Goal: Information Seeking & Learning: Compare options

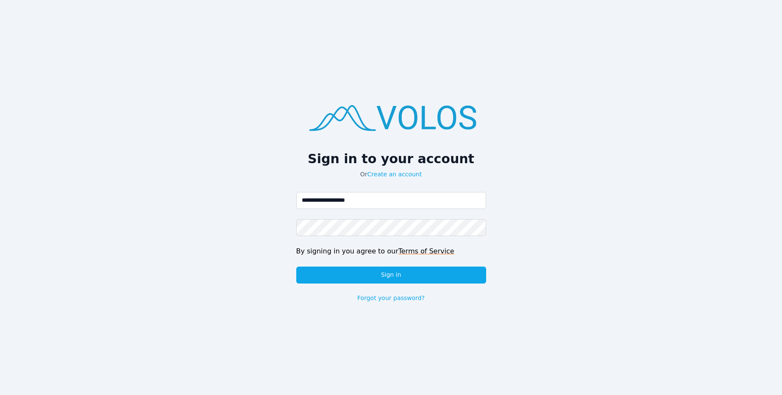
click at [245, 360] on div "**********" at bounding box center [391, 197] width 782 height 395
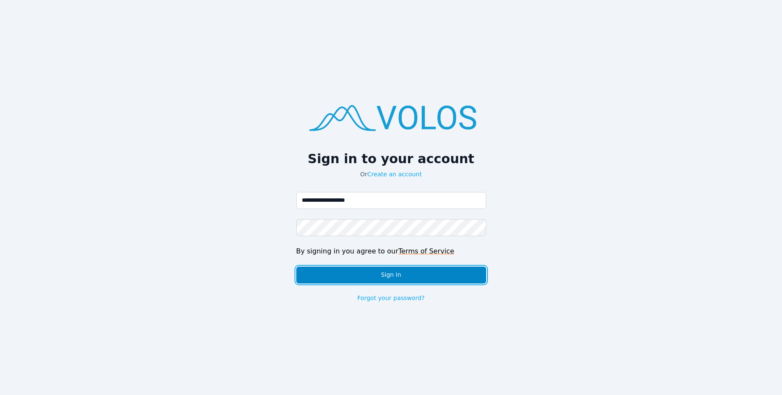
click at [408, 279] on button "Sign in" at bounding box center [391, 275] width 190 height 17
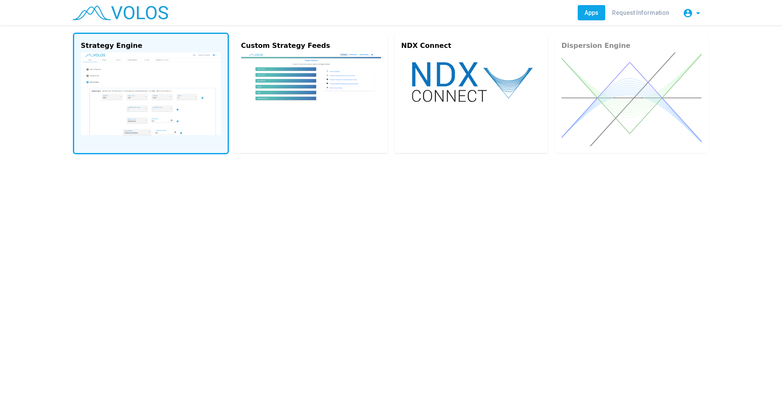
click at [129, 92] on img at bounding box center [151, 94] width 140 height 83
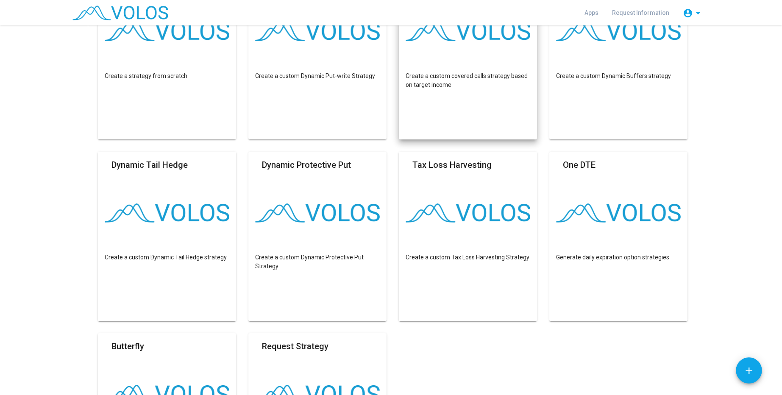
scroll to position [160, 0]
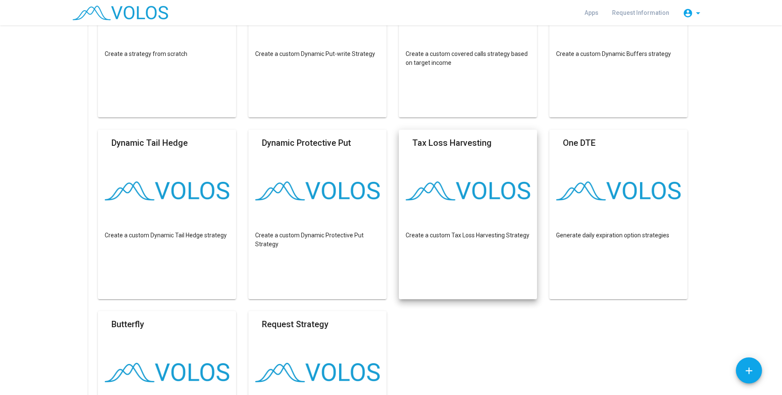
click at [724, 158] on as-strategy-engine-wrapper "**********" at bounding box center [391, 233] width 782 height 736
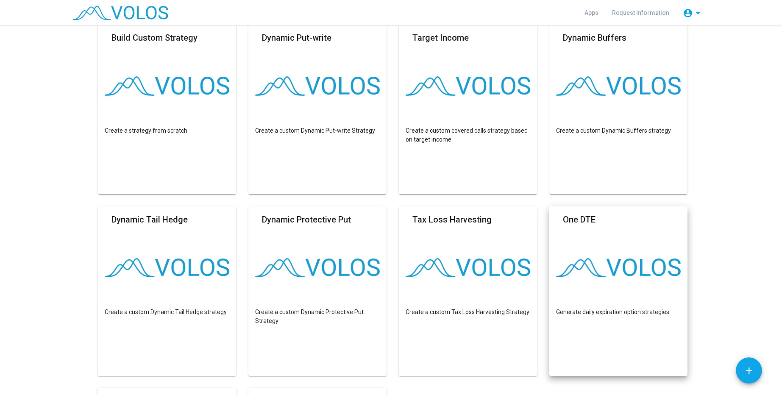
scroll to position [53, 0]
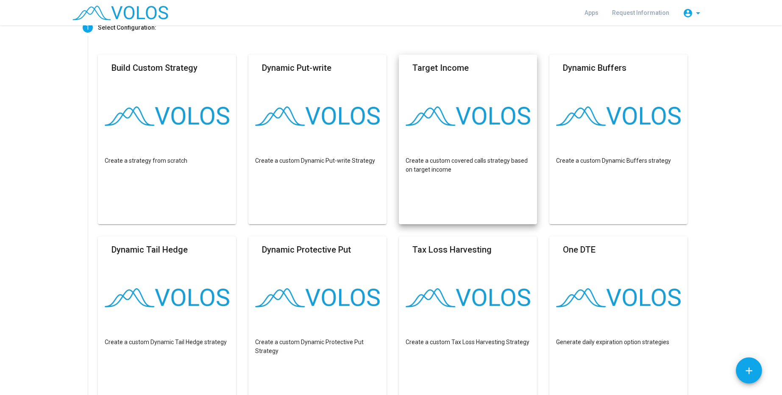
click at [458, 85] on mat-card "Target Income Create a custom covered calls strategy based on target income" at bounding box center [468, 140] width 139 height 170
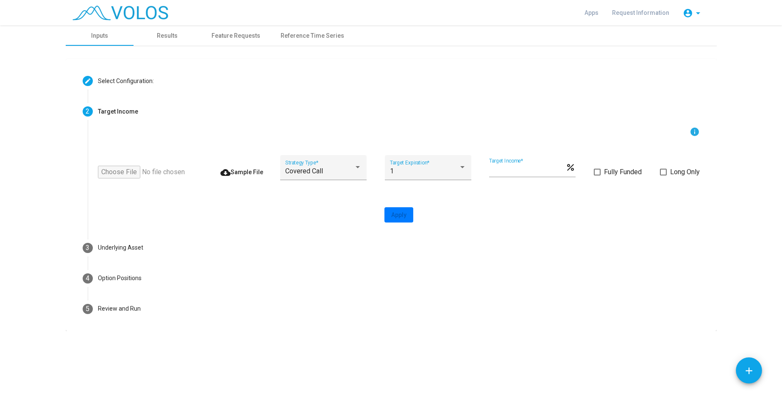
scroll to position [0, 0]
click at [443, 176] on div "1 Target Expiration *" at bounding box center [428, 170] width 76 height 20
click at [443, 176] on span "1" at bounding box center [427, 171] width 76 height 20
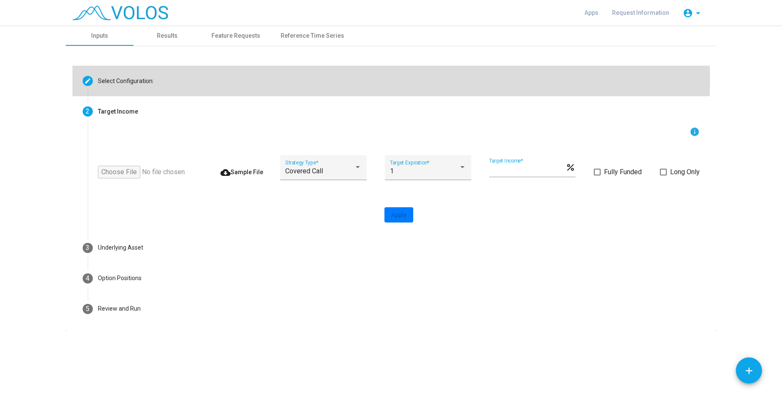
click at [122, 81] on div "Select Configuration:" at bounding box center [126, 81] width 56 height 9
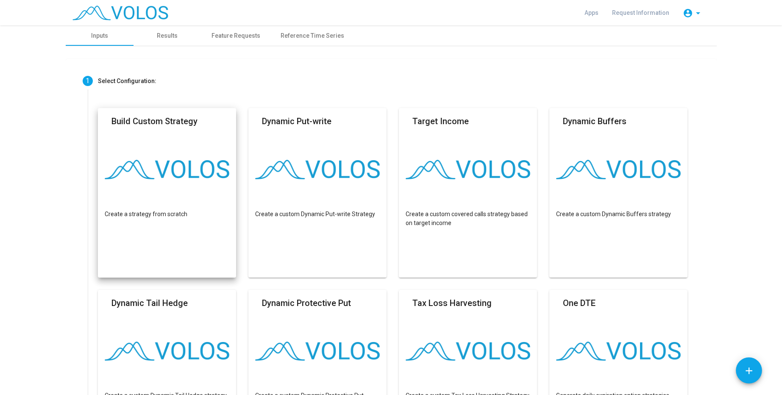
click at [159, 173] on img at bounding box center [167, 169] width 125 height 19
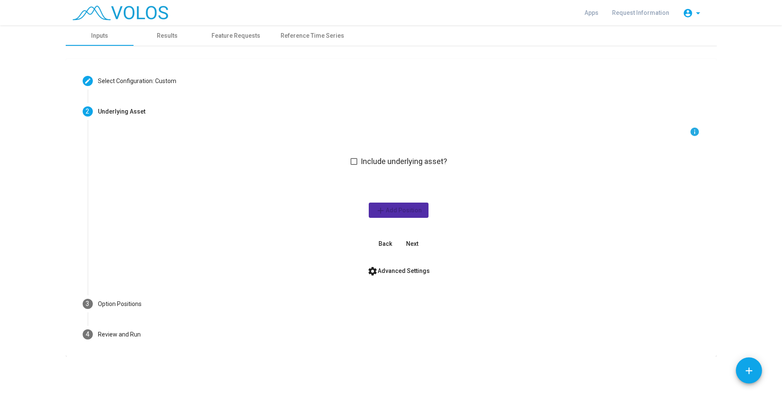
click at [400, 157] on span "Include underlying asset?" at bounding box center [404, 161] width 86 height 10
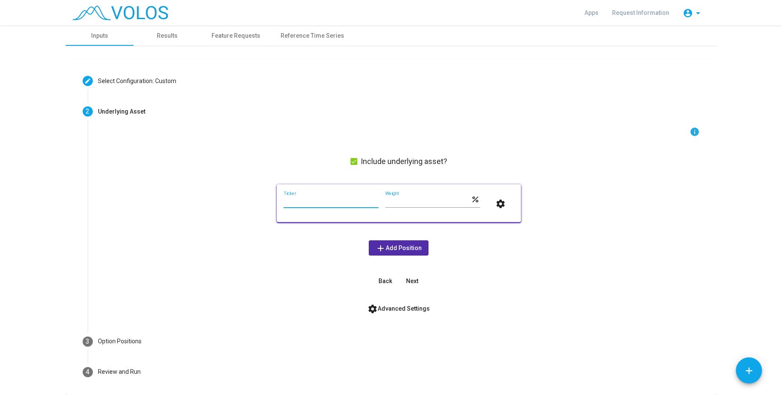
click at [314, 200] on input "Ticker" at bounding box center [331, 202] width 95 height 7
type input "***"
click at [412, 251] on span "add Add Position" at bounding box center [399, 248] width 46 height 7
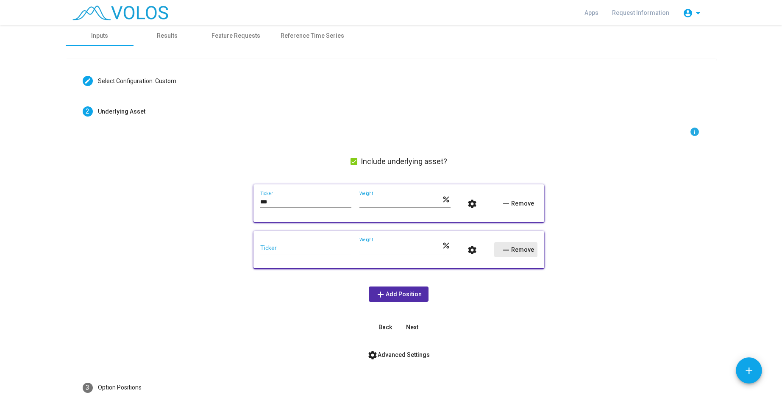
click at [523, 243] on button "remove Remove" at bounding box center [515, 249] width 43 height 15
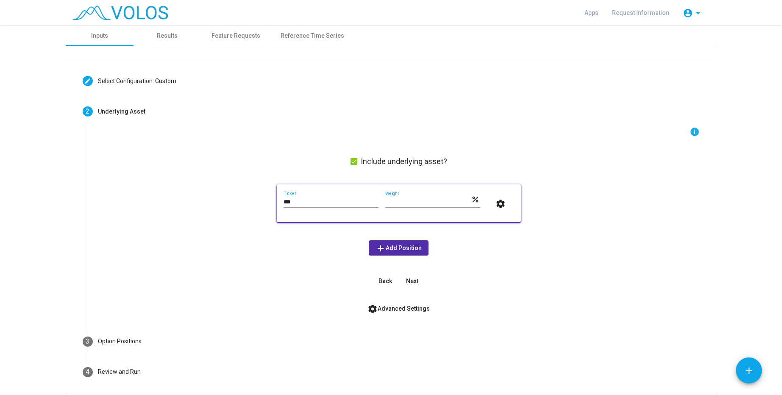
drag, startPoint x: 416, startPoint y: 281, endPoint x: 461, endPoint y: 282, distance: 44.5
click at [460, 280] on div "info Include underlying asset? *** Ticker *** Weight percent settings add Add P…" at bounding box center [399, 208] width 602 height 162
click at [432, 306] on button "settings Advanced Settings" at bounding box center [399, 308] width 76 height 15
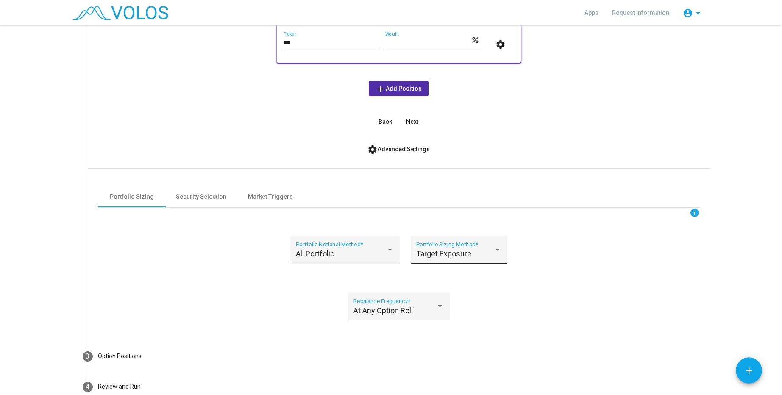
scroll to position [160, 0]
click at [186, 195] on div "Security Selection" at bounding box center [201, 196] width 50 height 9
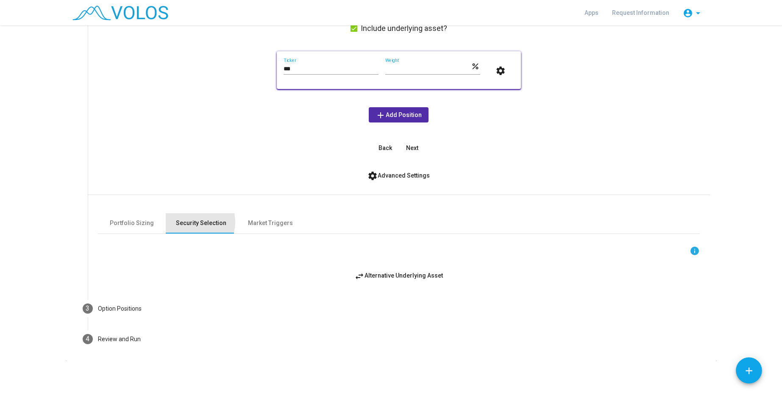
scroll to position [133, 0]
click at [411, 147] on span "Next" at bounding box center [412, 148] width 12 height 7
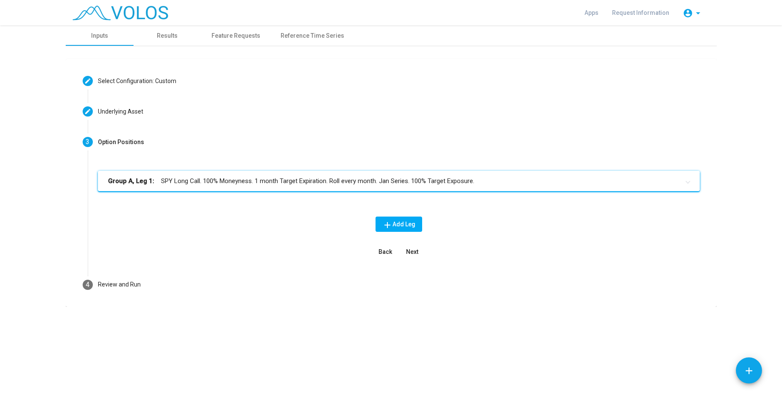
click at [234, 187] on mat-expansion-panel-header "Group A, Leg 1: SPY Long Call. 100% Moneyness. 1 month Target Expiration. Roll …" at bounding box center [399, 181] width 602 height 20
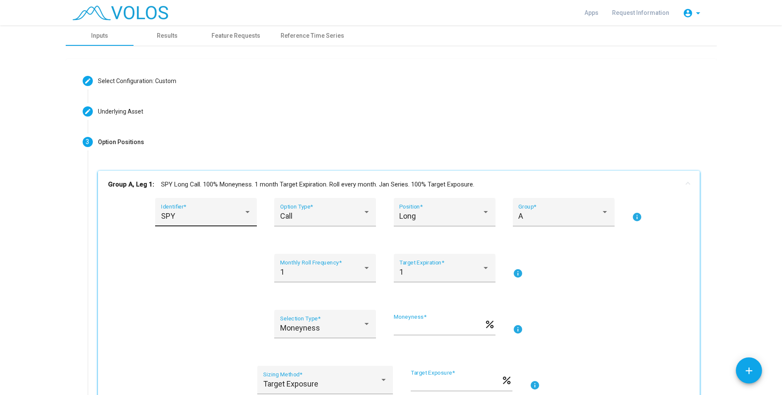
click at [217, 221] on div "SPY Identifier *" at bounding box center [206, 215] width 90 height 22
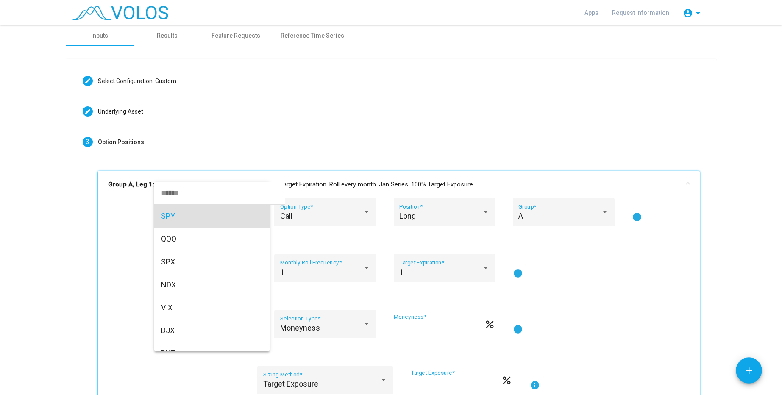
click at [272, 141] on div at bounding box center [391, 197] width 782 height 395
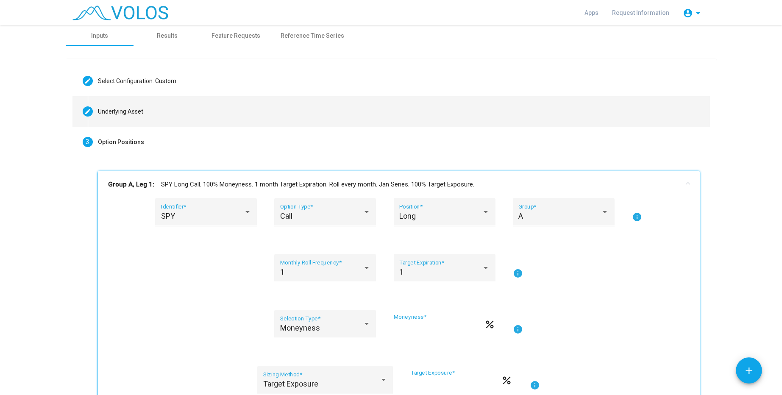
click at [181, 117] on mat-step-header "Editable create Underlying Asset" at bounding box center [390, 111] width 637 height 31
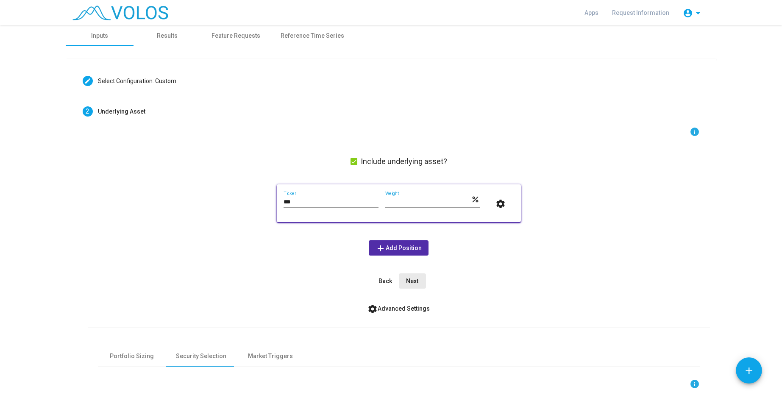
click at [418, 281] on span "Next" at bounding box center [412, 281] width 12 height 7
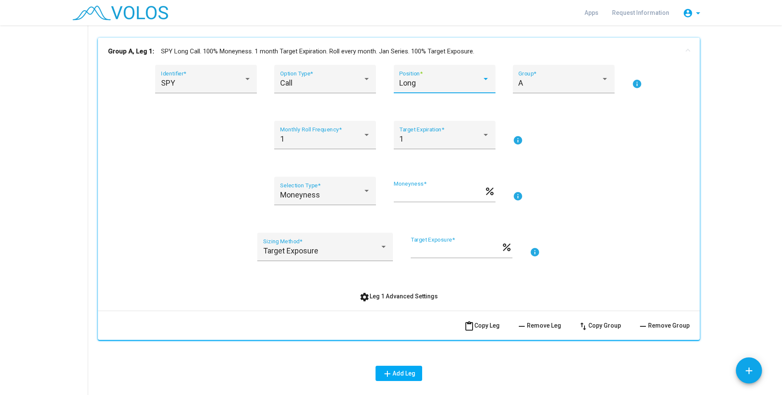
click at [429, 83] on div "Long" at bounding box center [440, 83] width 83 height 8
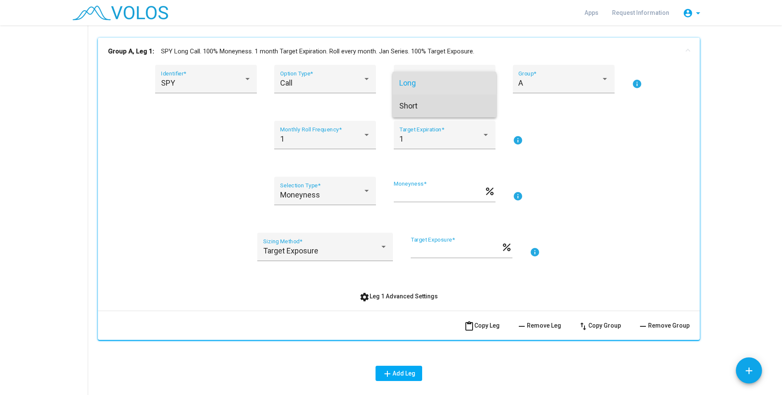
click at [425, 102] on span "Short" at bounding box center [444, 106] width 90 height 23
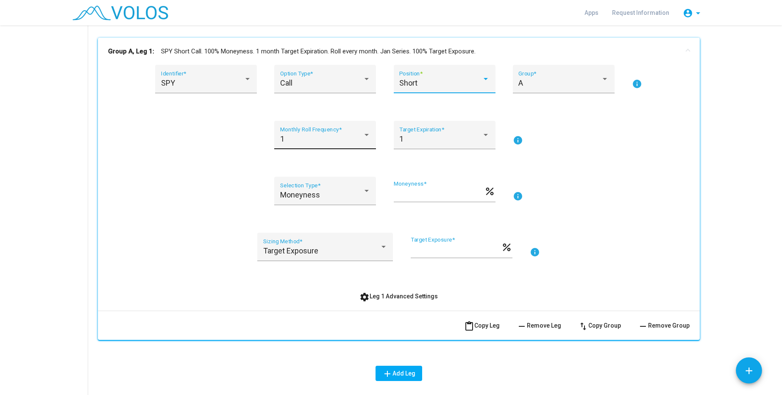
click at [301, 139] on div "1" at bounding box center [321, 139] width 83 height 8
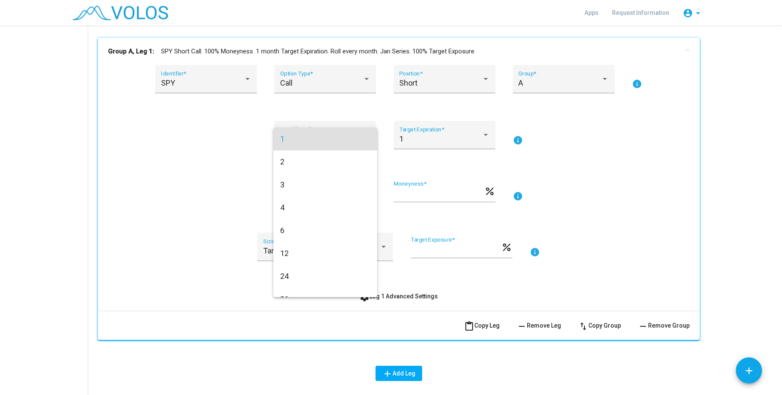
click at [301, 139] on span "1" at bounding box center [325, 139] width 90 height 23
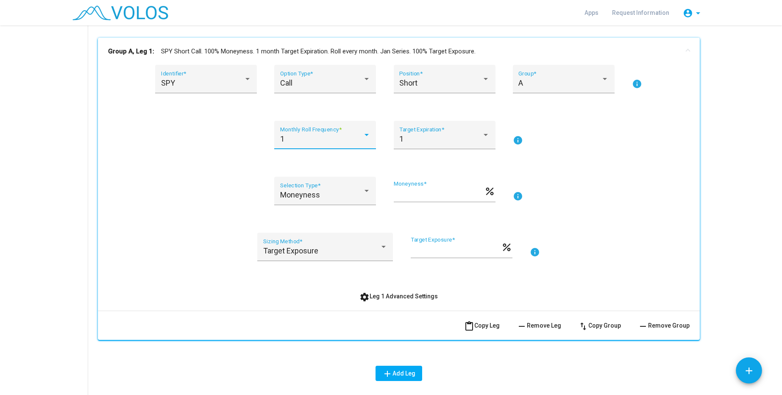
drag, startPoint x: 416, startPoint y: 195, endPoint x: 367, endPoint y: 195, distance: 48.7
click at [394, 195] on input "***" at bounding box center [439, 194] width 90 height 8
type input "**"
drag, startPoint x: 442, startPoint y: 248, endPoint x: 389, endPoint y: 246, distance: 53.0
click at [411, 246] on input "***" at bounding box center [456, 250] width 90 height 8
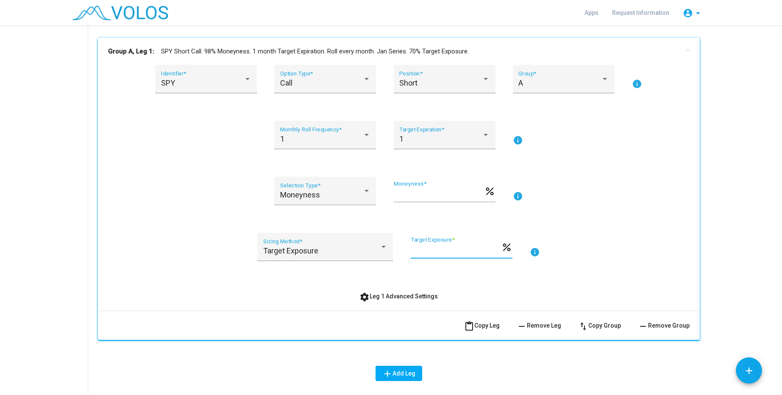
type input "**"
click at [415, 292] on button "settings Leg 1 Advanced Settings" at bounding box center [399, 296] width 92 height 15
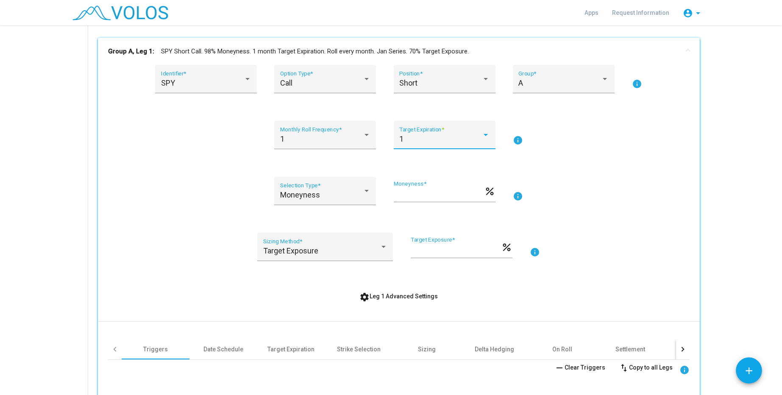
click at [432, 135] on div "1" at bounding box center [440, 139] width 83 height 8
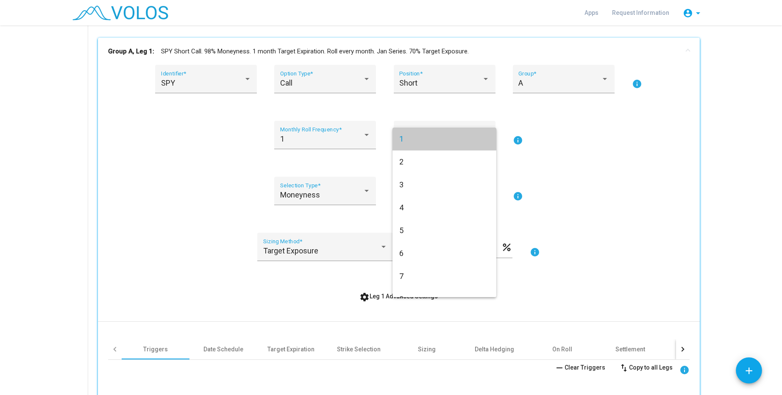
click at [432, 135] on span "1" at bounding box center [444, 139] width 90 height 23
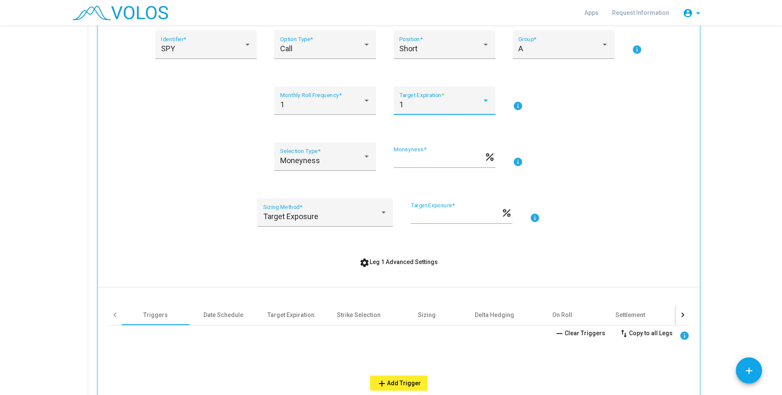
scroll to position [186, 0]
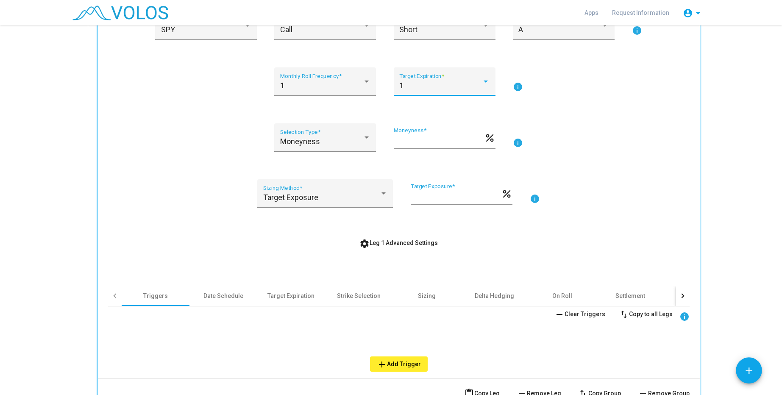
click at [226, 283] on div "Triggers Date Schedule Target Expiration Strike Selection Sizing Delta Hedging …" at bounding box center [399, 319] width 582 height 103
click at [235, 297] on div "Date Schedule" at bounding box center [223, 296] width 40 height 8
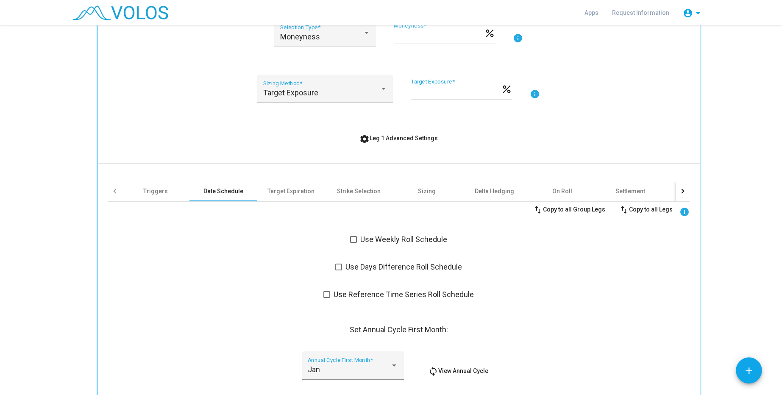
scroll to position [293, 0]
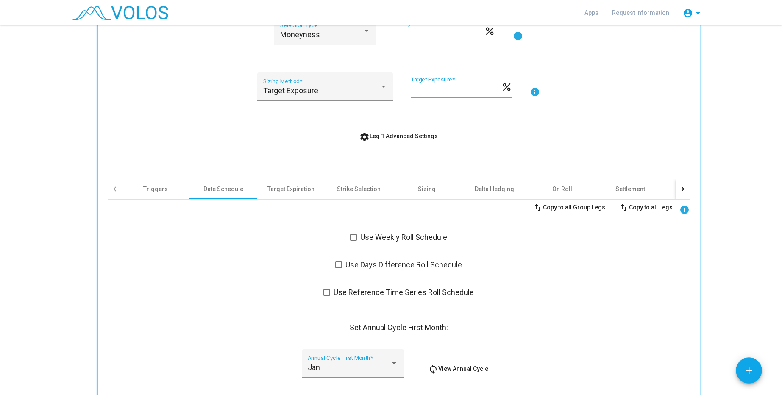
click at [383, 239] on span "Use Weekly Roll Schedule" at bounding box center [403, 237] width 87 height 10
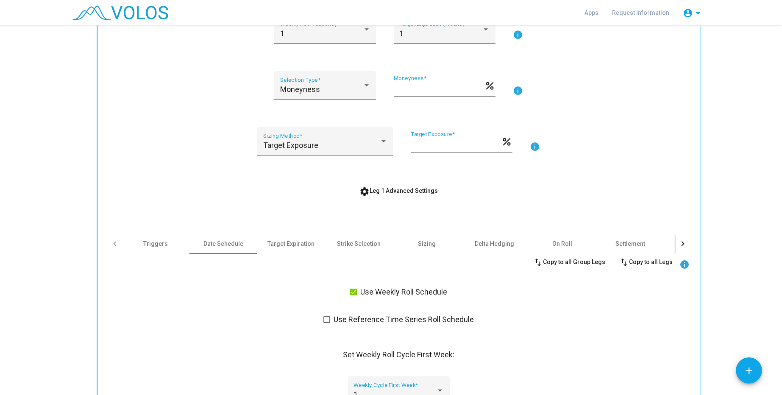
scroll to position [186, 0]
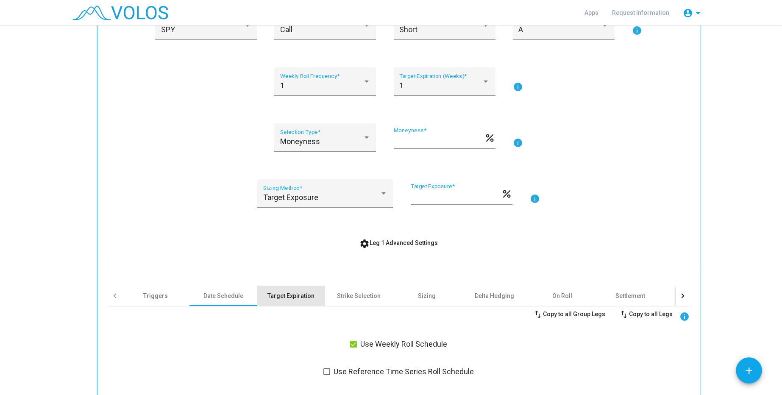
click at [288, 295] on div "Target Expiration" at bounding box center [290, 296] width 47 height 8
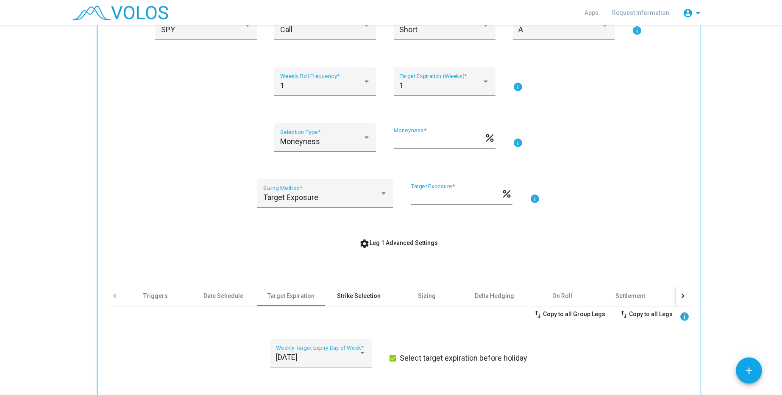
click at [367, 286] on div "Strike Selection" at bounding box center [359, 296] width 68 height 20
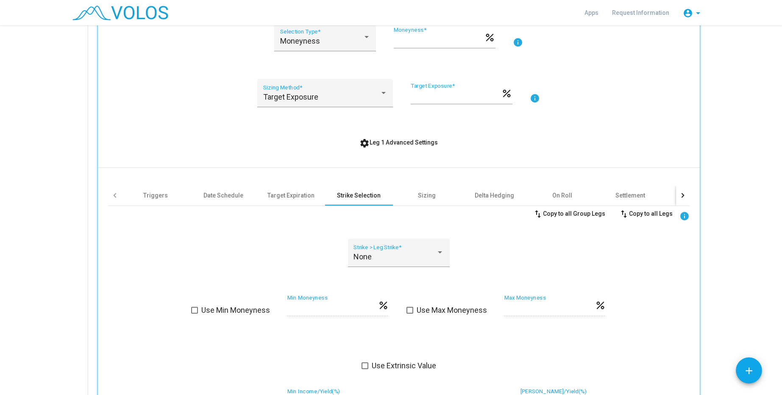
scroll to position [293, 0]
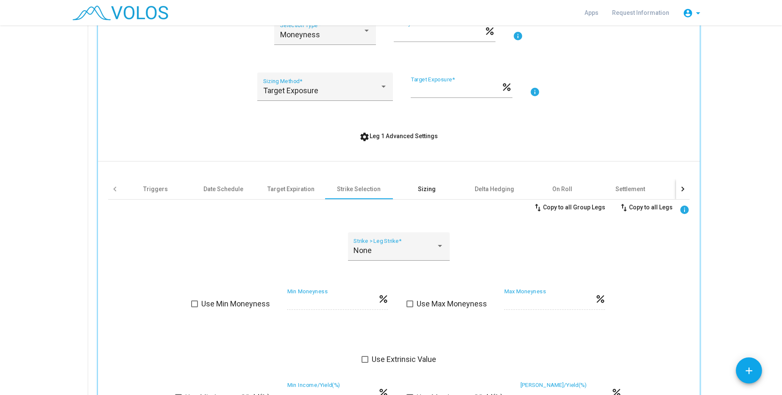
click at [415, 196] on div "Sizing" at bounding box center [427, 189] width 68 height 20
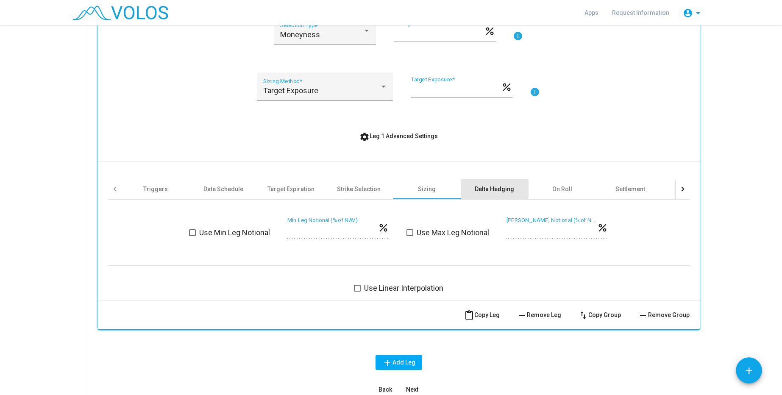
drag, startPoint x: 483, startPoint y: 189, endPoint x: 492, endPoint y: 188, distance: 8.5
click at [484, 189] on div "Delta Hedging" at bounding box center [494, 189] width 39 height 8
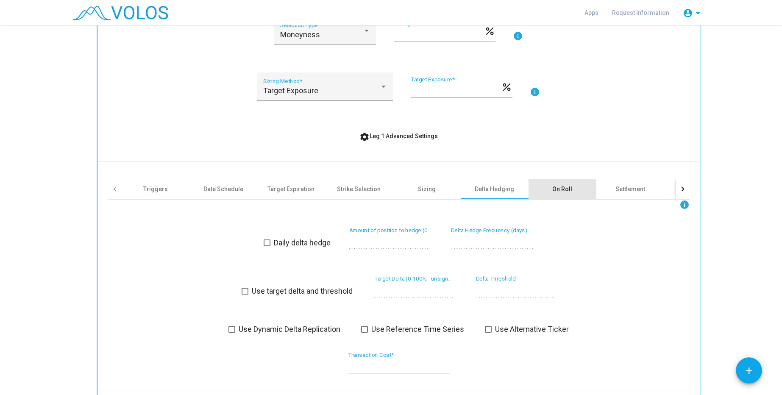
click at [564, 187] on div "On Roll" at bounding box center [562, 189] width 20 height 8
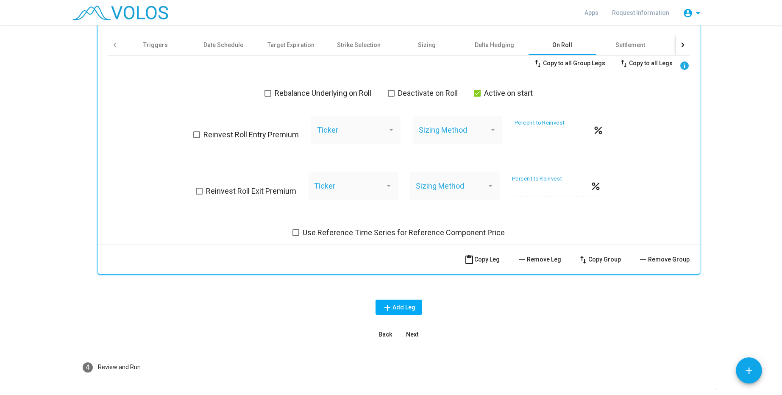
scroll to position [454, 0]
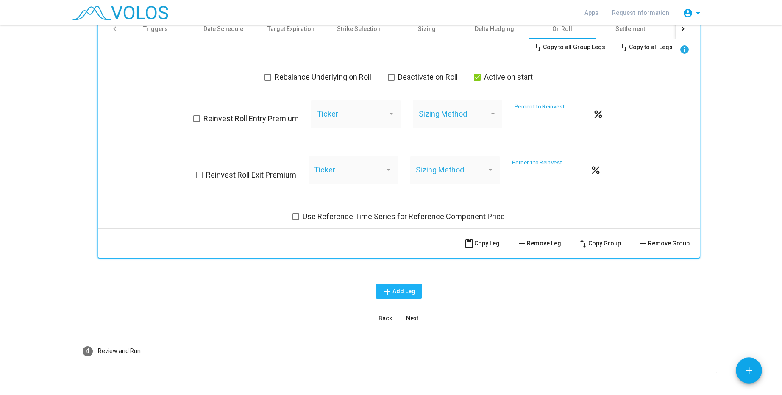
click at [399, 296] on button "add Add Leg" at bounding box center [399, 291] width 47 height 15
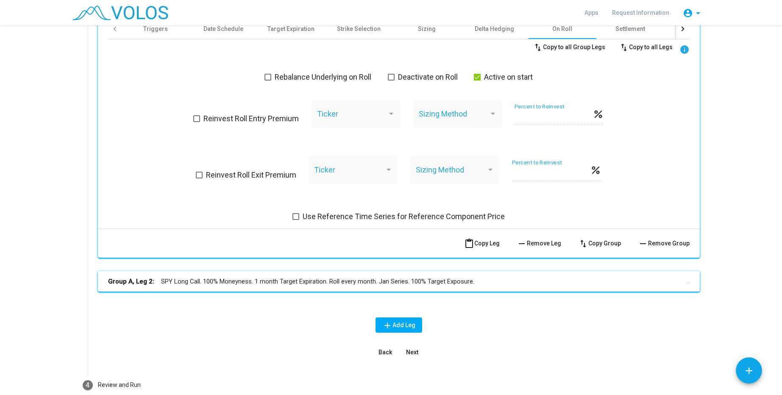
click at [297, 280] on mat-panel-title "Group A, Leg 2: SPY Long Call. 100% Moneyness. 1 month Target Expiration. Roll …" at bounding box center [393, 282] width 571 height 10
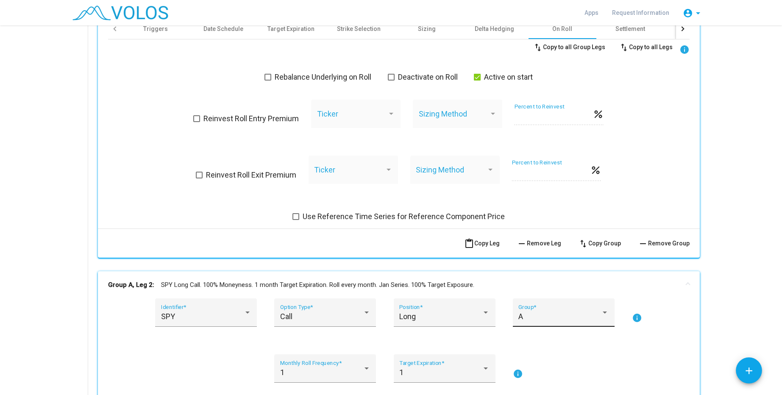
click at [582, 312] on div "A Group *" at bounding box center [563, 315] width 90 height 22
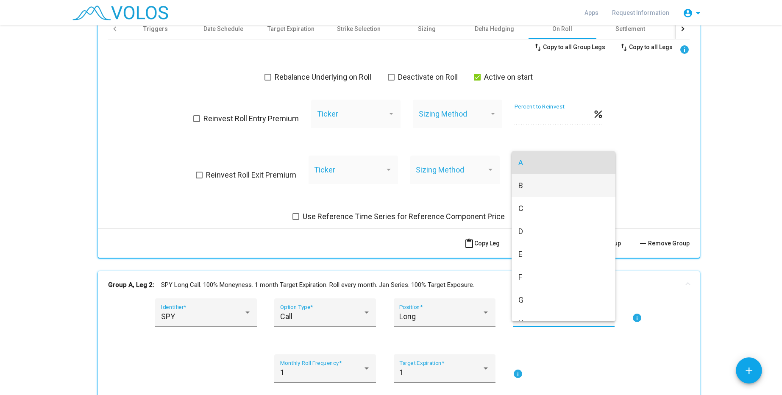
click at [557, 186] on span "B" at bounding box center [563, 185] width 90 height 23
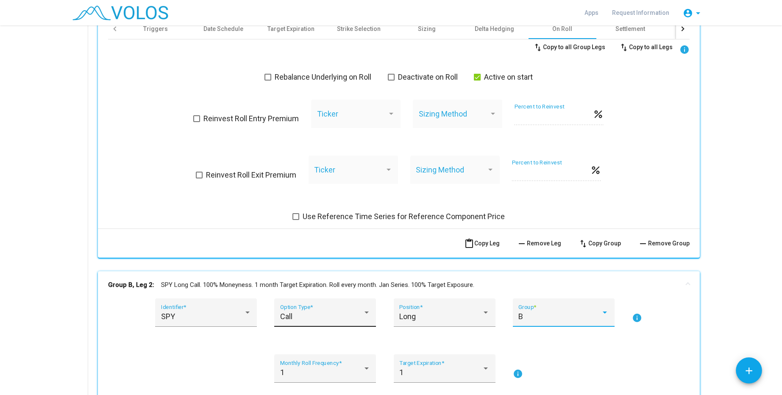
click at [339, 311] on div "Call Option Type *" at bounding box center [325, 315] width 90 height 22
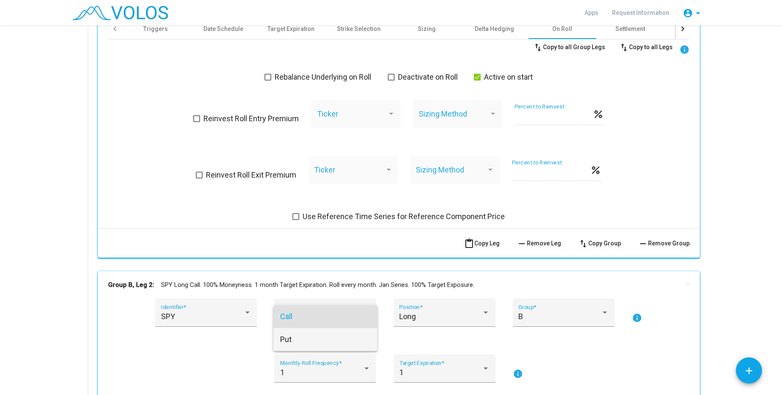
click at [328, 335] on span "Put" at bounding box center [325, 339] width 90 height 23
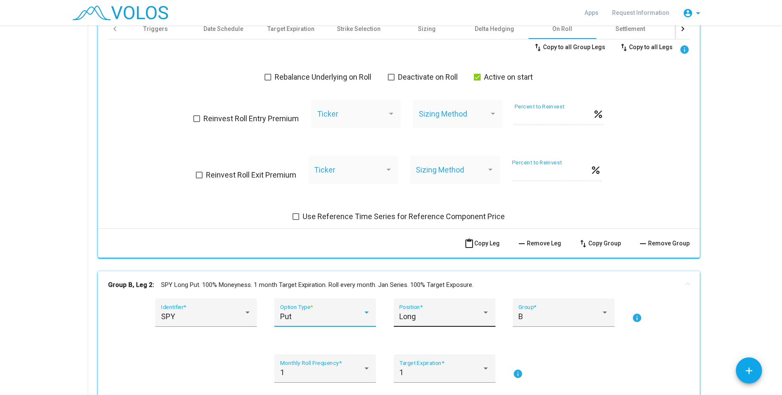
click at [458, 313] on div "Long" at bounding box center [440, 316] width 83 height 8
click at [458, 313] on span "Long" at bounding box center [444, 316] width 90 height 23
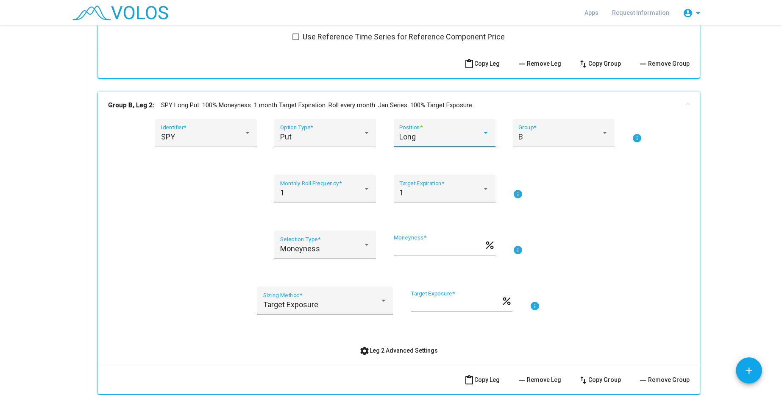
scroll to position [667, 0]
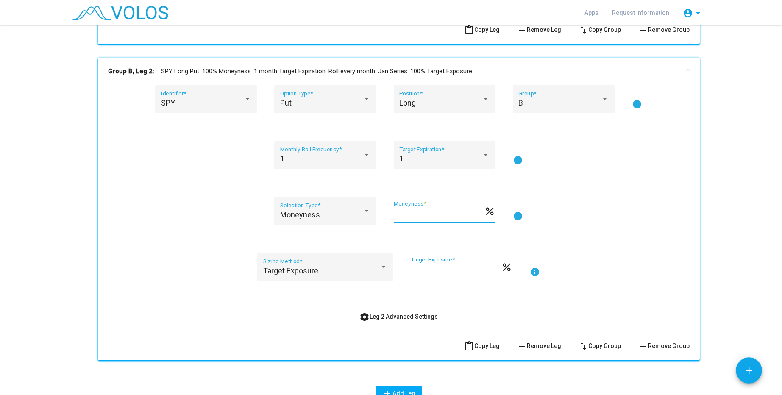
drag, startPoint x: 411, startPoint y: 214, endPoint x: 347, endPoint y: 199, distance: 65.9
click at [394, 210] on input "***" at bounding box center [439, 214] width 90 height 8
type input "**"
click at [603, 239] on div "SPY Identifier * Put Option Type * Long Position * B Group * info 1 Monthly Rol…" at bounding box center [399, 204] width 582 height 239
click at [412, 320] on button "settings Leg 2 Advanced Settings" at bounding box center [399, 316] width 92 height 15
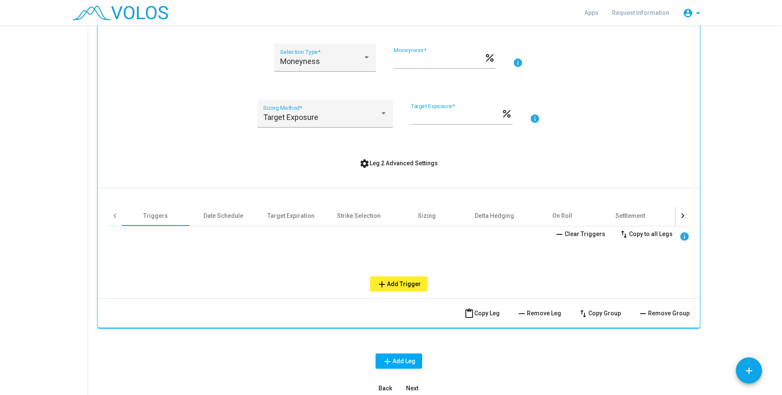
scroll to position [827, 0]
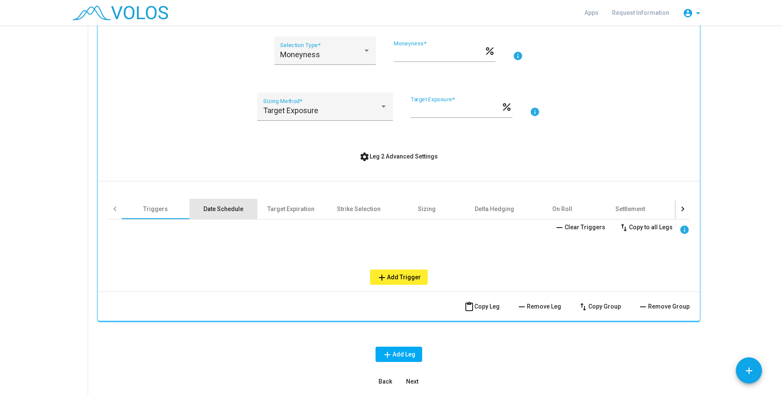
click at [239, 208] on div "Date Schedule" at bounding box center [223, 209] width 40 height 8
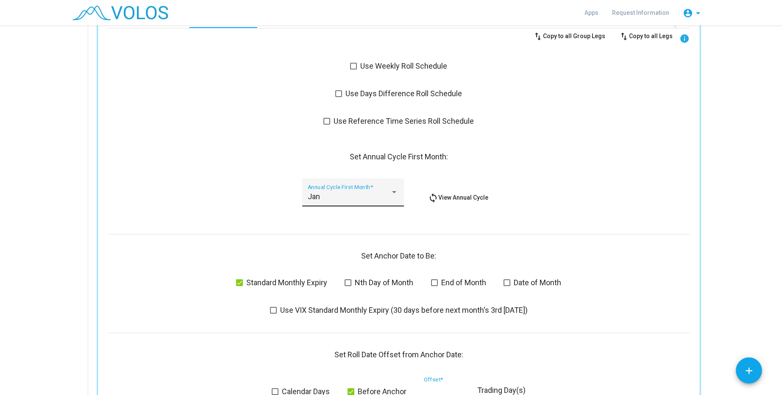
scroll to position [934, 0]
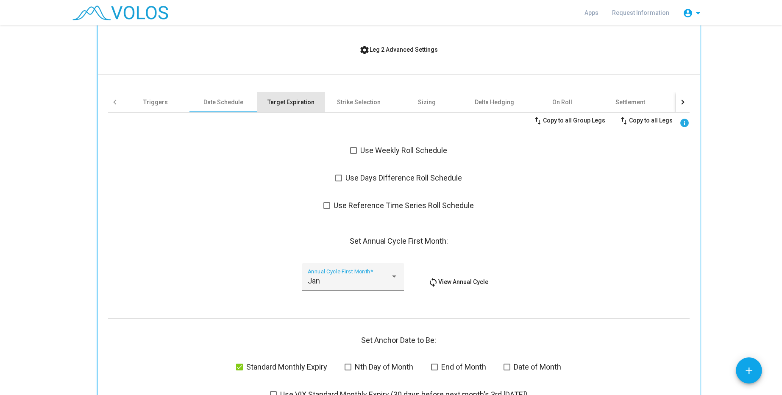
click at [289, 95] on div "Target Expiration" at bounding box center [291, 102] width 68 height 20
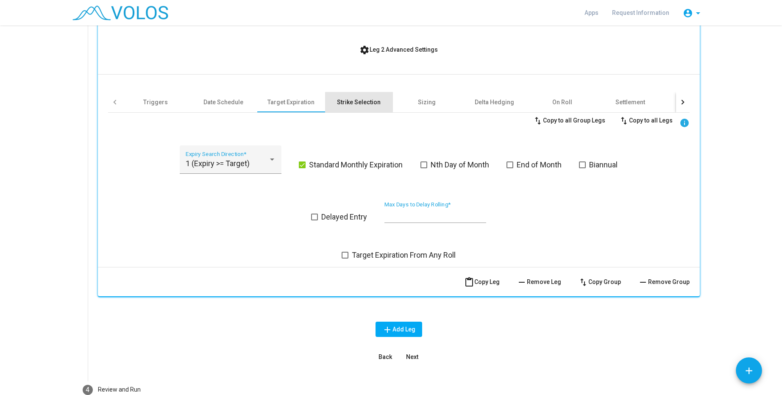
click at [353, 96] on div "Strike Selection" at bounding box center [359, 102] width 68 height 20
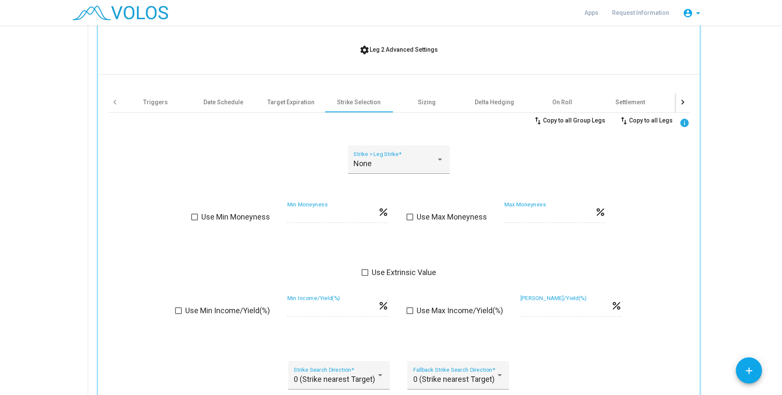
click at [515, 142] on div "swap_vert Copy to all Group Legs swap_vert Copy to all Legs info None Strike > …" at bounding box center [399, 355] width 582 height 485
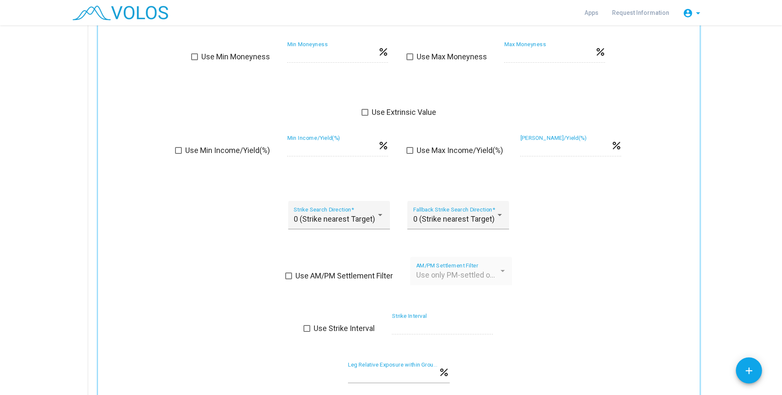
scroll to position [1324, 0]
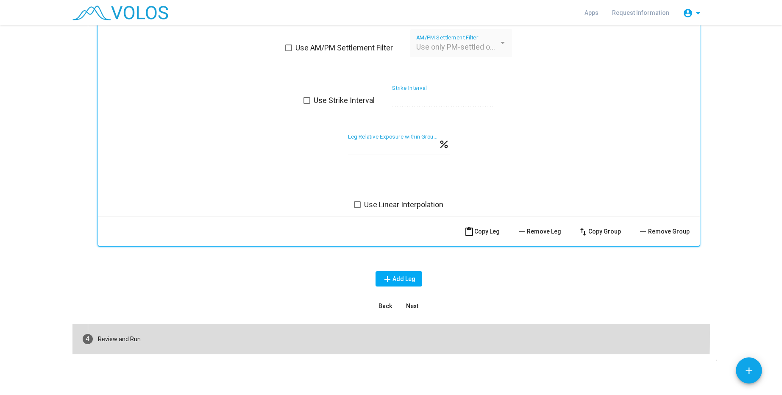
click at [149, 333] on mat-step-header "4 Review and Run" at bounding box center [390, 339] width 637 height 31
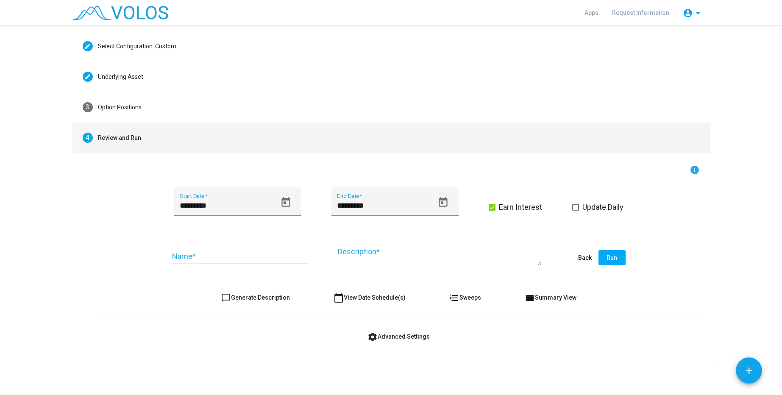
scroll to position [35, 0]
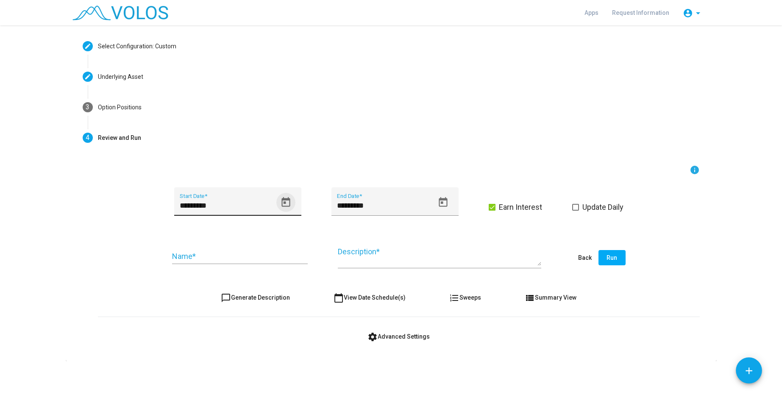
click at [287, 203] on icon "Open calendar" at bounding box center [285, 202] width 11 height 11
click at [200, 236] on span "[DATE]" at bounding box center [190, 234] width 17 height 7
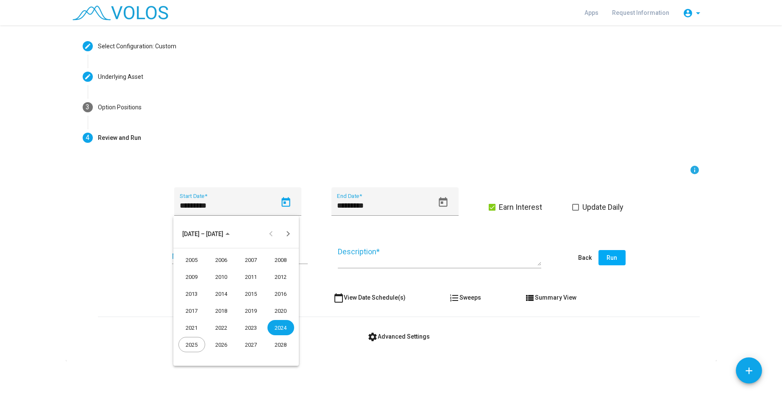
click at [276, 306] on div "2020" at bounding box center [280, 310] width 27 height 15
click at [195, 276] on div "JAN" at bounding box center [191, 276] width 27 height 15
drag, startPoint x: 200, startPoint y: 288, endPoint x: 216, endPoint y: 261, distance: 31.5
click at [201, 289] on div "6" at bounding box center [202, 287] width 15 height 15
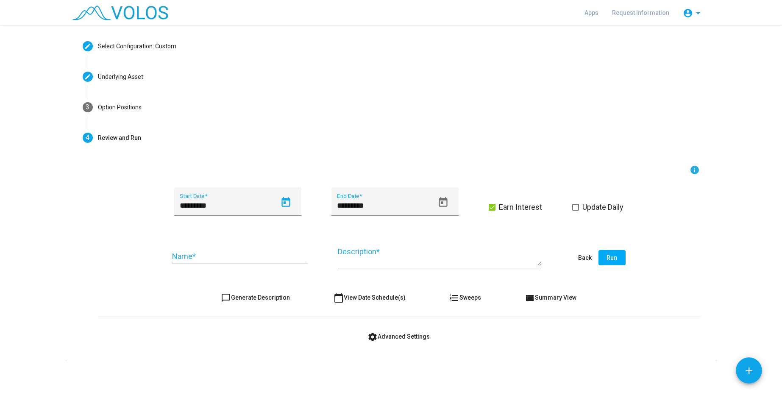
type input "********"
click at [529, 207] on span "Earn Interest" at bounding box center [520, 207] width 43 height 10
click at [200, 260] on input "Name *" at bounding box center [240, 256] width 136 height 8
type input "*"
click at [220, 260] on input "**********" at bounding box center [240, 256] width 136 height 8
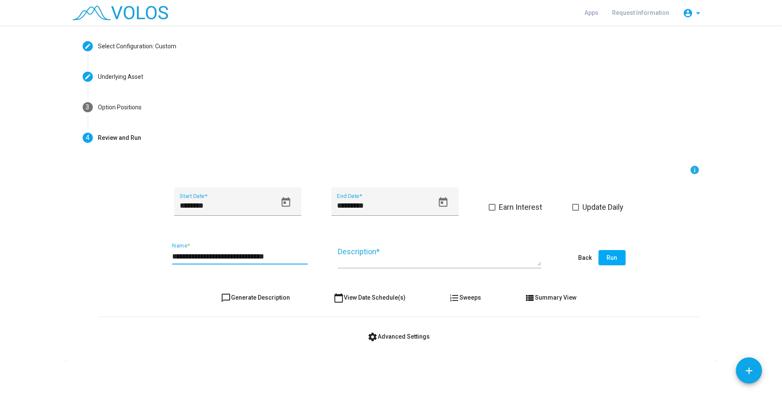
click at [253, 254] on input "**********" at bounding box center [240, 256] width 136 height 8
click at [284, 253] on input "**********" at bounding box center [240, 256] width 136 height 8
click at [291, 255] on input "**********" at bounding box center [240, 256] width 136 height 8
type input "**********"
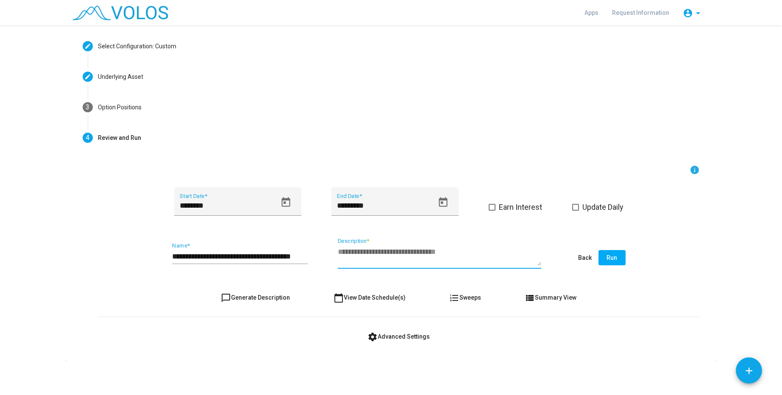
click at [354, 262] on textarea "Description *" at bounding box center [439, 256] width 203 height 19
type textarea "**********"
click at [401, 328] on form "**********" at bounding box center [399, 254] width 602 height 179
click at [402, 336] on span "settings Advanced Settings" at bounding box center [398, 336] width 62 height 7
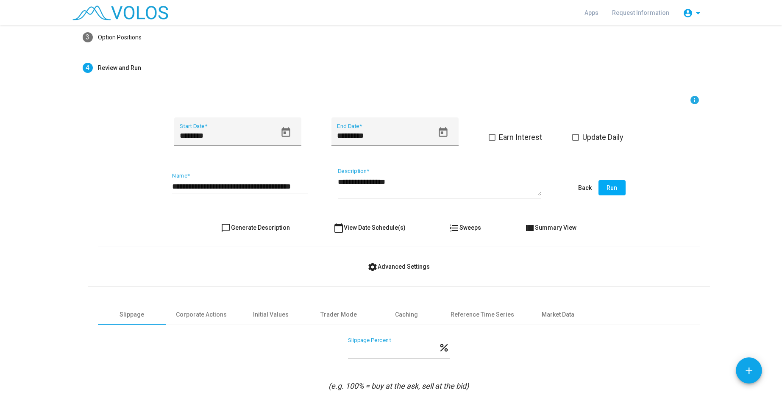
scroll to position [153, 0]
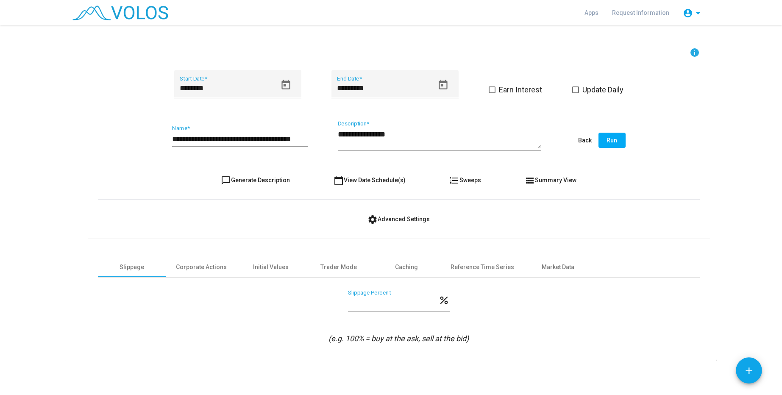
click at [616, 135] on button "Run" at bounding box center [611, 140] width 27 height 15
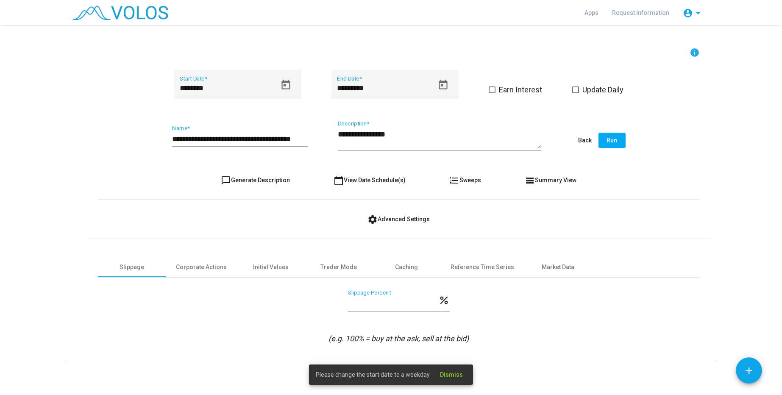
click at [57, 325] on as-strategy-engine-wrapper "**********" at bounding box center [391, 117] width 782 height 488
click at [542, 363] on div "**********" at bounding box center [391, 210] width 782 height 370
drag, startPoint x: 335, startPoint y: 337, endPoint x: 439, endPoint y: 337, distance: 103.8
click at [439, 337] on icon "(e.g. 100% = buy at the ask, sell at the bid)" at bounding box center [398, 338] width 140 height 9
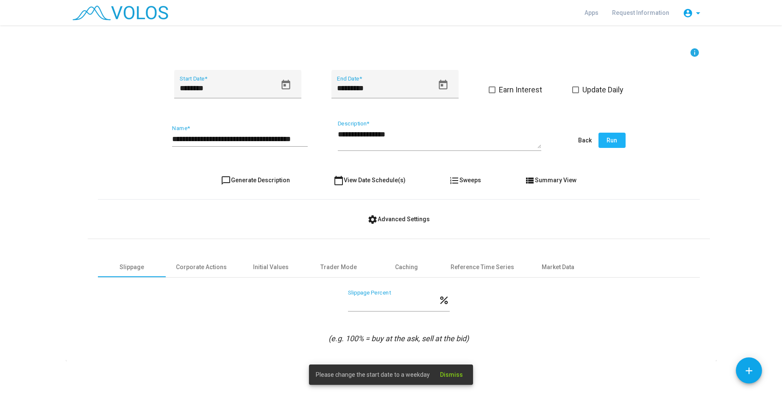
click at [606, 143] on button "Run" at bounding box center [611, 140] width 27 height 15
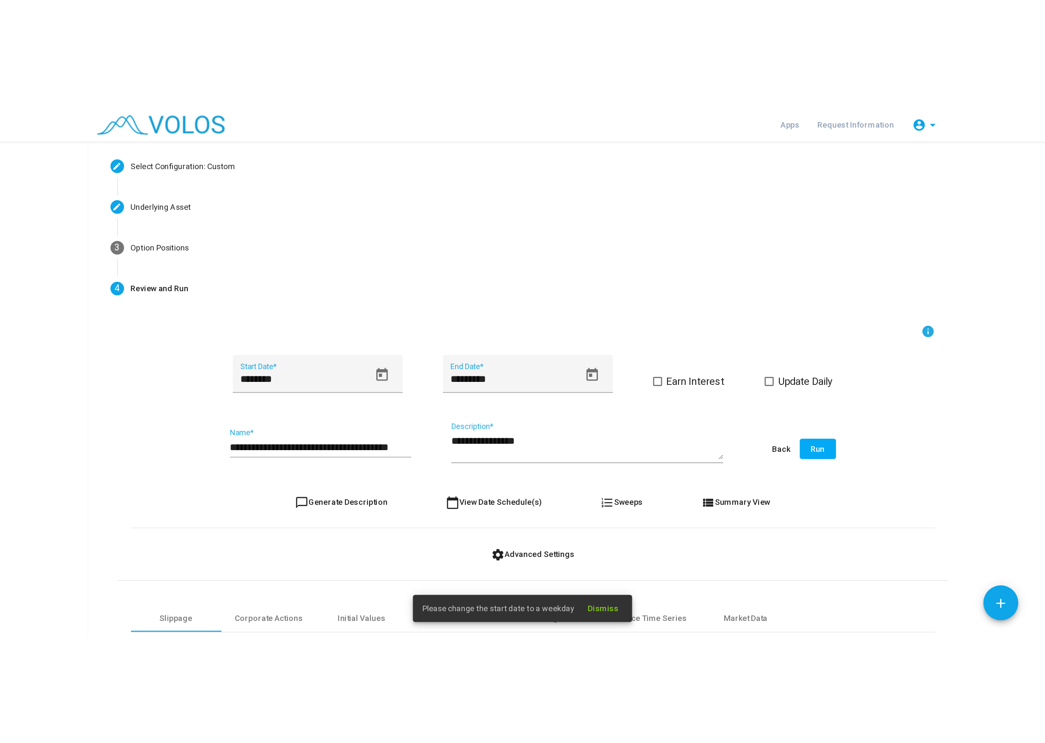
scroll to position [0, 0]
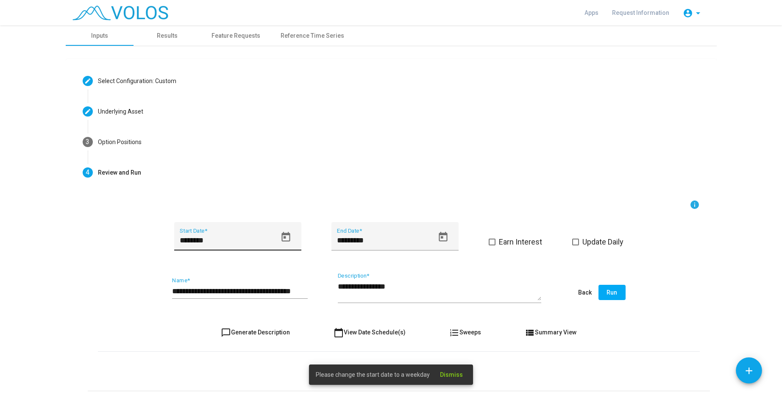
click at [288, 239] on icon "Open calendar" at bounding box center [285, 236] width 11 height 11
click at [215, 141] on div "7" at bounding box center [218, 143] width 15 height 15
type input "********"
click at [622, 292] on button "Run" at bounding box center [611, 292] width 27 height 15
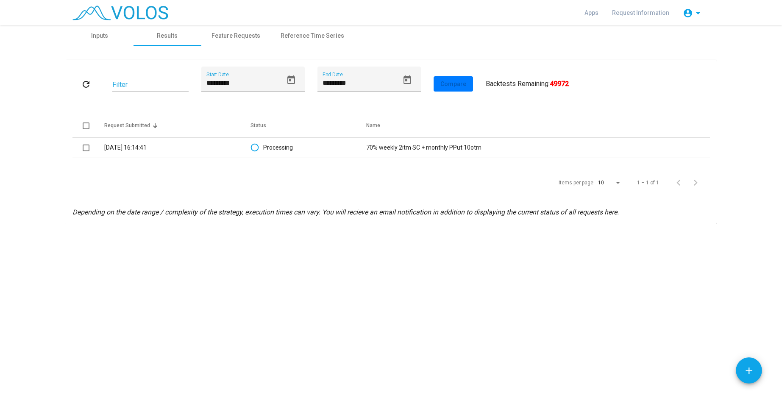
click at [254, 330] on div "**********" at bounding box center [391, 210] width 782 height 370
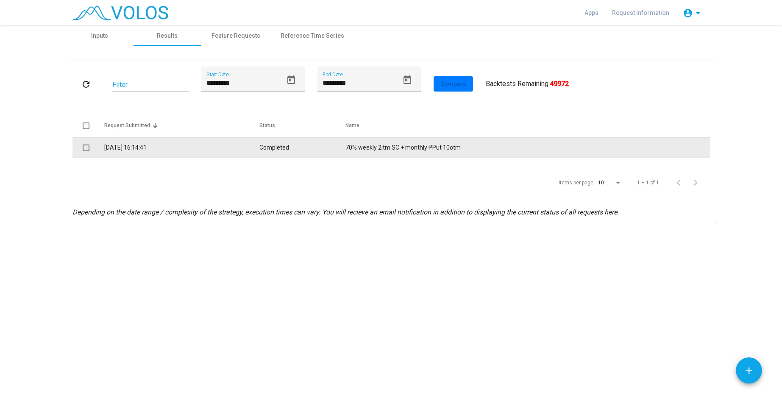
click at [158, 143] on td "18.8.2025 16:14:41" at bounding box center [181, 148] width 155 height 20
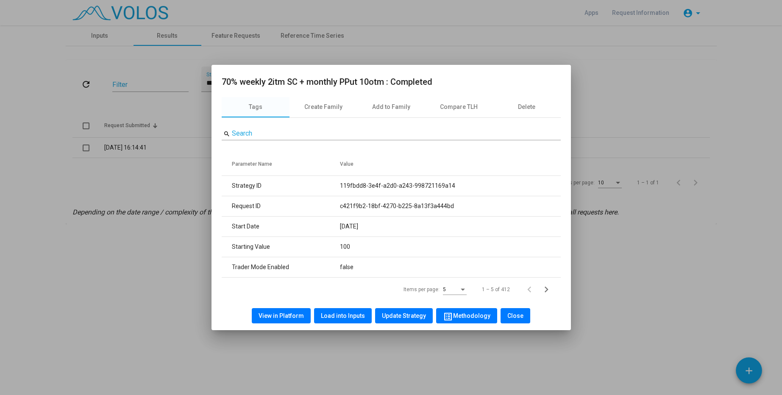
click at [283, 318] on span "View in Platform" at bounding box center [281, 315] width 45 height 7
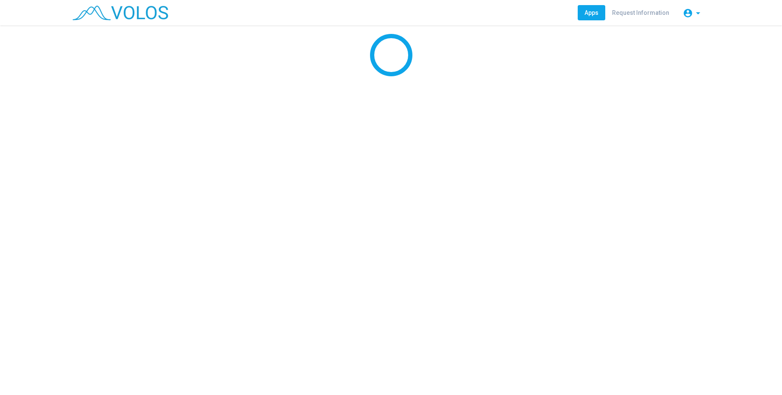
click at [130, 7] on img at bounding box center [120, 13] width 96 height 15
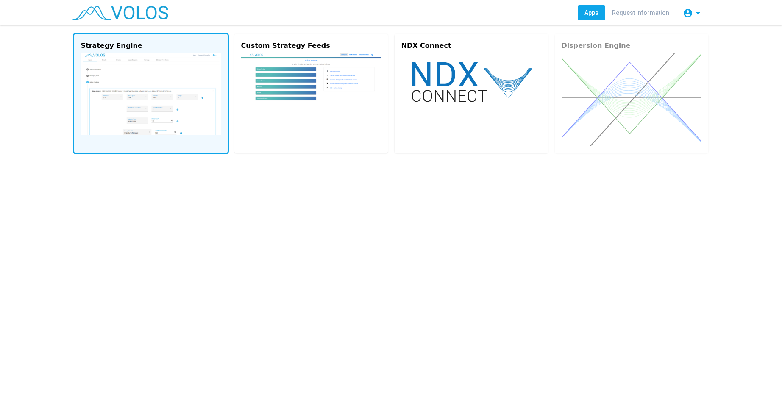
click at [126, 73] on img at bounding box center [151, 94] width 140 height 83
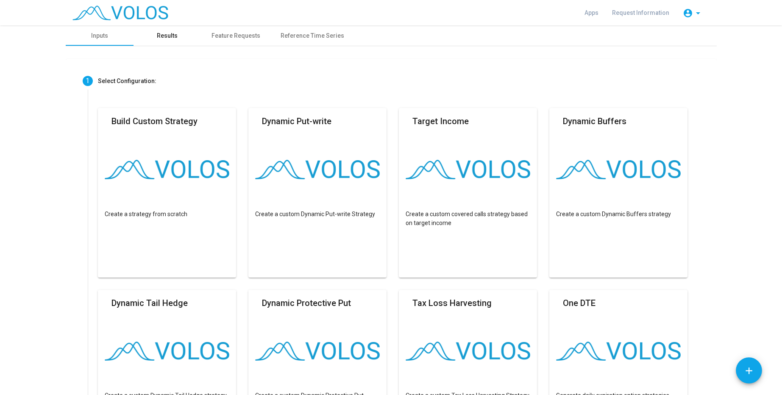
click at [148, 38] on div "Results" at bounding box center [168, 35] width 68 height 20
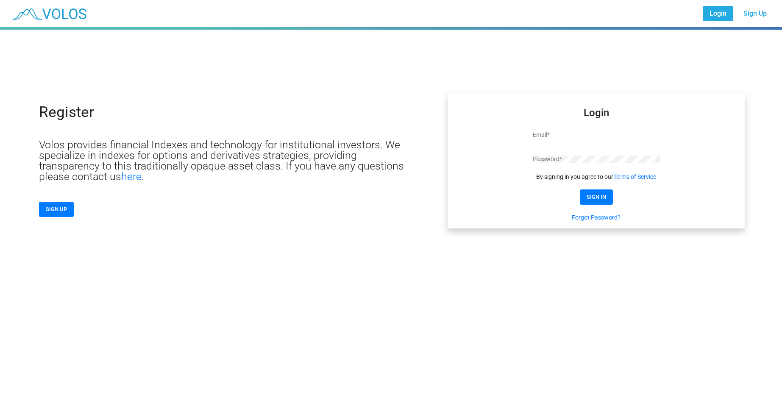
click at [576, 128] on div "Email *" at bounding box center [596, 133] width 127 height 17
click at [579, 134] on input "Email *" at bounding box center [596, 135] width 127 height 7
click at [598, 139] on input "**********" at bounding box center [596, 135] width 127 height 7
type input "**********"
click at [604, 200] on span "SIGN IN" at bounding box center [596, 197] width 19 height 6
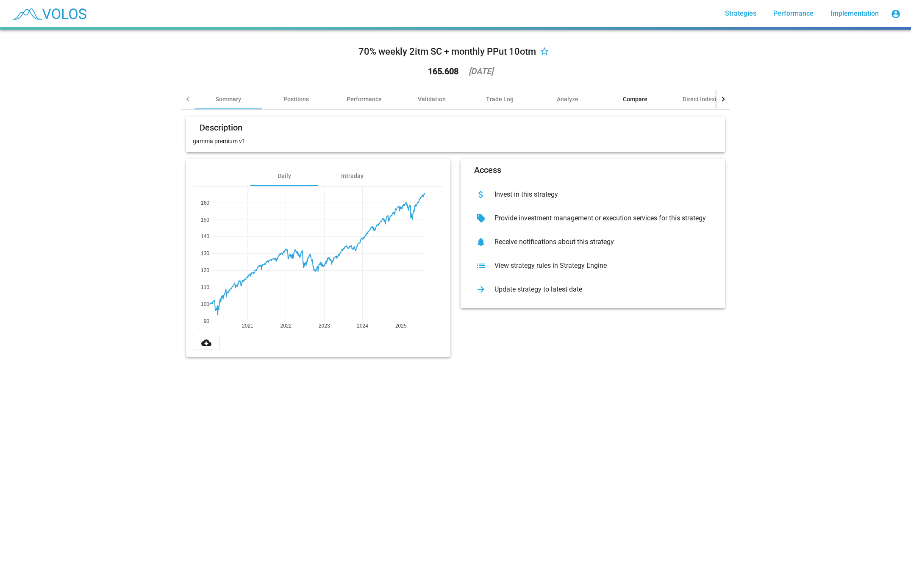
click at [629, 99] on div "Compare" at bounding box center [635, 99] width 25 height 8
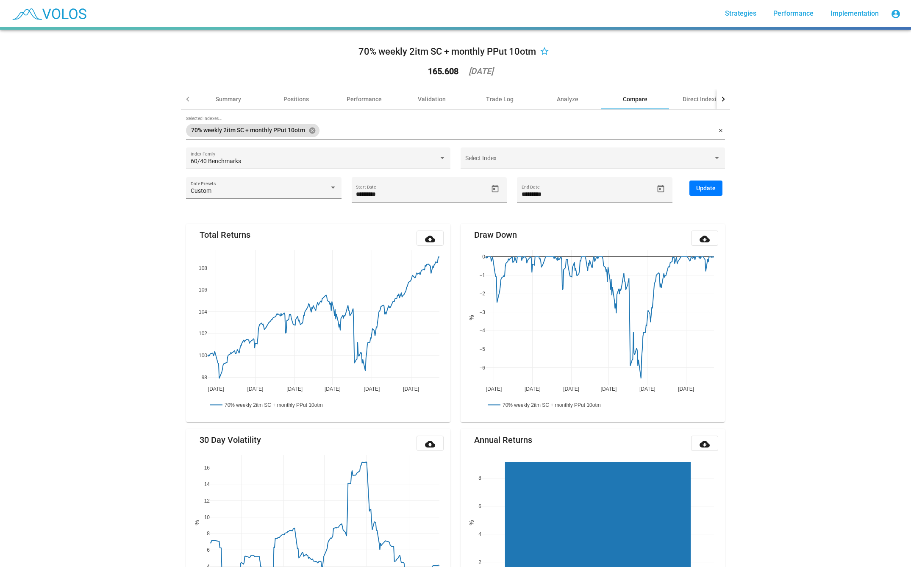
type input "*********"
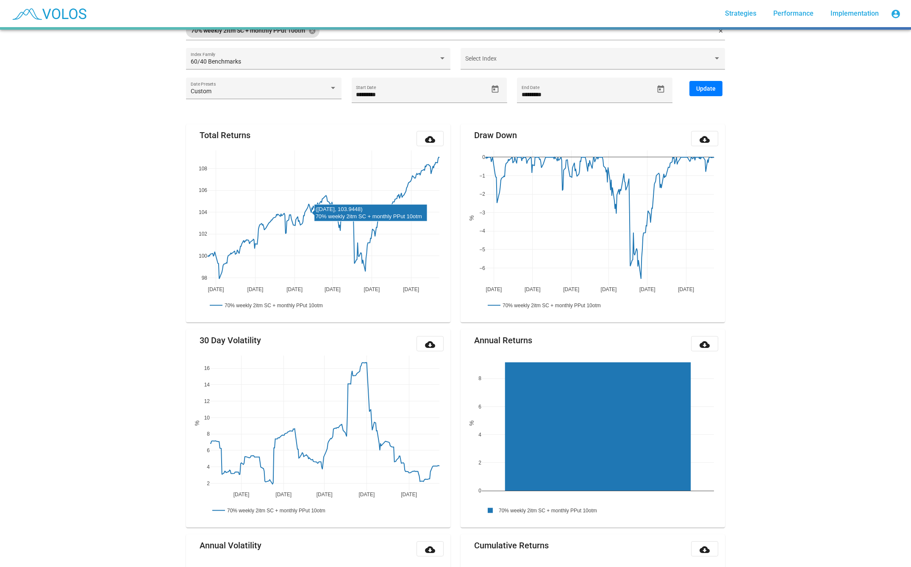
scroll to position [48, 0]
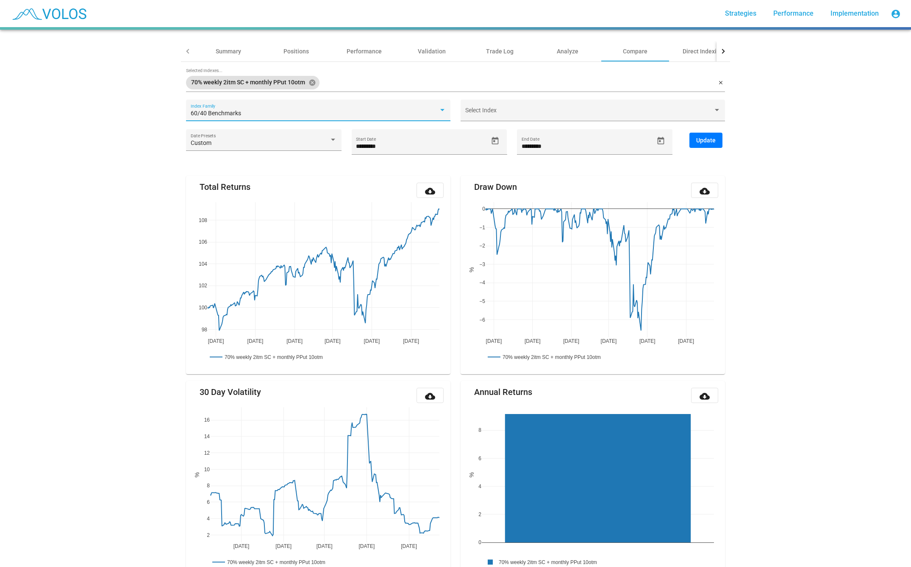
click at [273, 111] on div "60/40 Benchmarks" at bounding box center [315, 113] width 248 height 7
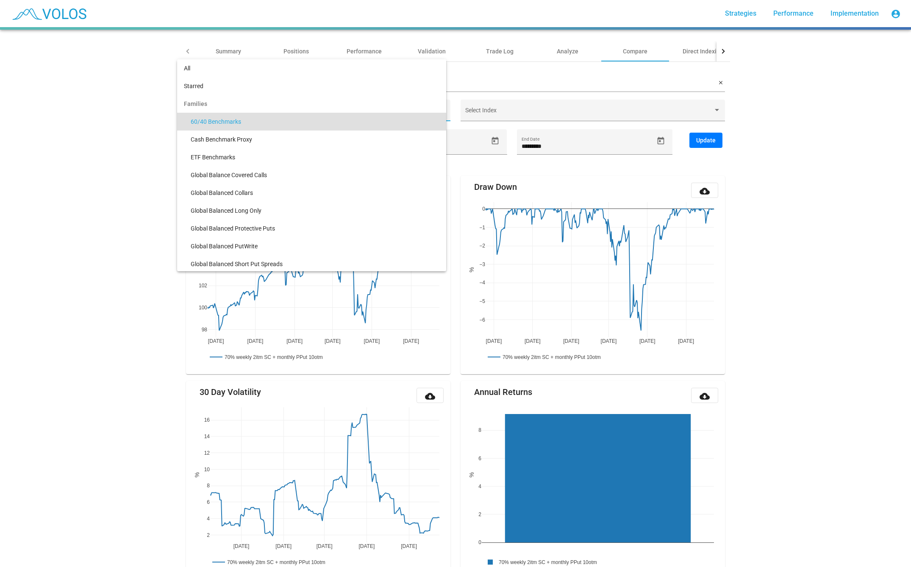
scroll to position [8, 0]
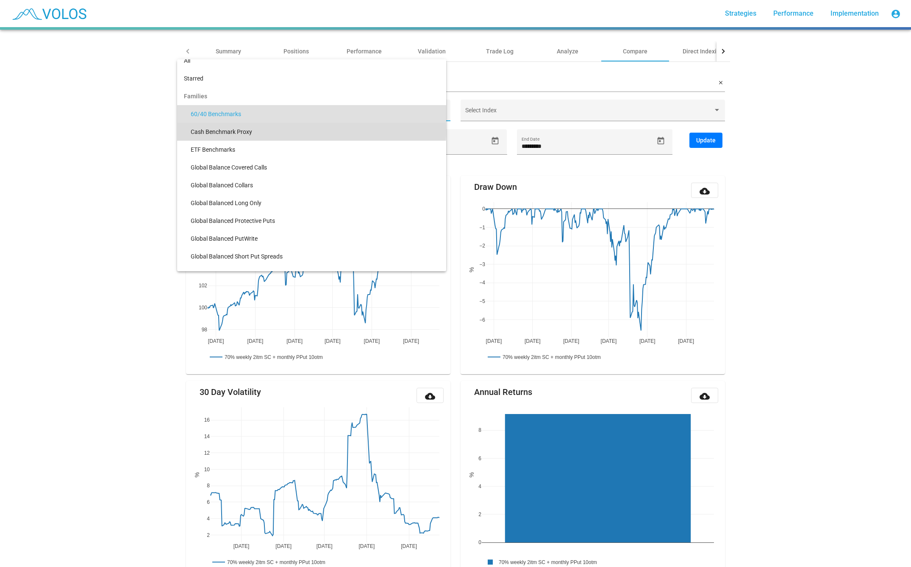
click at [287, 130] on span "Cash Benchmark Proxy" at bounding box center [315, 132] width 249 height 18
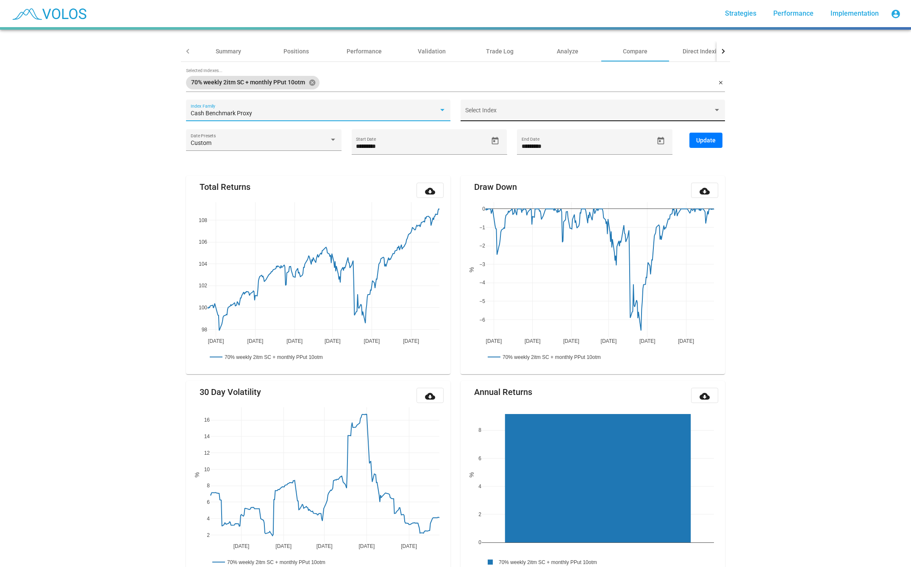
click at [510, 111] on span at bounding box center [589, 113] width 248 height 7
click at [341, 112] on div at bounding box center [455, 283] width 911 height 567
click at [336, 114] on div "Cash Benchmark Proxy" at bounding box center [315, 113] width 248 height 7
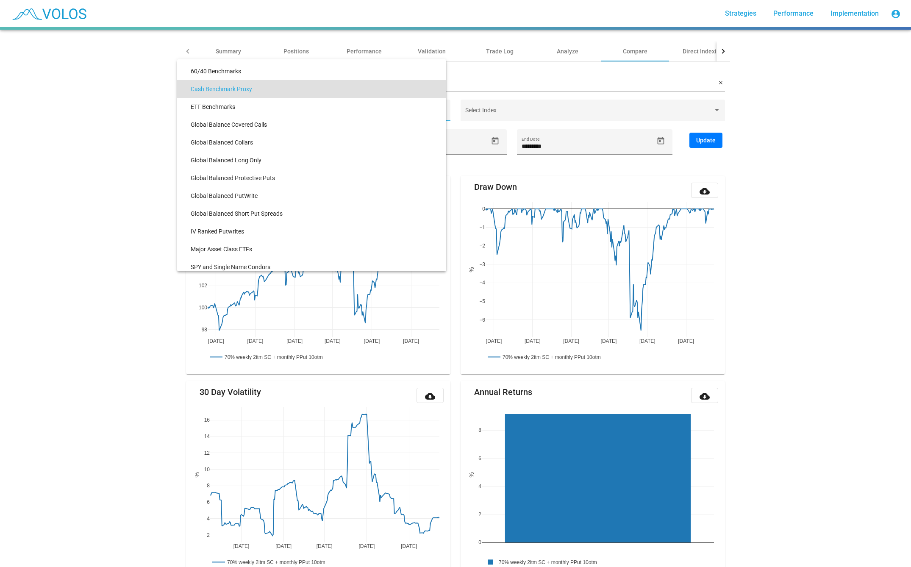
scroll to position [0, 0]
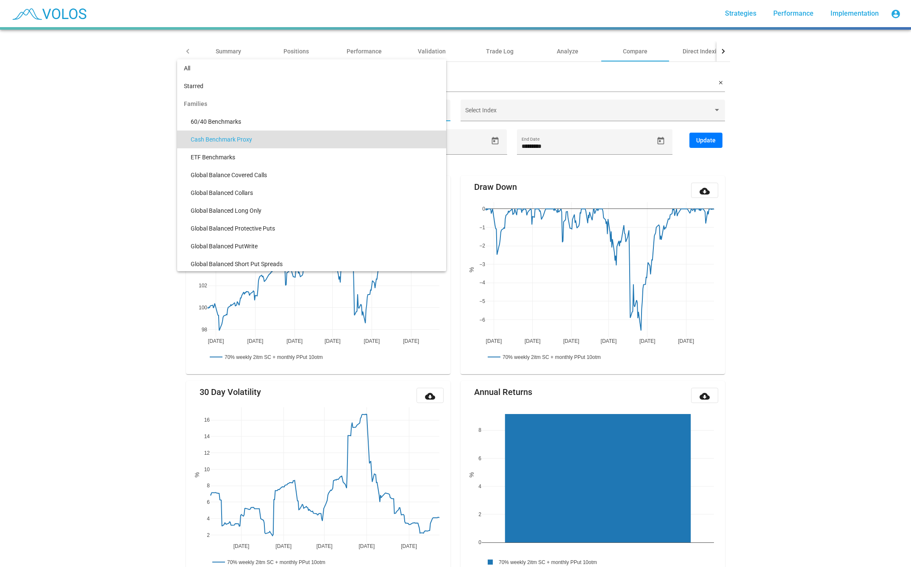
click at [781, 292] on div at bounding box center [455, 283] width 911 height 567
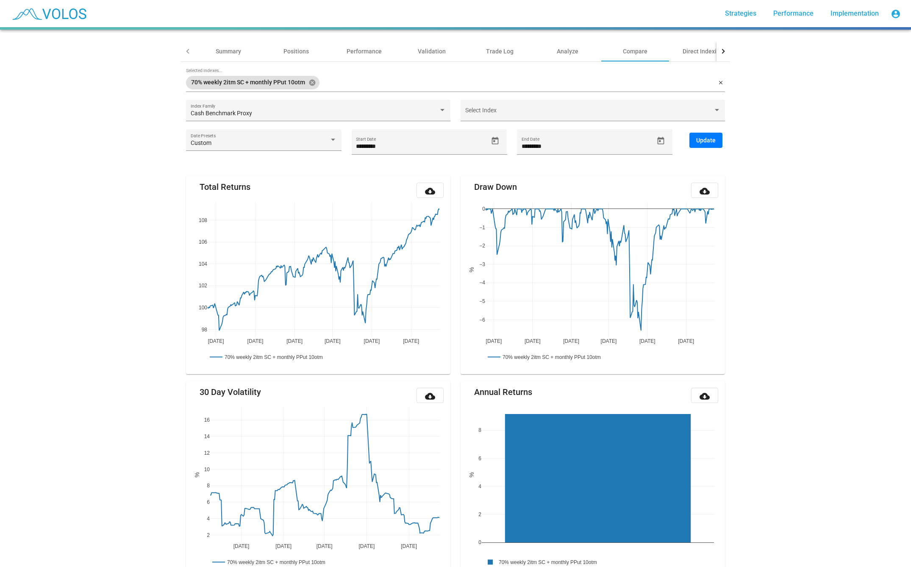
click at [103, 395] on div "70% weekly 2itm SC + monthly PPut 10otm star_border 165.608 2025-08-14 Summary …" at bounding box center [455, 298] width 911 height 537
click at [478, 115] on span at bounding box center [589, 113] width 248 height 7
click at [313, 116] on div at bounding box center [455, 283] width 911 height 567
click at [313, 116] on div "Cash Benchmark Proxy" at bounding box center [315, 113] width 248 height 7
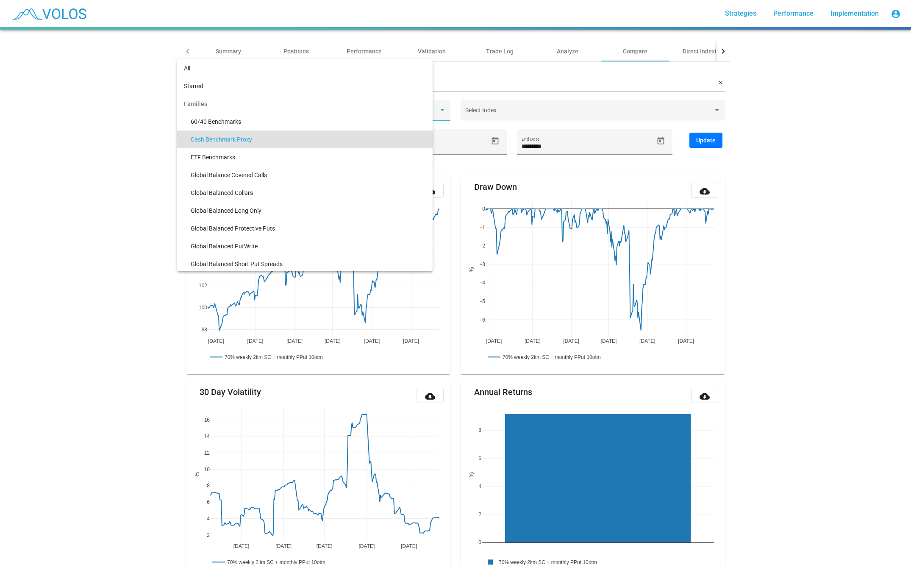
scroll to position [26, 0]
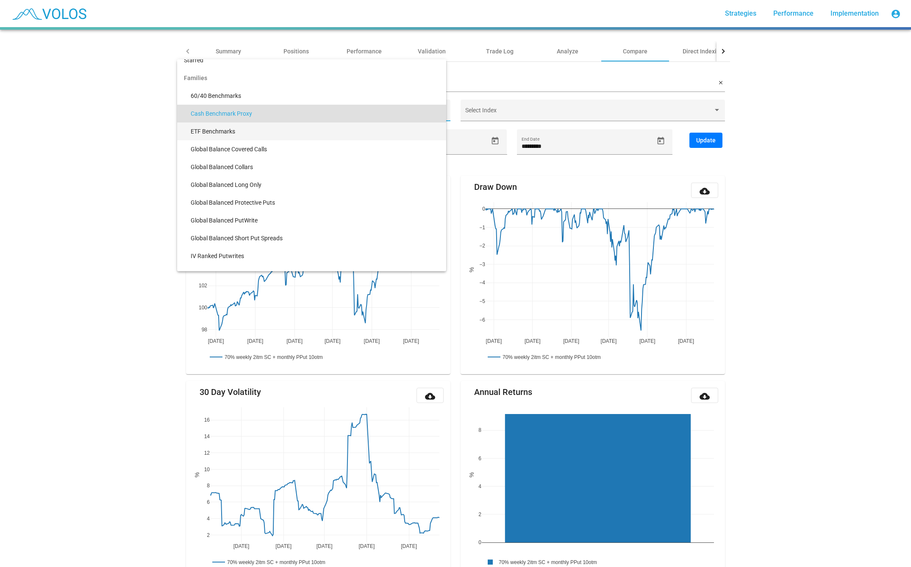
click at [301, 124] on span "ETF Benchmarks" at bounding box center [315, 131] width 249 height 18
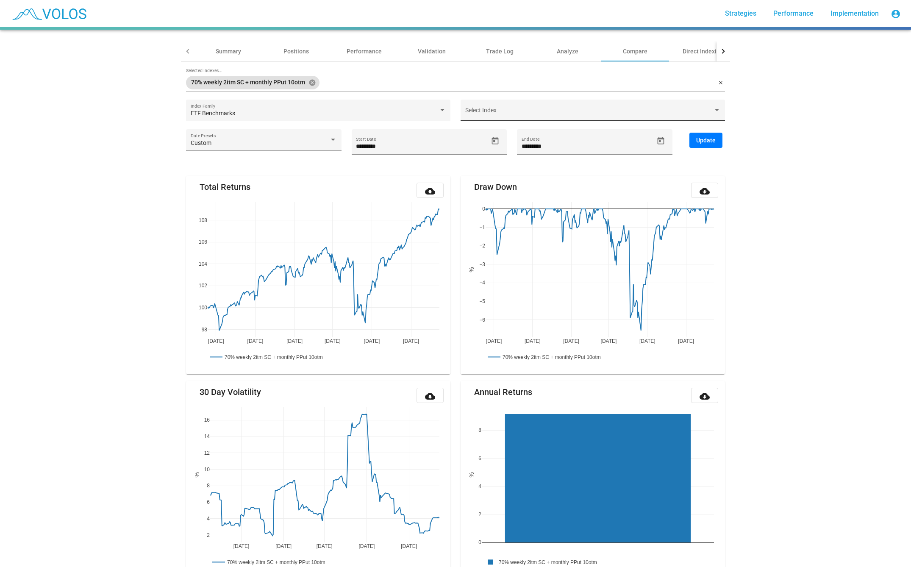
click at [513, 107] on div "Select Index" at bounding box center [593, 112] width 256 height 17
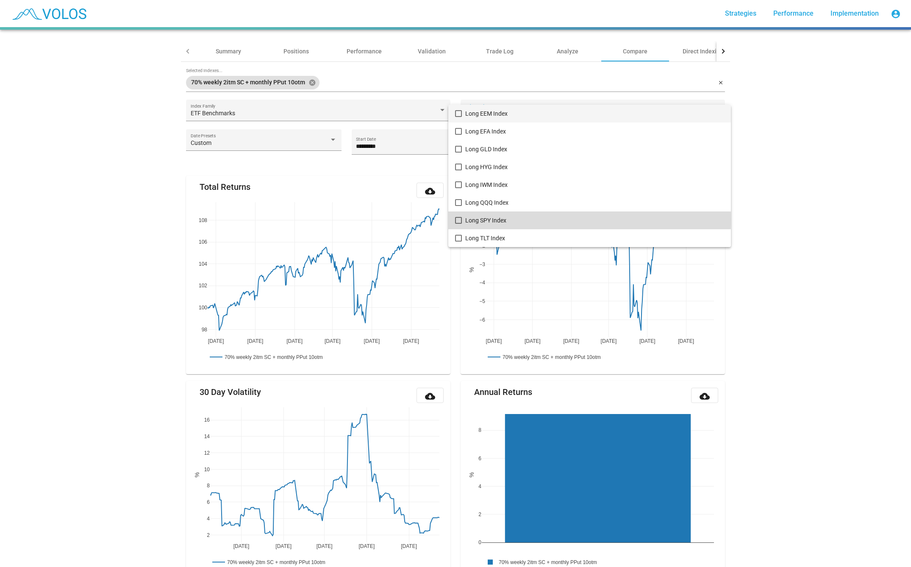
click at [469, 220] on span "Long SPY Index" at bounding box center [594, 220] width 259 height 18
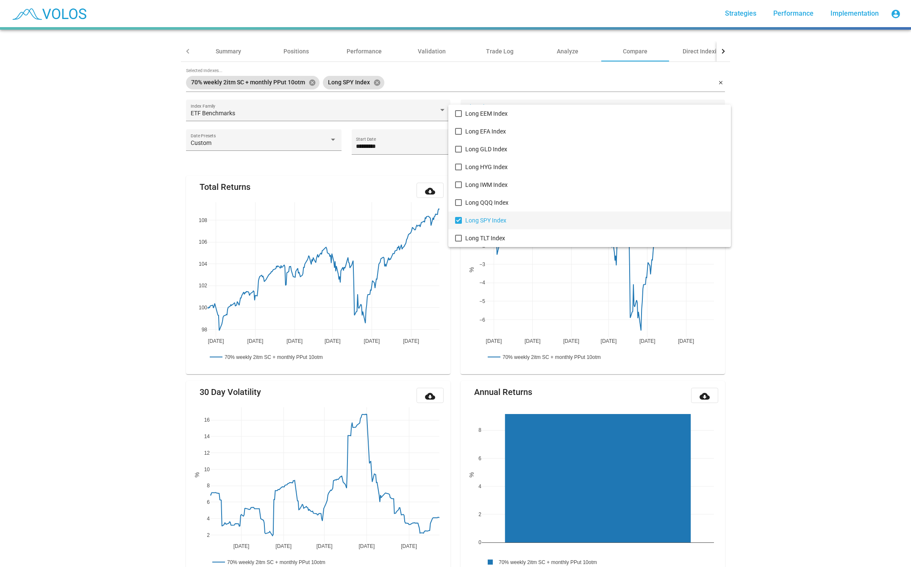
click at [741, 148] on div at bounding box center [455, 283] width 911 height 567
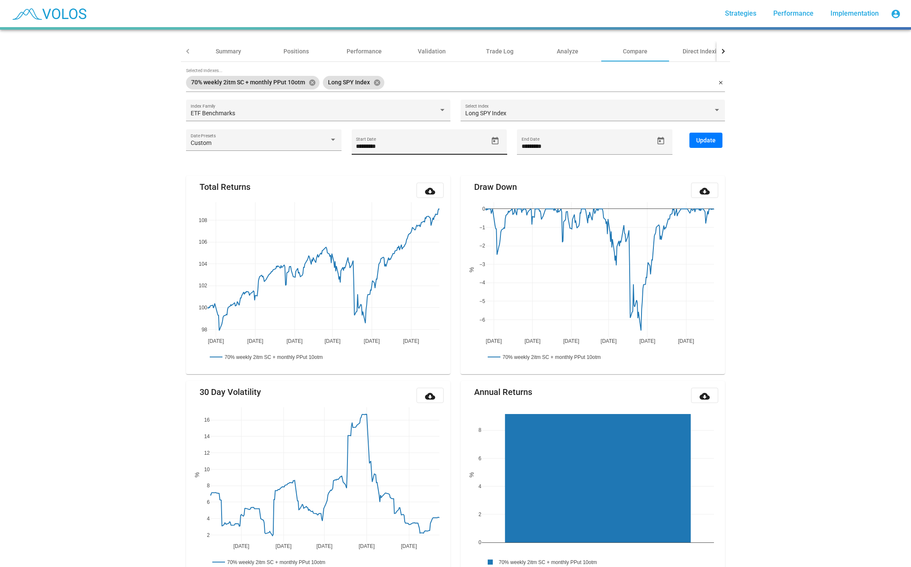
click at [428, 144] on input "*********" at bounding box center [422, 146] width 132 height 7
click at [495, 139] on icon "Open calendar" at bounding box center [495, 141] width 7 height 8
click at [385, 169] on span "[DATE]" at bounding box center [373, 169] width 24 height 7
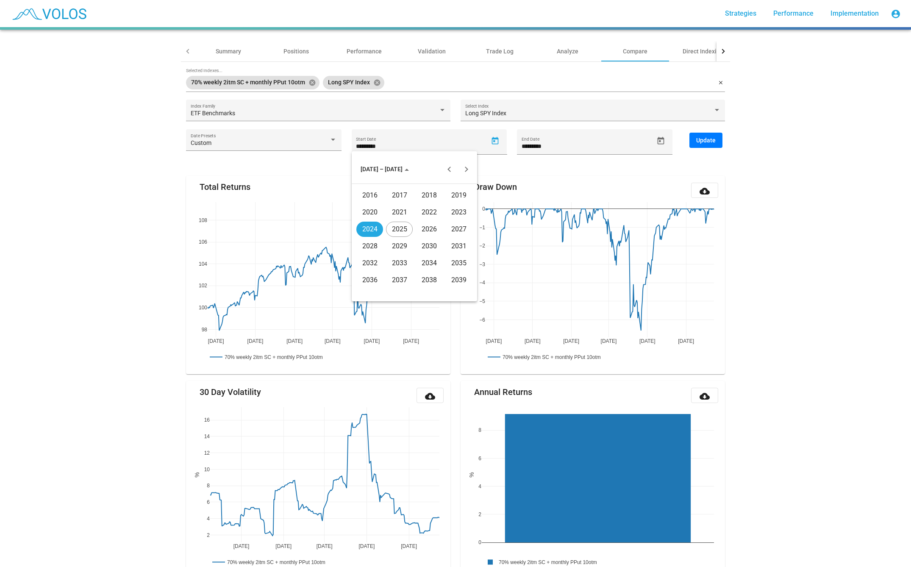
click at [369, 214] on div "2020" at bounding box center [369, 212] width 27 height 15
click at [367, 214] on div "JAN" at bounding box center [369, 212] width 27 height 15
click at [401, 226] on div "7" at bounding box center [397, 224] width 15 height 15
type input "********"
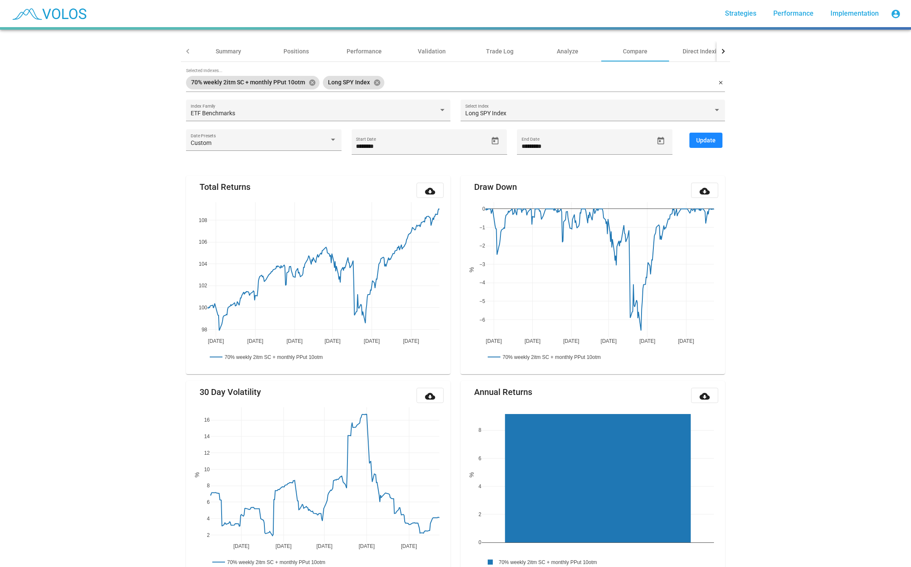
click at [696, 137] on button "Update" at bounding box center [706, 140] width 33 height 15
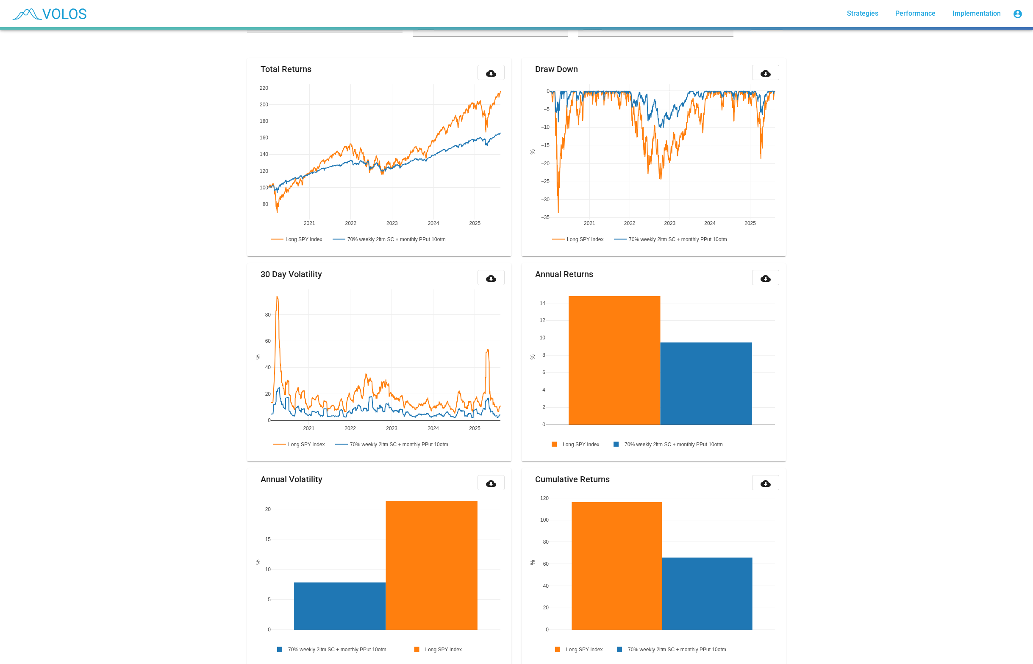
scroll to position [178, 0]
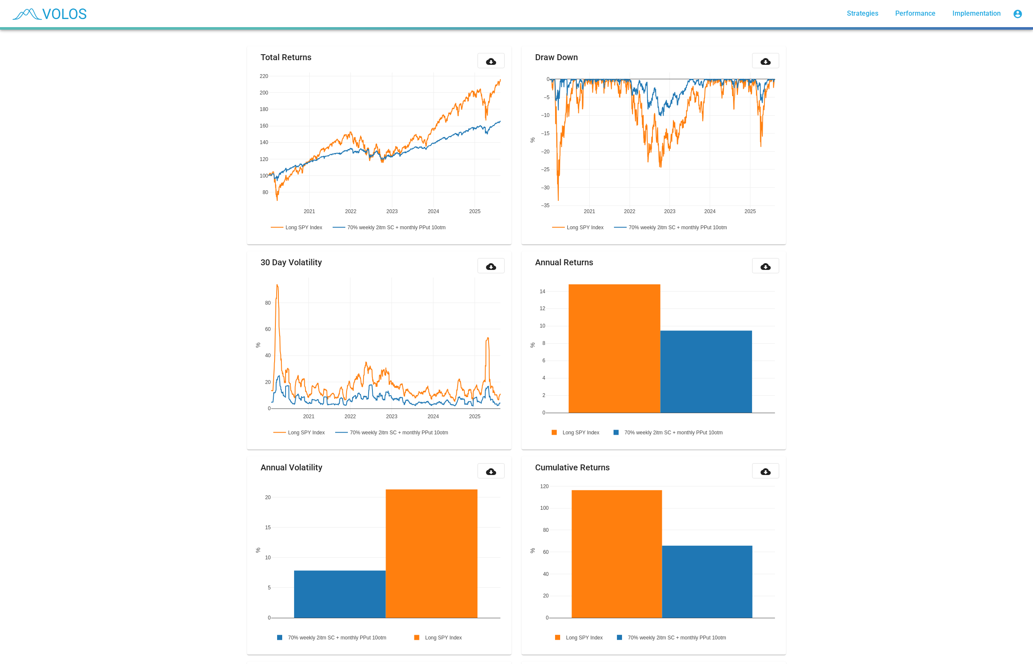
click at [782, 395] on div "70% weekly 2itm SC + monthly PPut 10otm star_border 165.608 2025-08-14 Summary …" at bounding box center [516, 347] width 1033 height 634
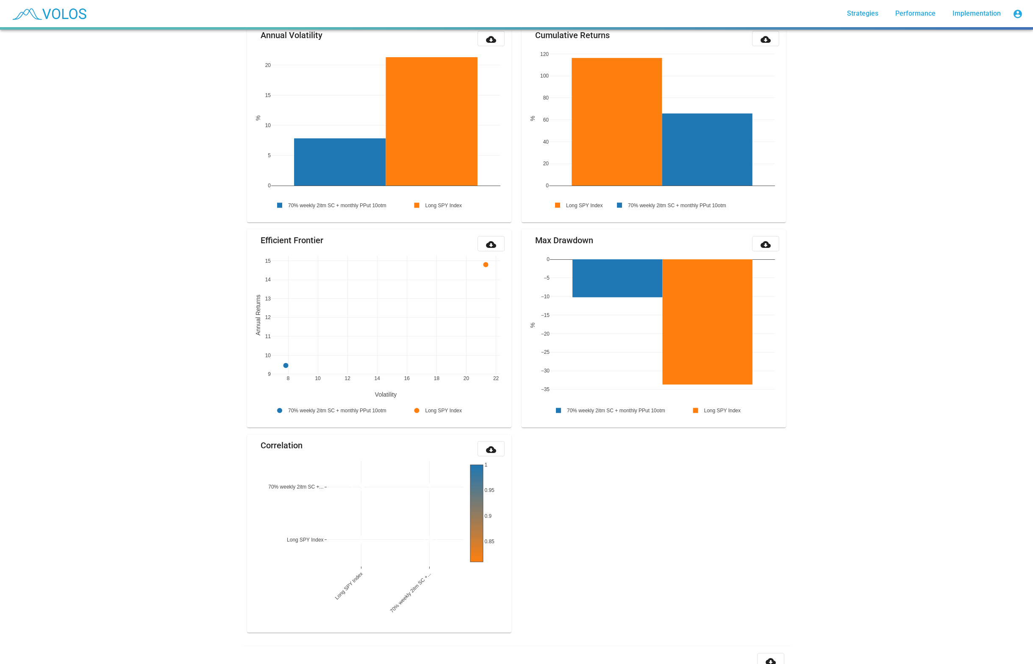
scroll to position [653, 0]
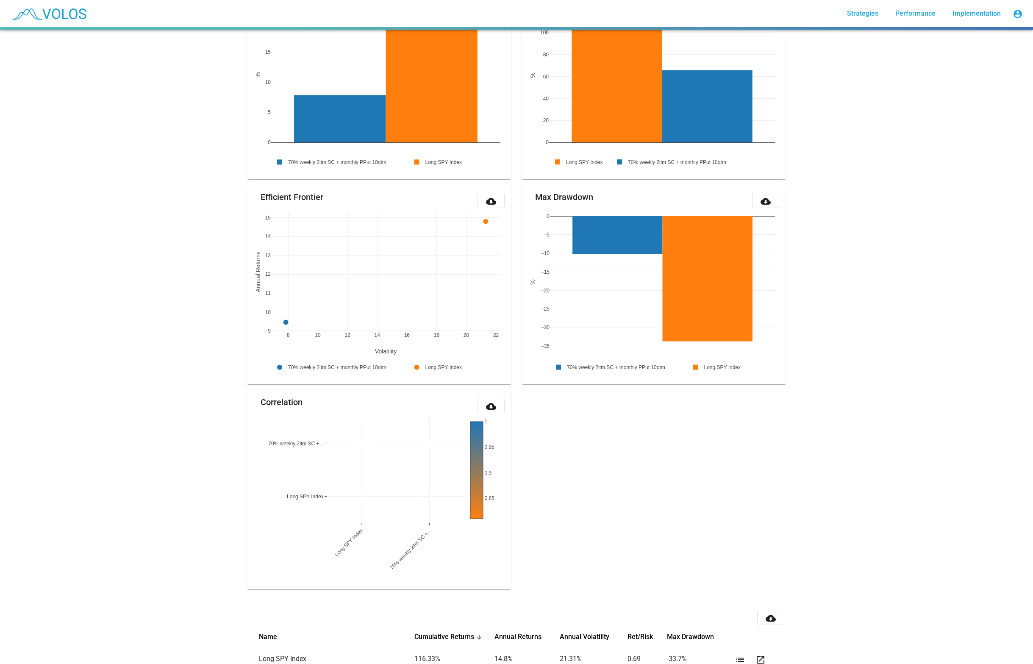
click at [187, 376] on div "70% weekly 2itm SC + monthly PPut 10otm star_border 165.608 2025-08-14 Summary …" at bounding box center [516, 347] width 1033 height 634
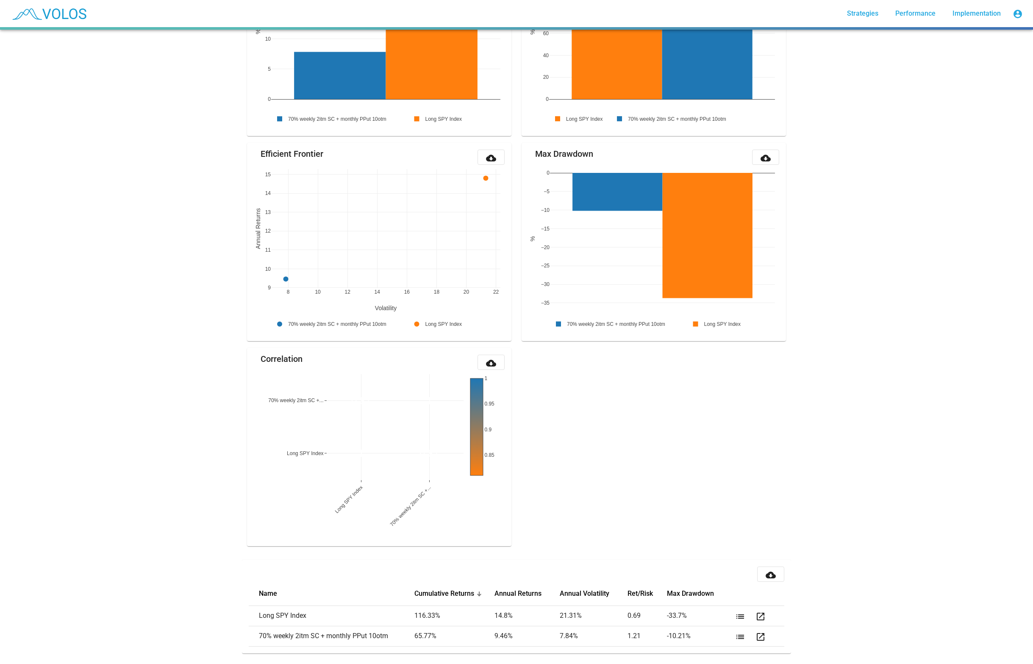
click at [210, 301] on div "70% weekly 2itm SC + monthly PPut 10otm star_border 165.608 2025-08-14 Summary …" at bounding box center [516, 347] width 1033 height 634
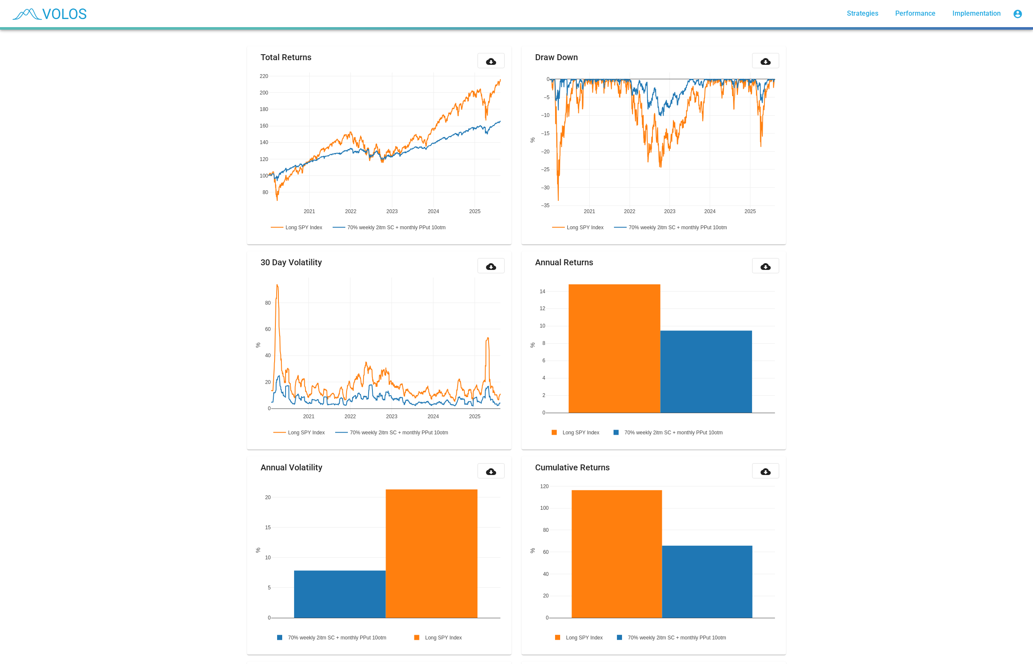
scroll to position [0, 0]
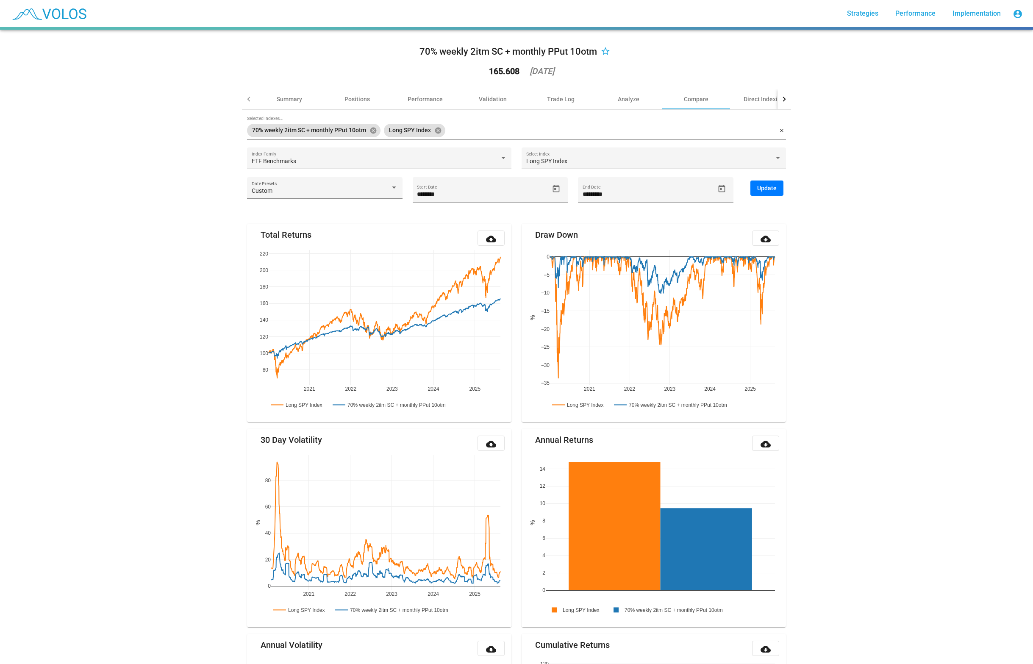
click at [183, 95] on div "70% weekly 2itm SC + monthly PPut 10otm star_border 165.608 2025-08-14 Summary …" at bounding box center [516, 347] width 1033 height 634
click at [127, 395] on div "70% weekly 2itm SC + monthly PPut 10otm star_border 165.608 2025-08-14 Summary …" at bounding box center [516, 347] width 1033 height 634
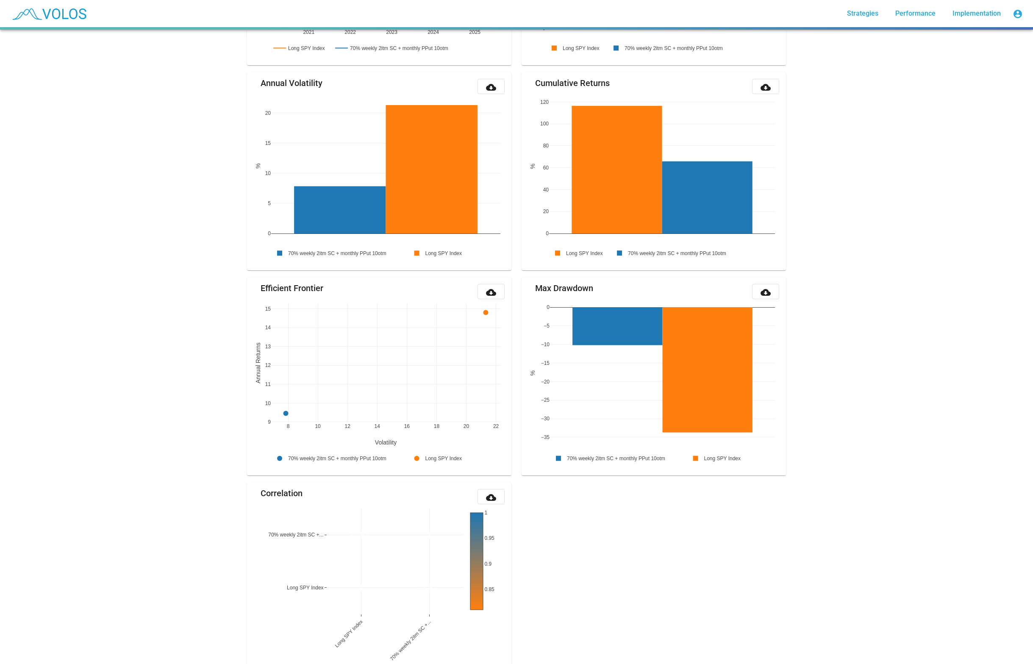
scroll to position [696, 0]
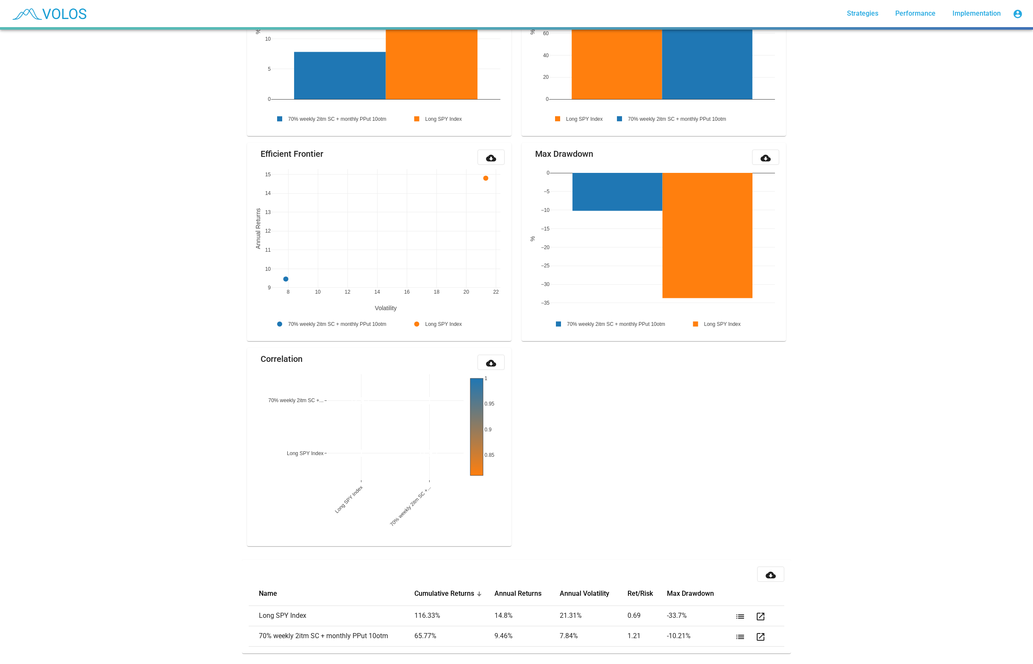
click at [122, 395] on div "70% weekly 2itm SC + monthly PPut 10otm star_border 165.608 2025-08-14 Summary …" at bounding box center [516, 347] width 1033 height 634
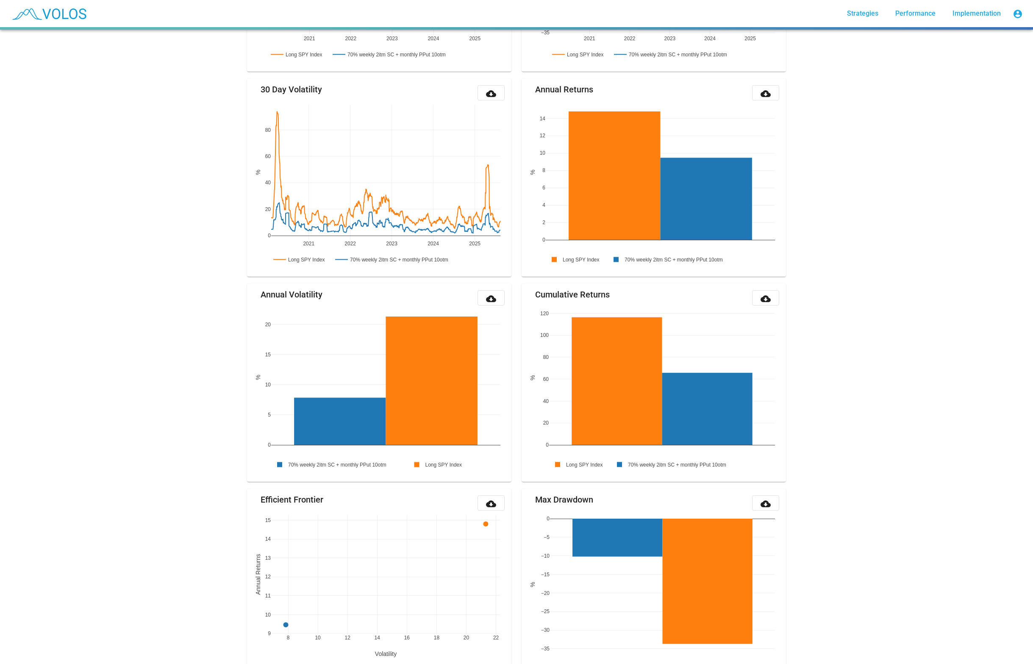
scroll to position [178, 0]
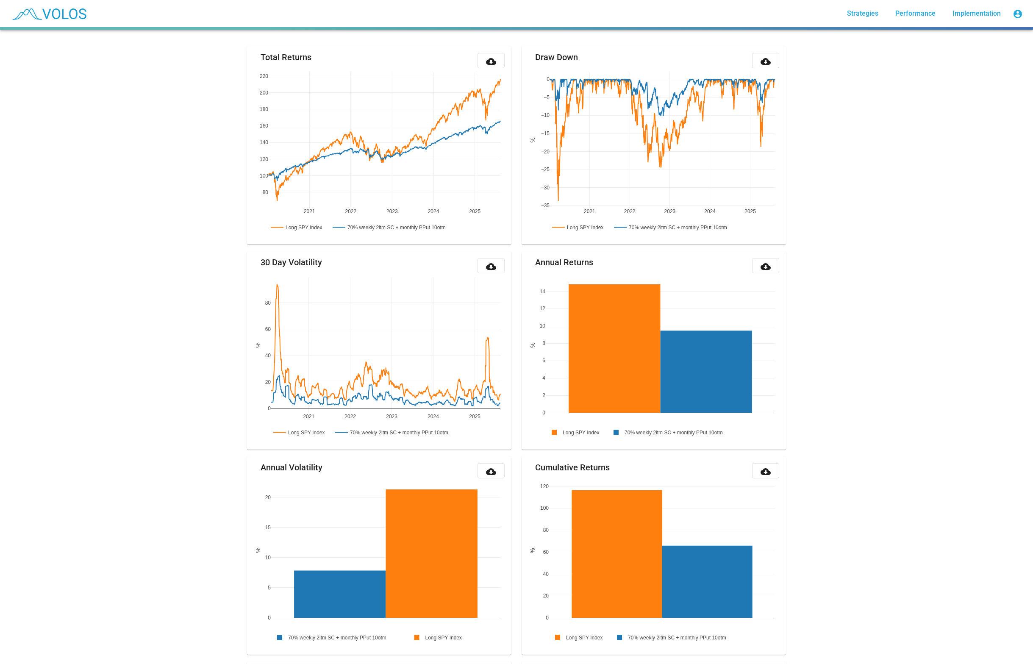
click at [148, 395] on div "70% weekly 2itm SC + monthly PPut 10otm star_border 165.608 2025-08-14 Summary …" at bounding box center [516, 347] width 1033 height 634
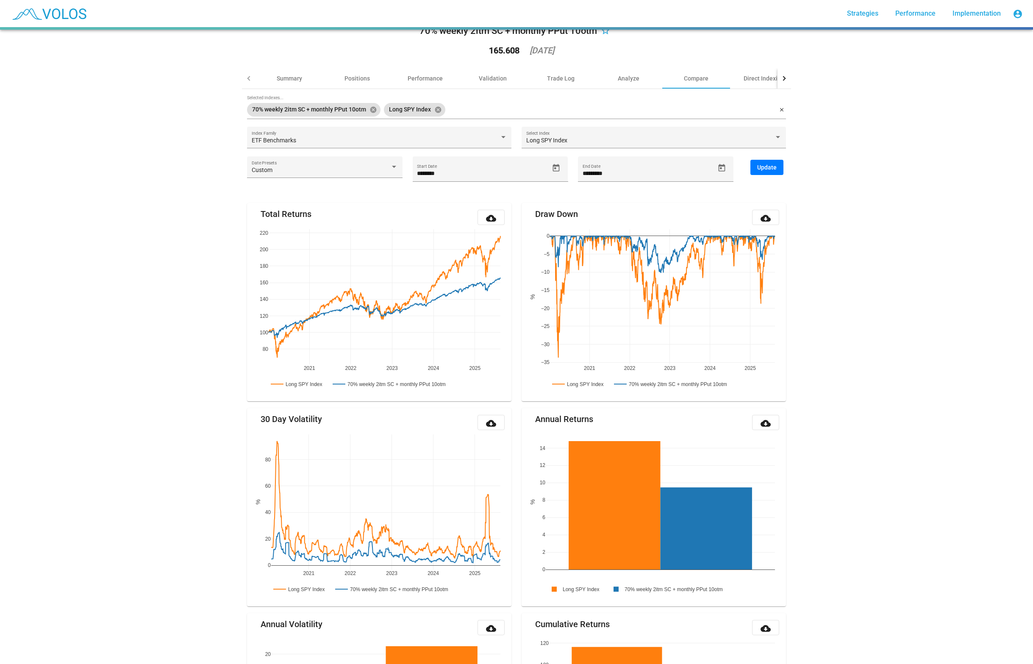
scroll to position [0, 0]
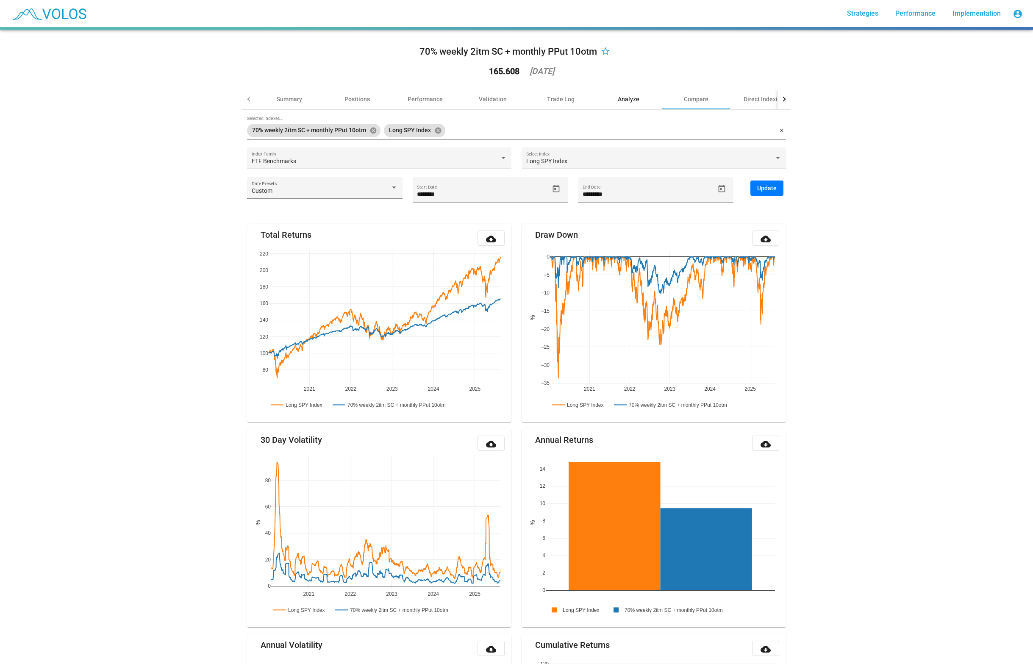
click at [627, 105] on div "Analyze" at bounding box center [629, 99] width 68 height 20
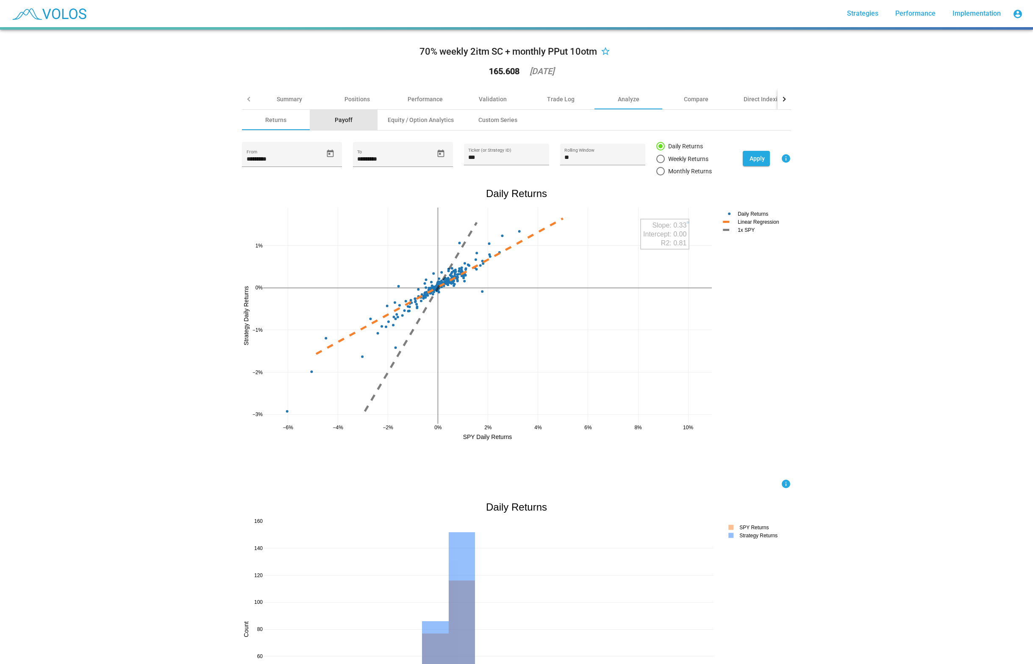
drag, startPoint x: 356, startPoint y: 120, endPoint x: 196, endPoint y: 111, distance: 160.4
click at [310, 111] on div "Payoff" at bounding box center [344, 120] width 68 height 20
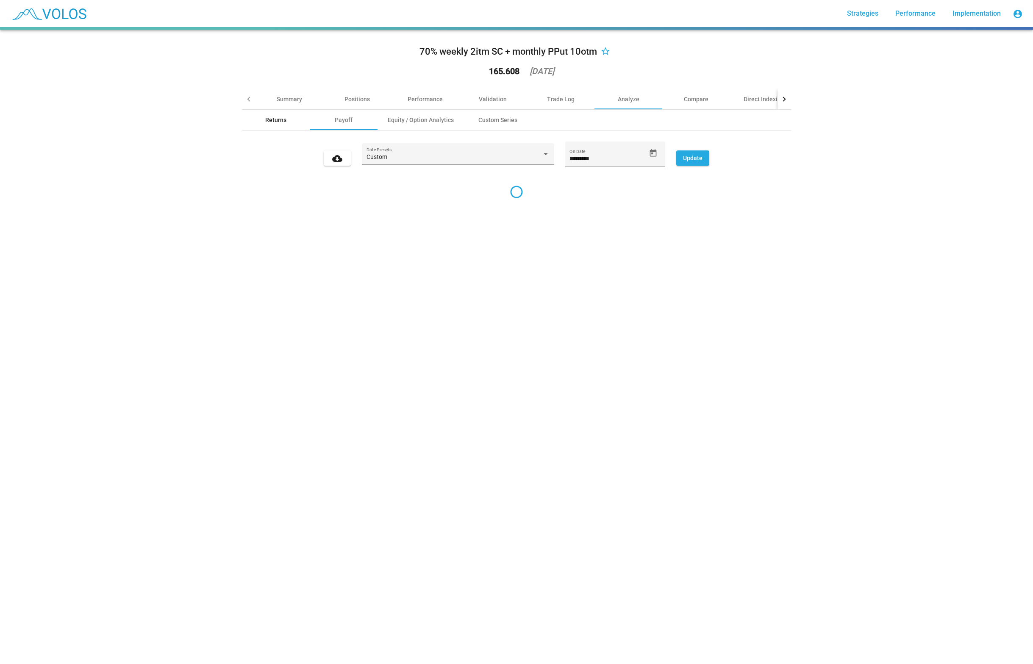
click at [288, 119] on div "Returns" at bounding box center [276, 120] width 68 height 20
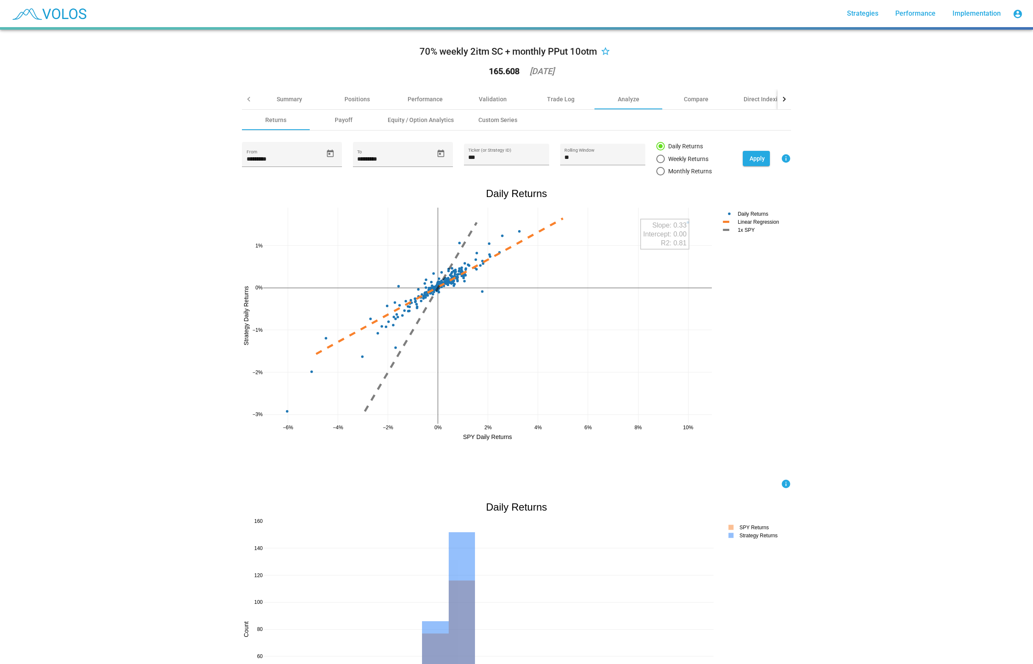
click at [109, 242] on div "70% weekly 2itm SC + monthly PPut 10otm star_border 165.608 2025-08-14 Summary …" at bounding box center [516, 347] width 1033 height 634
click at [346, 124] on div "Payoff" at bounding box center [344, 120] width 68 height 20
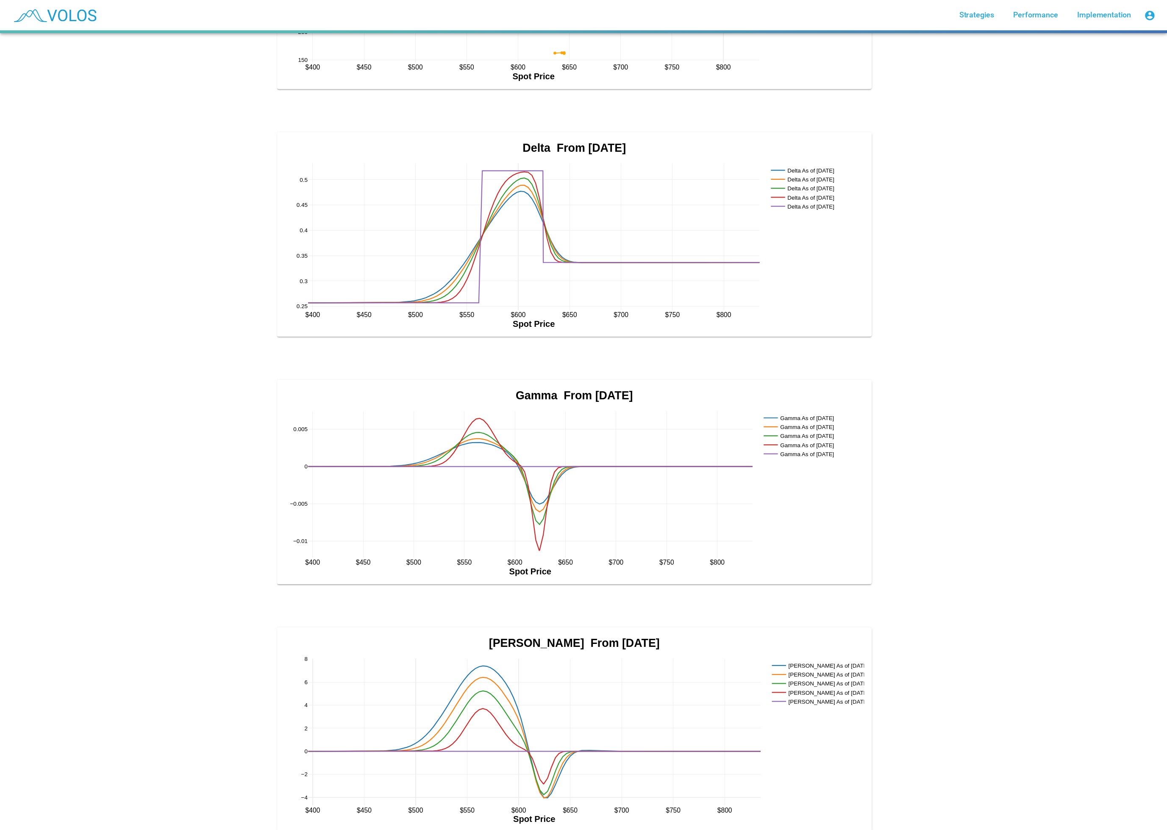
scroll to position [792, 0]
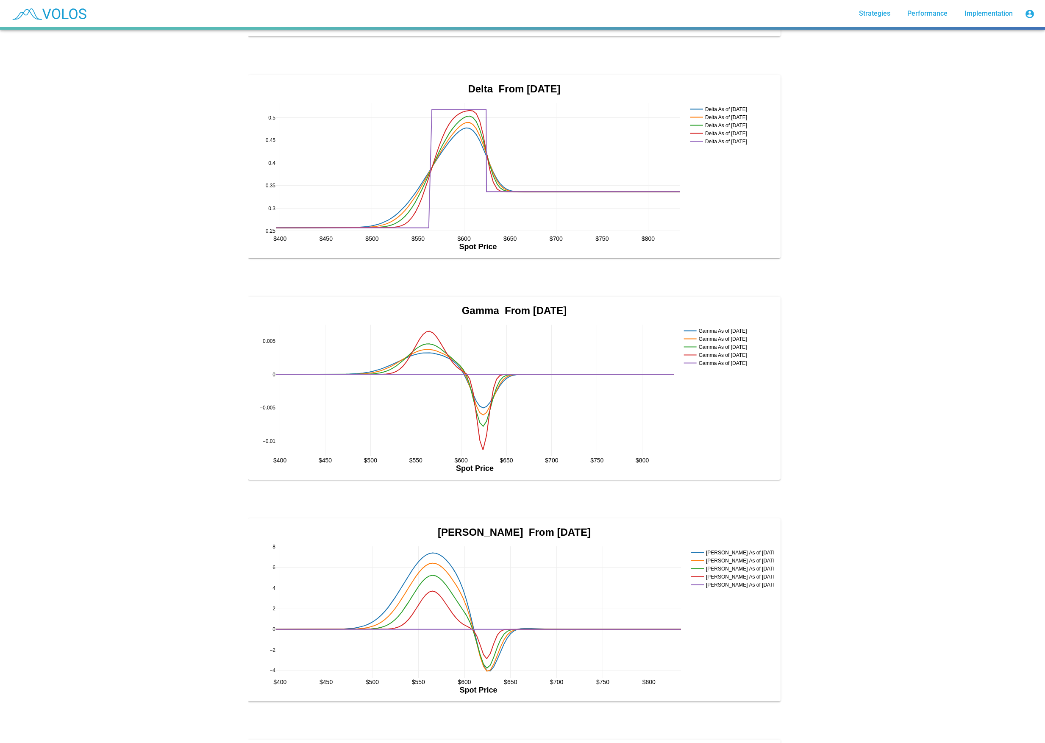
click at [176, 312] on div "70% weekly 2itm SC + monthly PPut 10otm star_border 165.608 2025-08-14 Summary …" at bounding box center [522, 386] width 1045 height 713
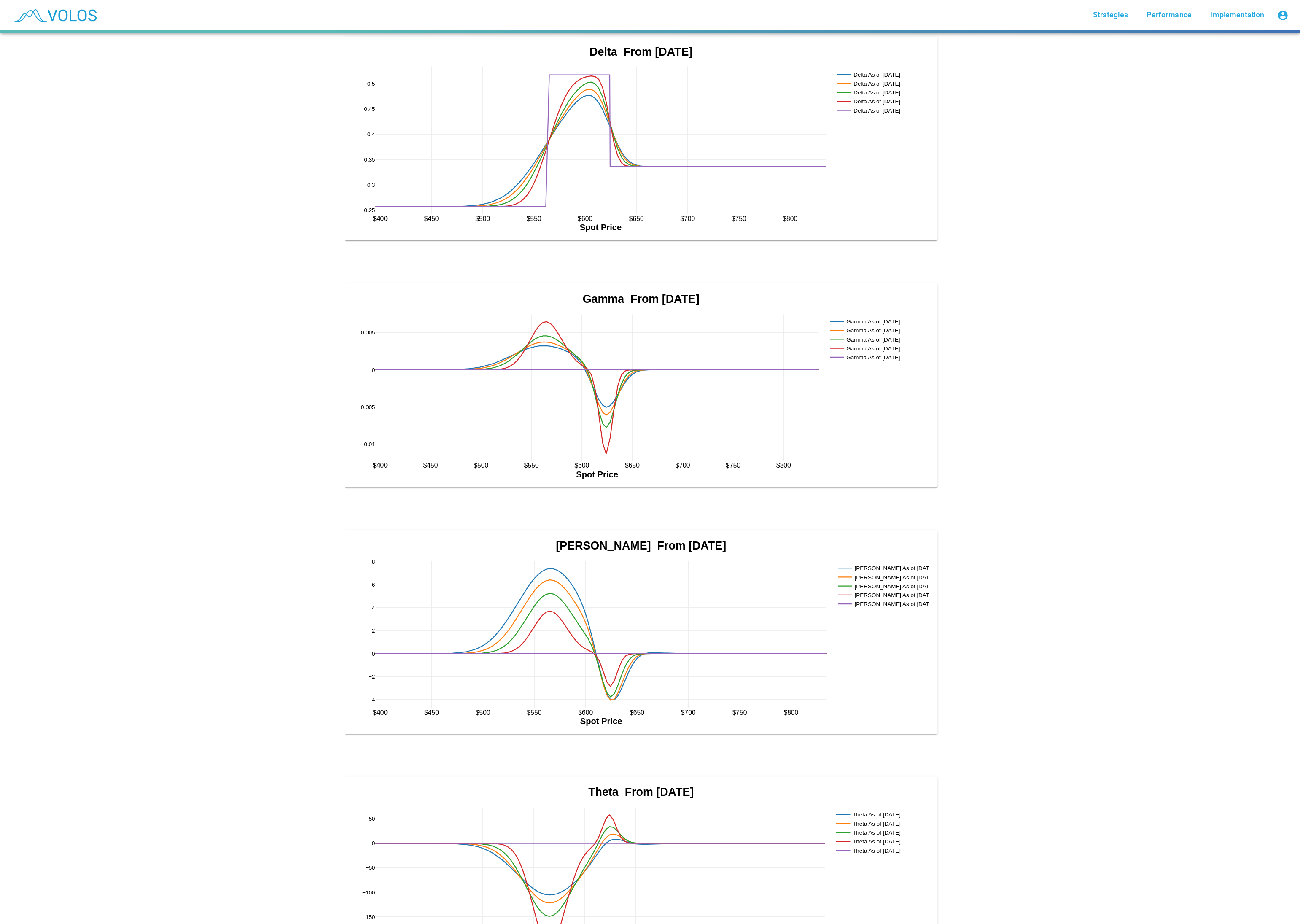
scroll to position [783, 0]
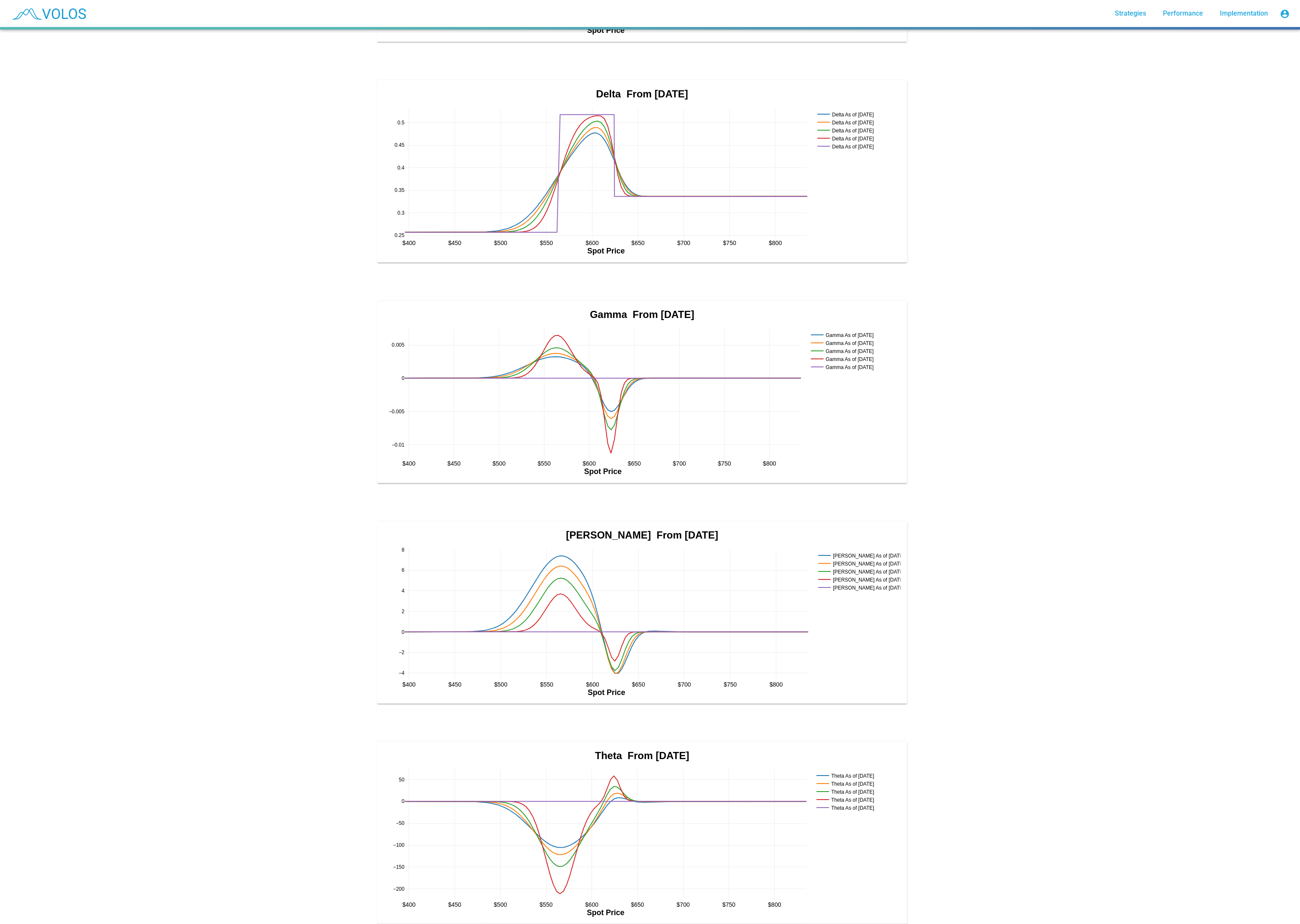
click at [258, 393] on div "70% weekly 2itm SC + monthly PPut 10otm star_border 165.608 2025-08-14 Summary …" at bounding box center [650, 476] width 1300 height 894
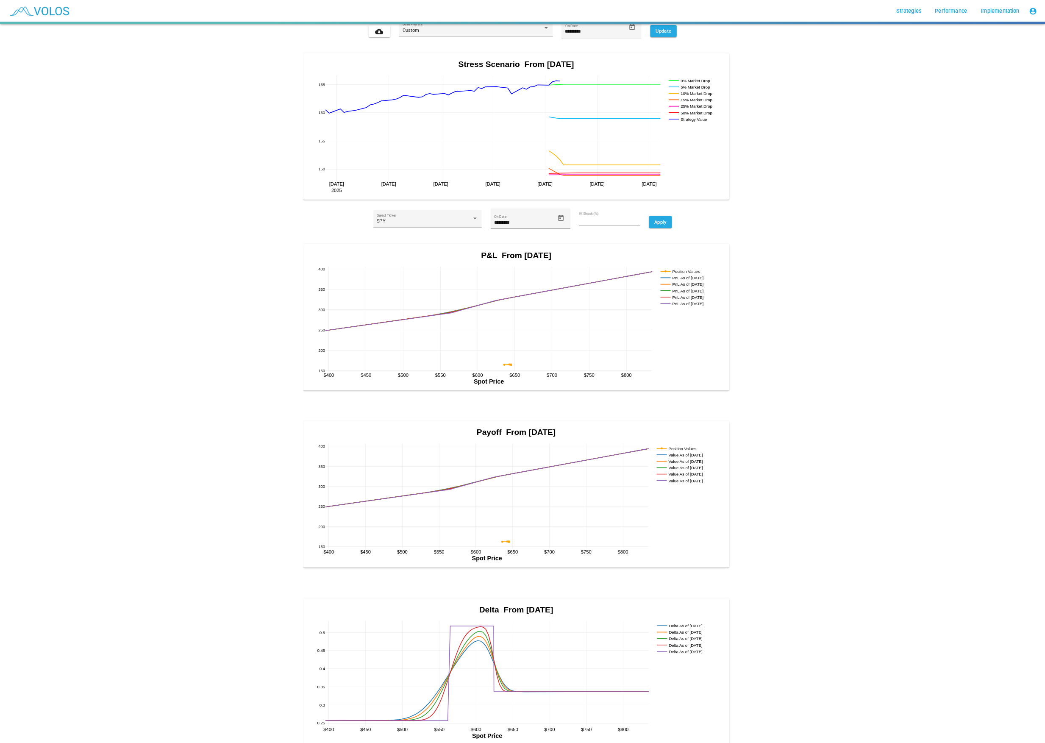
scroll to position [0, 0]
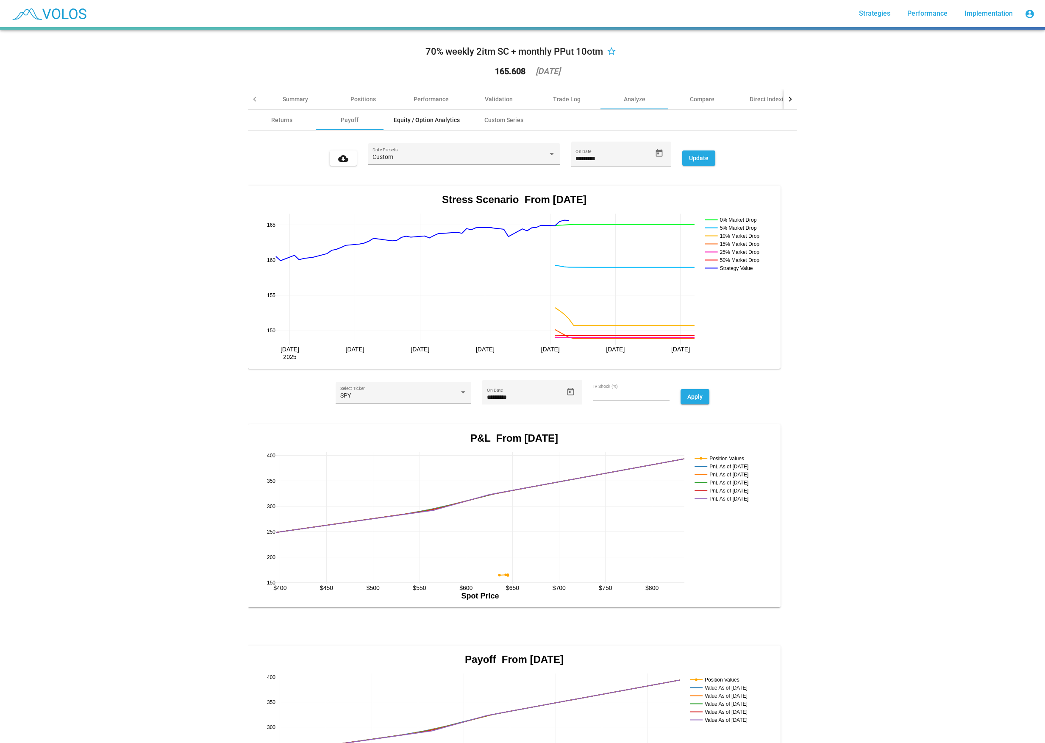
click at [440, 123] on div "Equity / Option Analytics" at bounding box center [427, 120] width 66 height 8
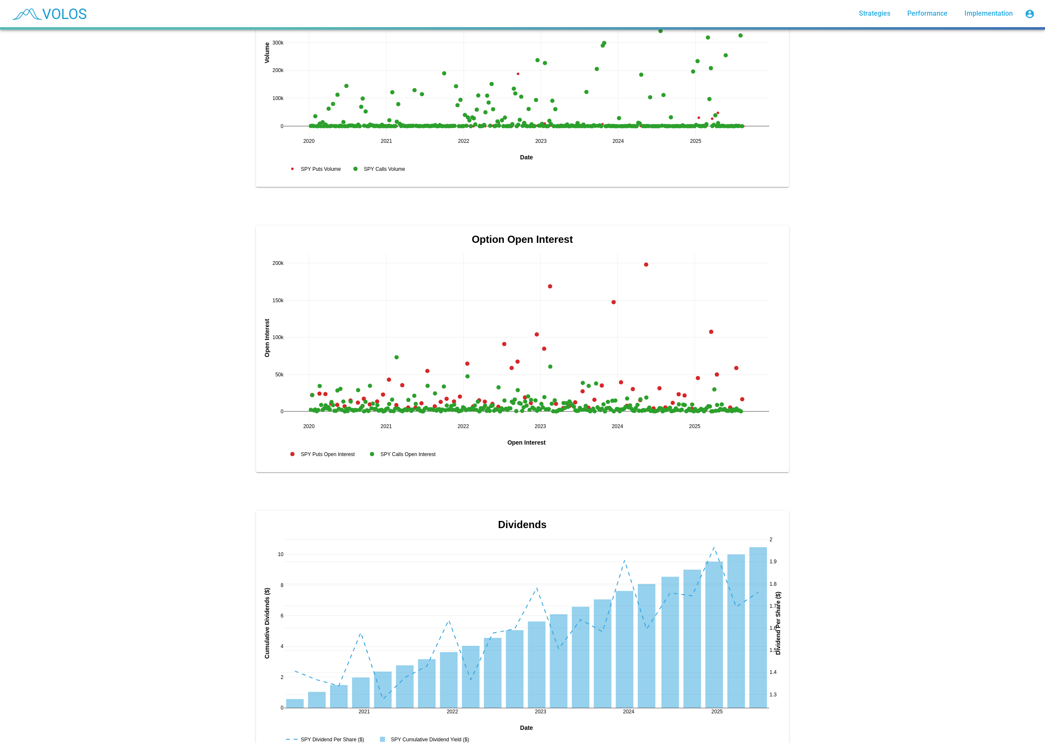
scroll to position [2868, 0]
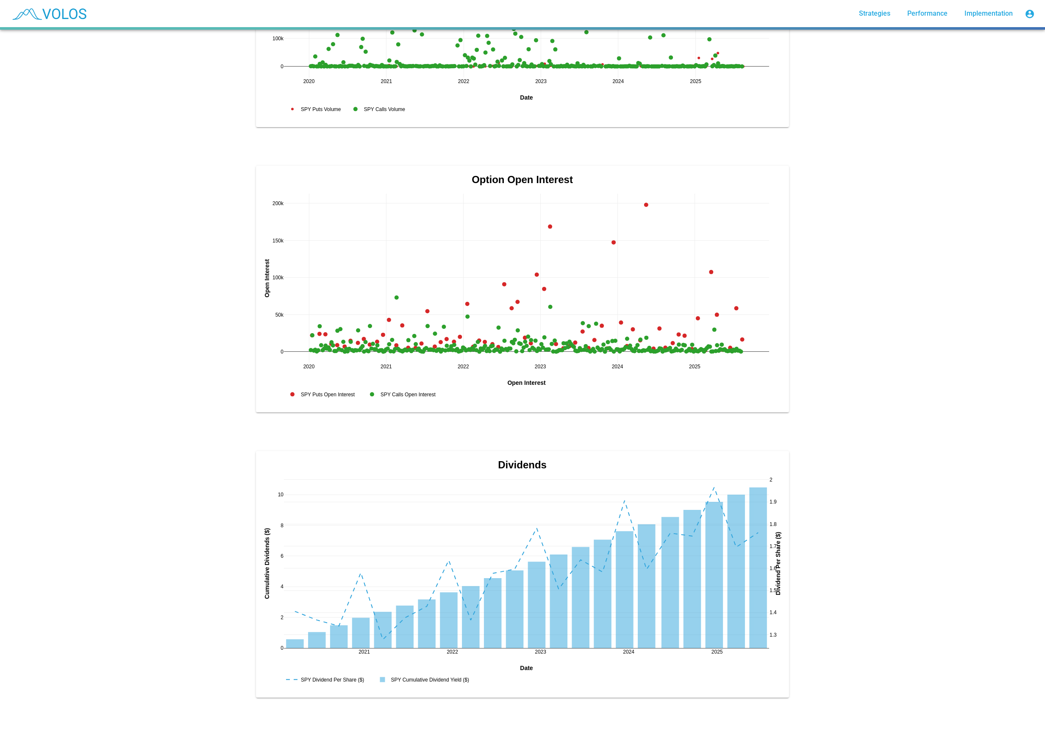
drag, startPoint x: 841, startPoint y: 406, endPoint x: 812, endPoint y: 281, distance: 128.4
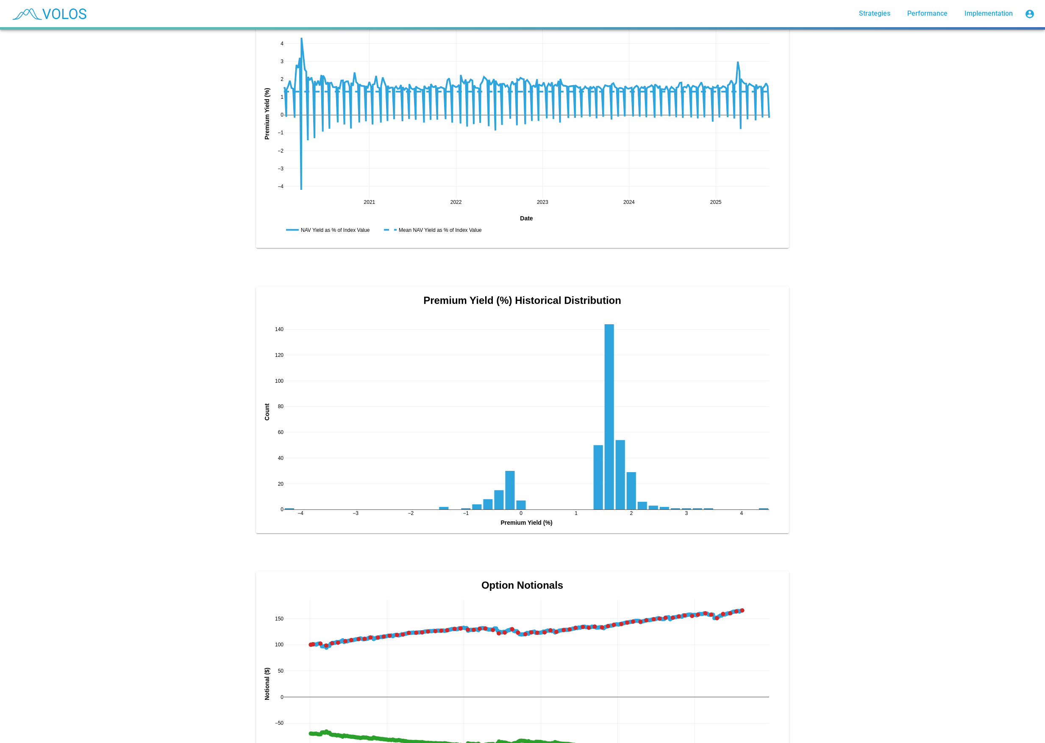
scroll to position [0, 0]
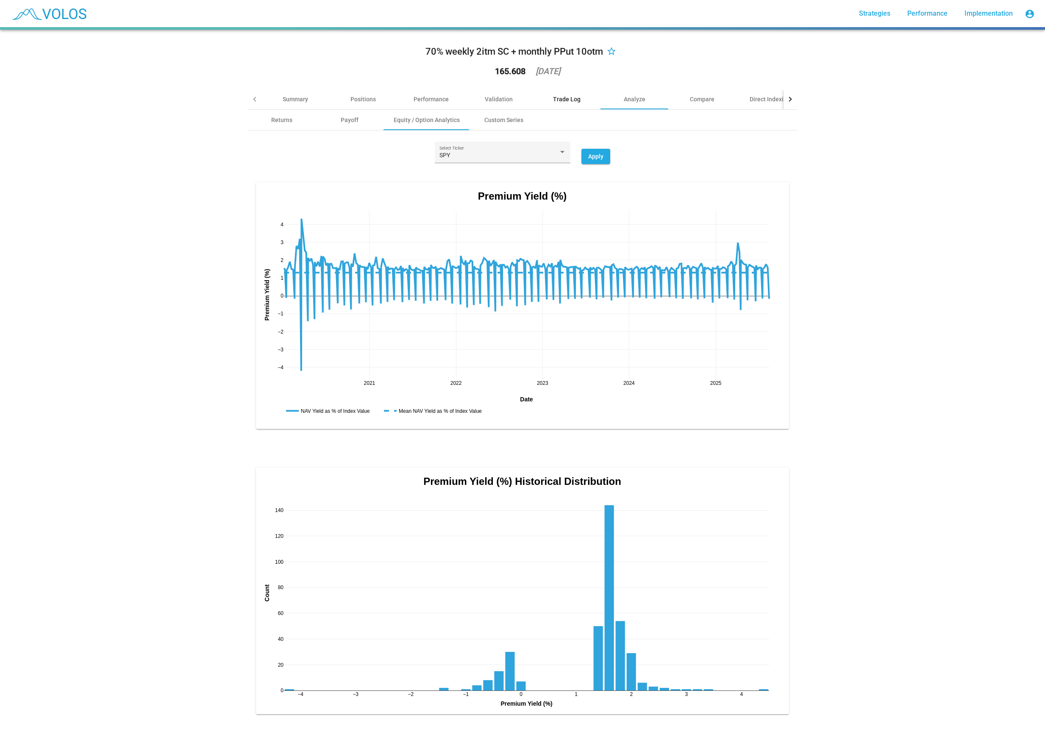
click at [575, 100] on div "Trade Log" at bounding box center [567, 99] width 28 height 8
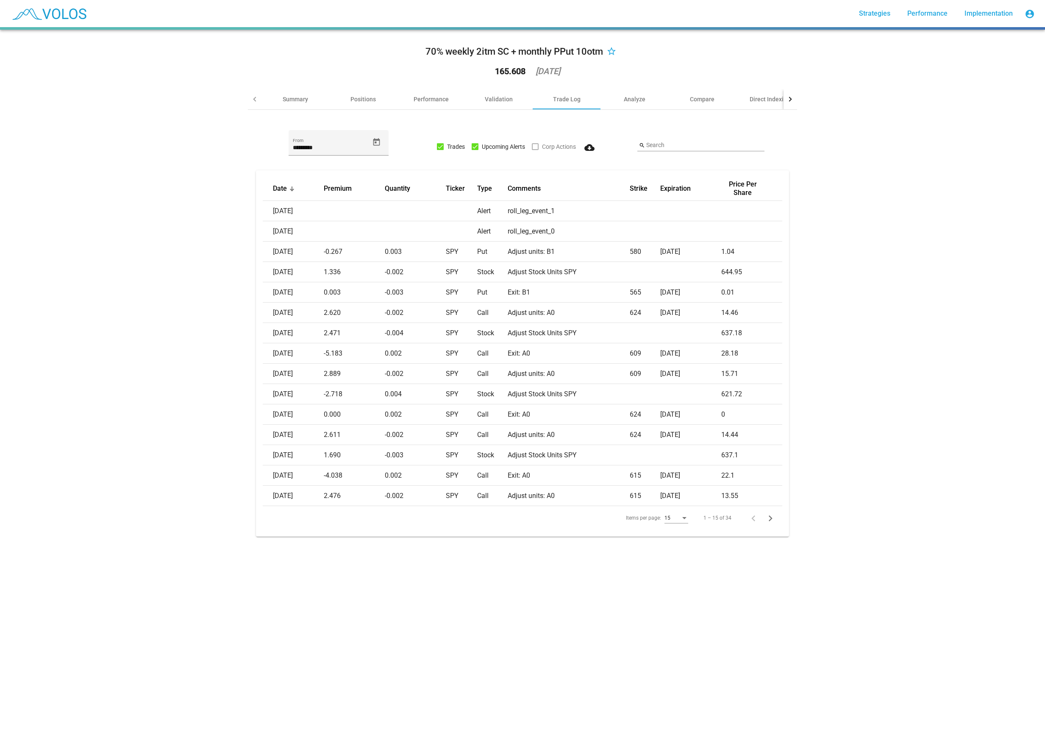
click at [70, 395] on div "70% weekly 2itm SC + monthly PPut 10otm star_border 165.608 2025-08-14 Summary …" at bounding box center [522, 386] width 1045 height 713
click at [514, 105] on div "Validation" at bounding box center [499, 99] width 68 height 20
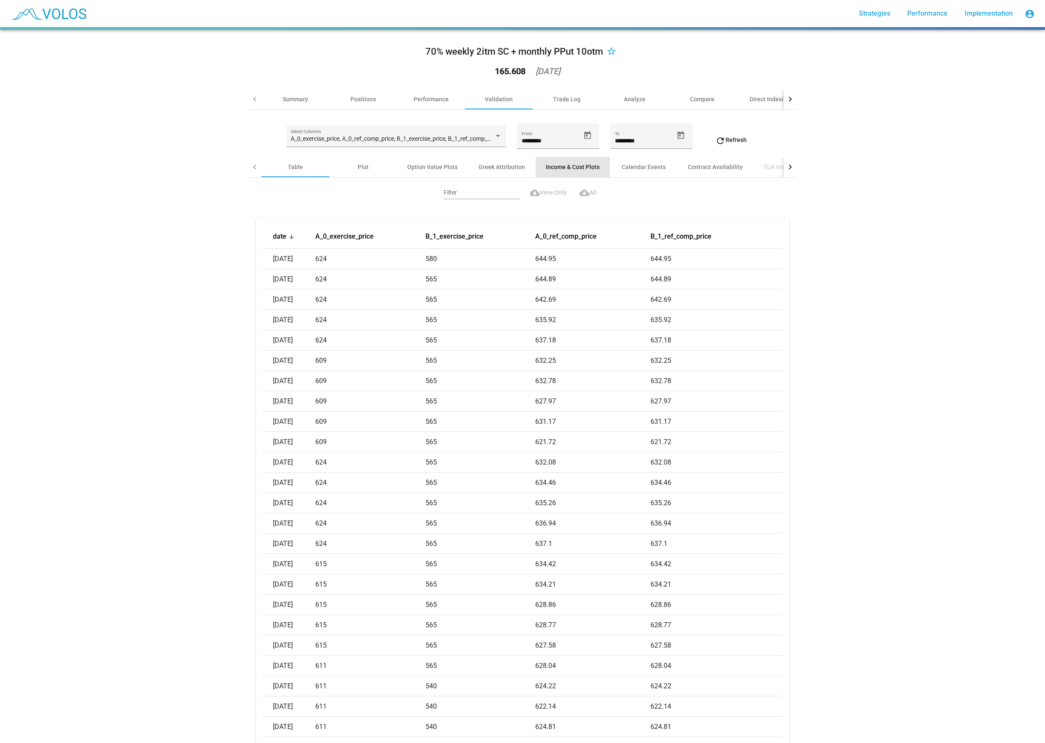
click at [600, 167] on div "Income & Cost Plots" at bounding box center [573, 167] width 74 height 20
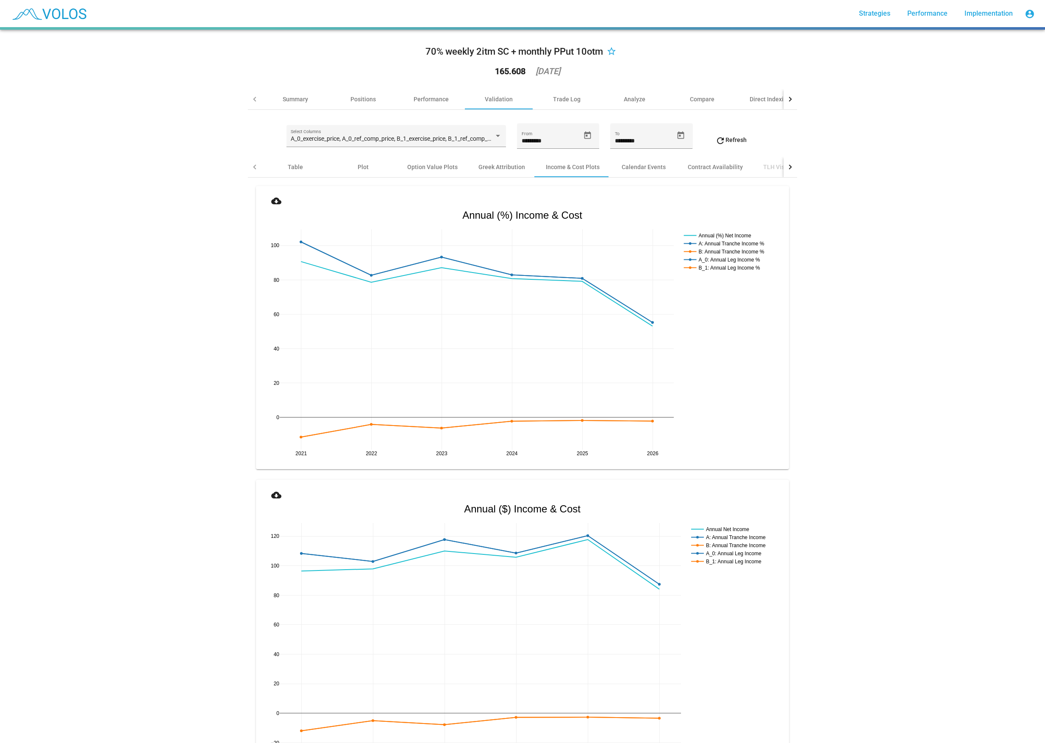
click at [230, 395] on div "70% weekly 2itm SC + monthly PPut 10otm star_border 165.608 2025-08-14 Summary …" at bounding box center [522, 386] width 1045 height 713
click at [658, 163] on div "Calendar Events" at bounding box center [644, 167] width 44 height 8
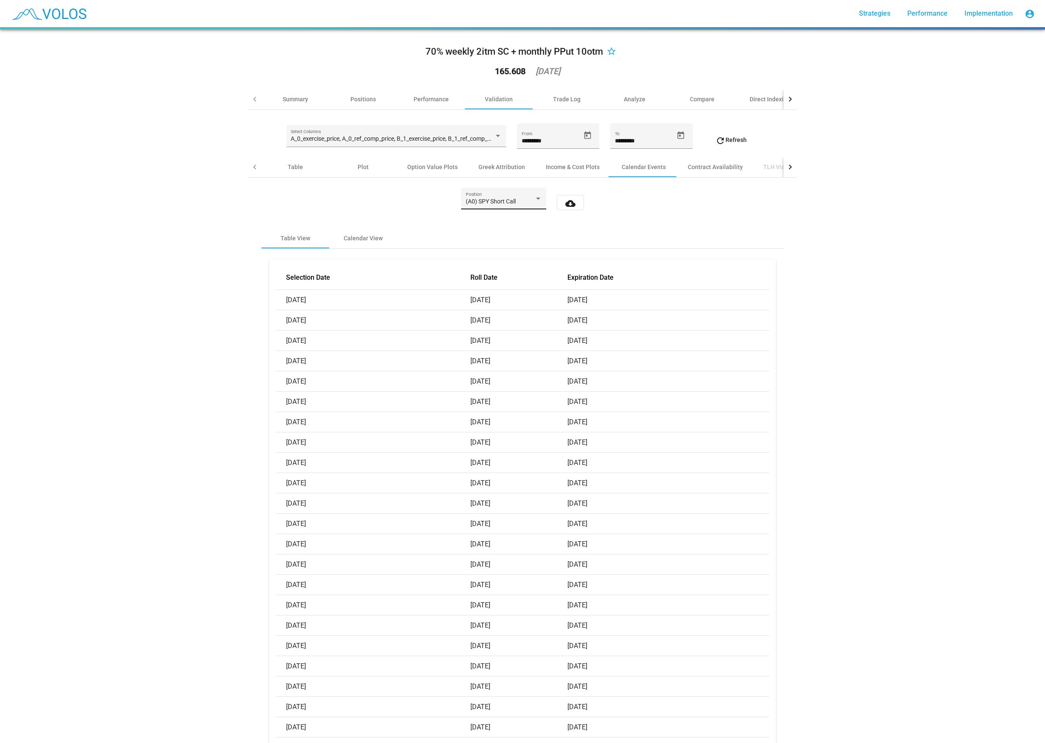
click at [501, 198] on span "(A0) SPY Short Call" at bounding box center [491, 201] width 50 height 7
click at [501, 196] on span "(A0) SPY Short Call" at bounding box center [504, 199] width 76 height 18
click at [501, 198] on span "(A0) SPY Short Call" at bounding box center [491, 201] width 50 height 7
click at [500, 220] on span "(B1) SPY Long Put" at bounding box center [504, 217] width 76 height 18
click at [504, 195] on div "(B1) SPY Long Put Position" at bounding box center [504, 200] width 76 height 17
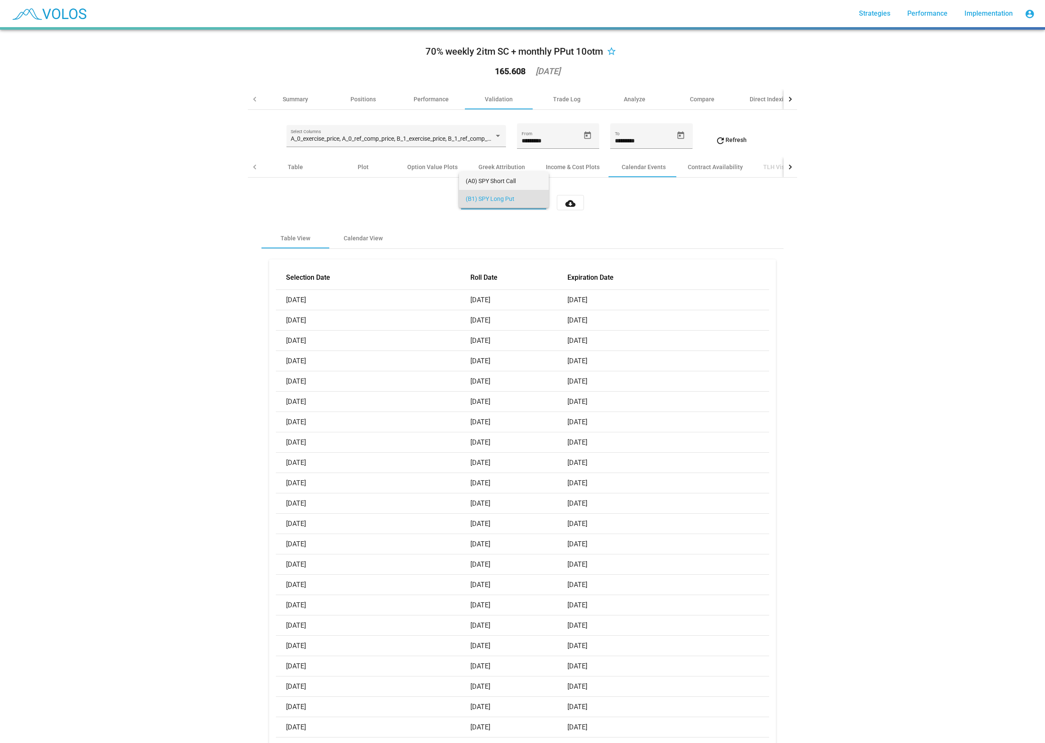
click at [497, 181] on span "(A0) SPY Short Call" at bounding box center [504, 181] width 76 height 18
click at [689, 169] on div "Contract Availability" at bounding box center [715, 167] width 75 height 20
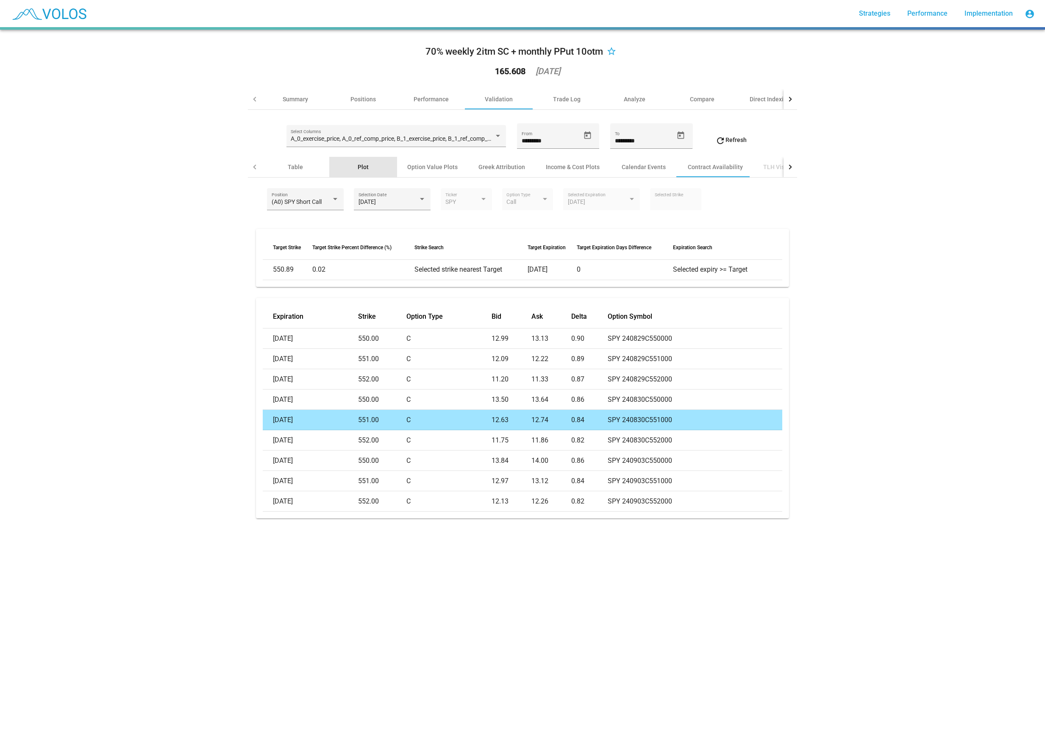
click at [364, 166] on div "Plot" at bounding box center [363, 167] width 11 height 8
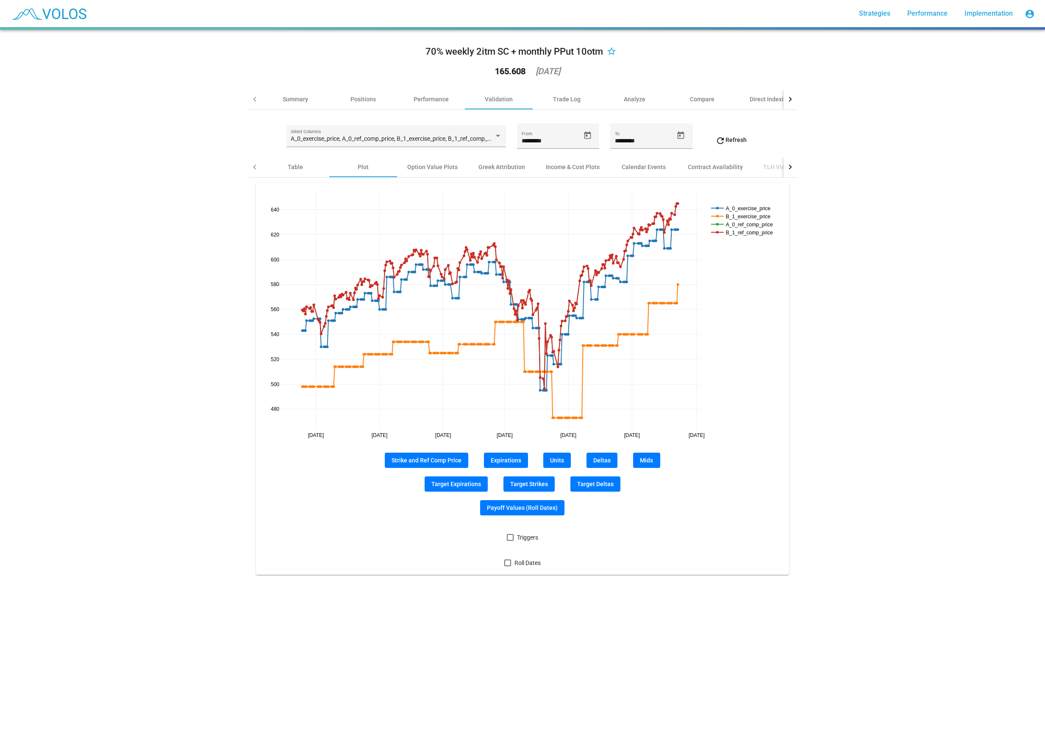
click at [431, 395] on span "Strike and Ref Comp Price" at bounding box center [427, 460] width 70 height 7
click at [434, 395] on span "Strike and Ref Comp Price" at bounding box center [427, 460] width 70 height 7
click at [517, 395] on span "Roll Dates" at bounding box center [528, 563] width 26 height 10
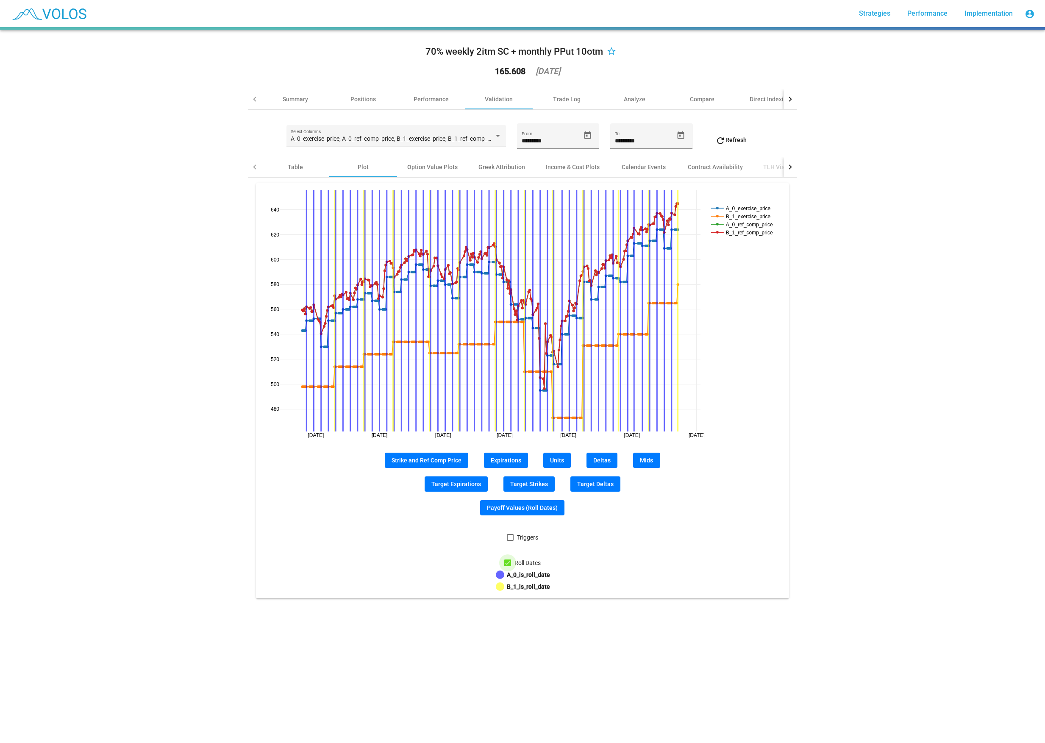
click at [517, 395] on span "Roll Dates" at bounding box center [528, 563] width 26 height 10
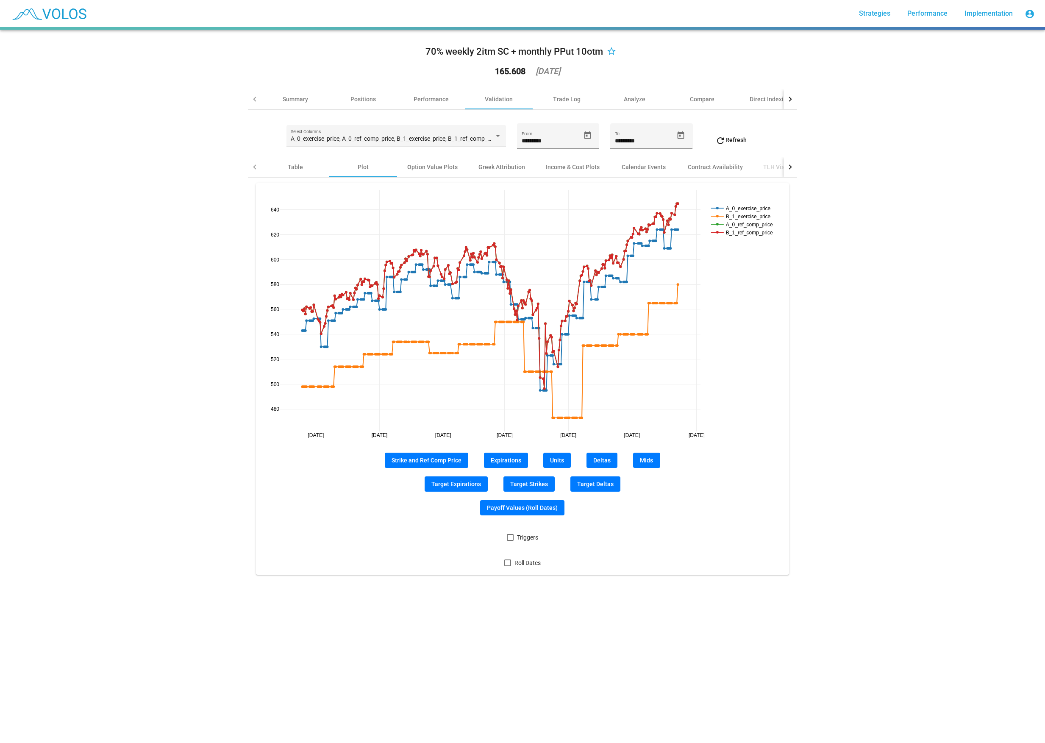
click at [601, 395] on span "Deltas" at bounding box center [601, 460] width 17 height 7
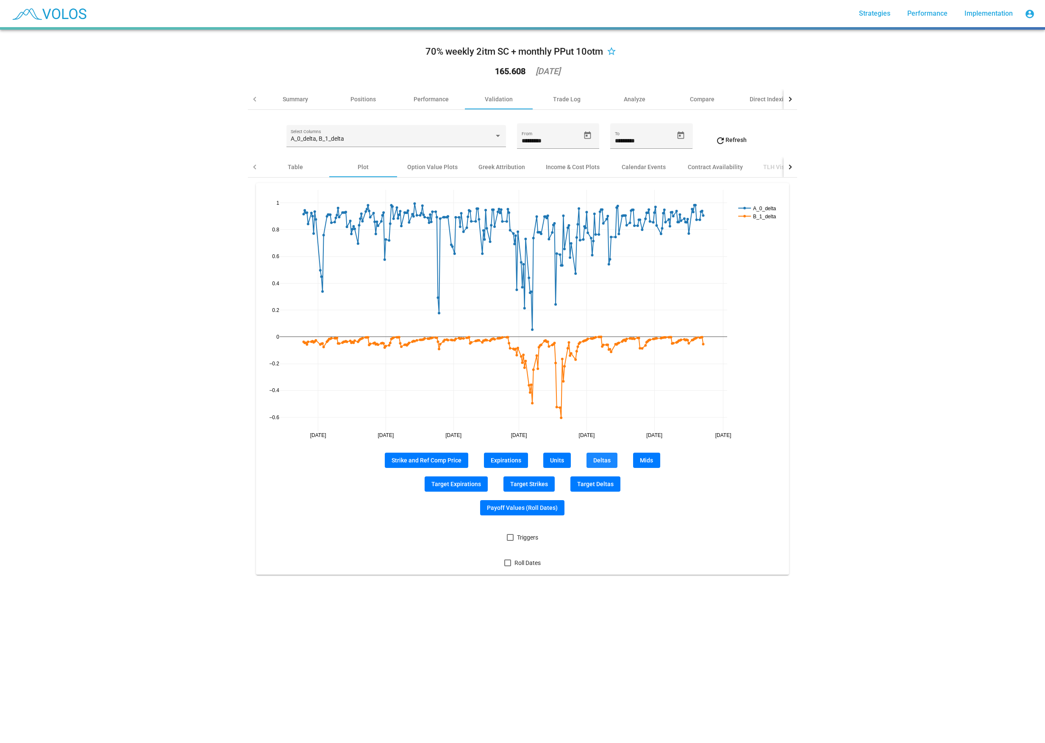
click at [601, 395] on span "Deltas" at bounding box center [601, 460] width 17 height 7
click at [448, 395] on span "Strike and Ref Comp Price" at bounding box center [427, 460] width 70 height 7
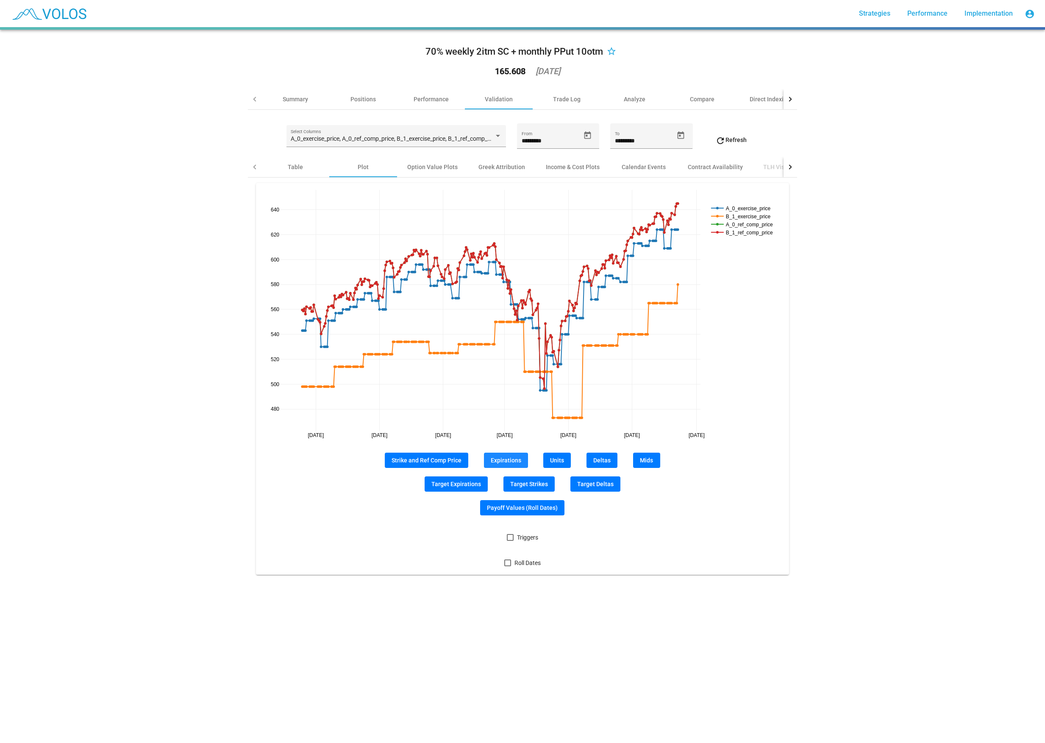
click at [509, 395] on span "Expirations" at bounding box center [506, 460] width 31 height 7
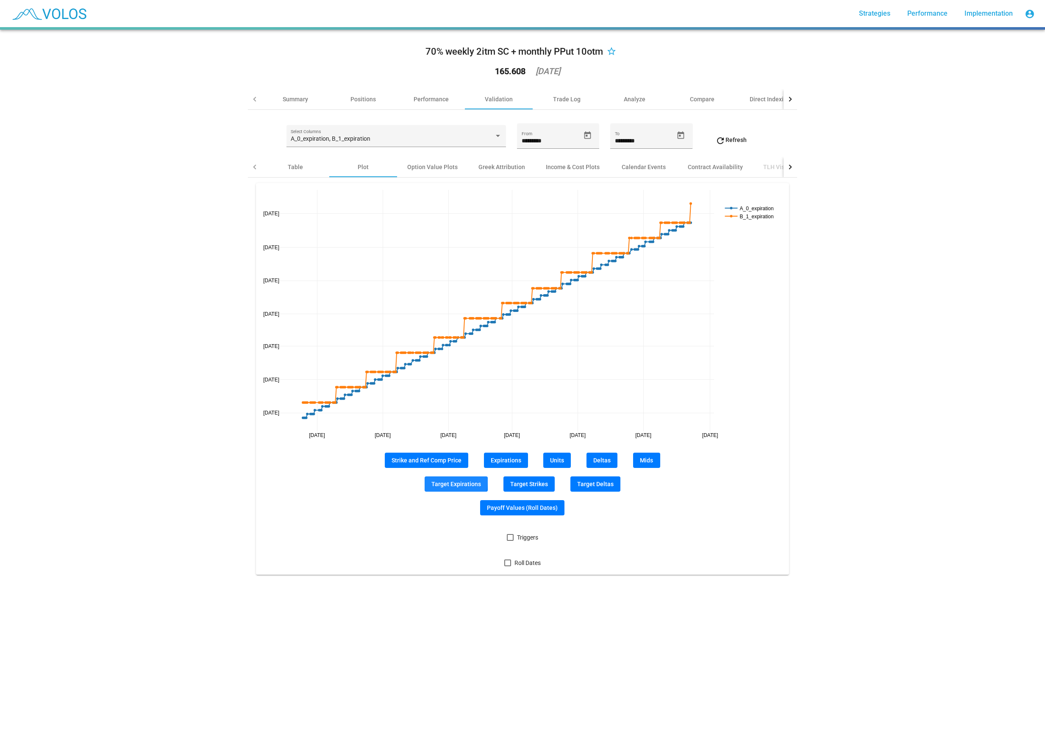
click at [451, 395] on span "Target Expirations" at bounding box center [456, 484] width 50 height 7
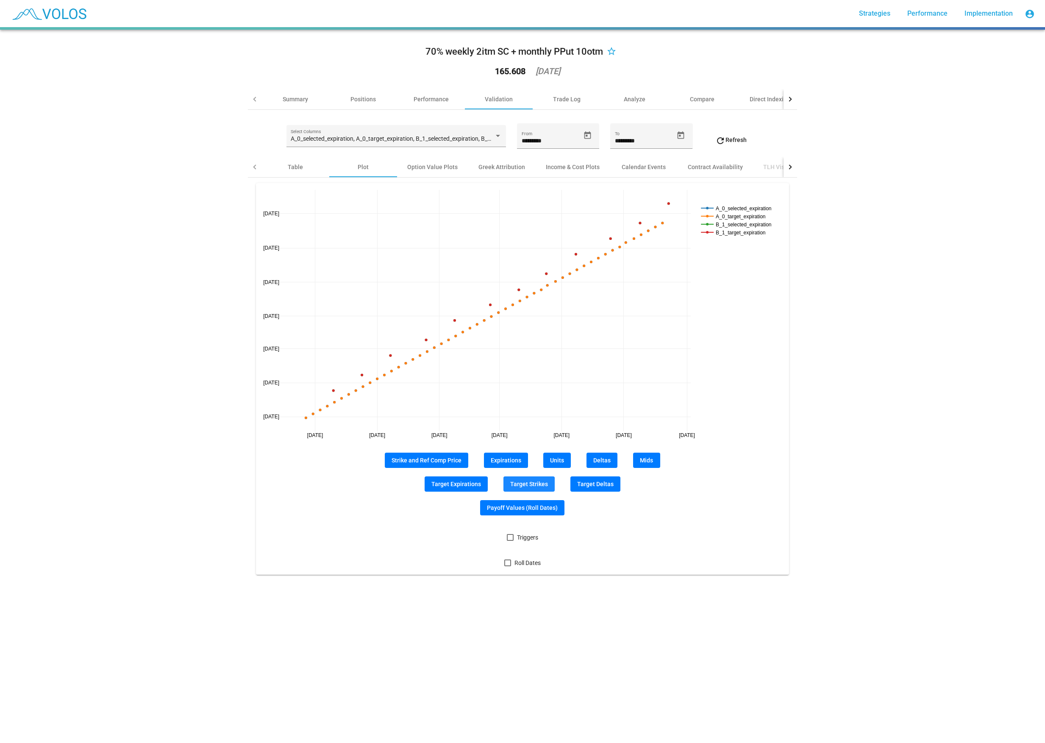
click at [517, 395] on button "Target Strikes" at bounding box center [529, 483] width 51 height 15
click at [592, 395] on button "Target Deltas" at bounding box center [595, 483] width 50 height 15
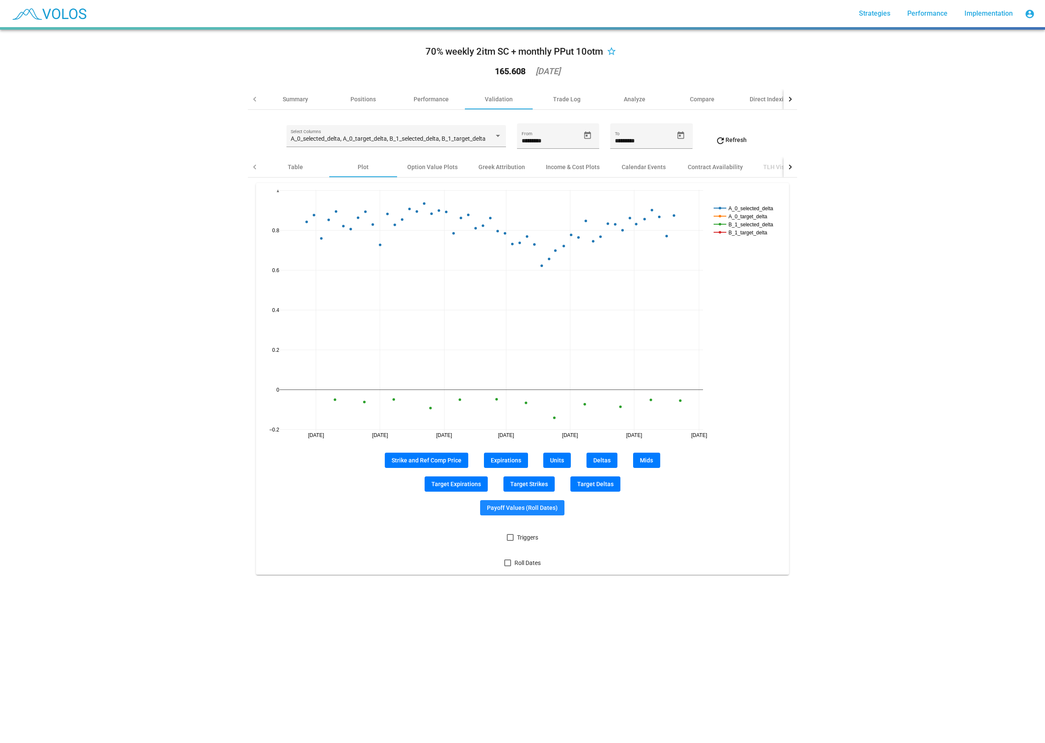
click at [538, 395] on span "Payoff Values (Roll Dates)" at bounding box center [522, 507] width 71 height 7
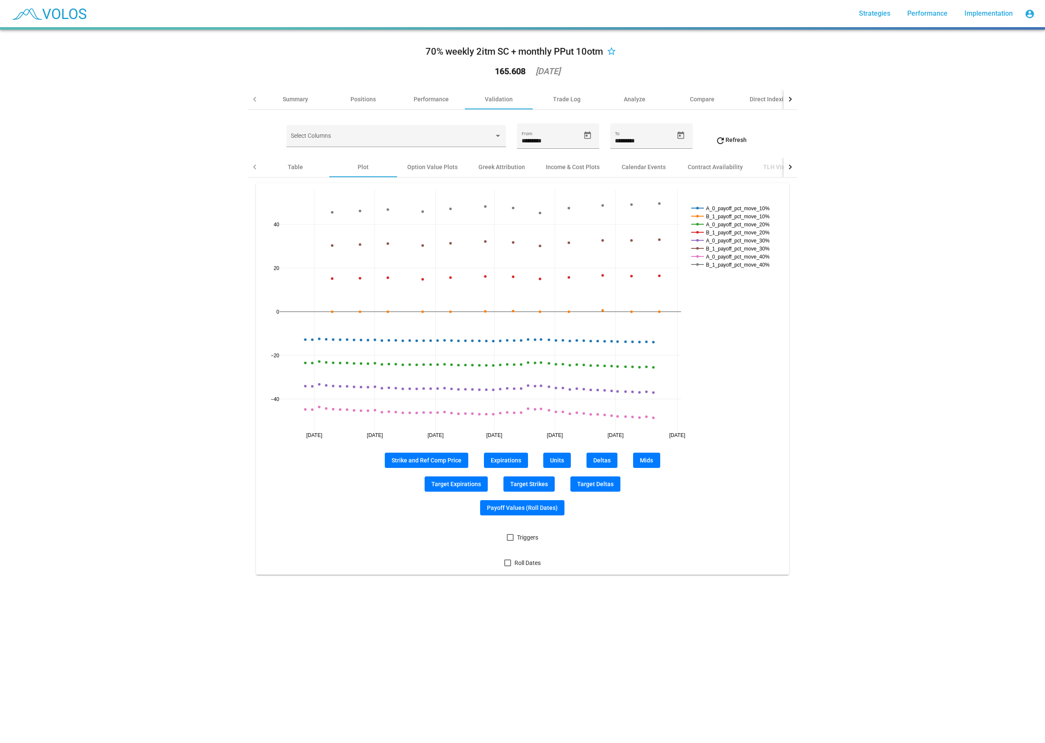
click at [606, 395] on span "Deltas" at bounding box center [601, 460] width 17 height 7
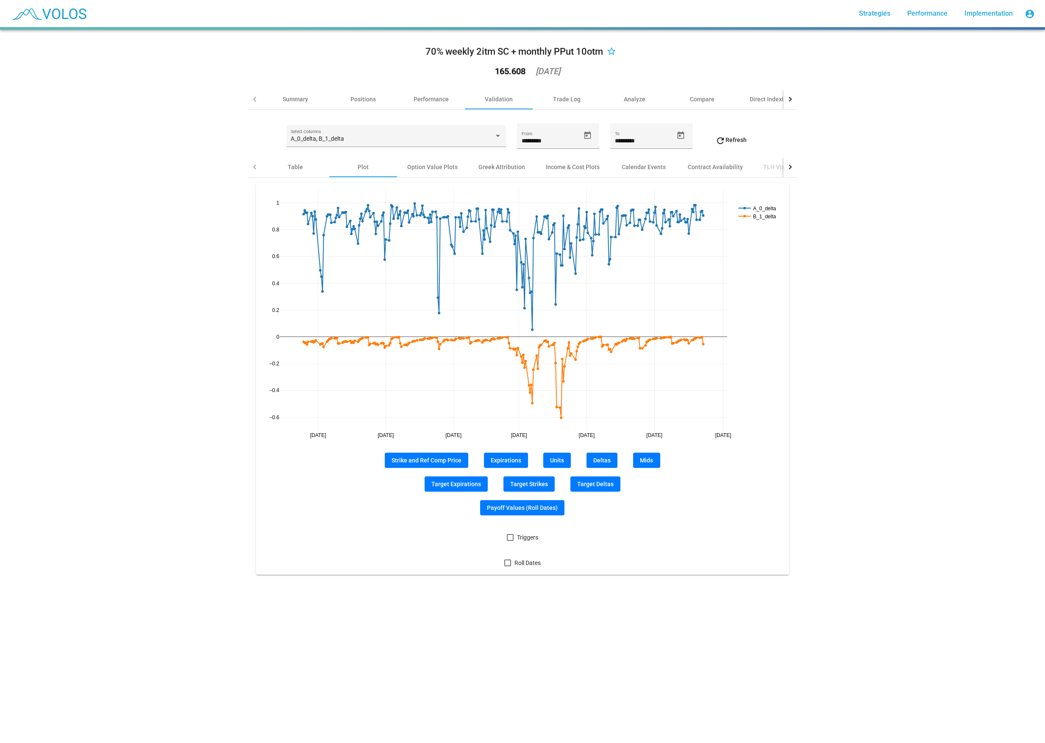
click at [311, 395] on div "70% weekly 2itm SC + monthly PPut 10otm star_border 165.608 2025-08-14 Summary …" at bounding box center [522, 386] width 1045 height 713
click at [328, 395] on div "70% weekly 2itm SC + monthly PPut 10otm star_border 165.608 2025-08-14 Summary …" at bounding box center [522, 386] width 1045 height 713
click at [190, 395] on div "70% weekly 2itm SC + monthly PPut 10otm star_border 165.608 2025-08-14 Summary …" at bounding box center [522, 386] width 1045 height 713
click at [298, 169] on div "Table" at bounding box center [296, 167] width 68 height 20
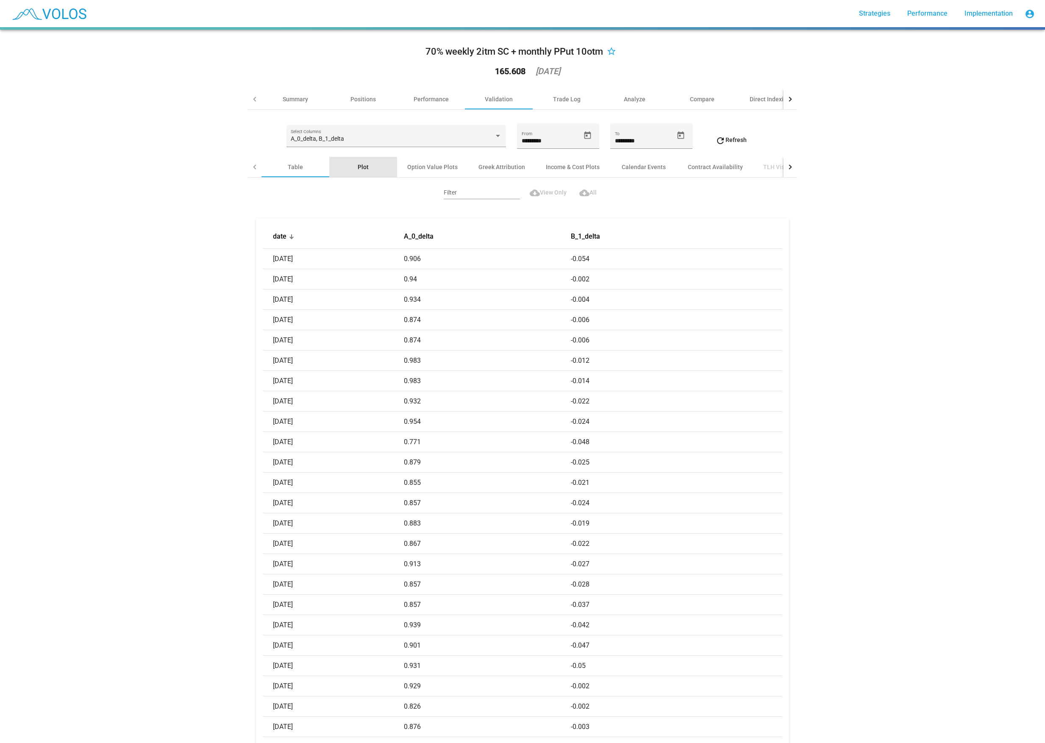
click at [336, 167] on div "Plot" at bounding box center [363, 167] width 68 height 20
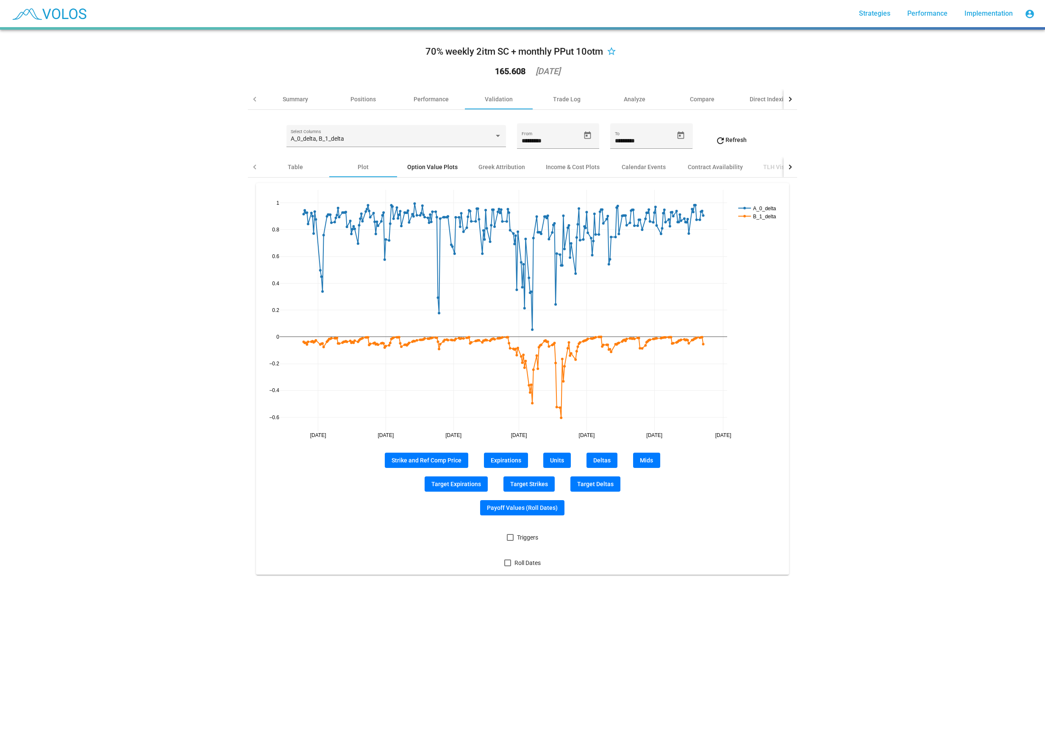
click at [443, 163] on div "Option Value Plots" at bounding box center [432, 167] width 50 height 8
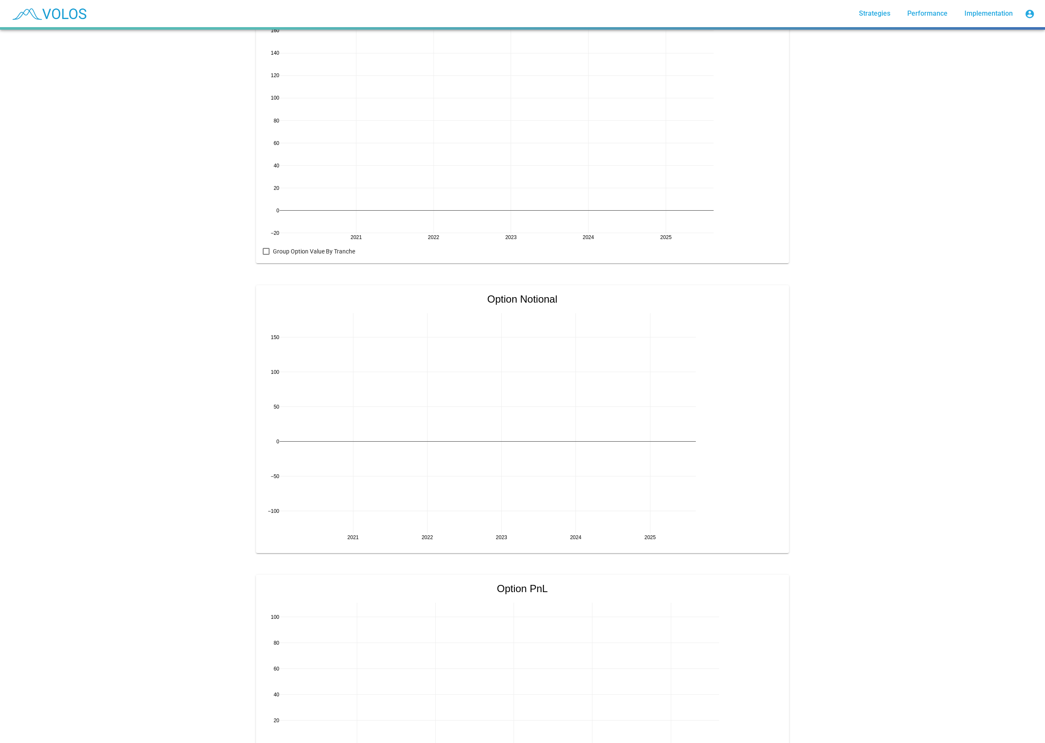
scroll to position [457, 0]
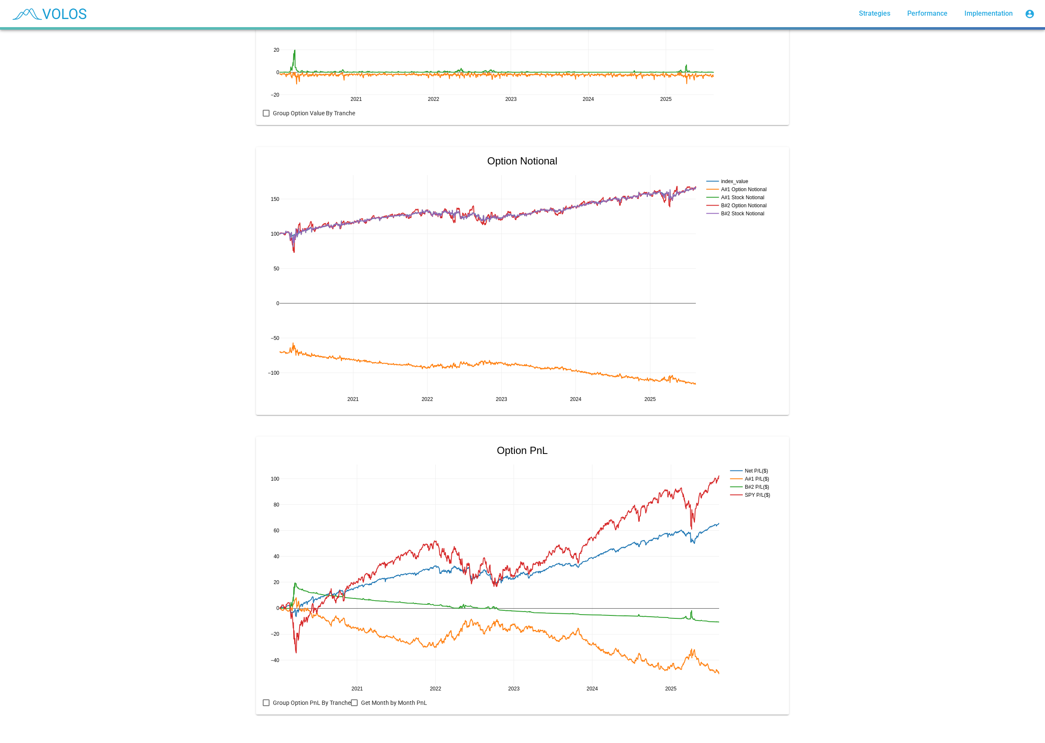
click at [782, 395] on div "70% weekly 2itm SC + monthly PPut 10otm star_border 165.608 2025-08-14 Summary …" at bounding box center [522, 386] width 1045 height 713
click at [381, 395] on span "Get Month by Month PnL" at bounding box center [394, 703] width 66 height 10
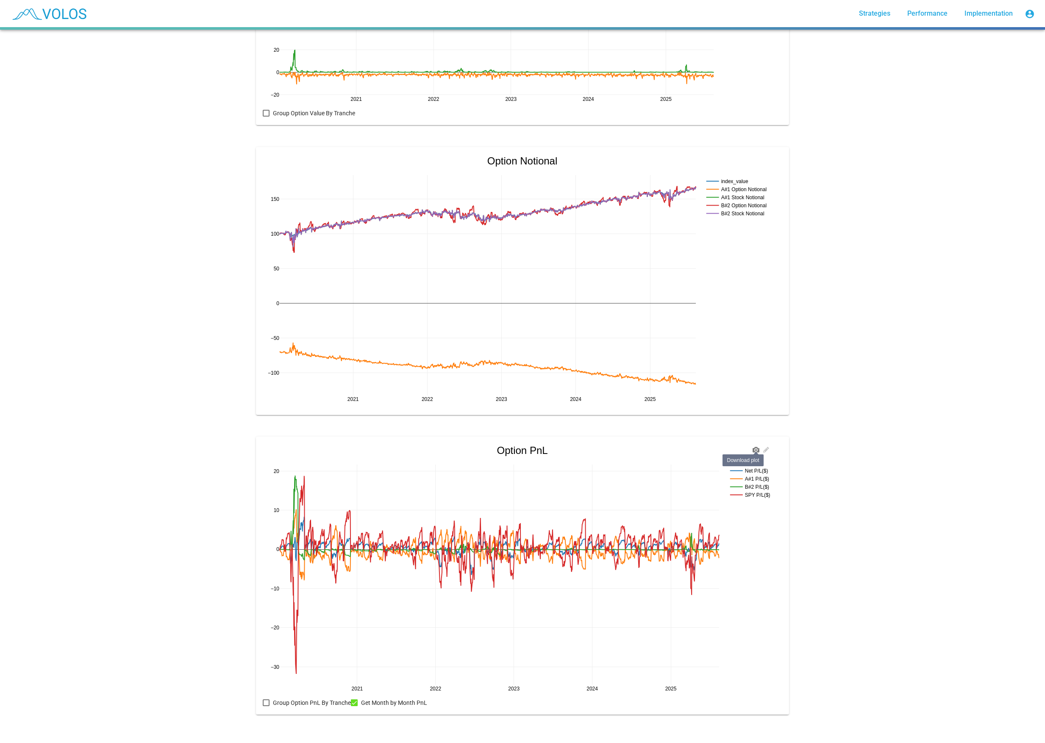
click at [756, 395] on icon at bounding box center [756, 449] width 7 height 7
click at [490, 395] on body "more_vert Strategies Performance Implementation account_circle 70% weekly 2itm …" at bounding box center [522, 371] width 1045 height 743
click at [398, 395] on span "Get Month by Month PnL" at bounding box center [394, 703] width 66 height 10
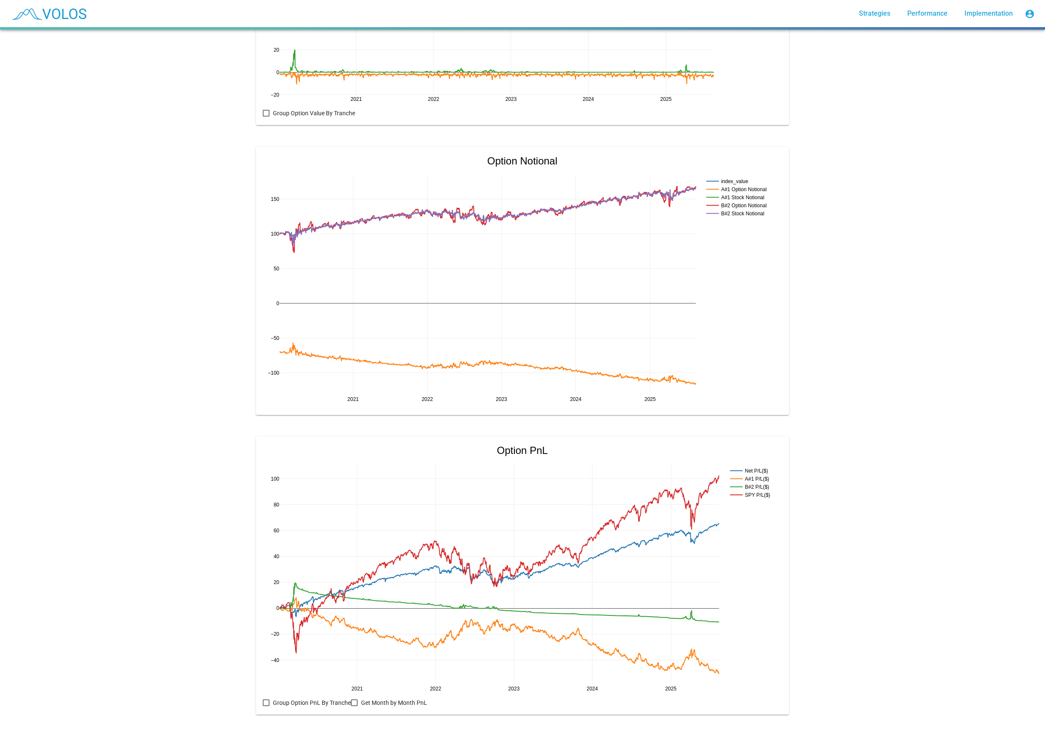
click at [322, 395] on span "Group Option PnL By Tranche" at bounding box center [312, 703] width 78 height 10
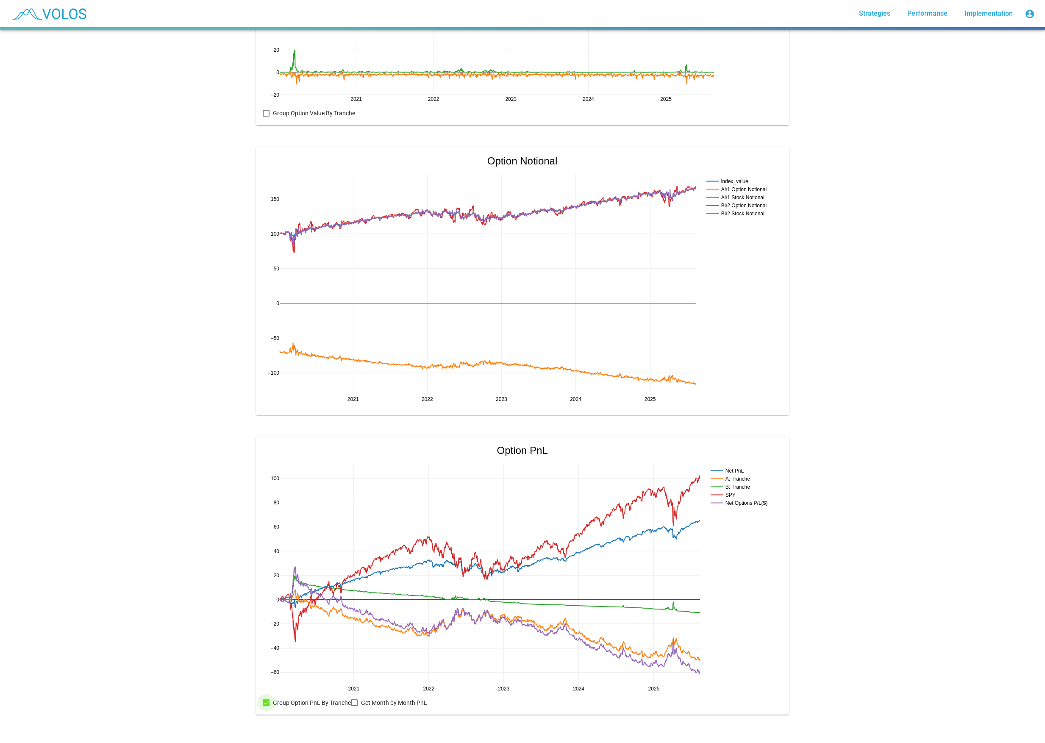
click at [292, 395] on span "Group Option PnL By Tranche" at bounding box center [312, 703] width 78 height 10
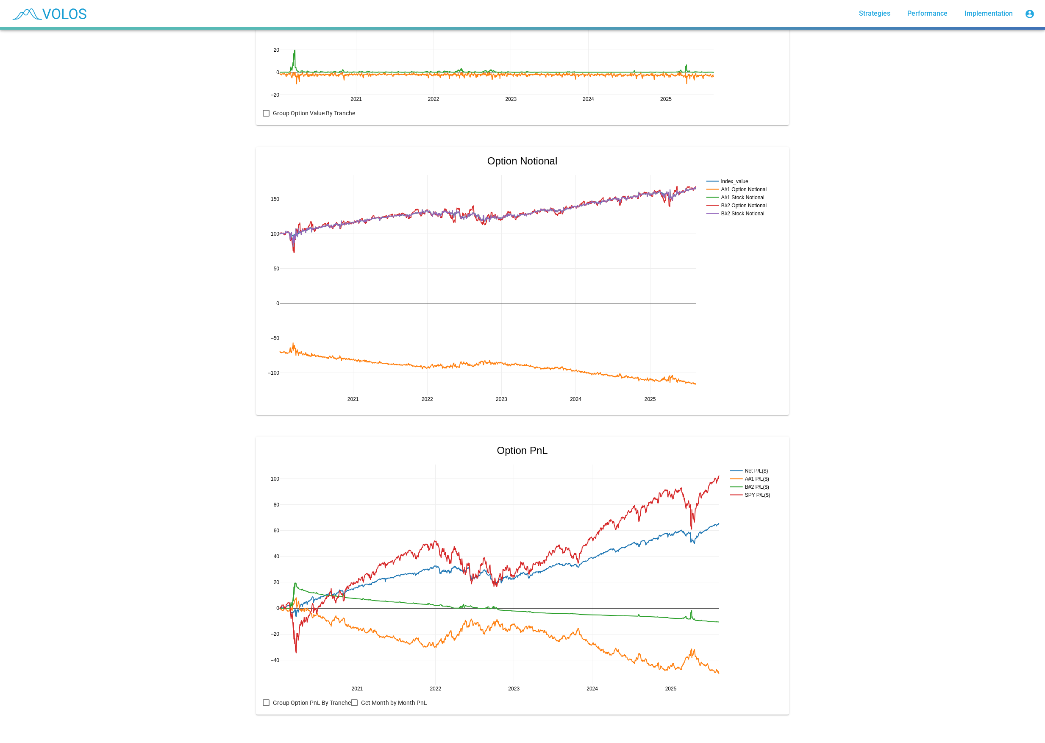
click at [782, 318] on div "70% weekly 2itm SC + monthly PPut 10otm star_border 165.608 2025-08-14 Summary …" at bounding box center [522, 386] width 1045 height 713
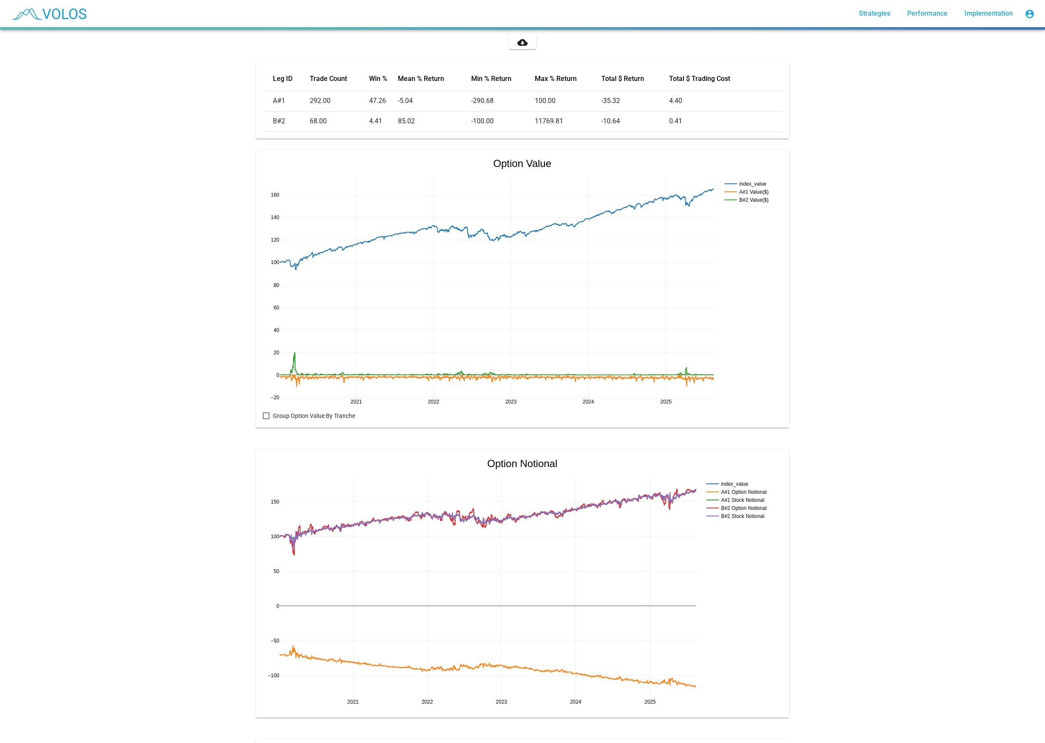
scroll to position [0, 0]
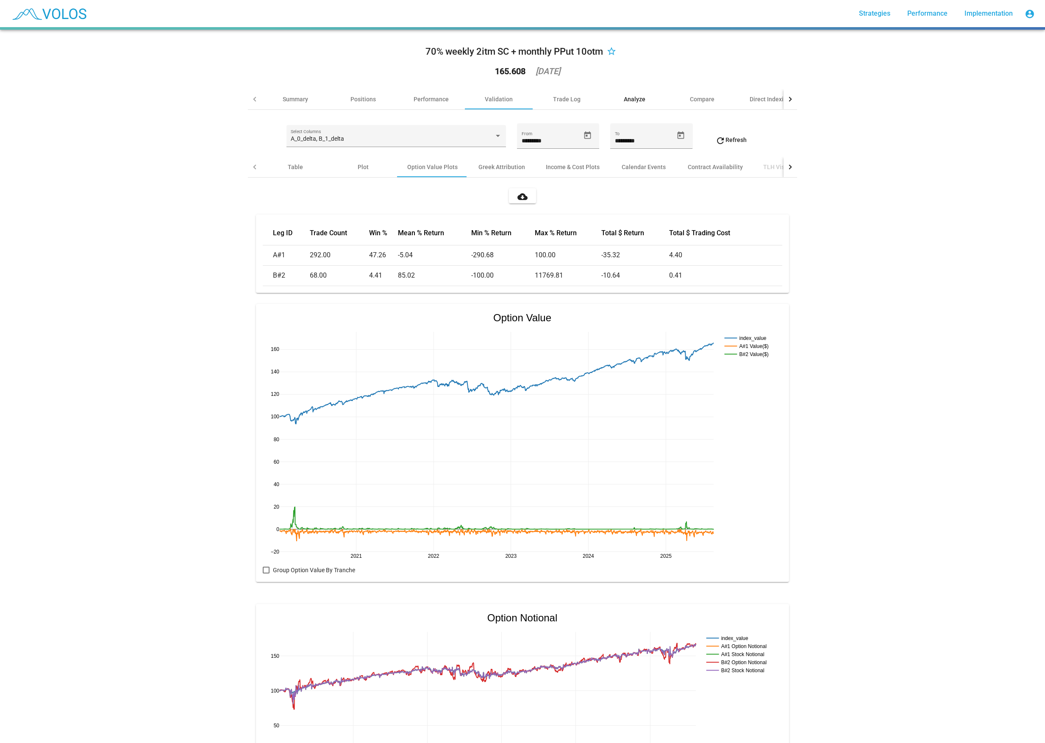
click at [630, 101] on div "Analyze" at bounding box center [635, 99] width 22 height 8
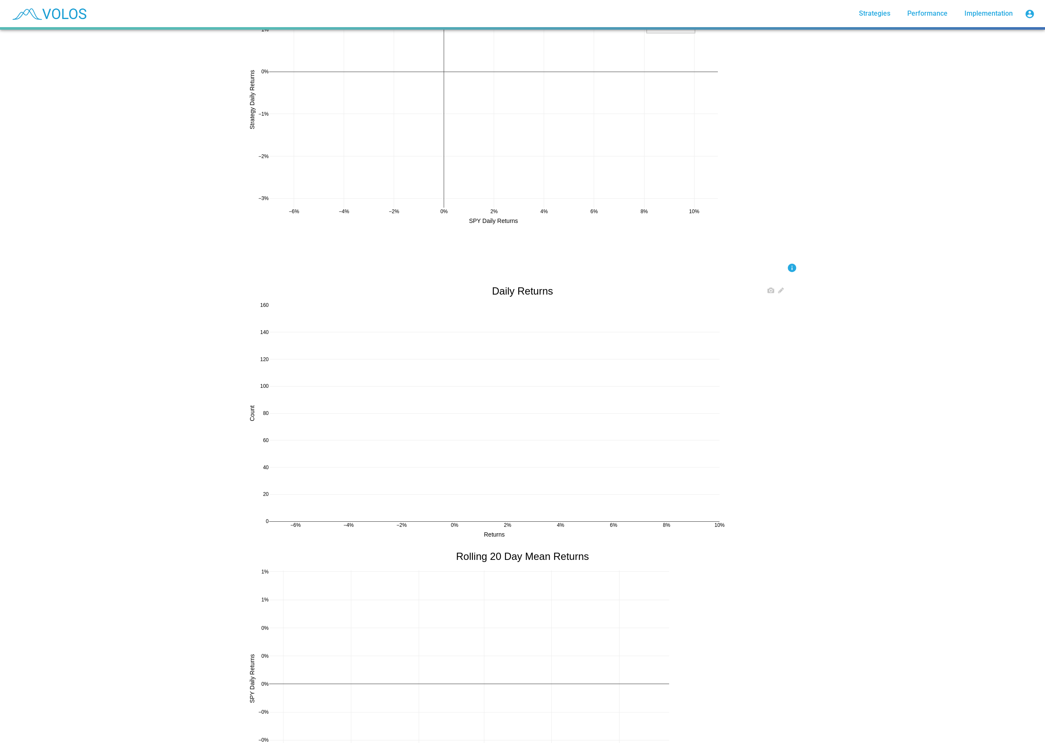
scroll to position [432, 0]
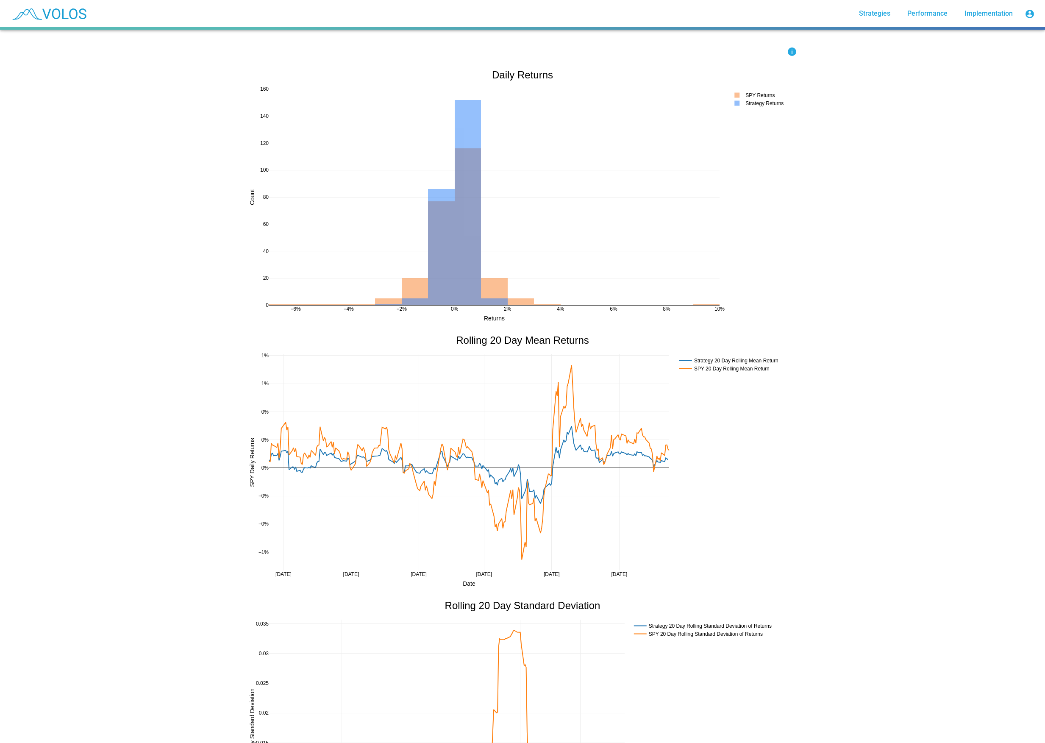
click at [139, 395] on div "70% weekly 2itm SC + monthly PPut 10otm star_border 165.608 2025-08-14 Summary …" at bounding box center [522, 386] width 1045 height 713
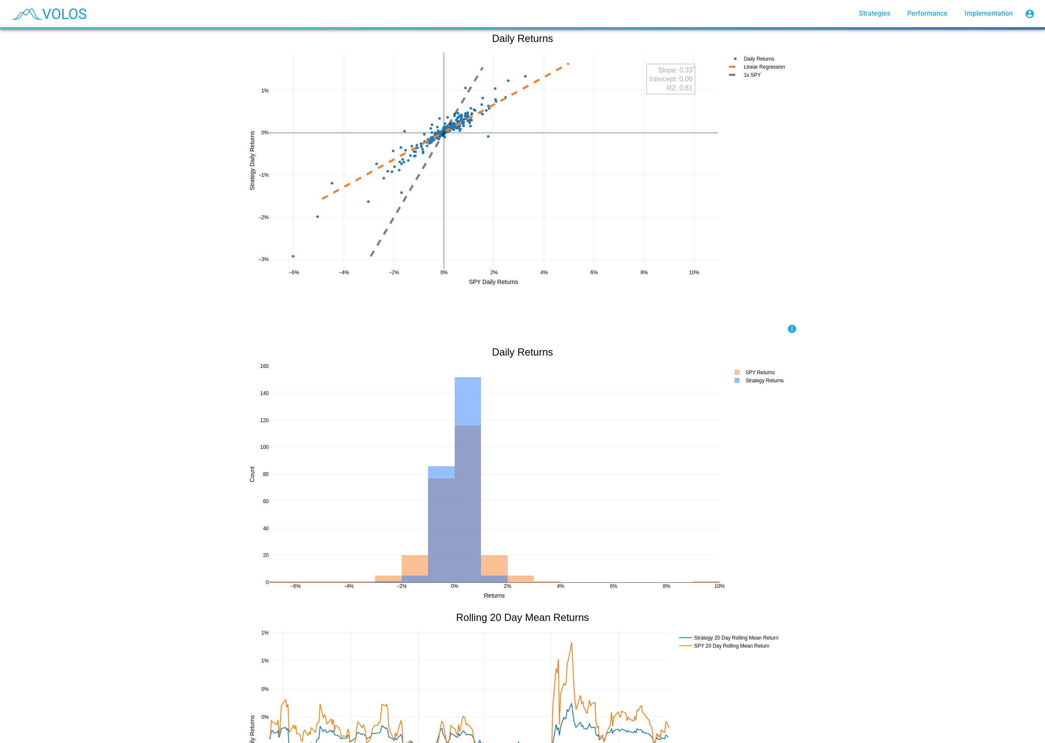
scroll to position [0, 0]
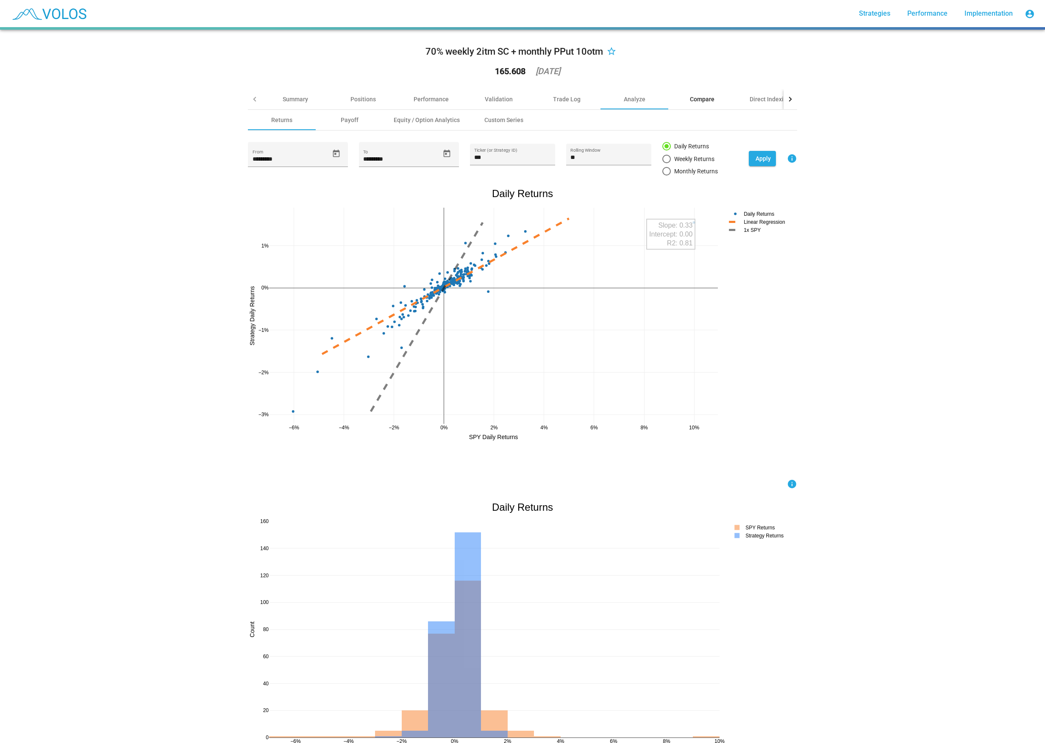
click at [691, 100] on div "Compare" at bounding box center [702, 99] width 25 height 8
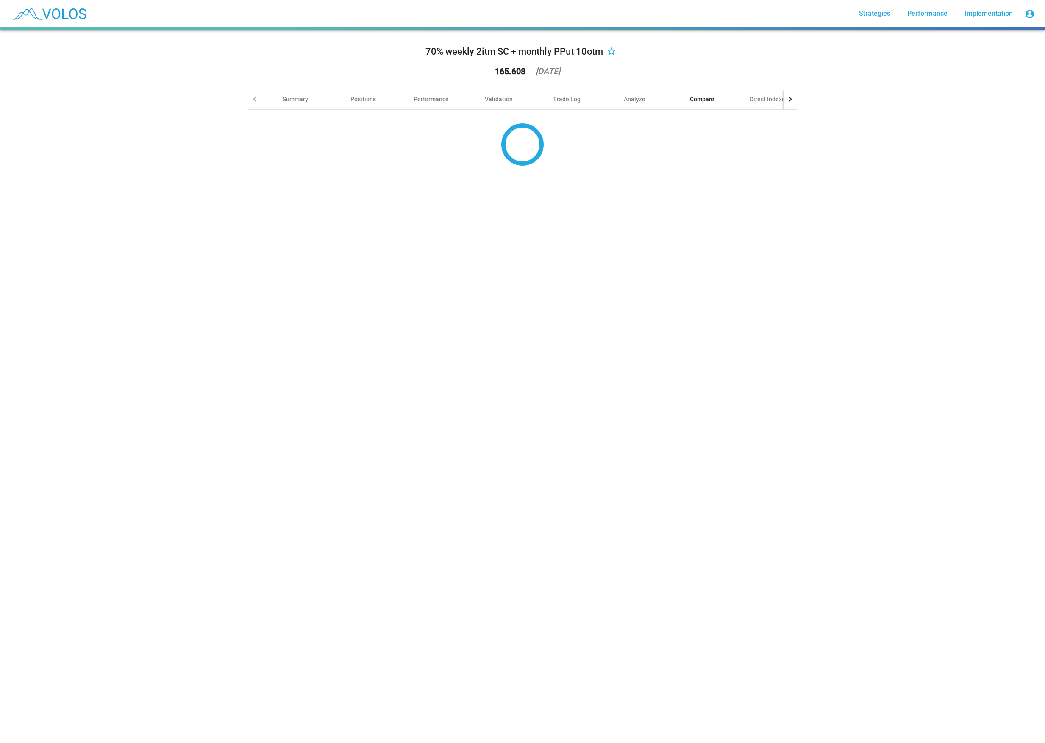
type input "*********"
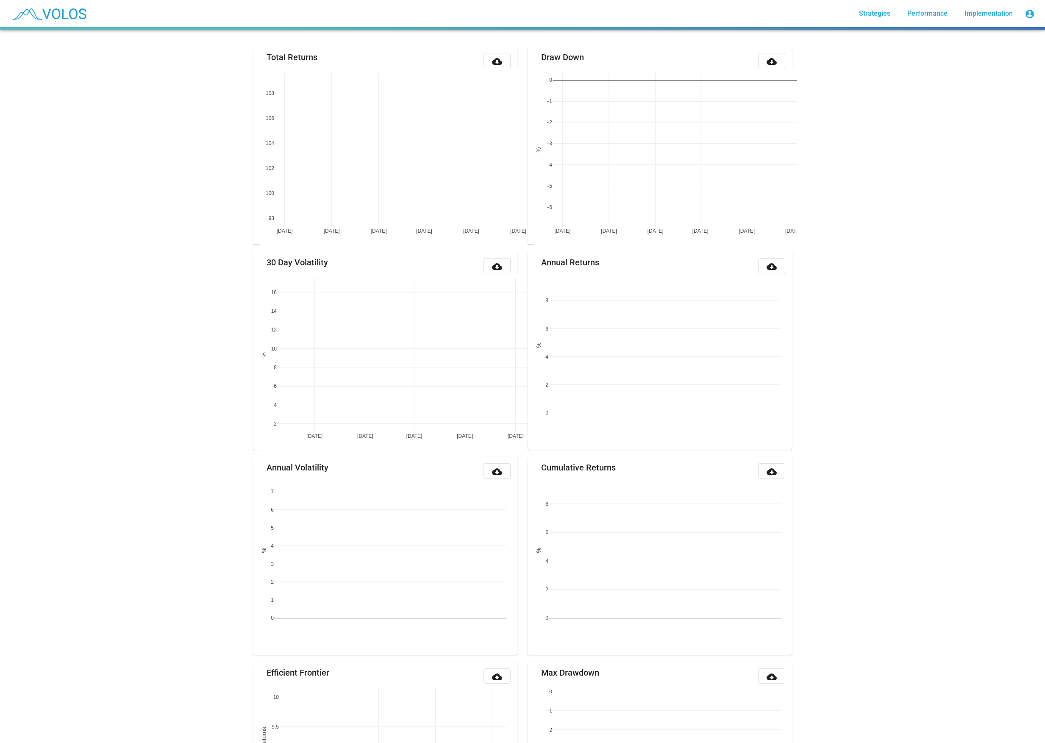
scroll to position [5, 0]
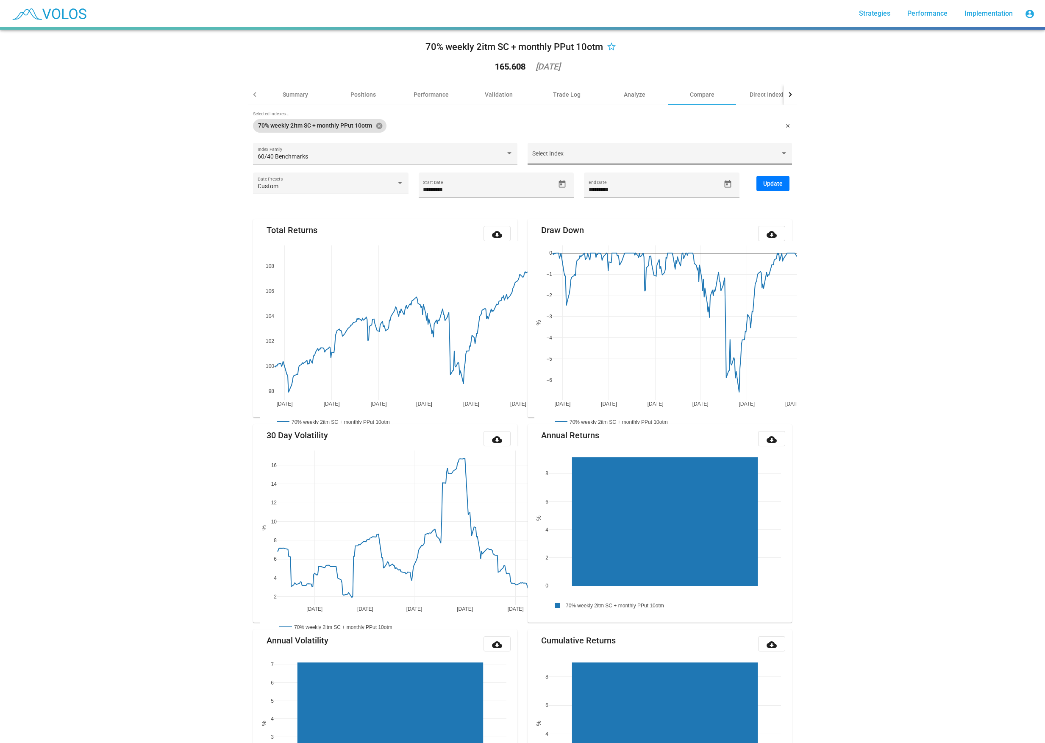
click at [622, 152] on div "Select Index" at bounding box center [660, 155] width 256 height 17
click at [387, 149] on div at bounding box center [522, 371] width 1045 height 743
click at [391, 155] on div "60/40 Benchmarks" at bounding box center [382, 156] width 248 height 7
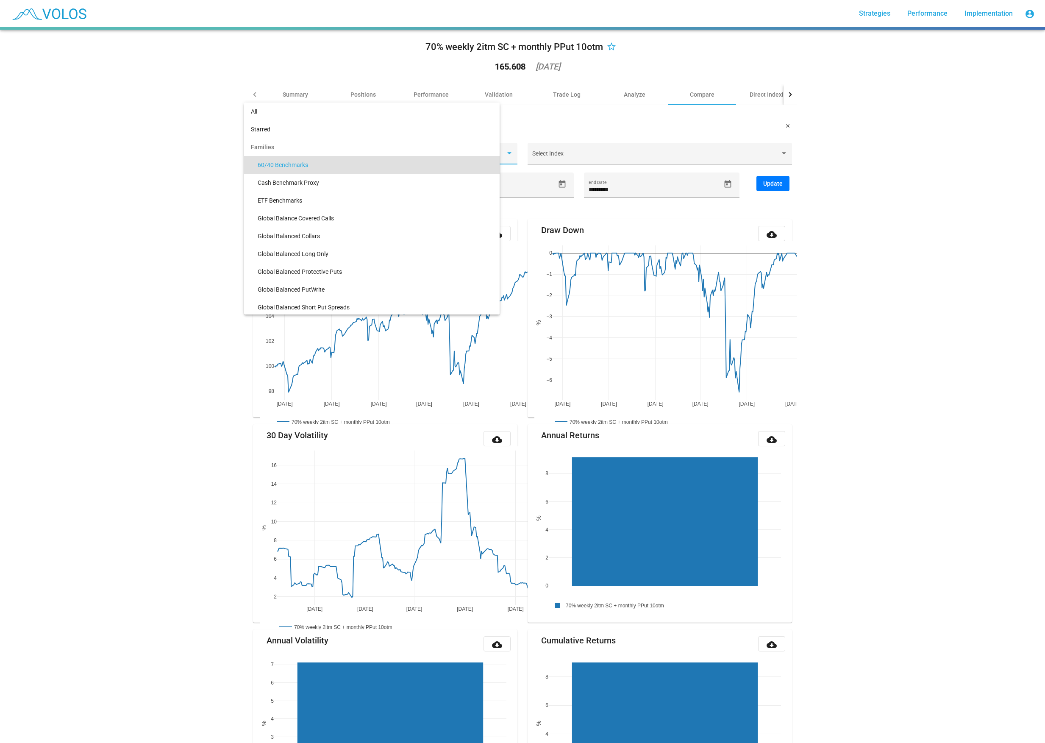
scroll to position [8, 0]
click at [590, 160] on div at bounding box center [522, 371] width 1045 height 743
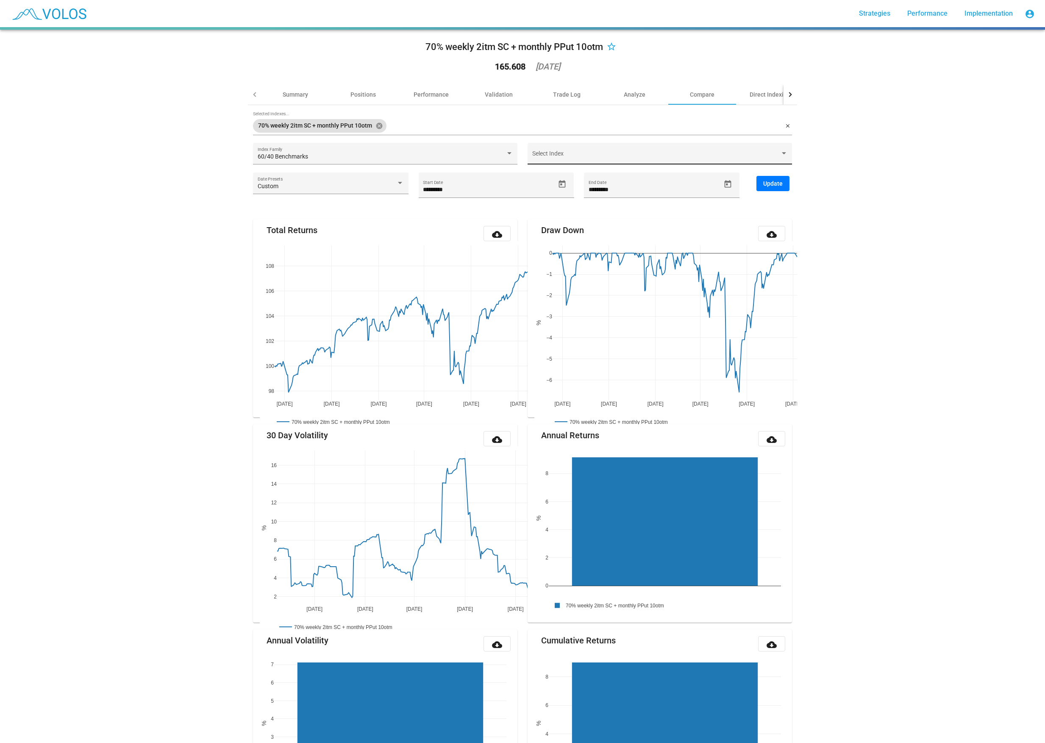
click at [595, 155] on span at bounding box center [656, 156] width 248 height 7
click at [164, 295] on div at bounding box center [522, 371] width 1045 height 743
click at [319, 153] on div "60/40 Benchmarks Index Family" at bounding box center [386, 155] width 256 height 17
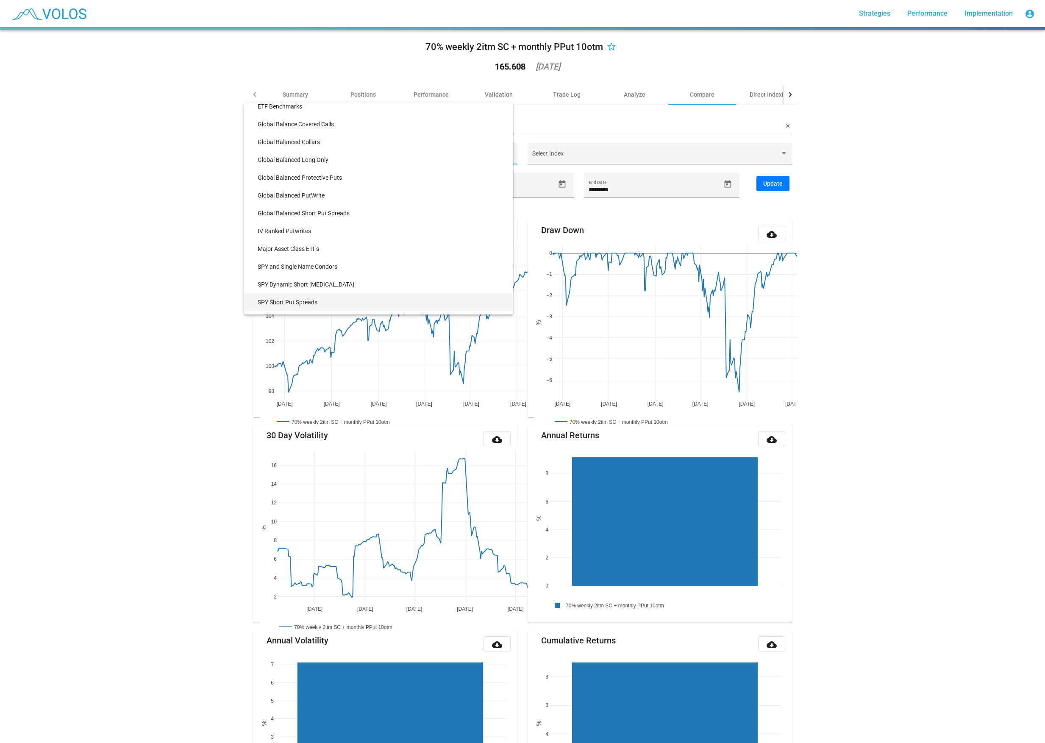
scroll to position [137, 0]
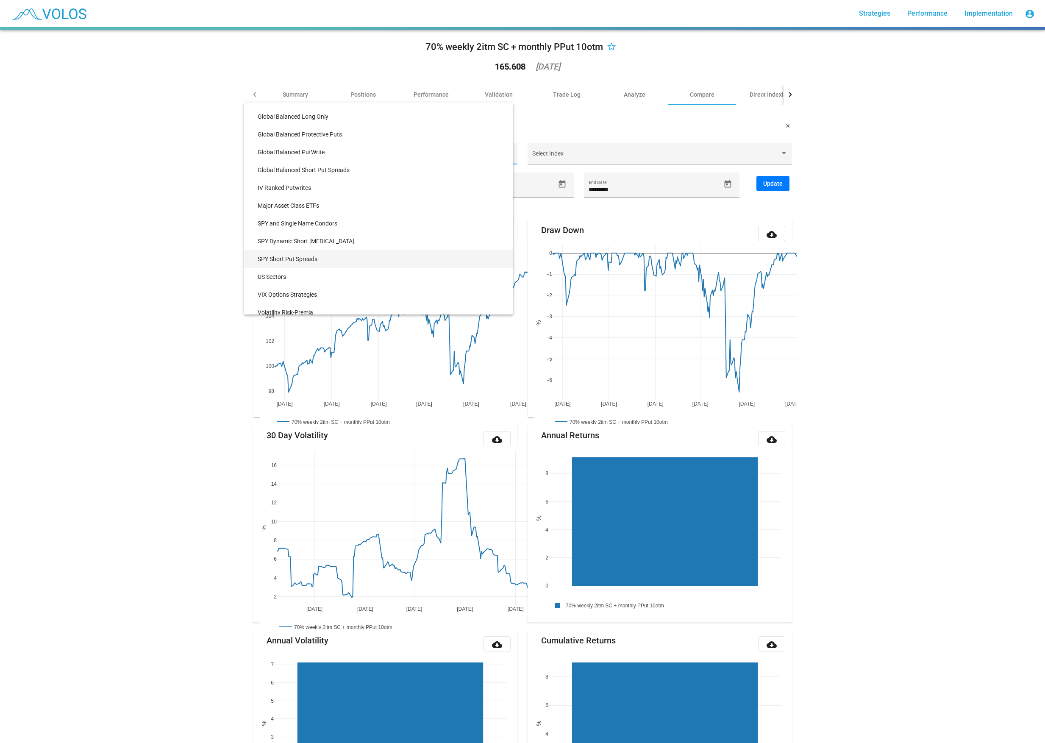
click at [324, 256] on span "SPY Short Put Spreads" at bounding box center [382, 259] width 249 height 18
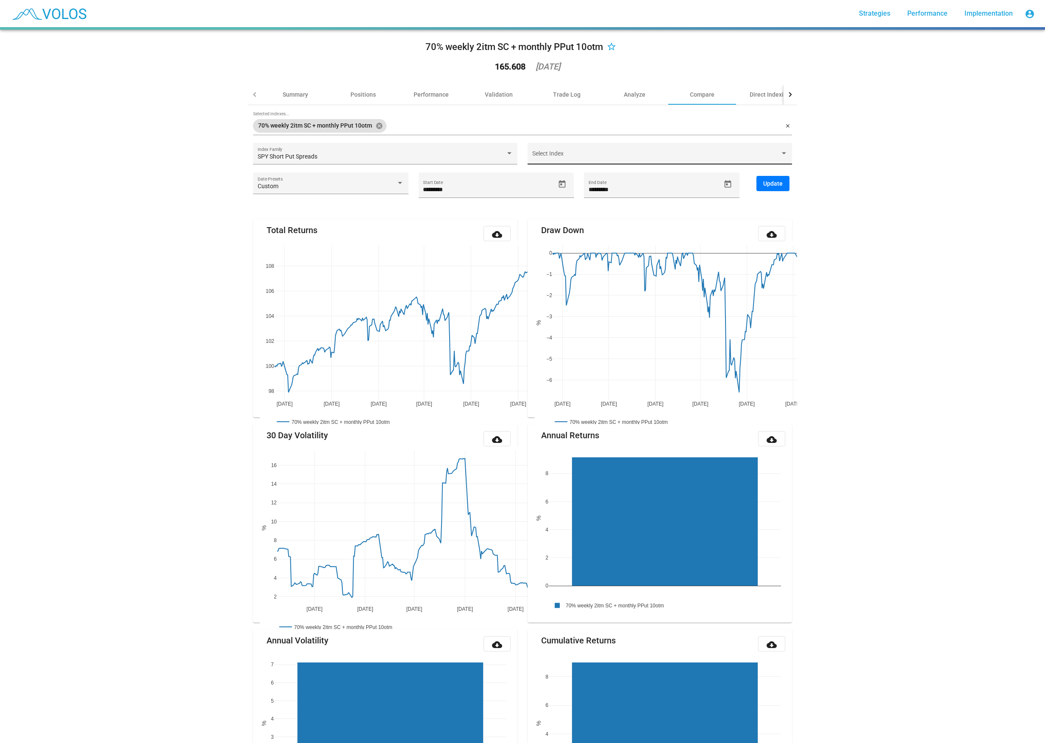
click at [576, 147] on div "Select Index" at bounding box center [660, 154] width 264 height 22
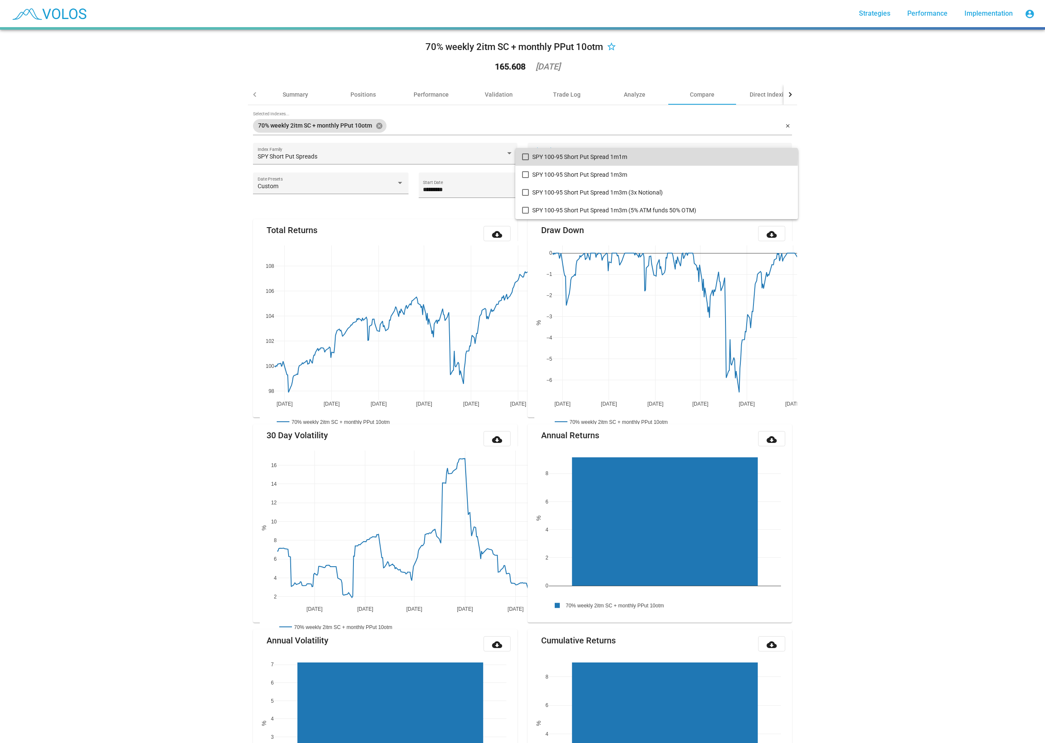
click at [526, 153] on mat-pseudo-checkbox at bounding box center [525, 156] width 7 height 7
click at [181, 163] on div at bounding box center [522, 371] width 1045 height 743
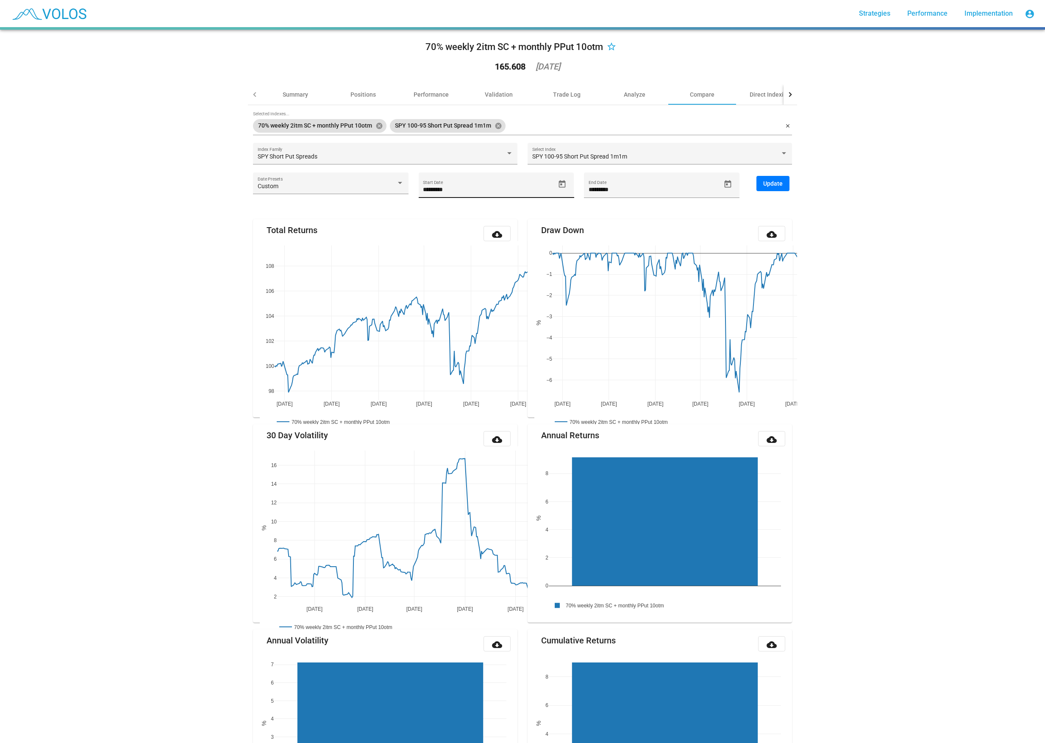
click at [499, 186] on input "*********" at bounding box center [489, 189] width 132 height 7
click at [571, 186] on div "********* Start Date" at bounding box center [497, 185] width 156 height 25
click at [566, 184] on icon "Open calendar" at bounding box center [562, 184] width 9 height 9
click at [452, 214] on span "[DATE]" at bounding box center [440, 212] width 24 height 7
click at [434, 259] on div "2020" at bounding box center [436, 255] width 27 height 15
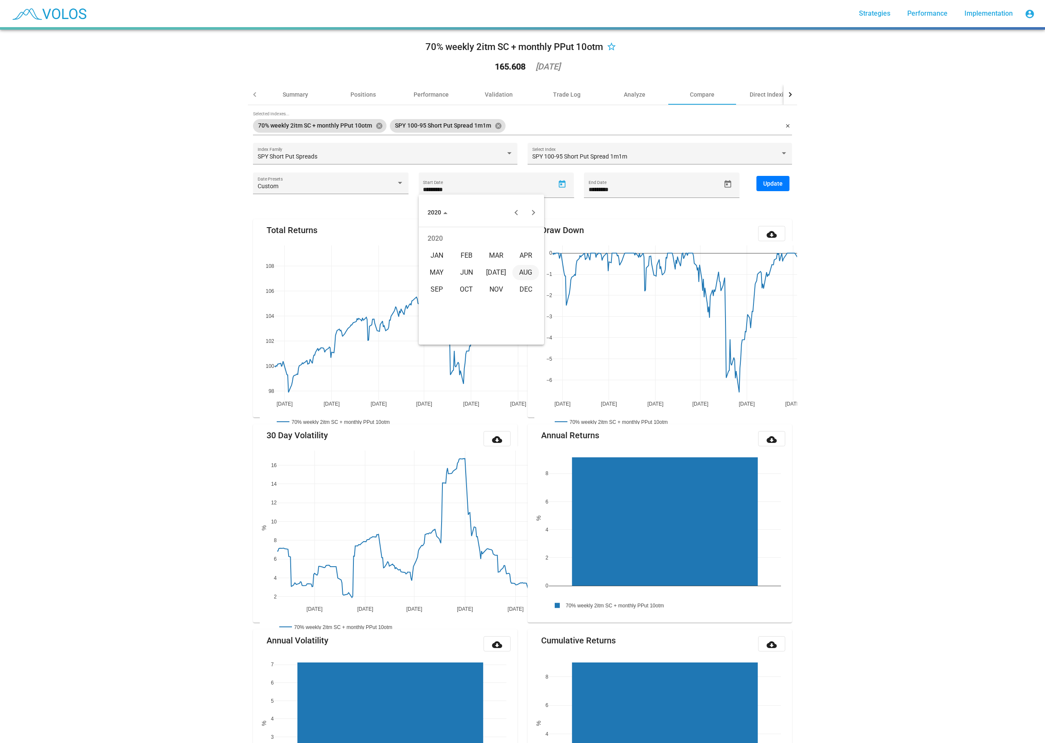
click at [436, 255] on div "JAN" at bounding box center [436, 255] width 27 height 15
click at [469, 267] on div "7" at bounding box center [464, 267] width 15 height 15
type input "********"
click at [782, 182] on button "Update" at bounding box center [773, 183] width 33 height 15
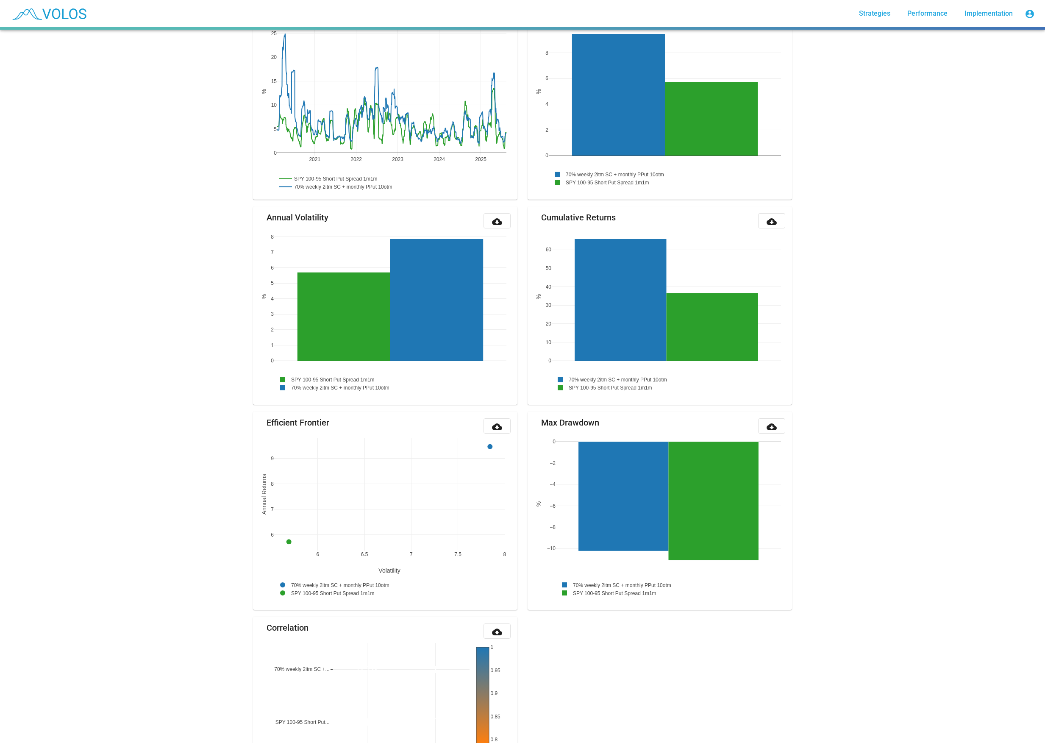
scroll to position [567, 0]
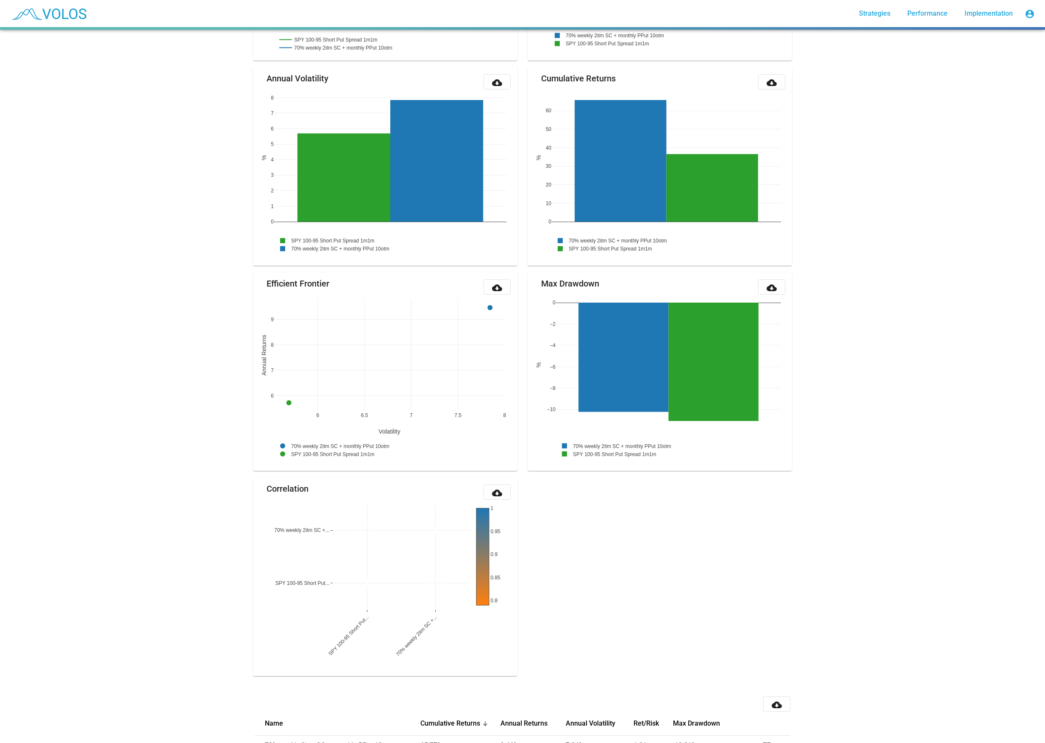
click at [235, 395] on div "70% weekly 2itm SC + monthly PPut 10otm star_border 165.608 2025-08-14 Summary …" at bounding box center [522, 386] width 1045 height 713
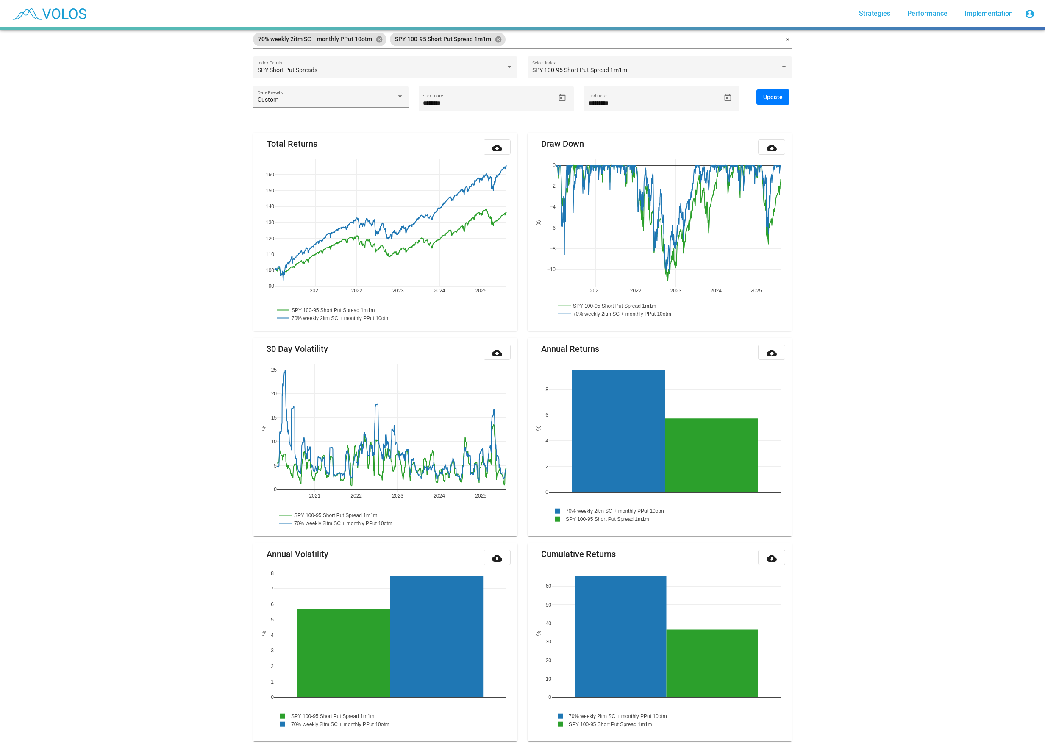
scroll to position [0, 0]
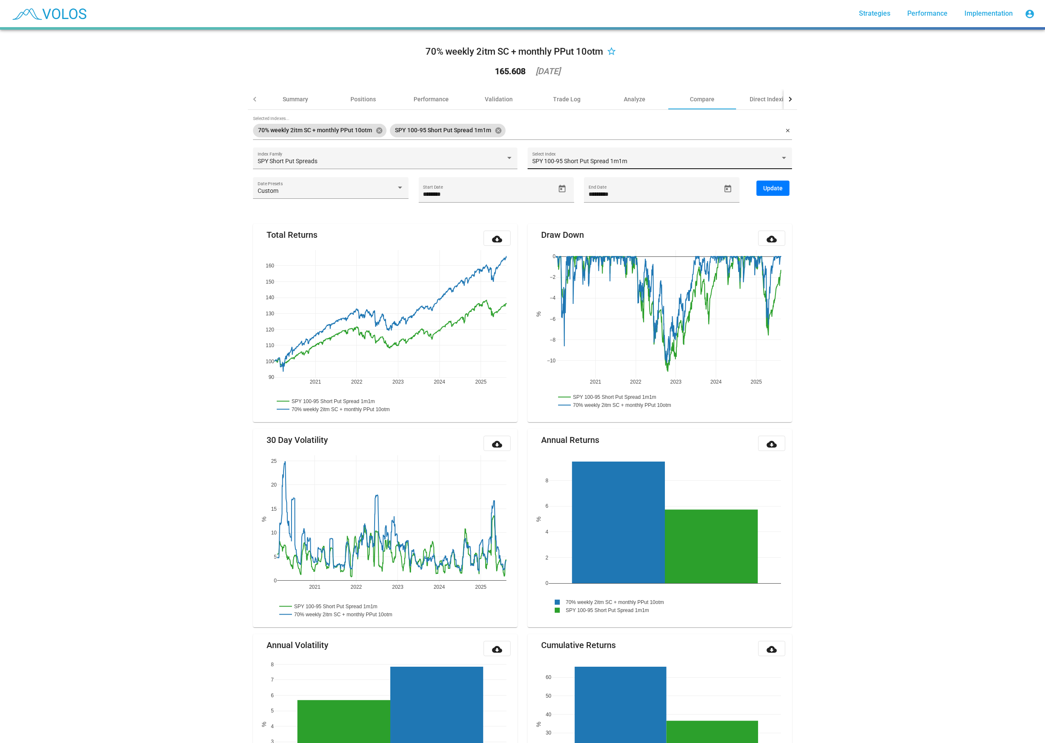
click at [568, 157] on div "SPY 100-95 Short Put Spread 1m1m Select Index" at bounding box center [660, 160] width 256 height 17
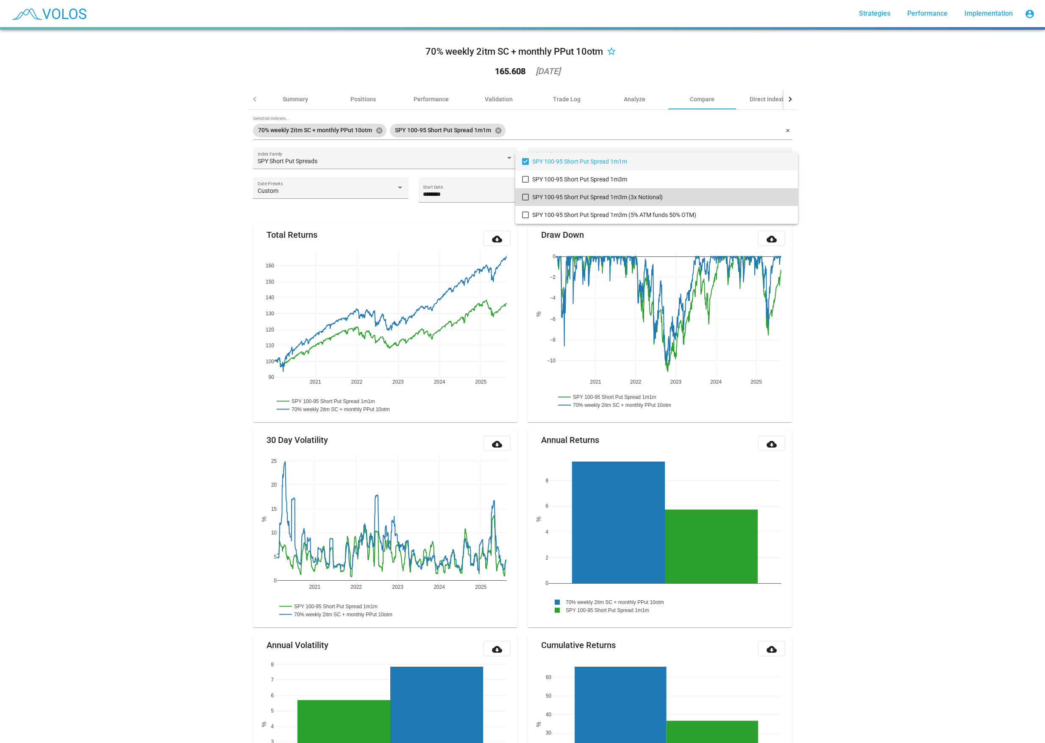
click at [591, 203] on span "SPY 100-95 Short Put Spread 1m3m (3x Notional)" at bounding box center [661, 197] width 259 height 18
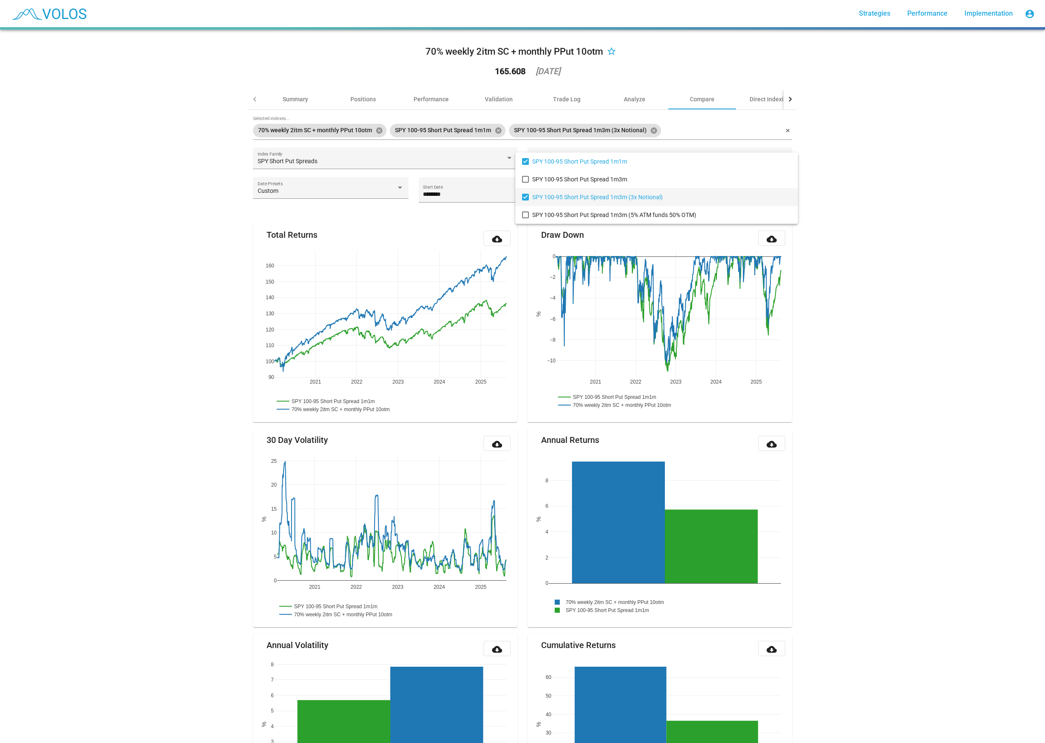
click at [496, 131] on div at bounding box center [522, 371] width 1045 height 743
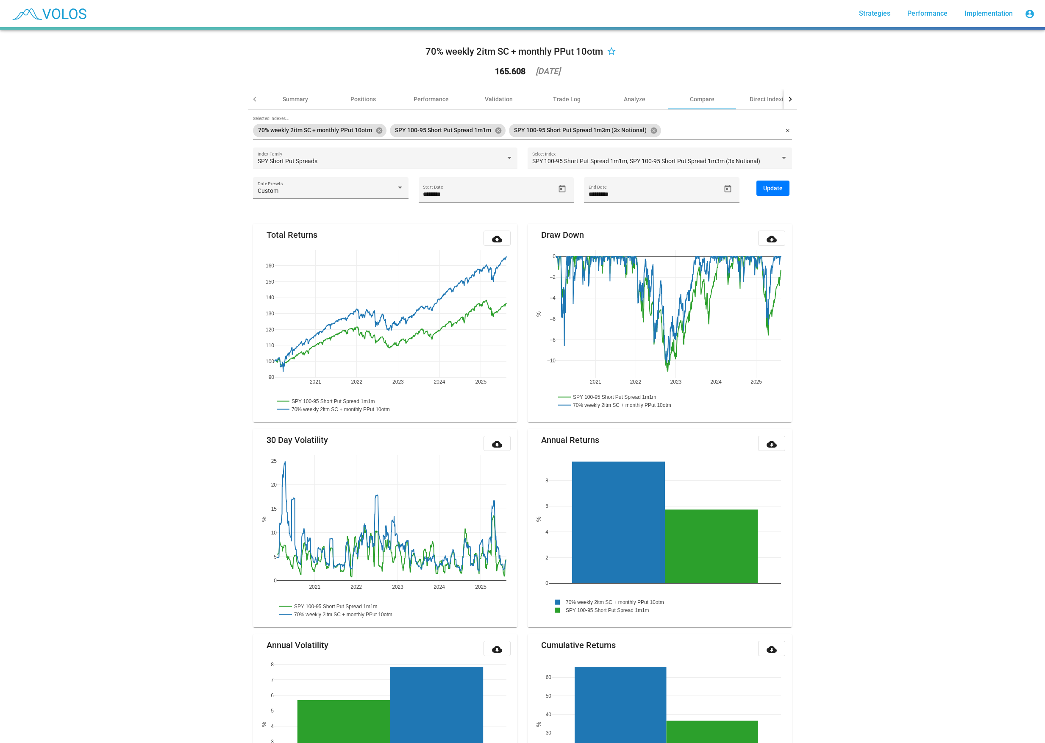
click at [773, 190] on span "Update" at bounding box center [772, 188] width 19 height 7
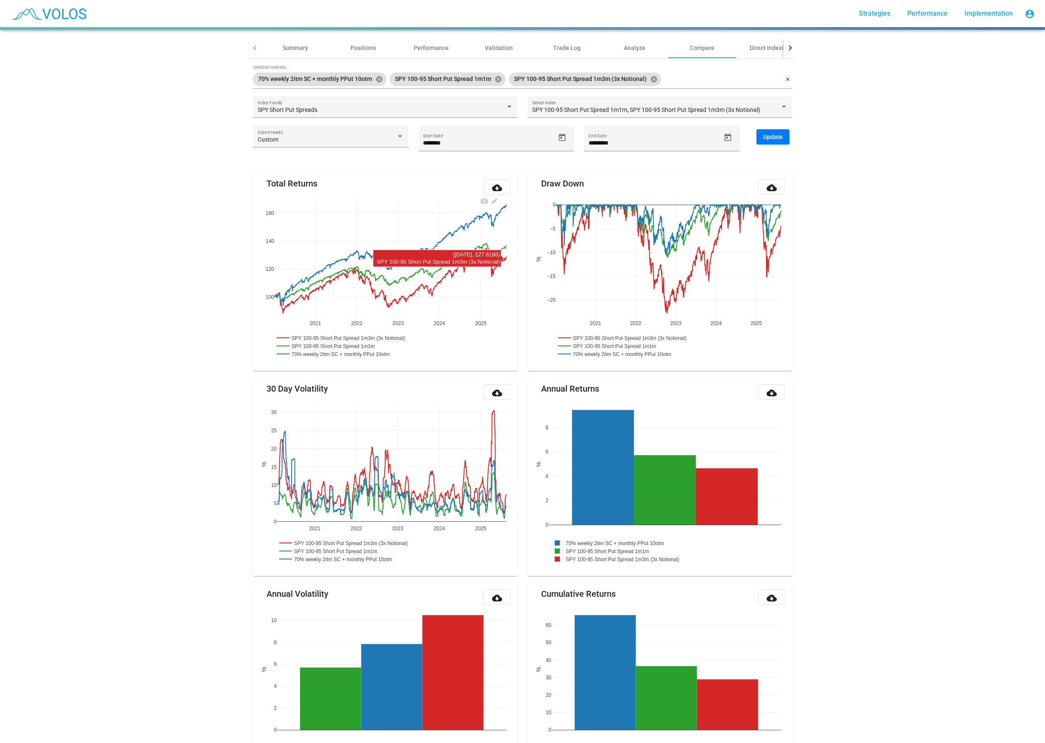
scroll to position [48, 0]
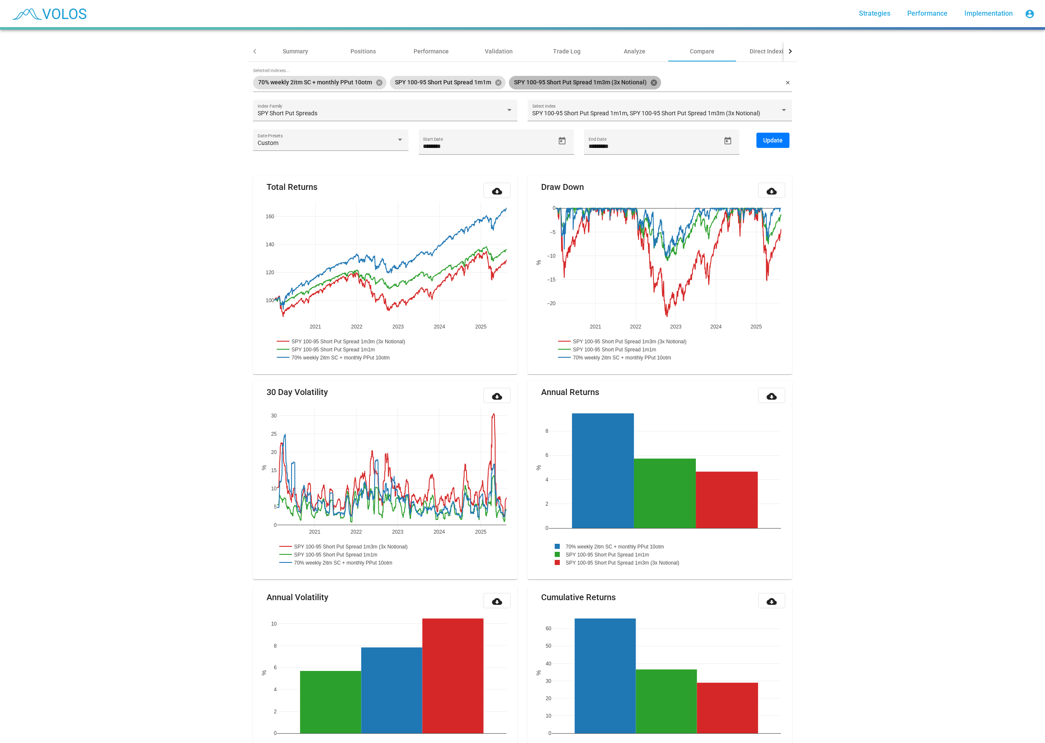
click at [653, 83] on mat-icon "cancel" at bounding box center [654, 83] width 8 height 8
click at [426, 106] on div "SPY Short Put Spreads Index Family" at bounding box center [386, 112] width 256 height 17
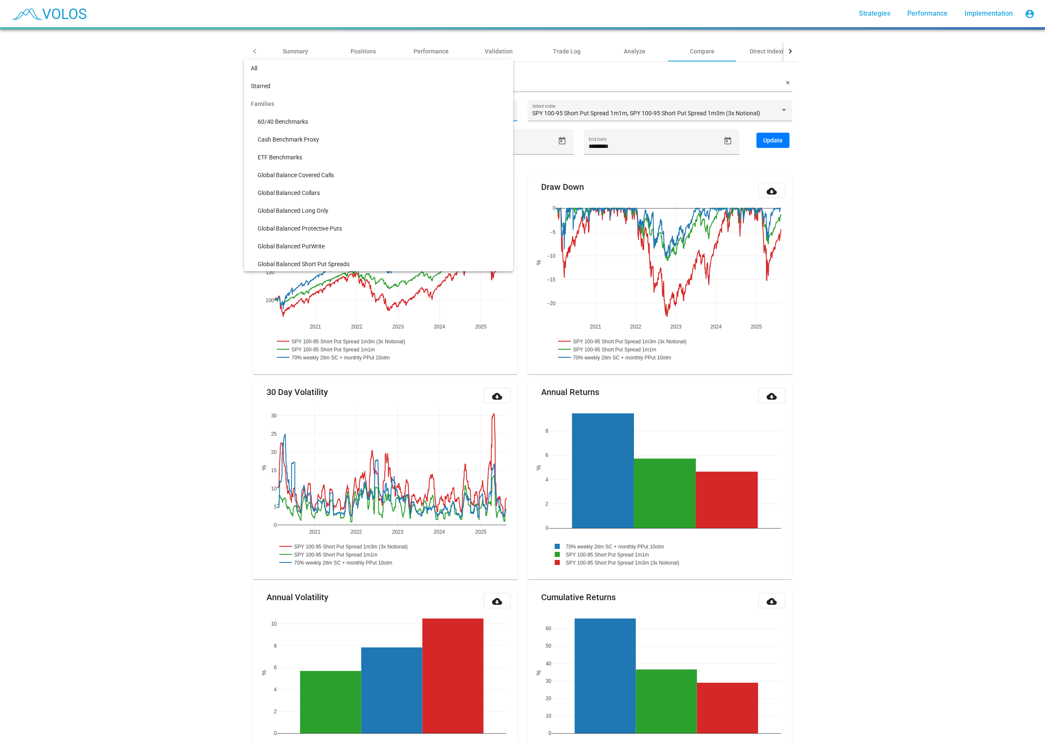
scroll to position [233, 0]
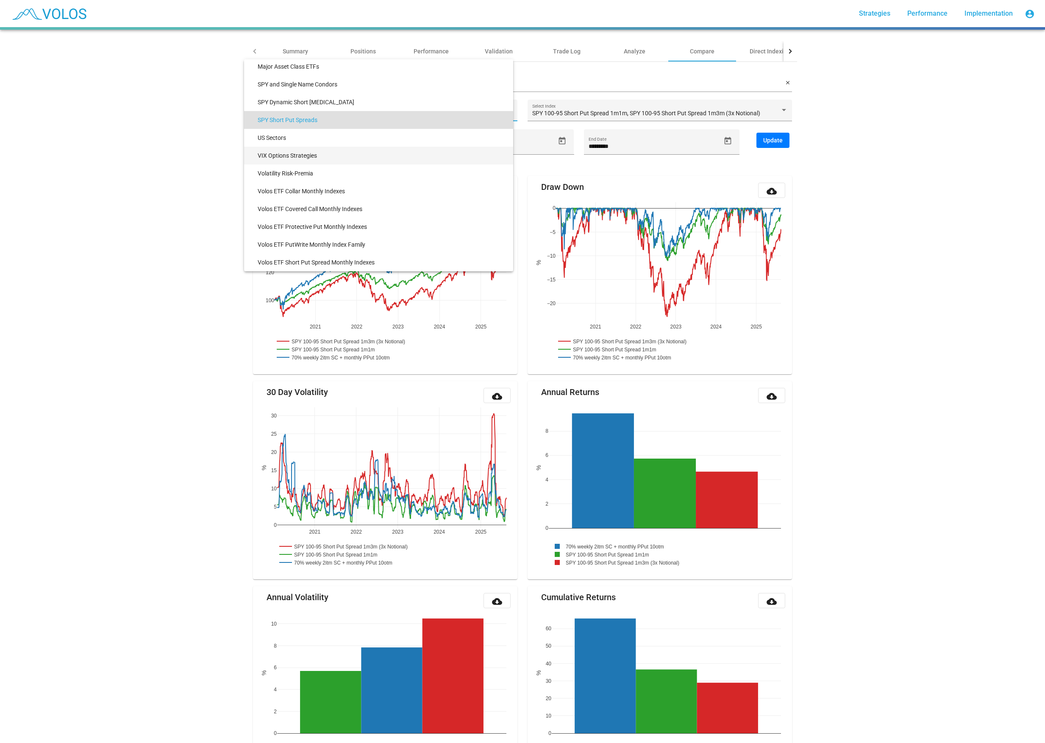
click at [351, 153] on span "VIX Options Strategies" at bounding box center [382, 156] width 249 height 18
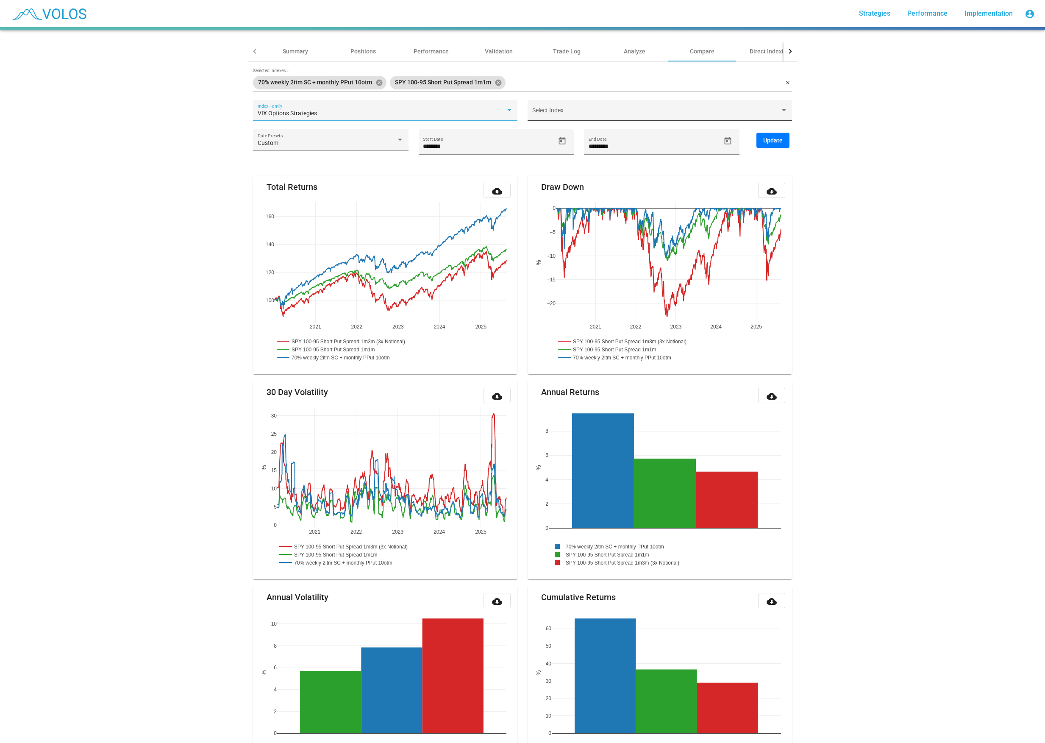
click at [579, 100] on div "Select Index" at bounding box center [660, 111] width 264 height 22
click at [360, 109] on div at bounding box center [522, 371] width 1045 height 743
click at [360, 110] on div "VIX Options Strategies" at bounding box center [382, 113] width 248 height 7
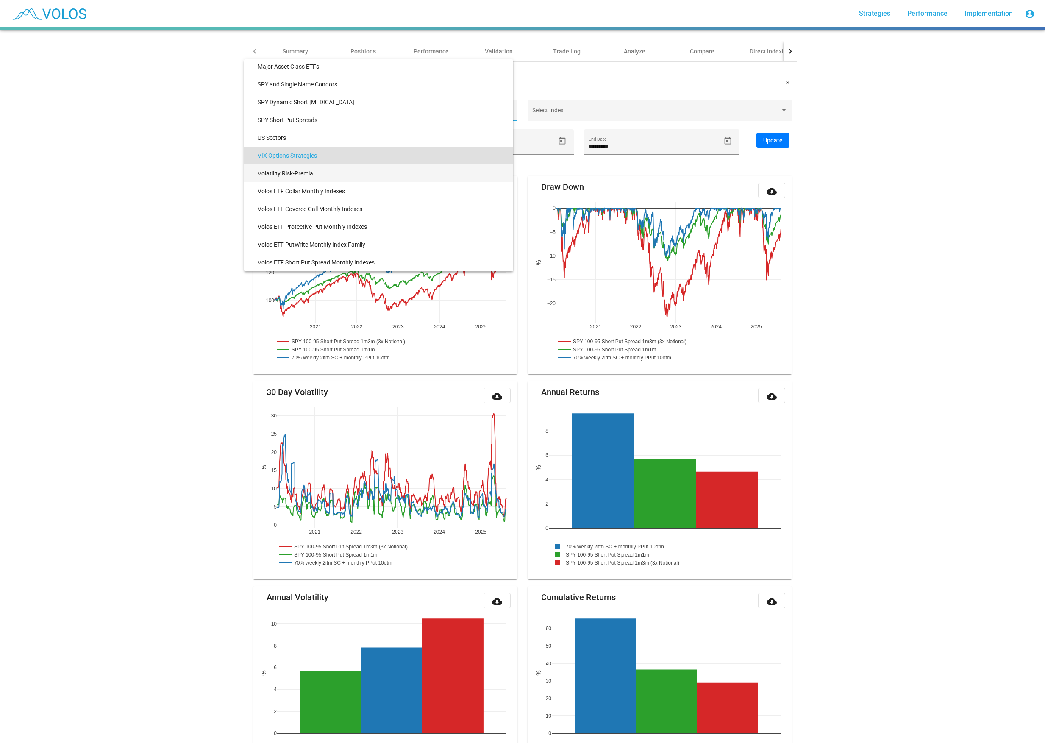
click at [318, 172] on span "Volatility Risk-Premia" at bounding box center [382, 173] width 249 height 18
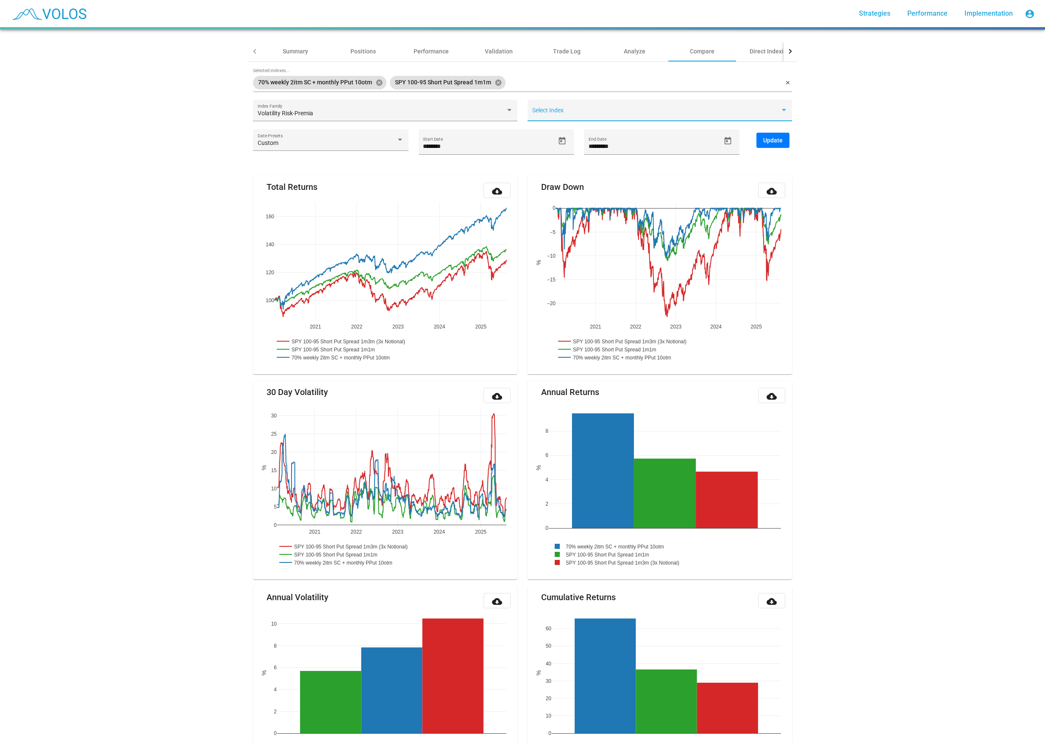
click at [570, 116] on span at bounding box center [656, 113] width 248 height 7
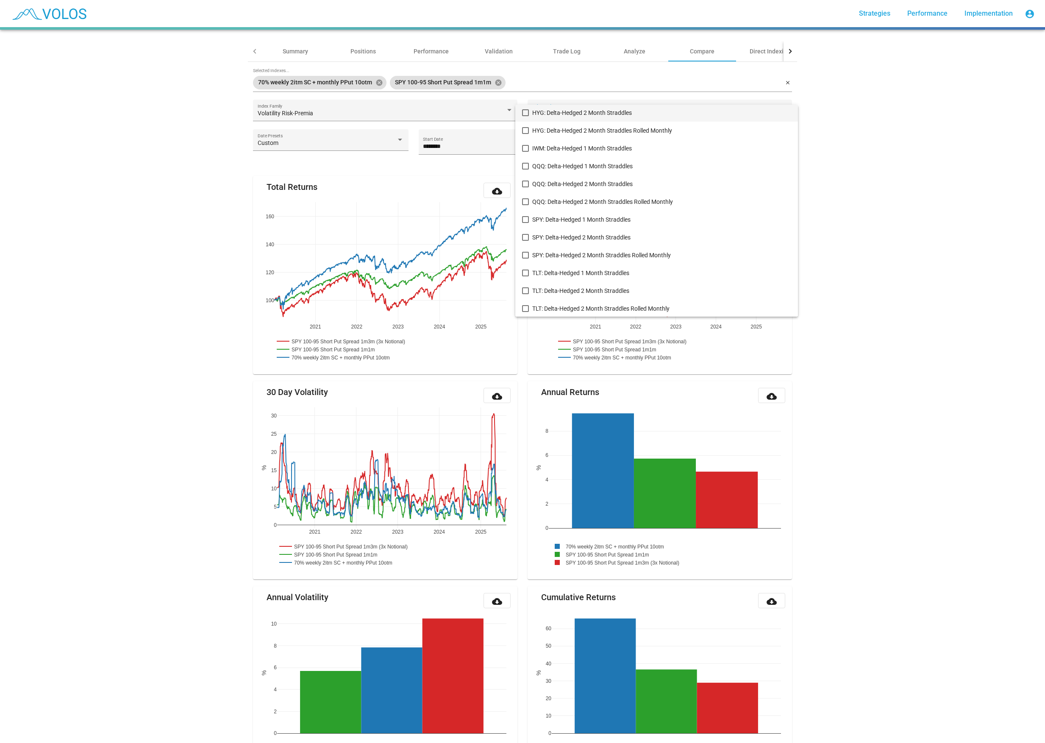
scroll to position [180, 0]
click at [358, 109] on div at bounding box center [522, 371] width 1045 height 743
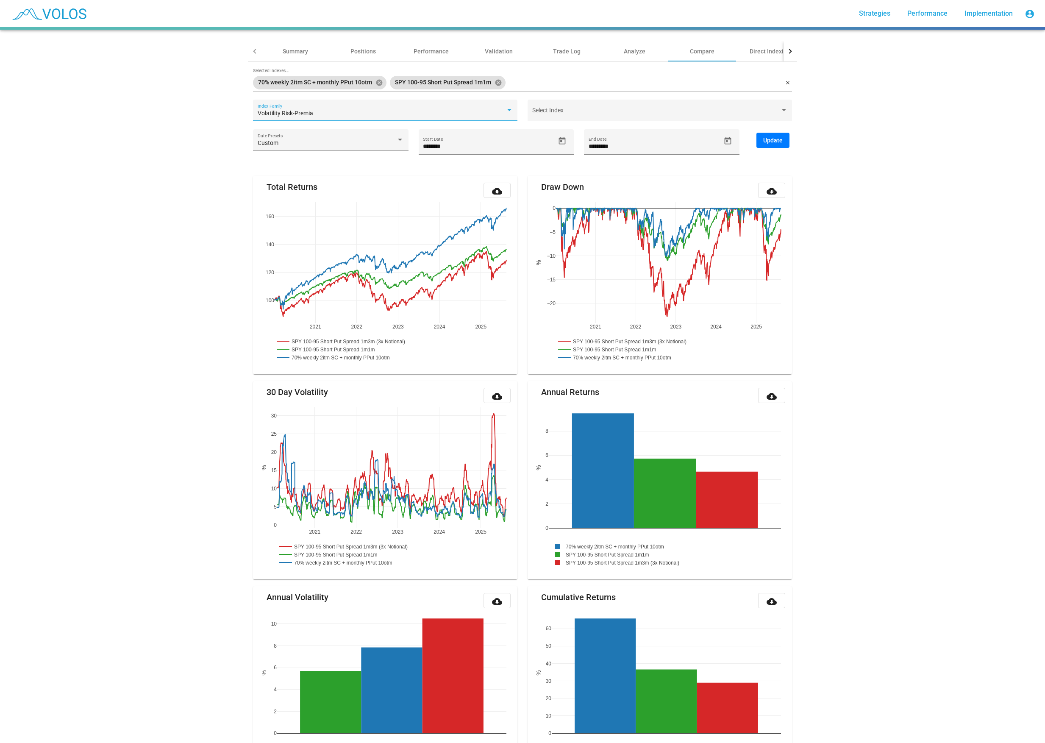
click at [370, 115] on div "Volatility Risk-Premia" at bounding box center [382, 113] width 248 height 7
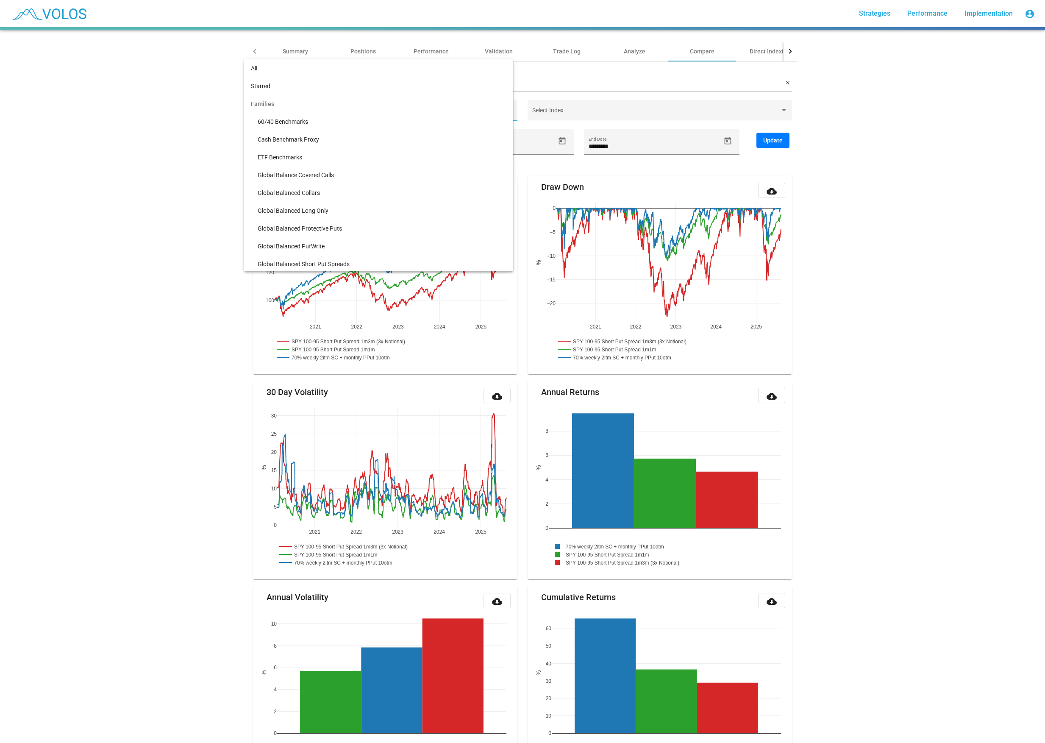
scroll to position [233, 0]
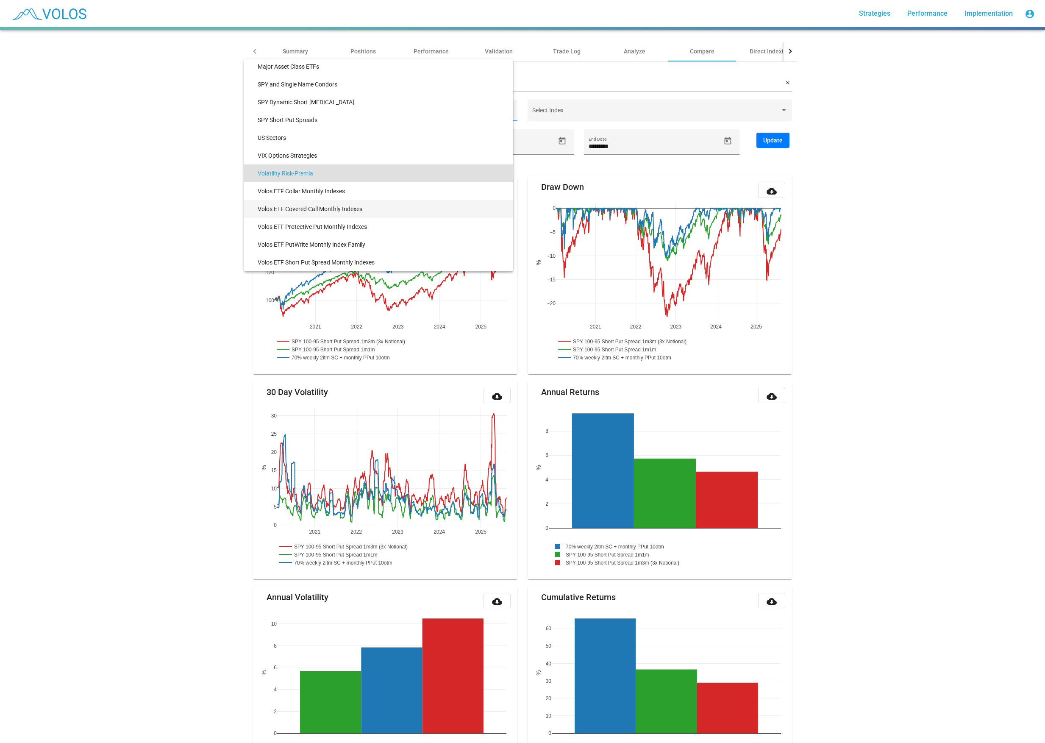
click at [352, 209] on span "Volos ETF Covered Call Monthly Indexes" at bounding box center [382, 209] width 249 height 18
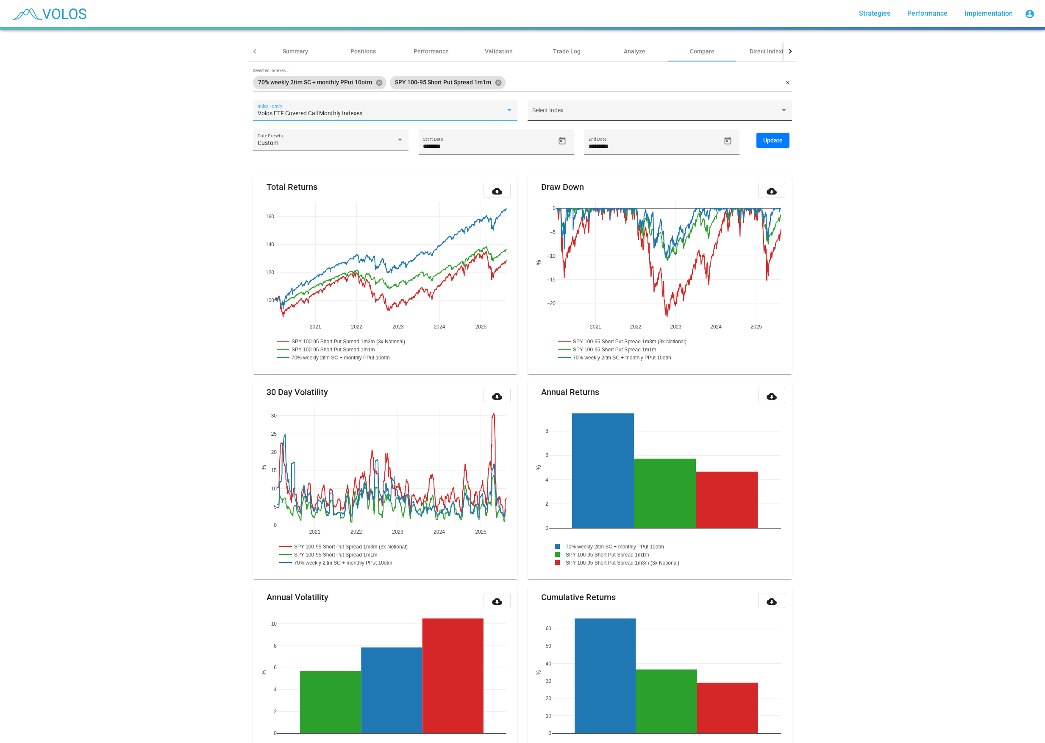
click at [557, 106] on div "Select Index" at bounding box center [660, 112] width 256 height 17
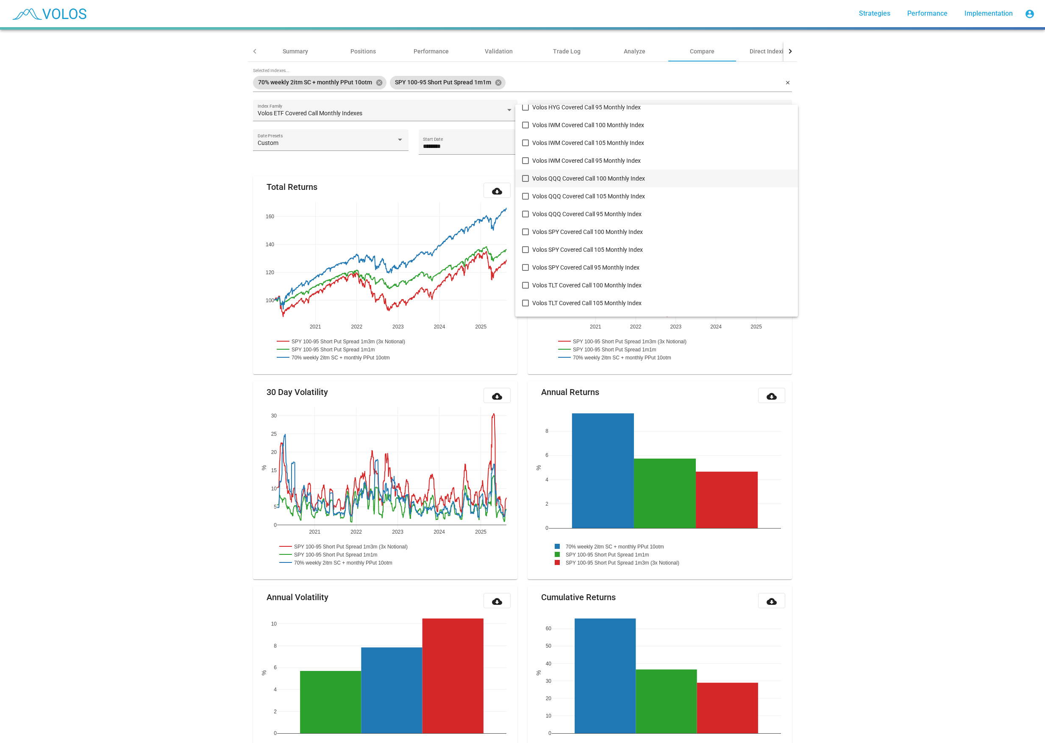
scroll to position [215, 0]
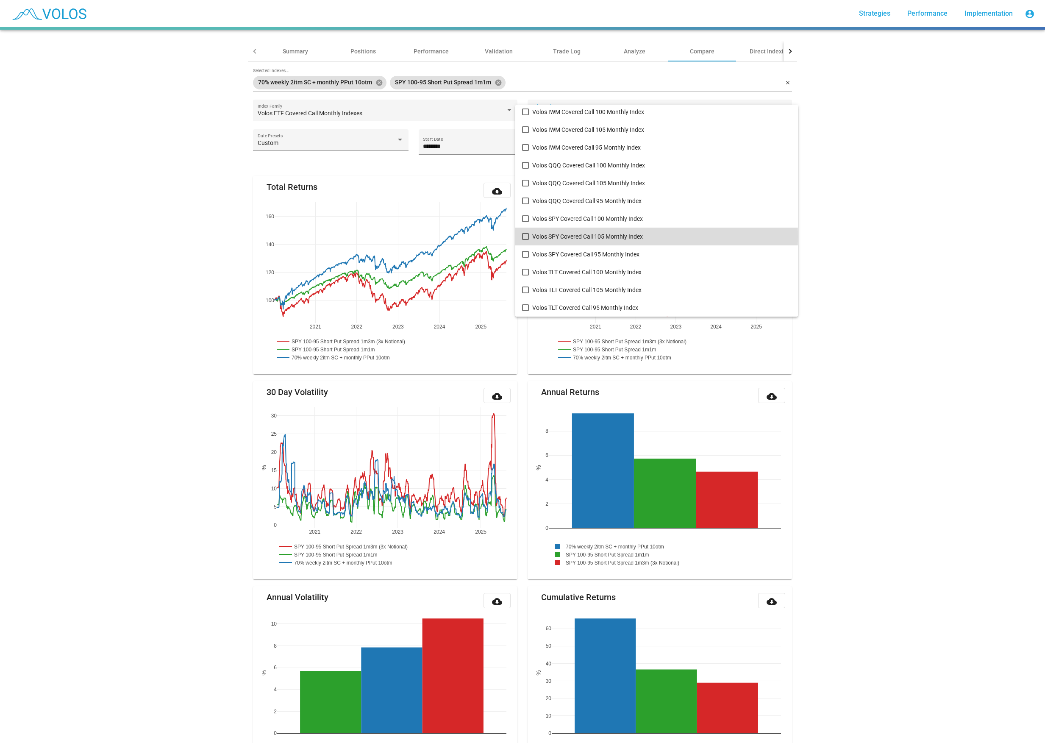
click at [610, 237] on span "Volos SPY Covered Call 105 Monthly Index" at bounding box center [661, 237] width 259 height 18
click at [602, 252] on span "Volos SPY Covered Call 95 Monthly Index" at bounding box center [661, 254] width 259 height 18
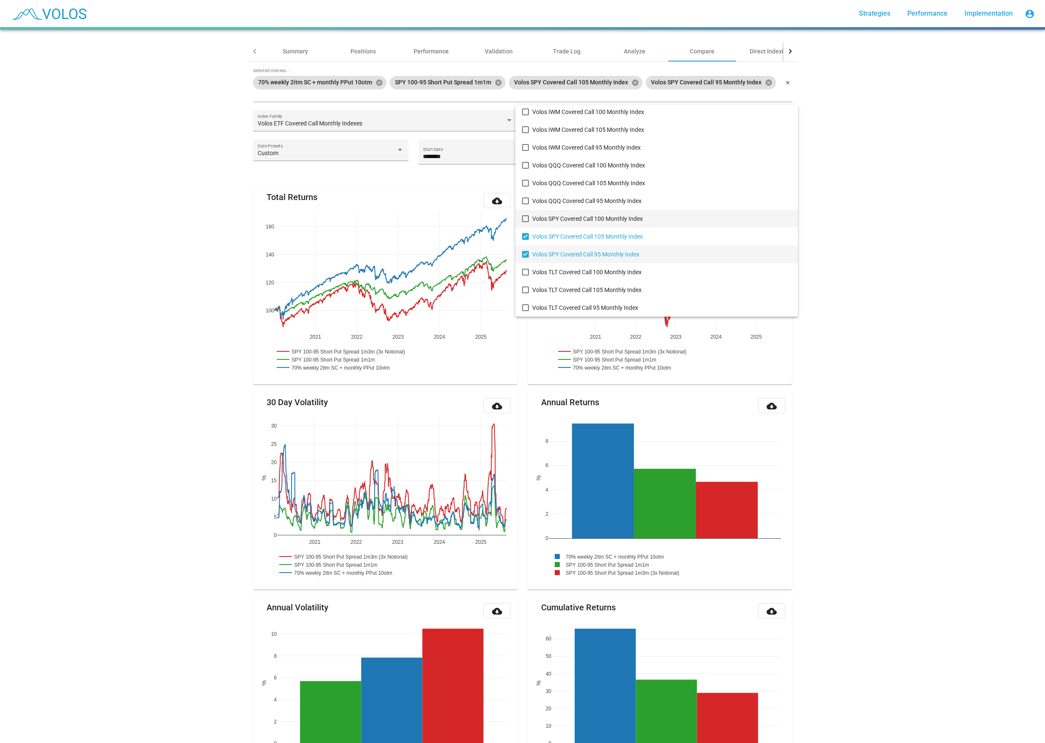
click at [593, 213] on span "Volos SPY Covered Call 100 Monthly Index" at bounding box center [661, 219] width 259 height 18
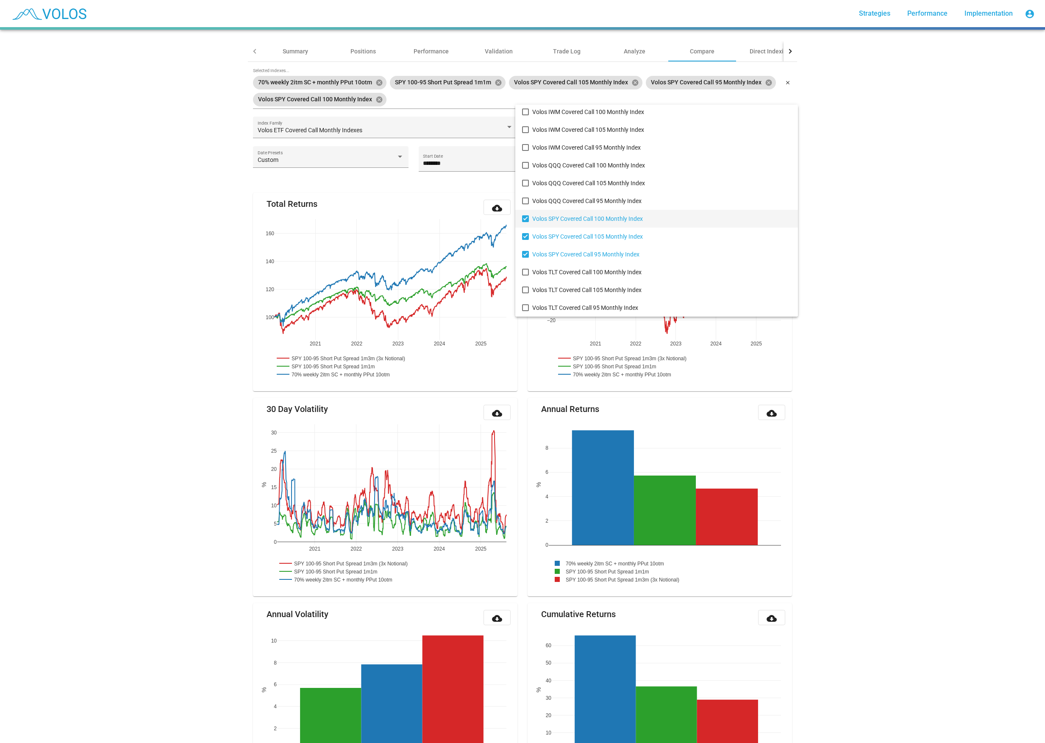
click at [192, 159] on div at bounding box center [522, 371] width 1045 height 743
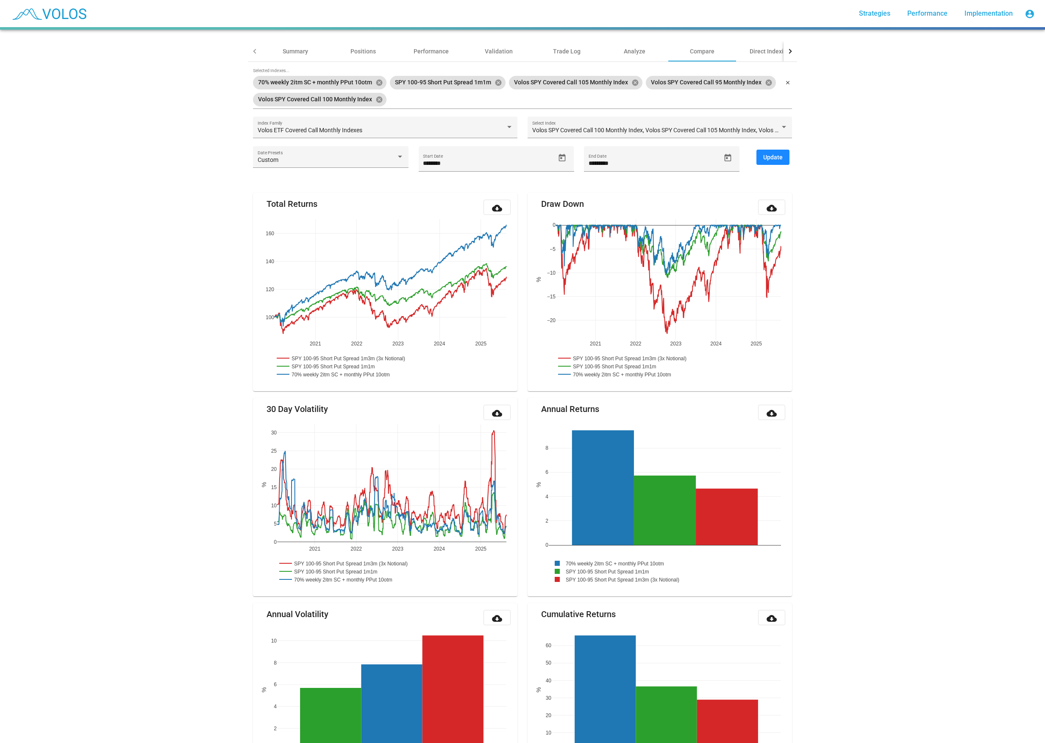
click at [782, 156] on button "Update" at bounding box center [773, 157] width 33 height 15
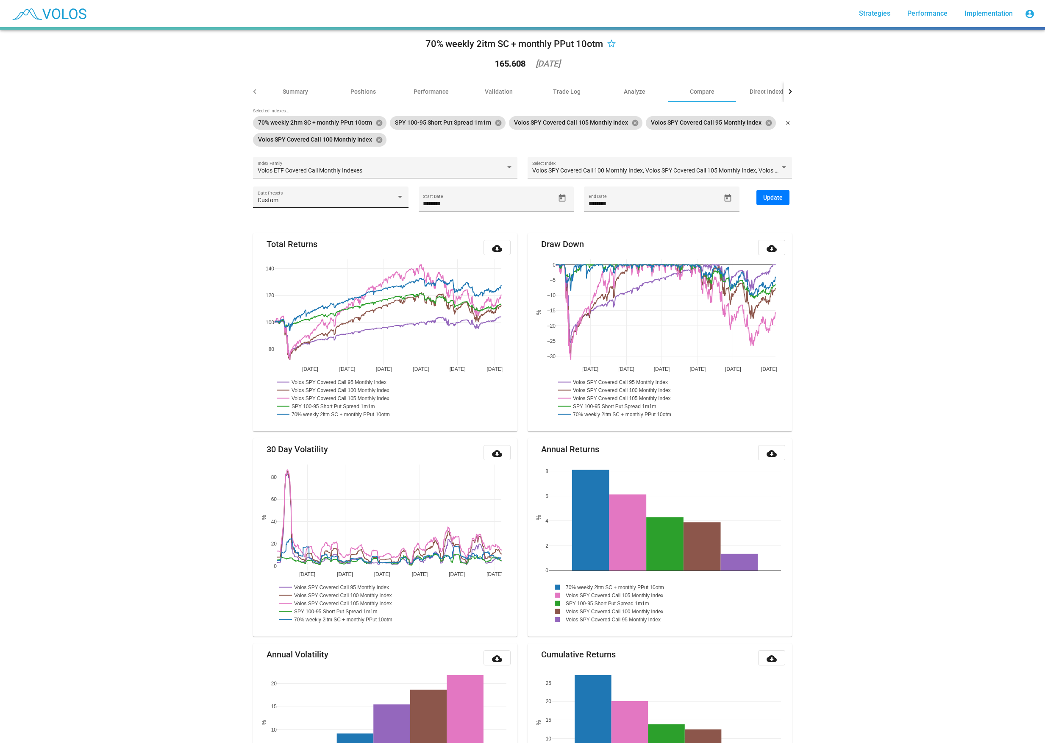
scroll to position [0, 0]
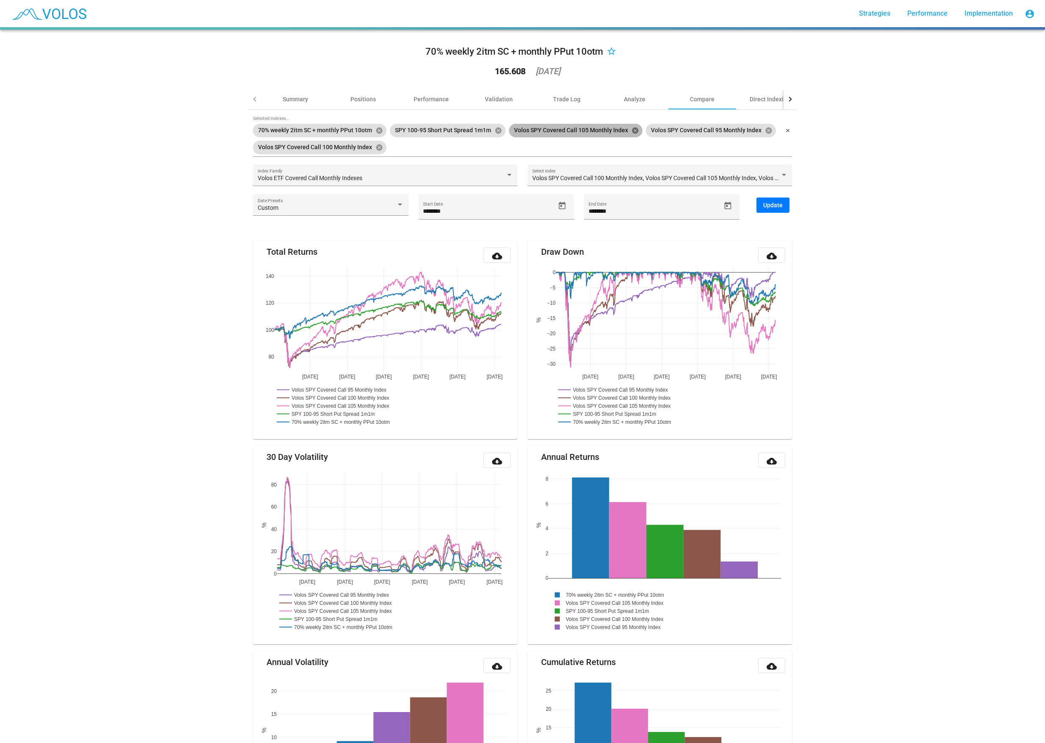
click at [634, 129] on mat-icon "cancel" at bounding box center [636, 131] width 8 height 8
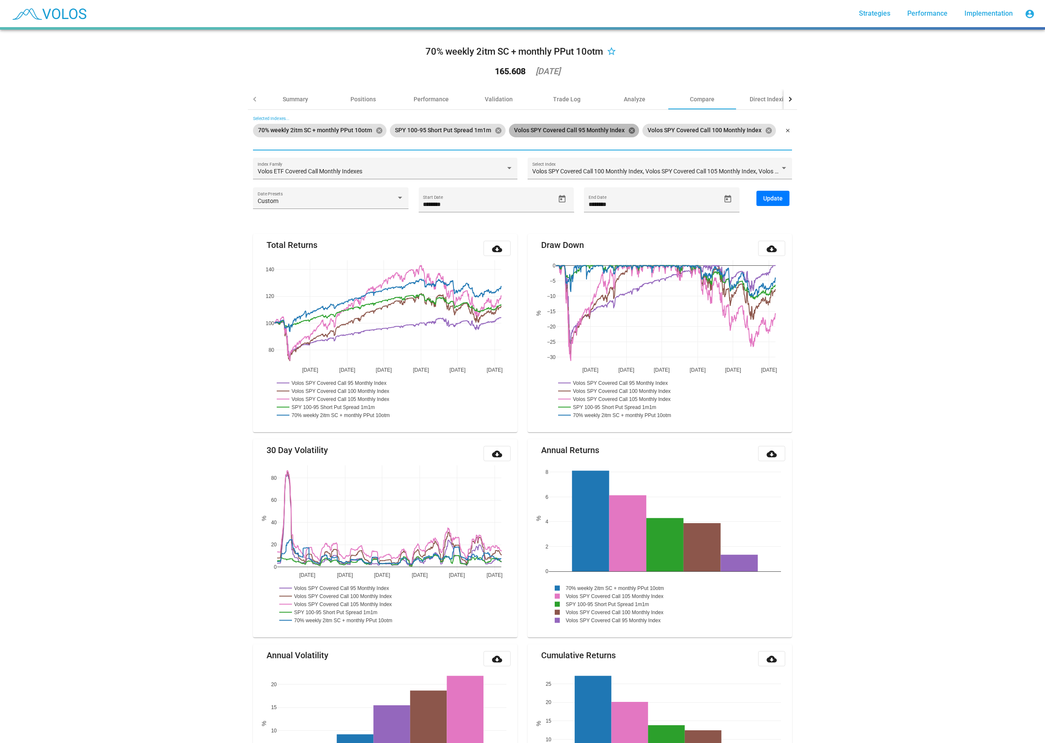
click at [632, 128] on mat-icon "cancel" at bounding box center [632, 131] width 8 height 8
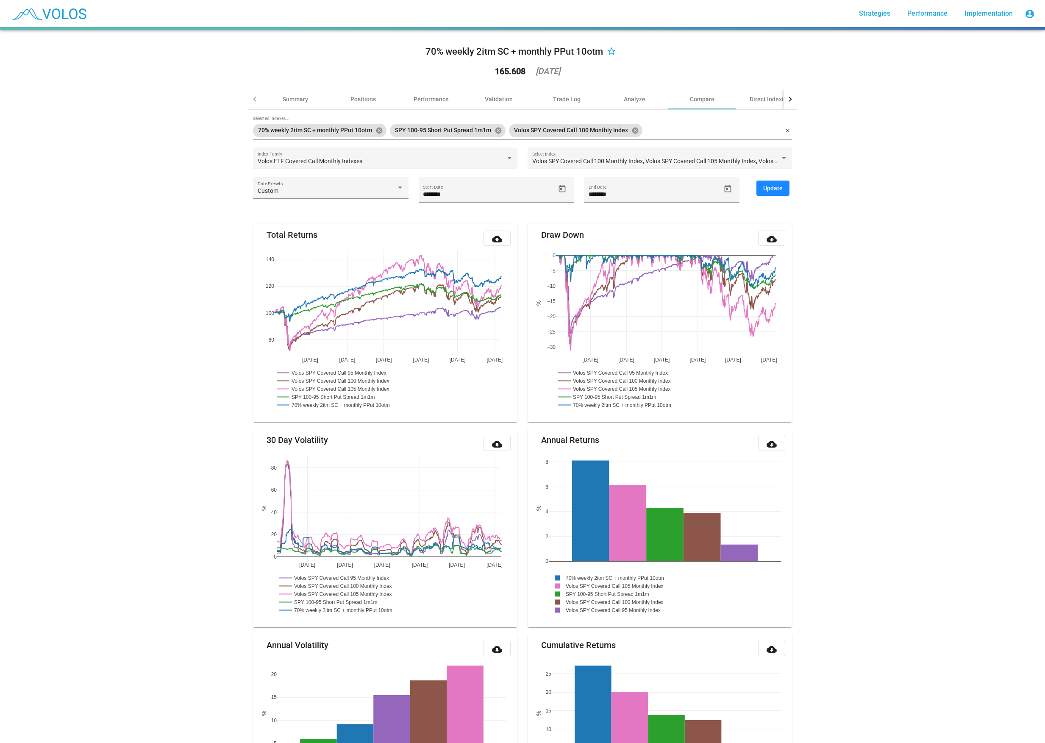
click at [769, 186] on span "Update" at bounding box center [772, 188] width 19 height 7
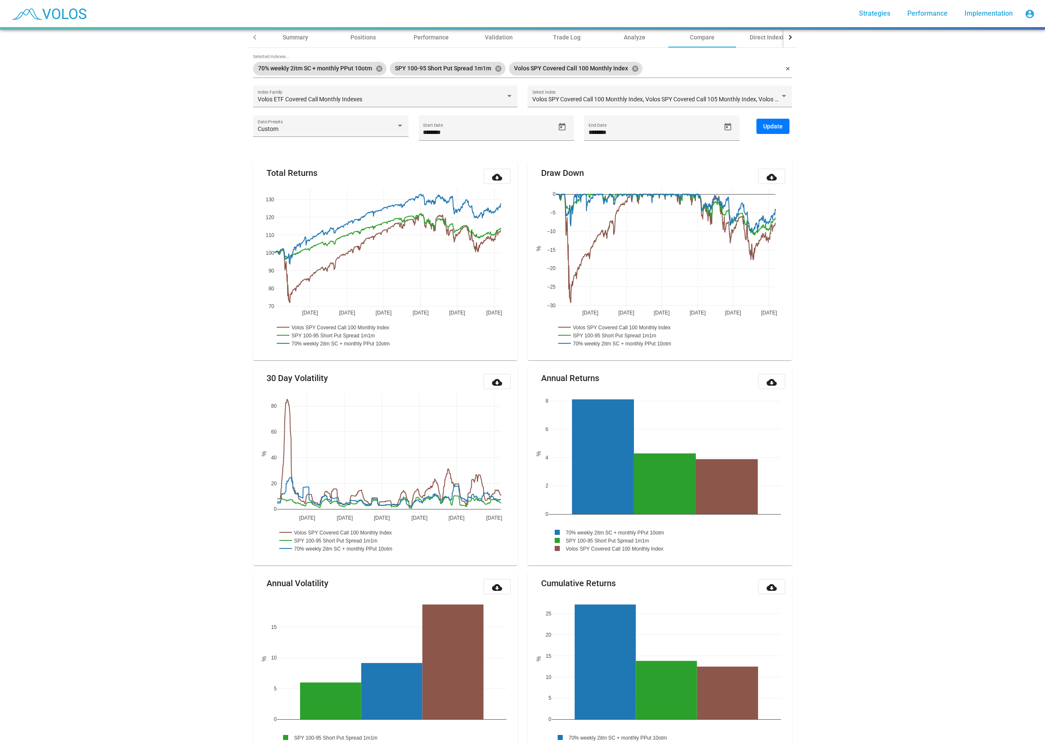
scroll to position [48, 0]
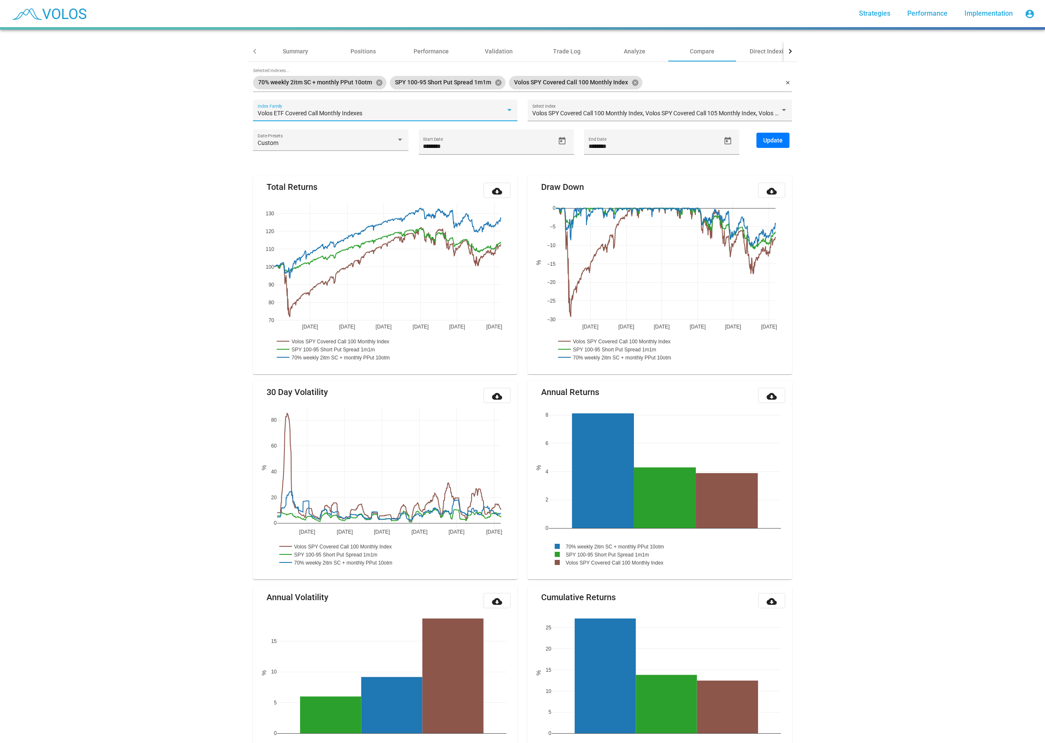
click at [444, 114] on div "Volos ETF Covered Call Monthly Indexes" at bounding box center [382, 113] width 248 height 7
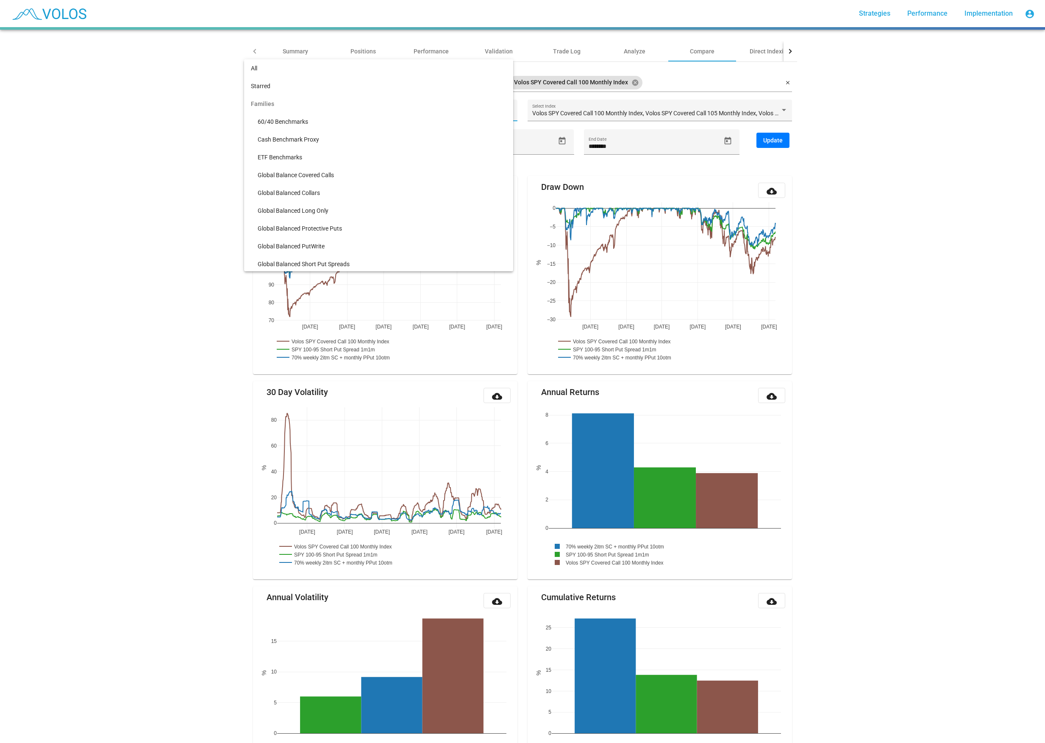
scroll to position [233, 0]
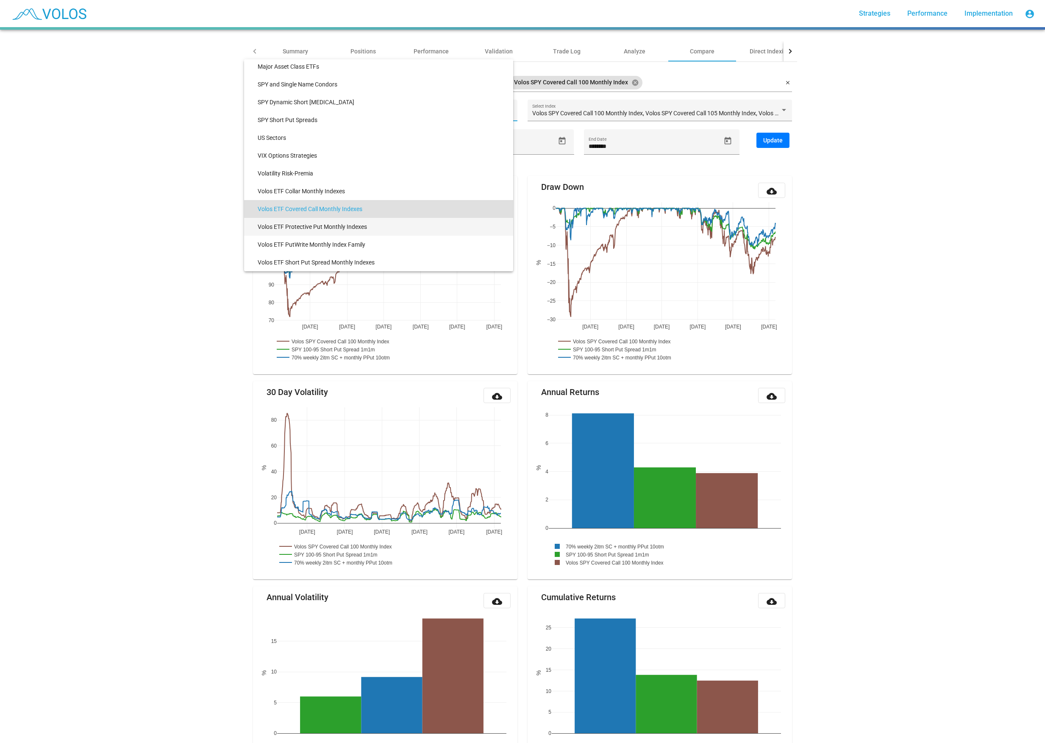
click at [352, 226] on span "Volos ETF Protective Put Monthly Indexes" at bounding box center [382, 227] width 249 height 18
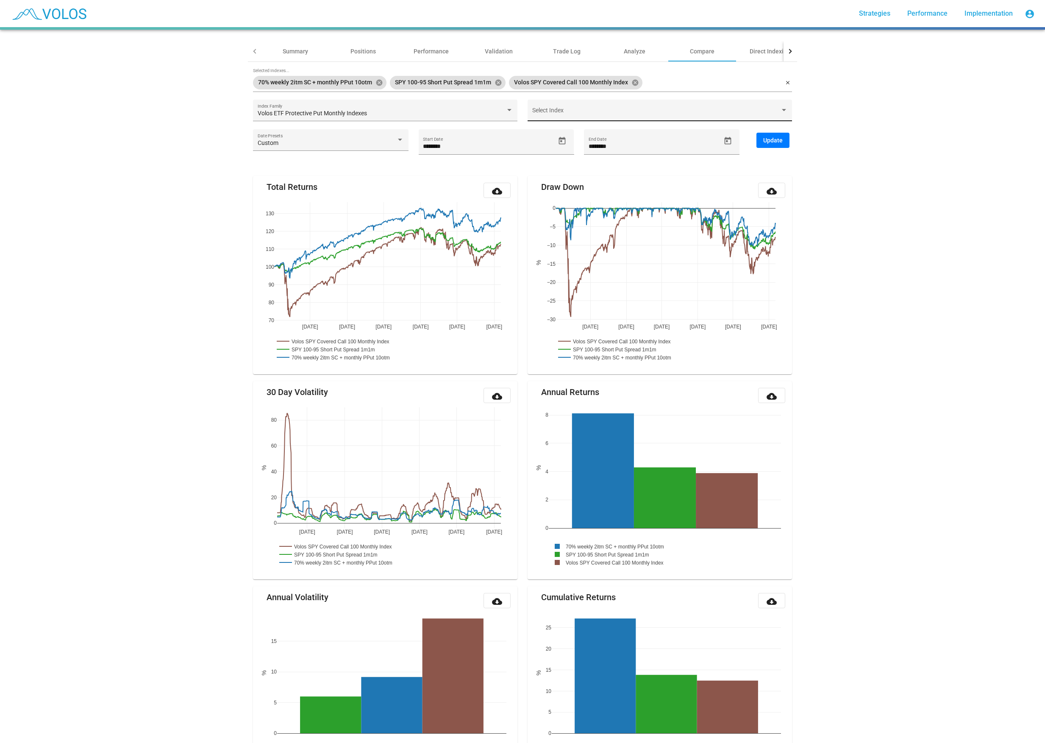
click at [580, 117] on div "Select Index" at bounding box center [660, 112] width 256 height 17
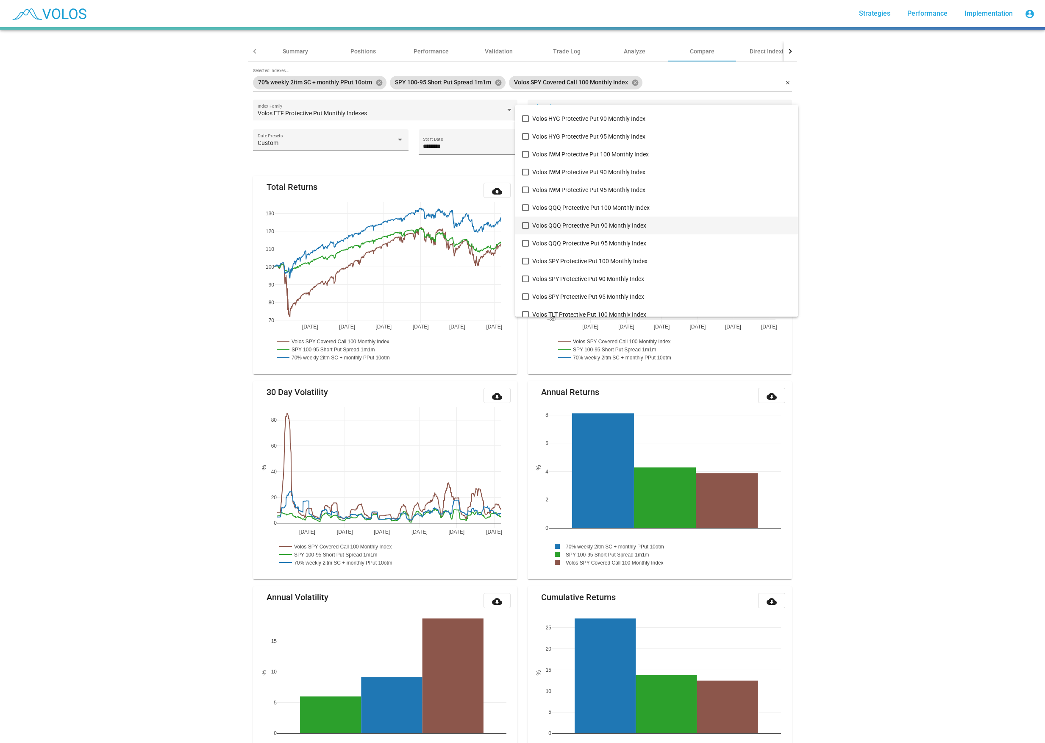
scroll to position [215, 0]
click at [576, 237] on span "Volos SPY Protective Put 90 Monthly Index" at bounding box center [661, 237] width 259 height 18
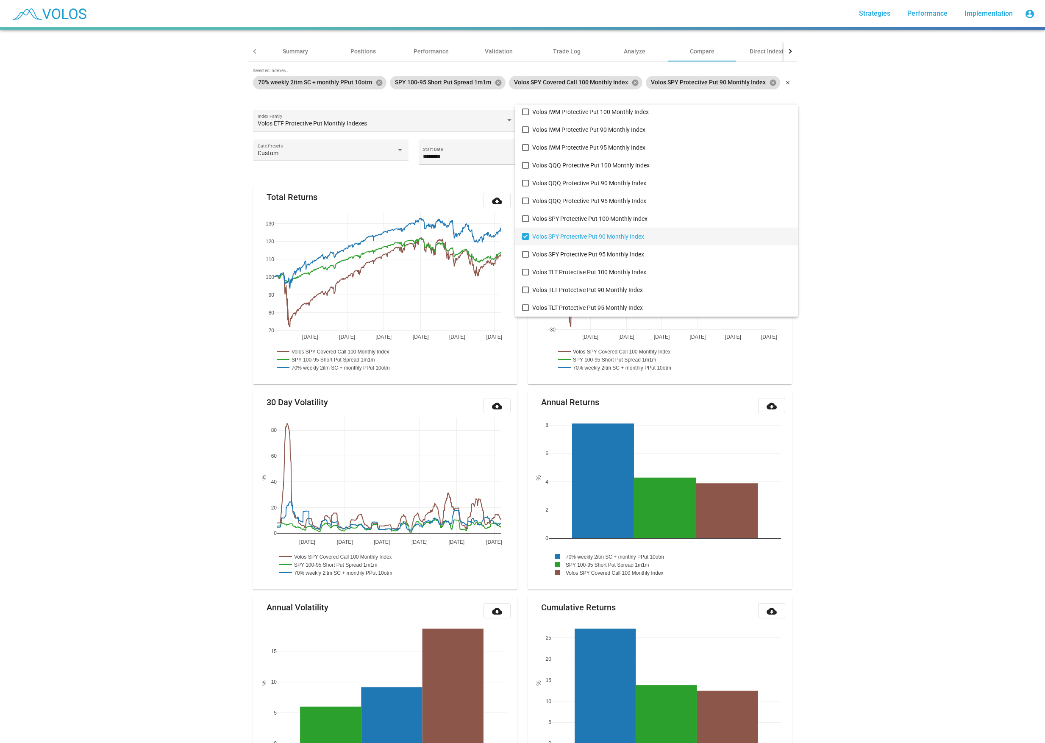
click at [782, 153] on div at bounding box center [522, 371] width 1045 height 743
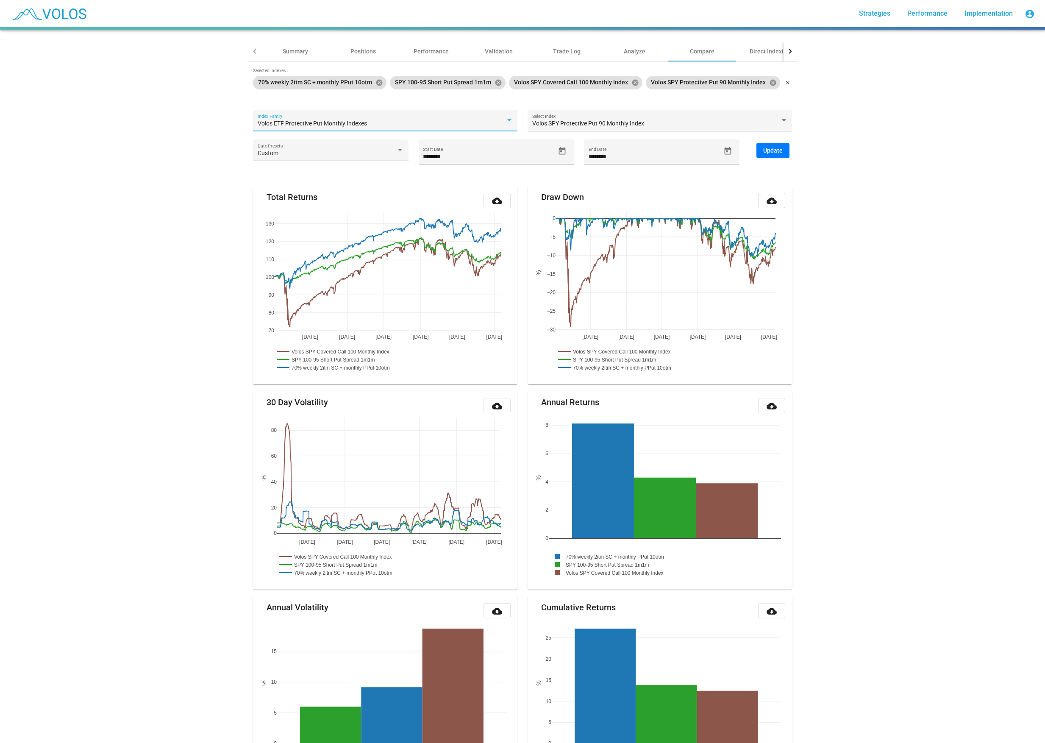
click at [462, 122] on div "Volos ETF Protective Put Monthly Indexes" at bounding box center [382, 123] width 248 height 7
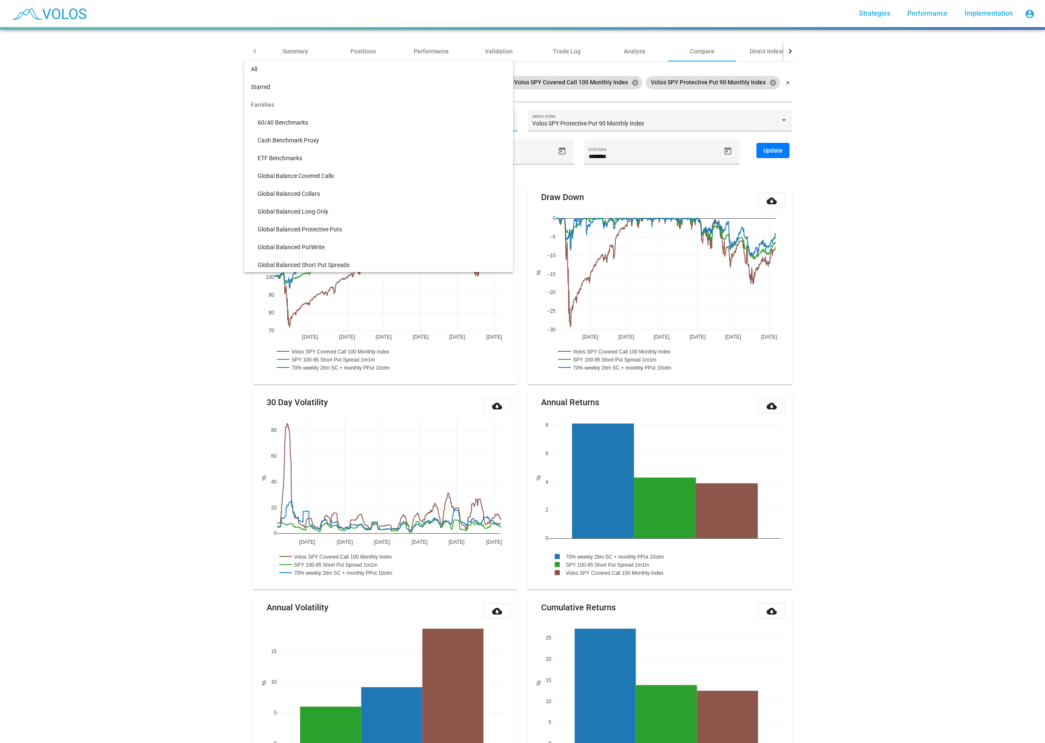
scroll to position [233, 0]
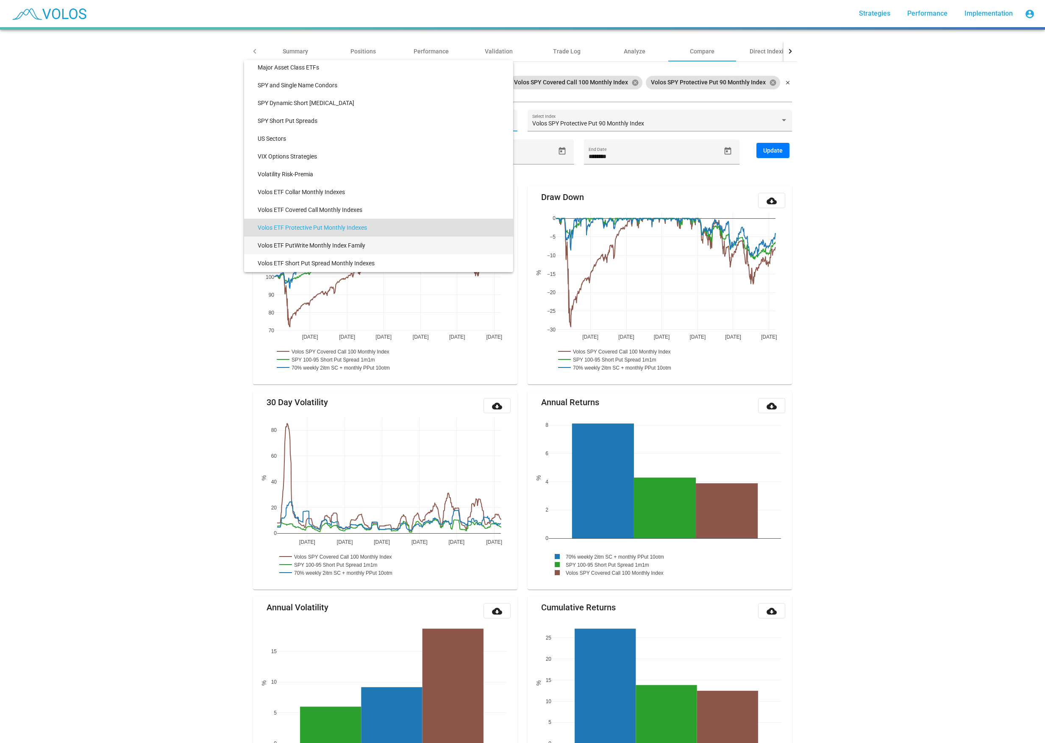
click at [354, 245] on span "Volos ETF PutWrite Monthly Index Family" at bounding box center [382, 246] width 249 height 18
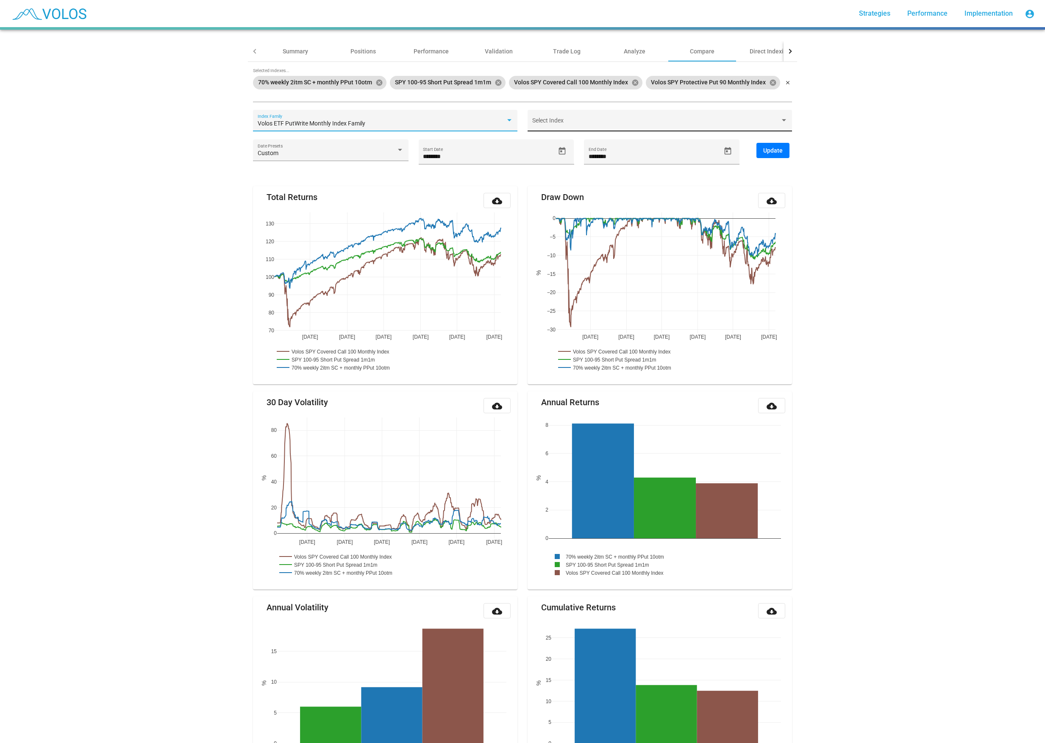
click at [607, 111] on div "Select Index" at bounding box center [660, 121] width 264 height 22
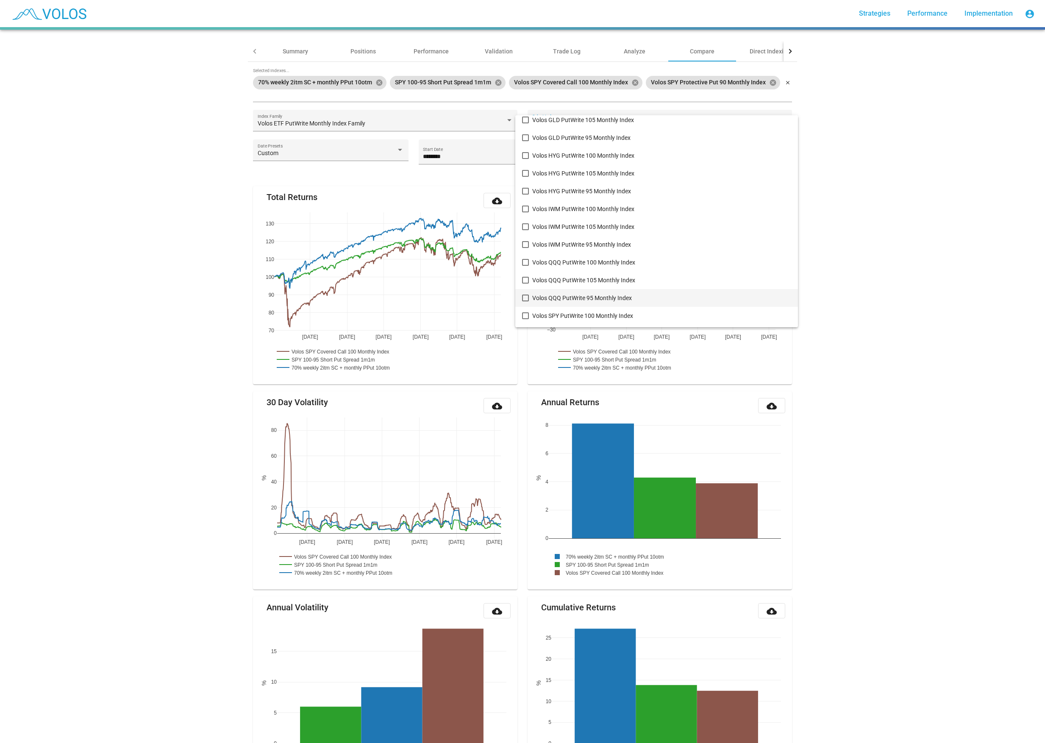
scroll to position [215, 0]
click at [335, 125] on div at bounding box center [522, 371] width 1045 height 743
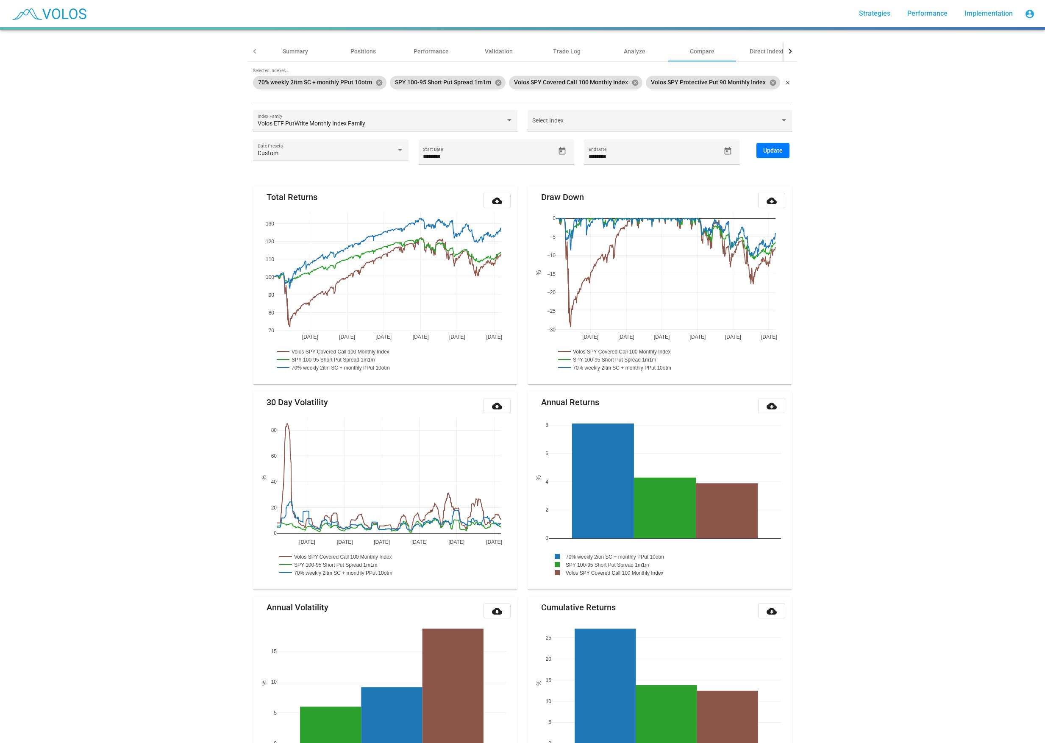
click at [335, 125] on span "Volos ETF PutWrite Monthly Index Family" at bounding box center [312, 123] width 108 height 7
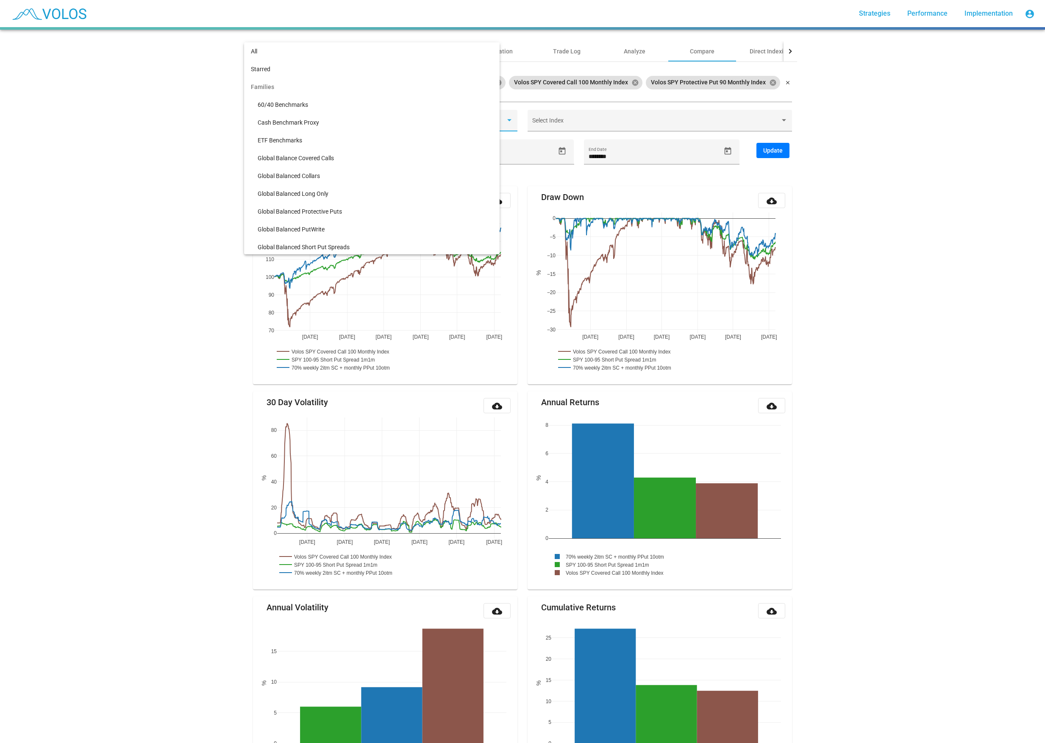
scroll to position [233, 0]
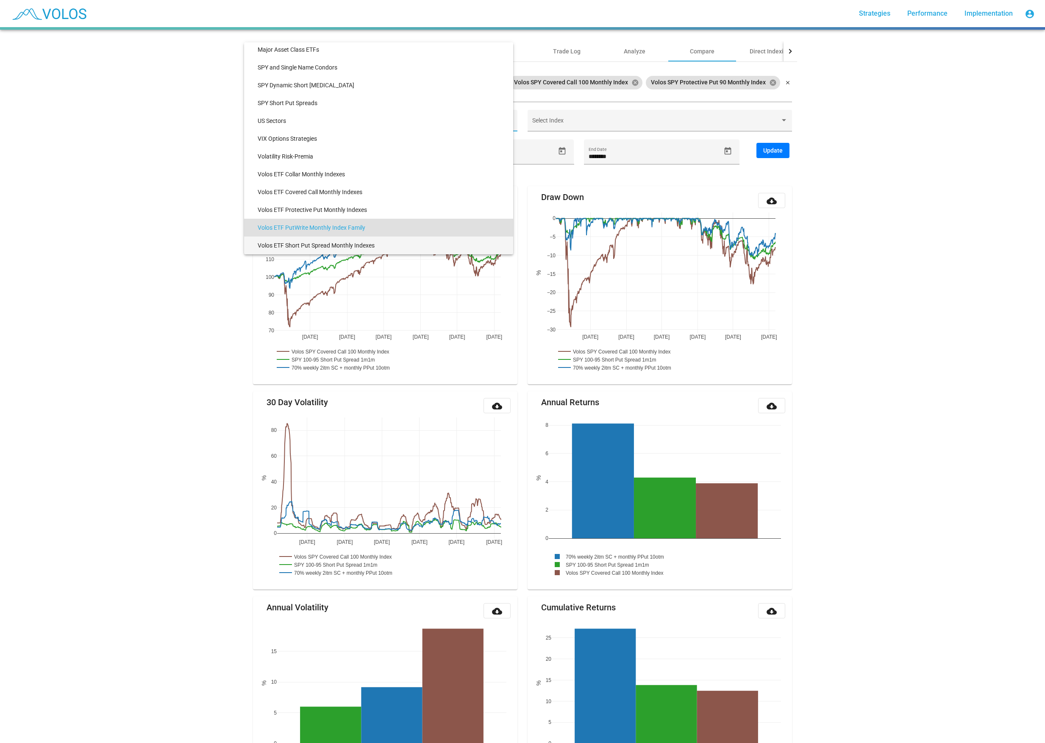
click at [347, 247] on span "Volos ETF Short Put Spread Monthly Indexes" at bounding box center [382, 246] width 249 height 18
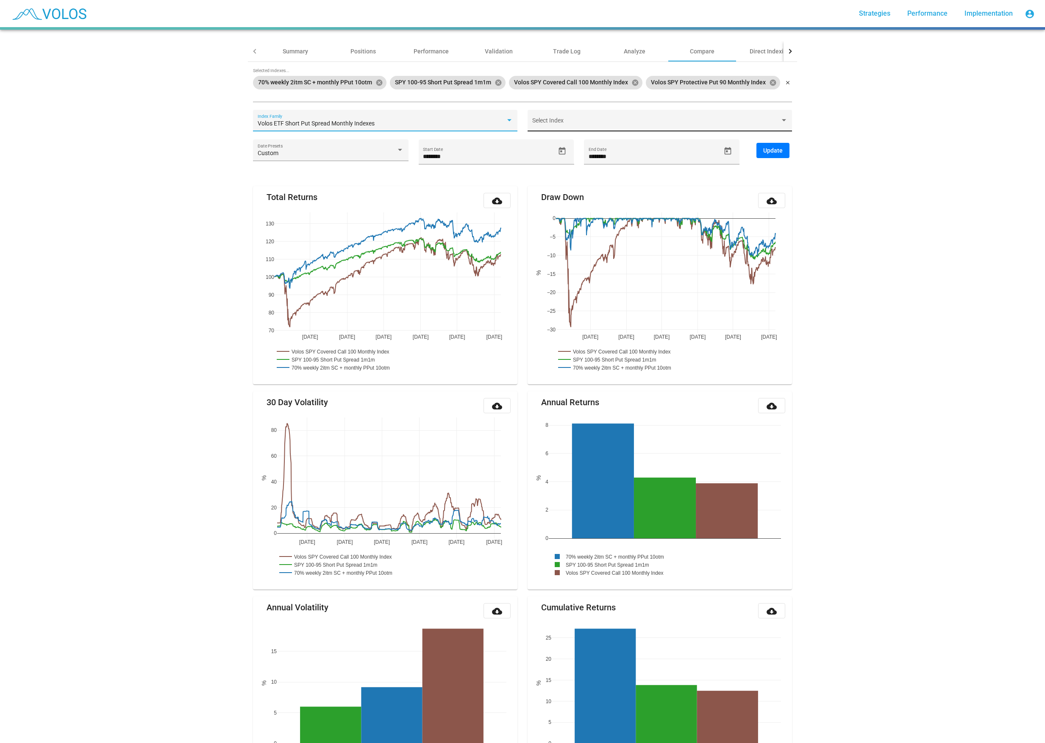
click at [606, 120] on div "Select Index" at bounding box center [660, 122] width 256 height 17
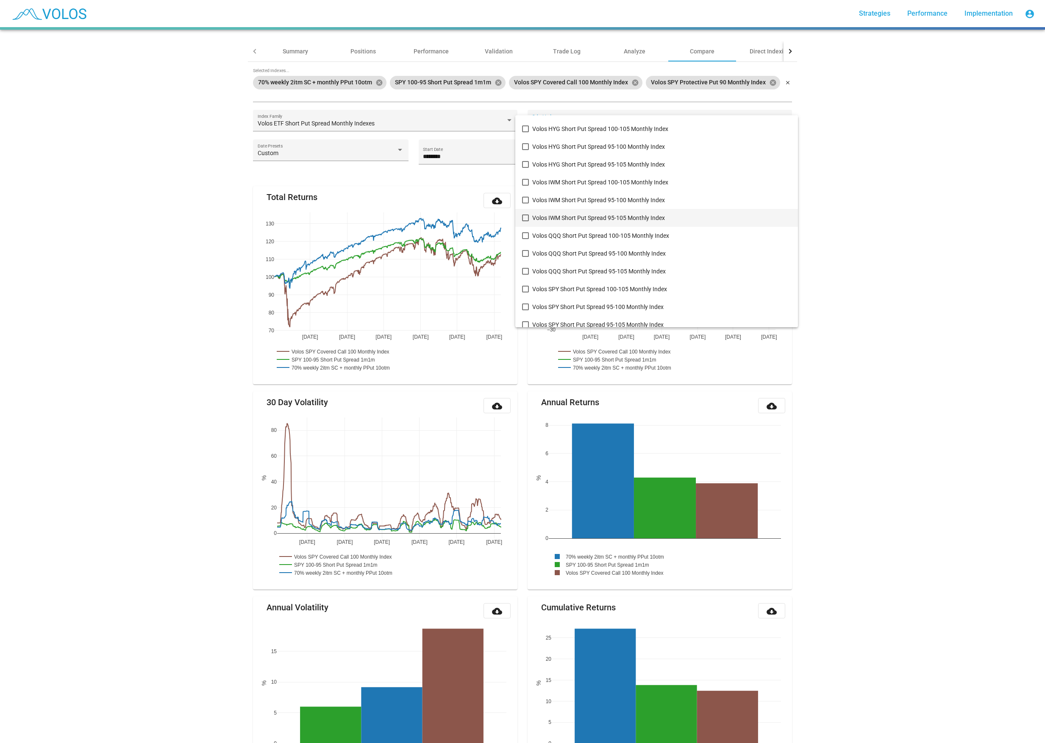
scroll to position [215, 0]
click at [537, 245] on span "Volos SPY Short Put Spread 95-100 Monthly Index" at bounding box center [661, 247] width 259 height 18
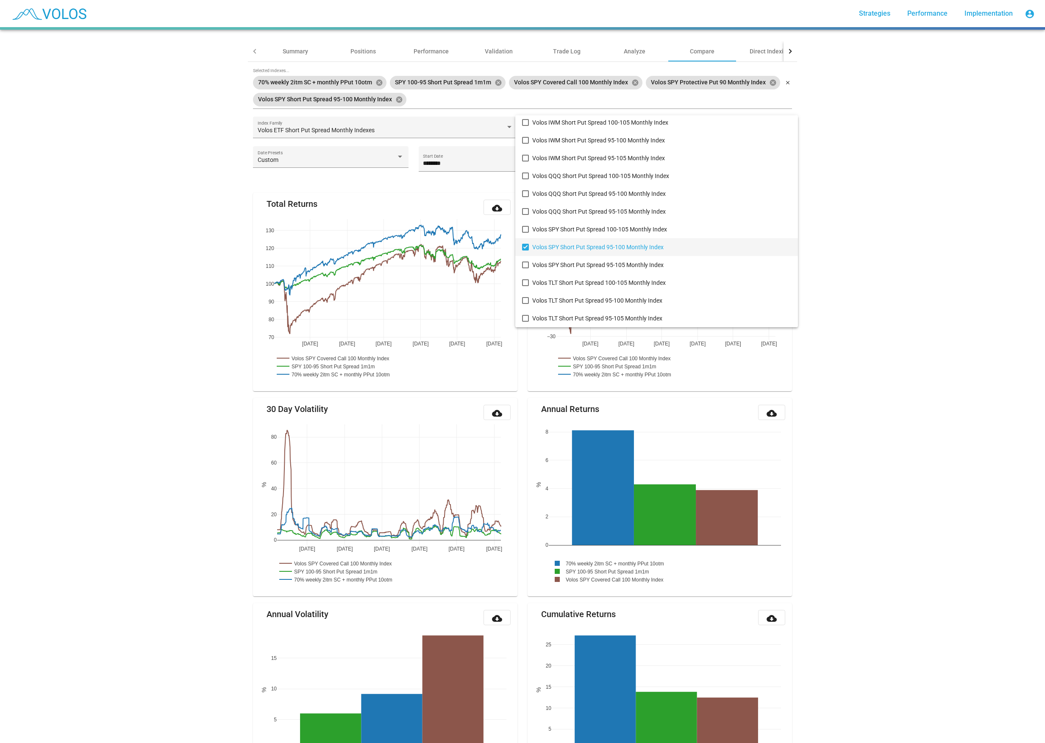
click at [782, 117] on div at bounding box center [522, 371] width 1045 height 743
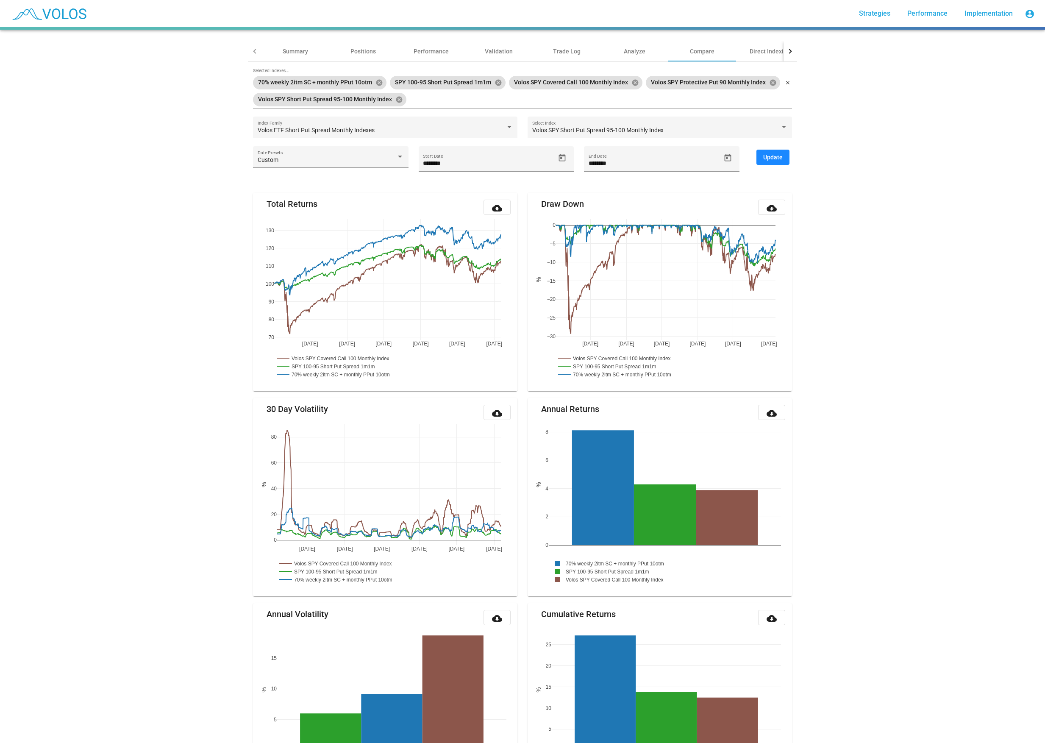
click at [775, 153] on button "Update" at bounding box center [773, 157] width 33 height 15
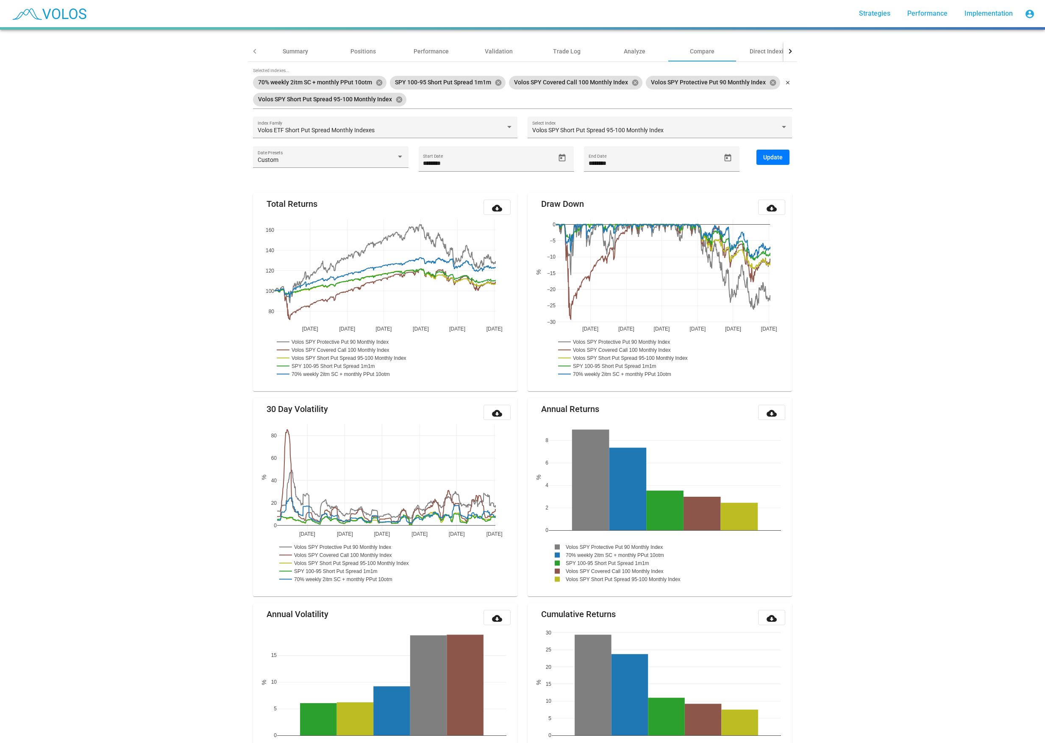
scroll to position [0, 0]
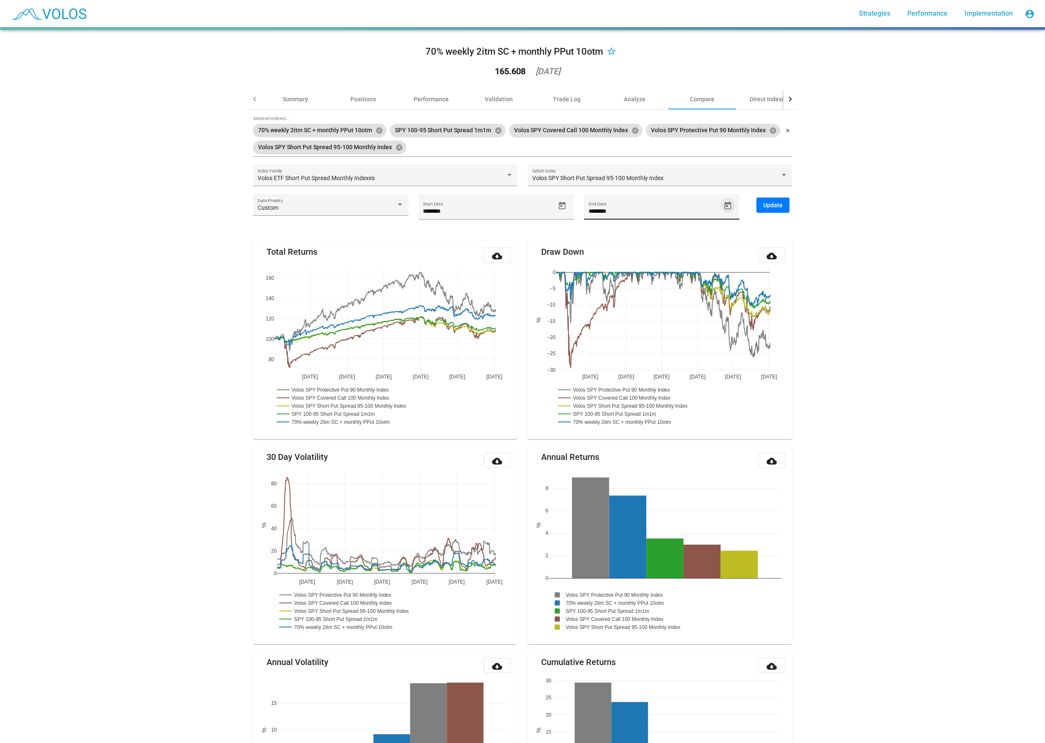
click at [727, 210] on icon "Open calendar" at bounding box center [728, 205] width 9 height 9
click at [618, 234] on span "JAN 2023" at bounding box center [605, 234] width 24 height 7
click at [632, 290] on div "2025" at bounding box center [632, 294] width 27 height 15
click at [704, 292] on div "AUG" at bounding box center [691, 294] width 27 height 15
drag, startPoint x: 598, startPoint y: 323, endPoint x: 656, endPoint y: 298, distance: 63.6
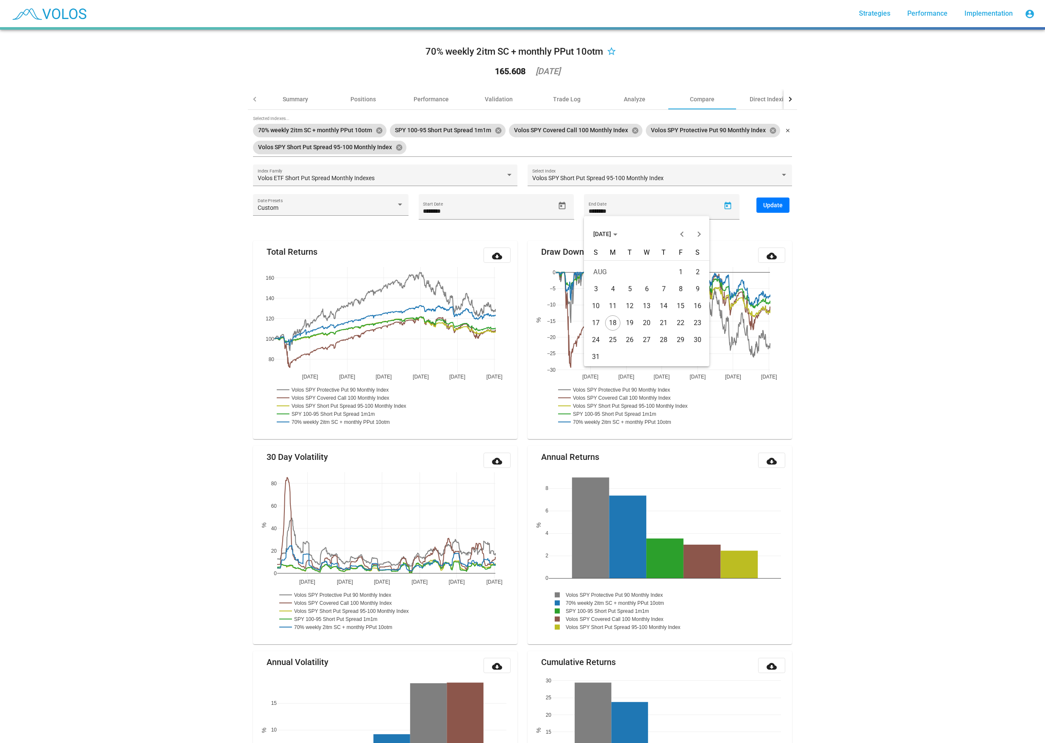
click at [654, 298] on tbody "AUG 1 2 3 4 5 6 7 8 9 10 11 12 13 14 15 16 17 18 19 20 21 22 23 24 25 26 27 28 …" at bounding box center [646, 315] width 119 height 102
click at [683, 305] on div "15" at bounding box center [680, 305] width 15 height 15
click at [773, 206] on span "Update" at bounding box center [772, 205] width 19 height 7
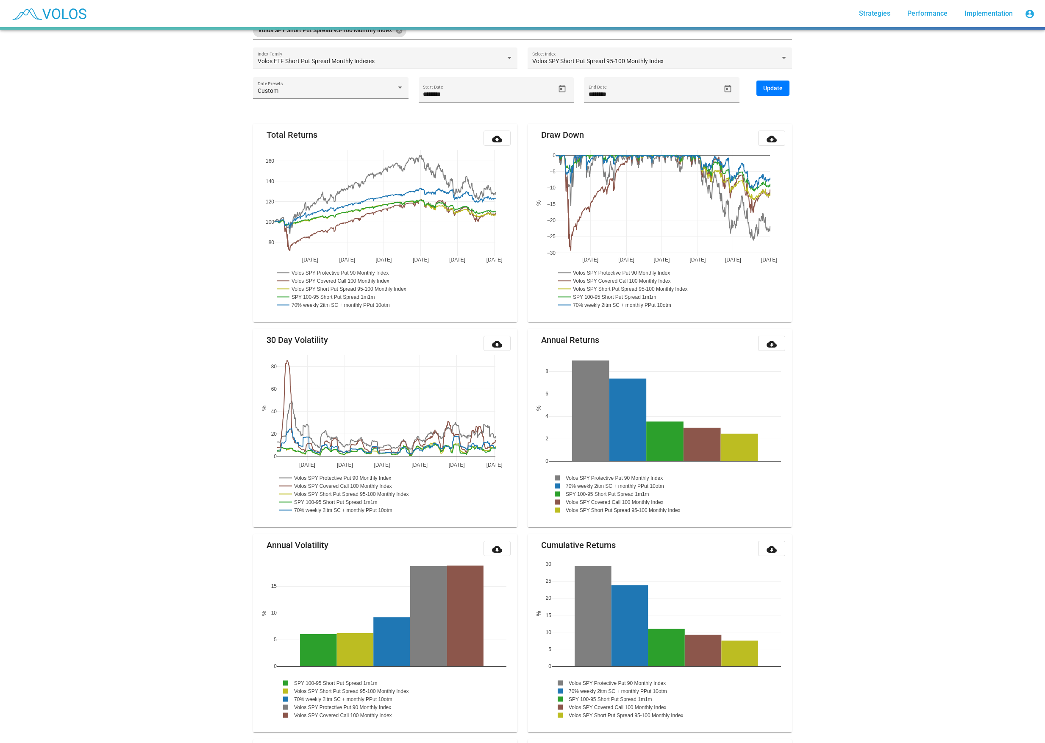
scroll to position [65, 0]
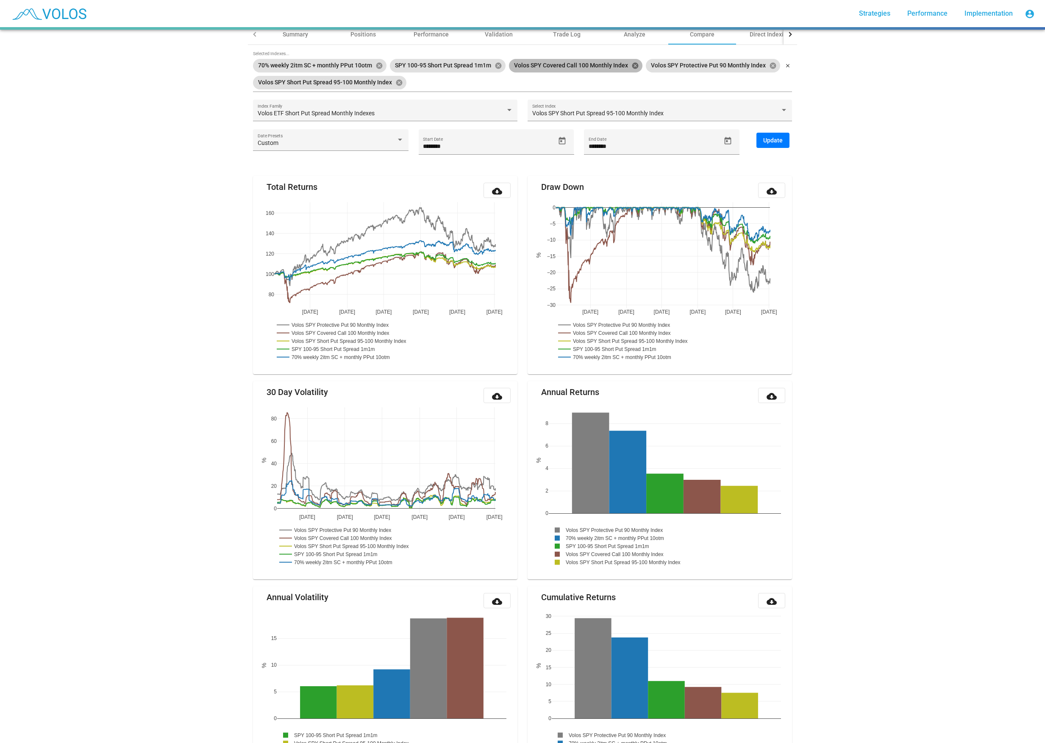
click at [637, 67] on mat-icon "cancel" at bounding box center [636, 66] width 8 height 8
click at [705, 143] on input "********" at bounding box center [655, 146] width 132 height 7
click at [776, 141] on span "Update" at bounding box center [772, 140] width 19 height 7
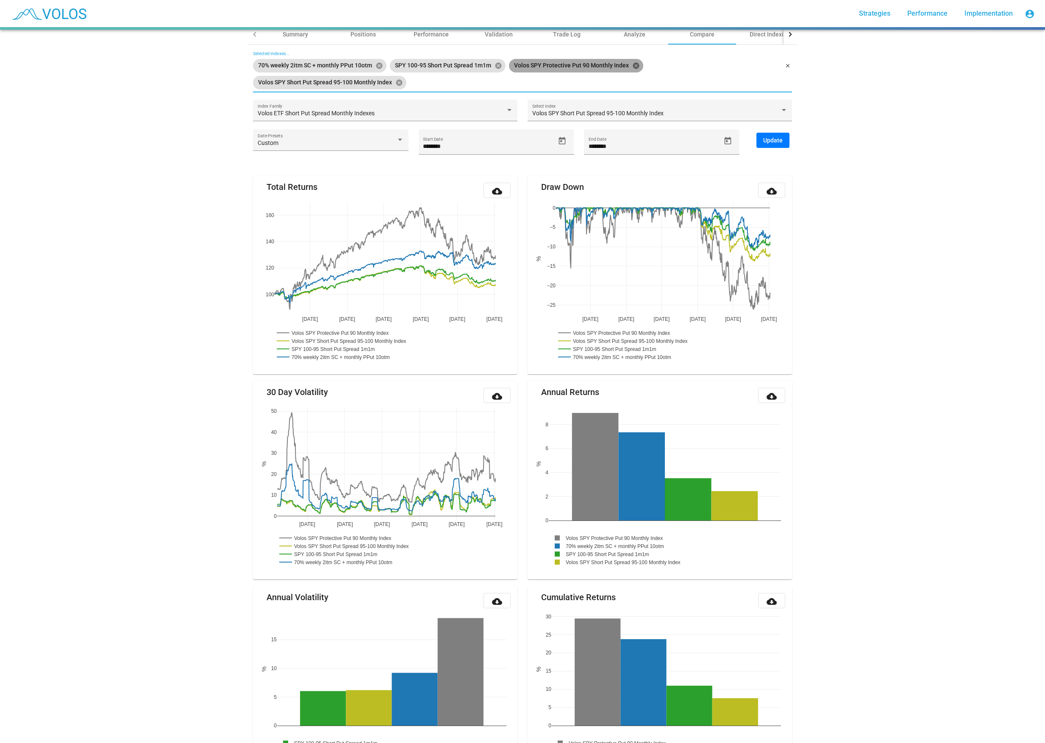
click at [634, 67] on mat-icon "cancel" at bounding box center [636, 66] width 8 height 8
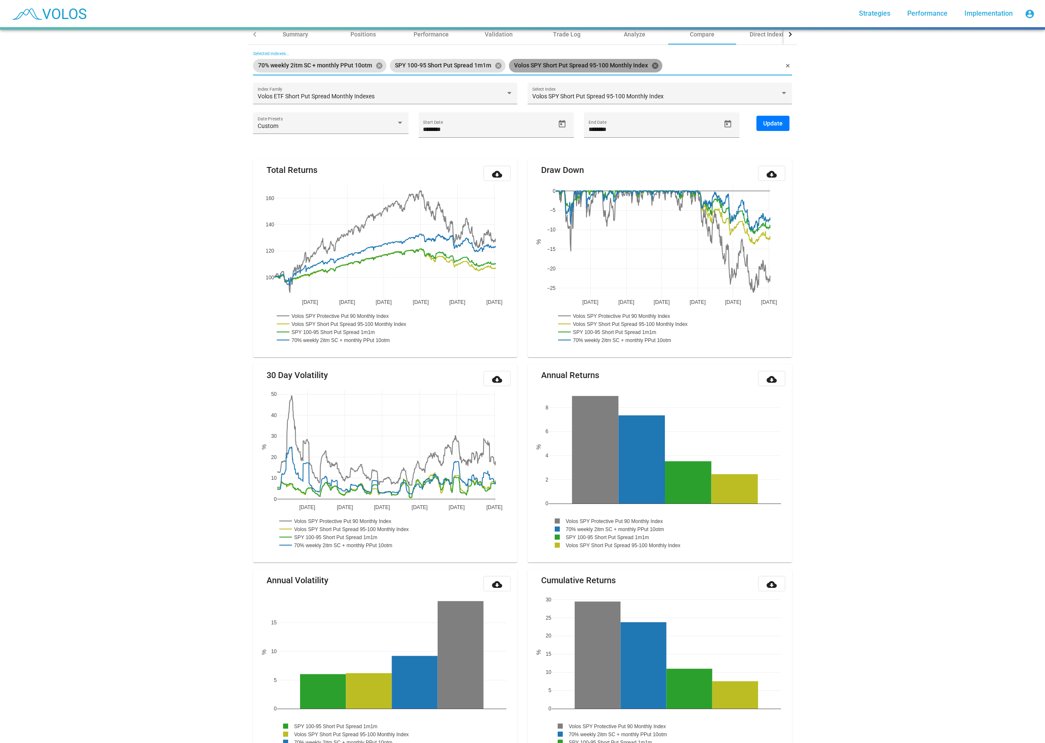
click at [657, 64] on mat-icon "cancel" at bounding box center [655, 66] width 8 height 8
click at [680, 128] on input "********" at bounding box center [655, 129] width 132 height 7
click at [779, 128] on button "Update" at bounding box center [773, 123] width 33 height 15
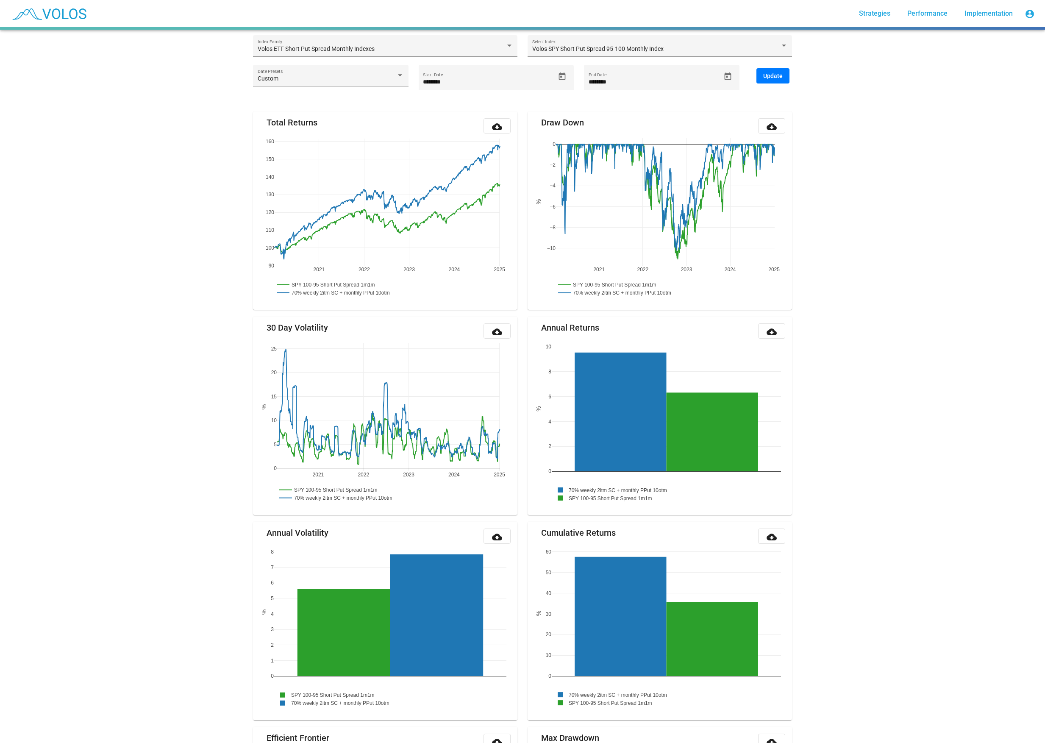
scroll to position [0, 0]
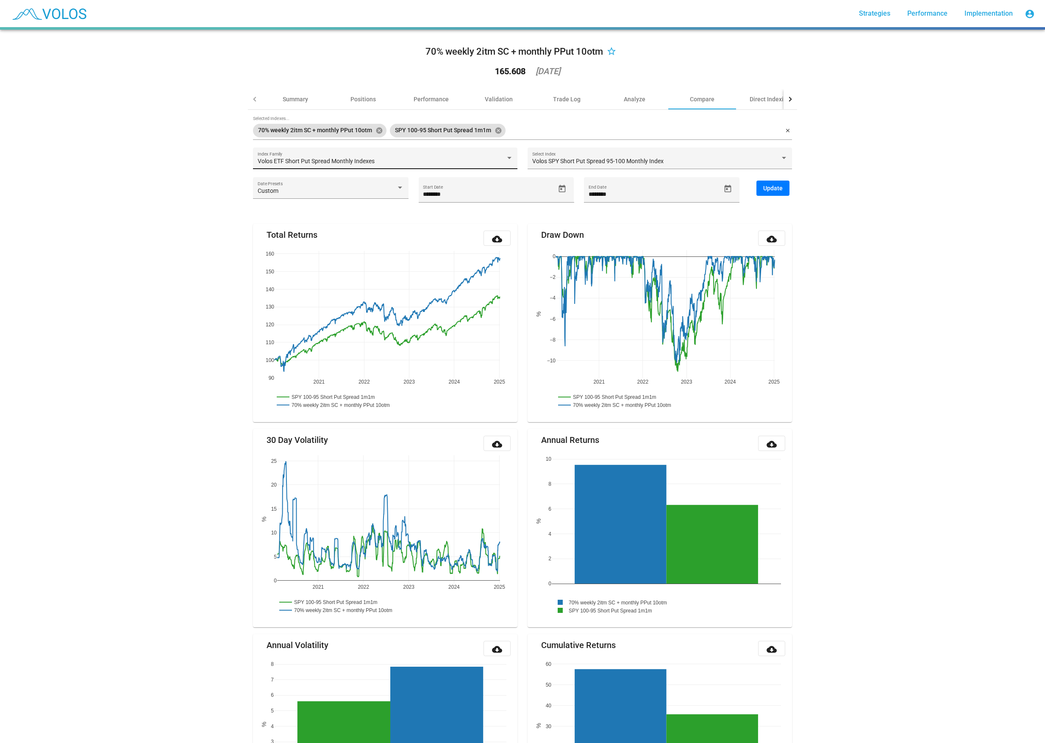
click at [468, 157] on div "Volos ETF Short Put Spread Monthly Indexes Index Family" at bounding box center [386, 160] width 256 height 17
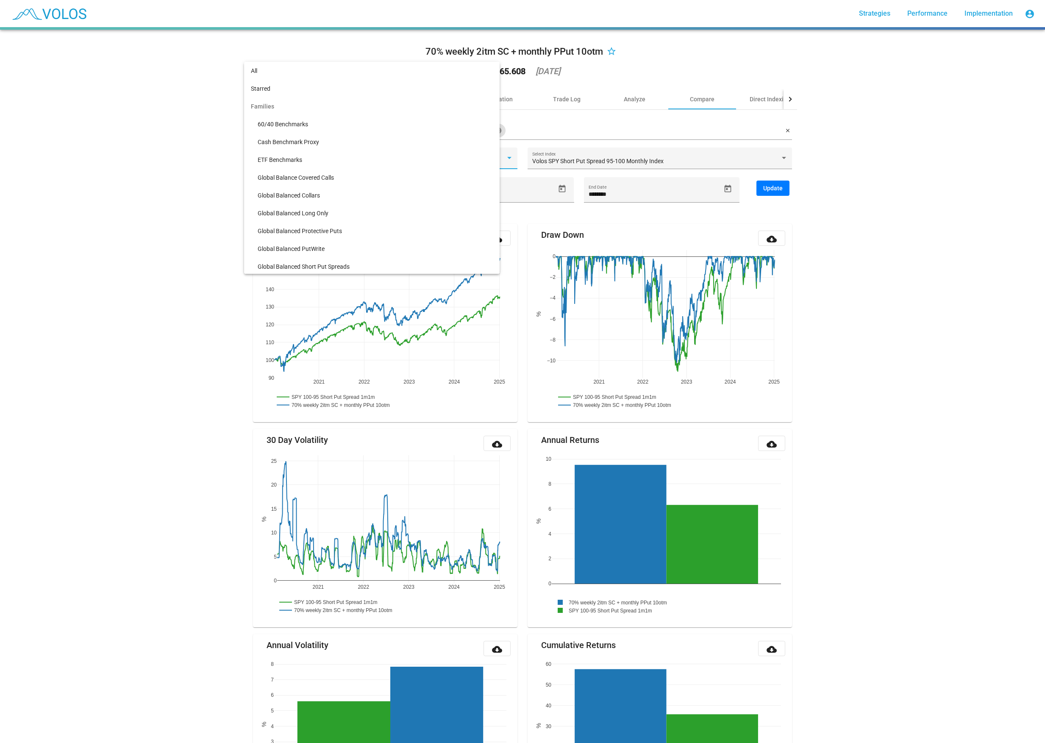
scroll to position [233, 0]
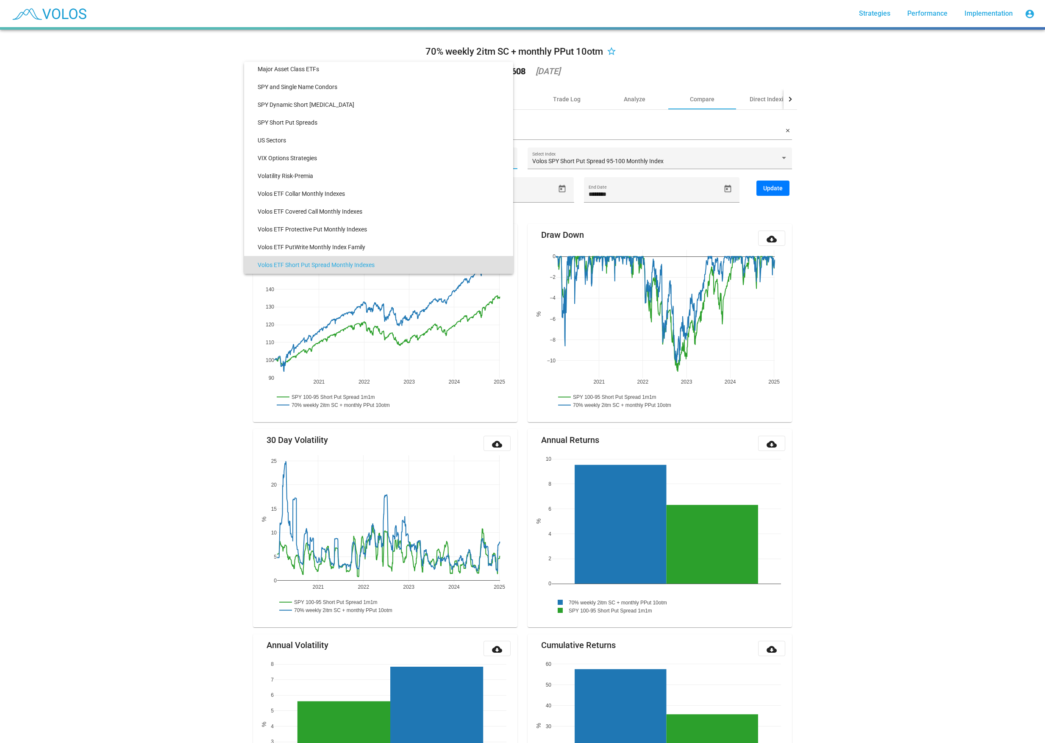
click at [645, 140] on div at bounding box center [522, 371] width 1045 height 743
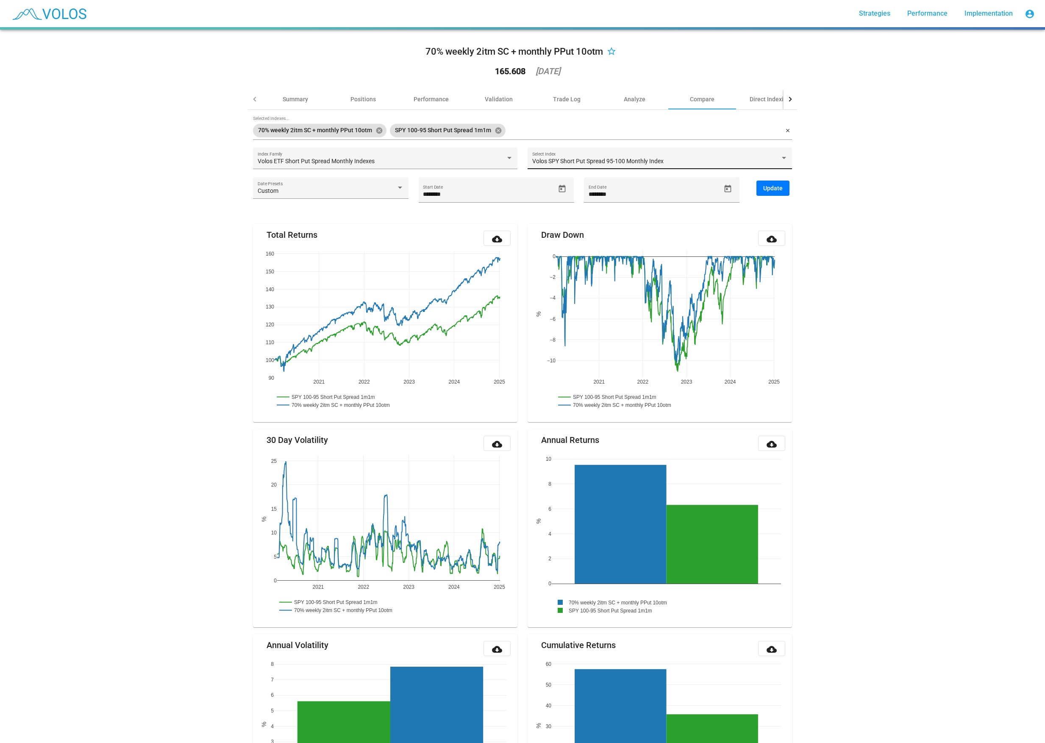
click at [606, 156] on div "Volos SPY Short Put Spread 95-100 Monthly Index Select Index" at bounding box center [660, 160] width 256 height 17
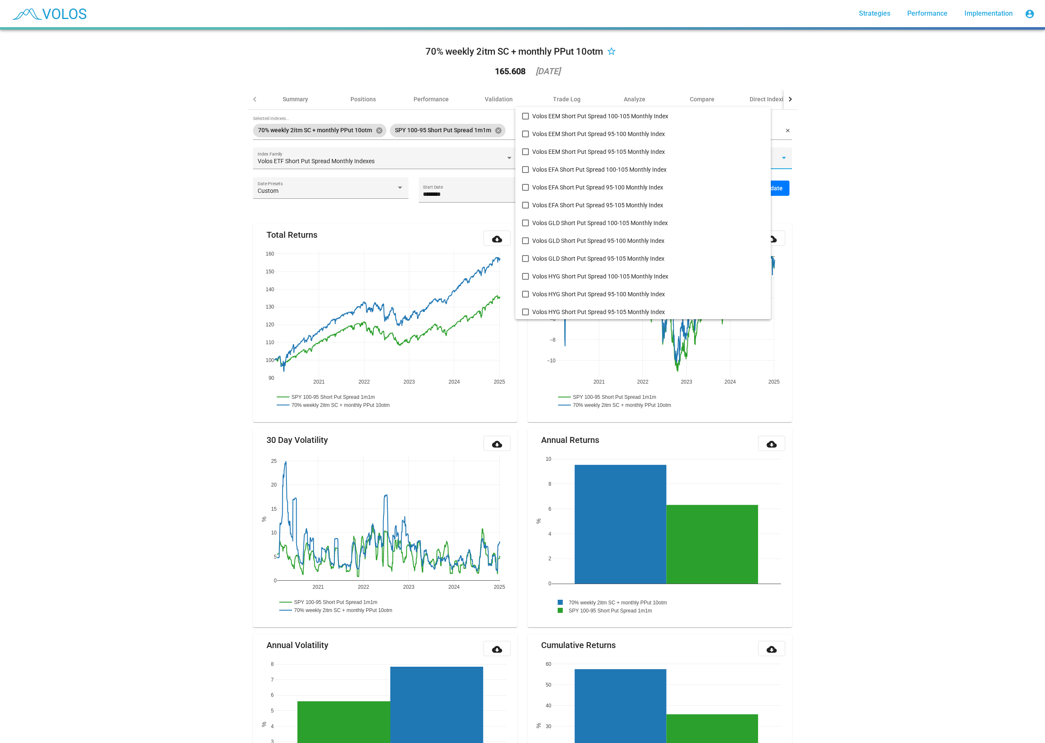
scroll to position [215, 0]
click at [596, 236] on span "Volos SPY Short Put Spread 95-100 Monthly Index" at bounding box center [661, 239] width 259 height 18
click at [607, 237] on span "Volos SPY Short Put Spread 95-100 Monthly Index" at bounding box center [661, 239] width 259 height 18
click at [782, 208] on div at bounding box center [522, 371] width 1045 height 743
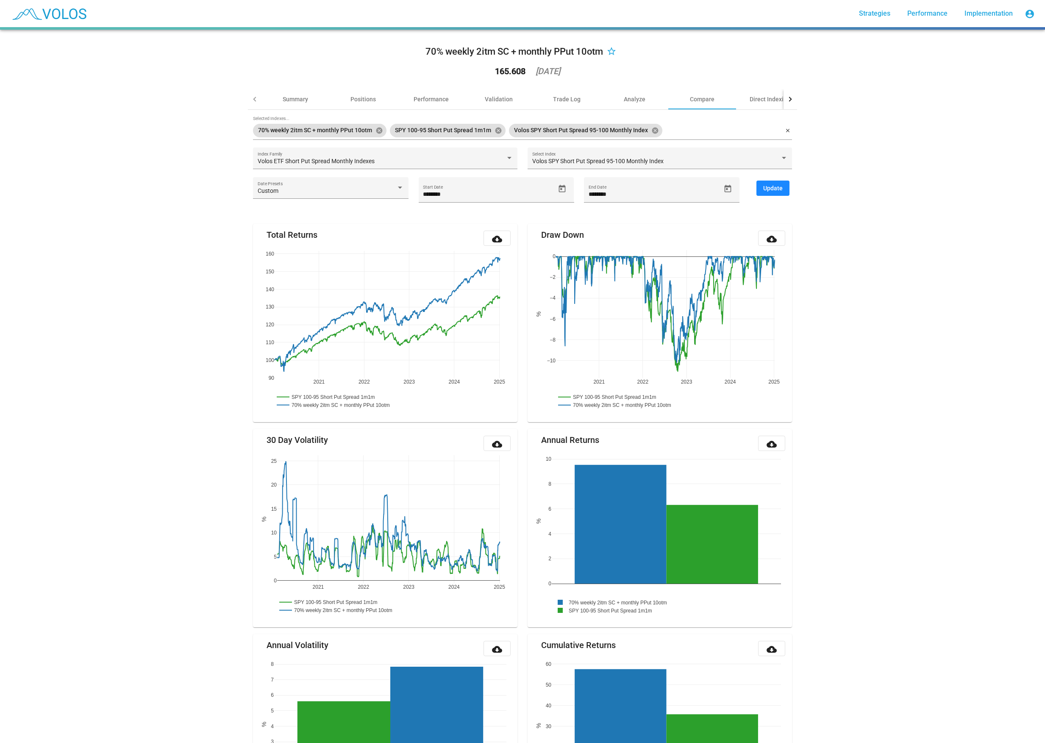
click at [778, 188] on span "Update" at bounding box center [772, 188] width 19 height 7
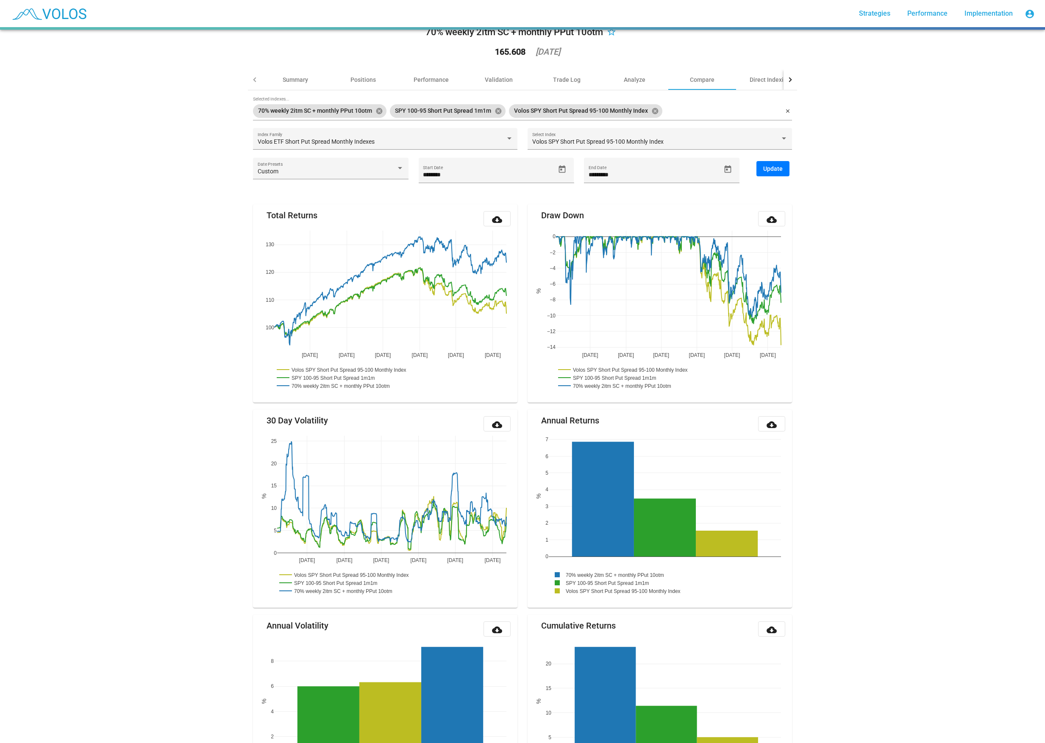
scroll to position [5, 0]
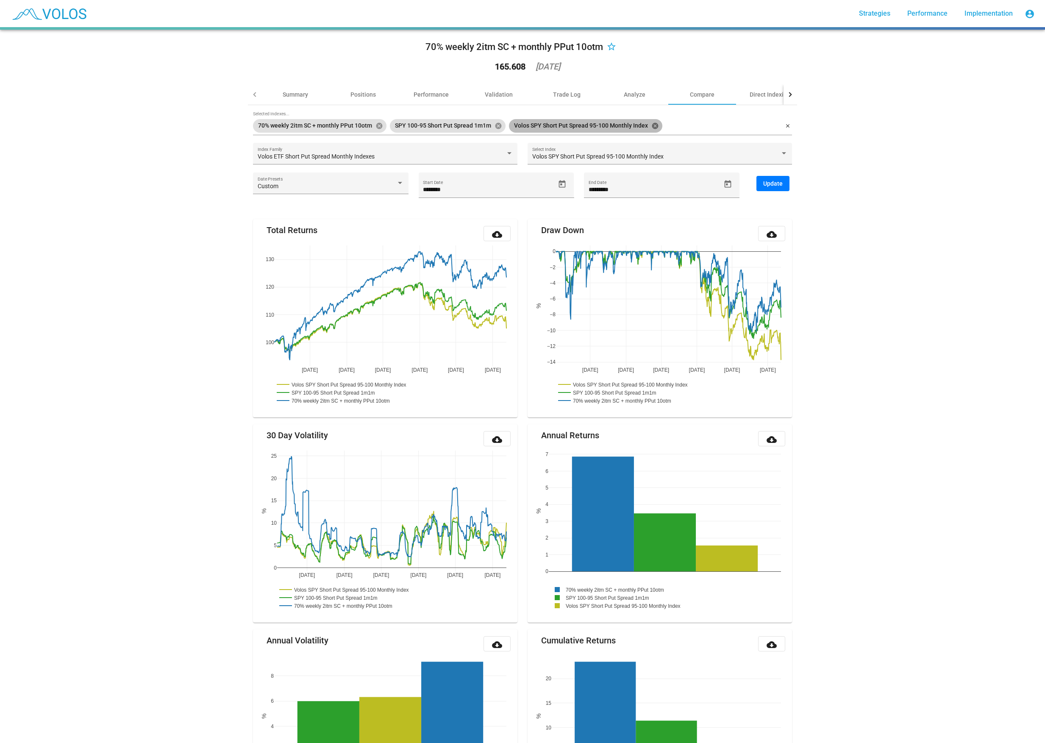
click at [653, 127] on mat-icon "cancel" at bounding box center [655, 126] width 8 height 8
click at [389, 157] on div "Volos ETF Short Put Spread Monthly Indexes" at bounding box center [382, 156] width 248 height 7
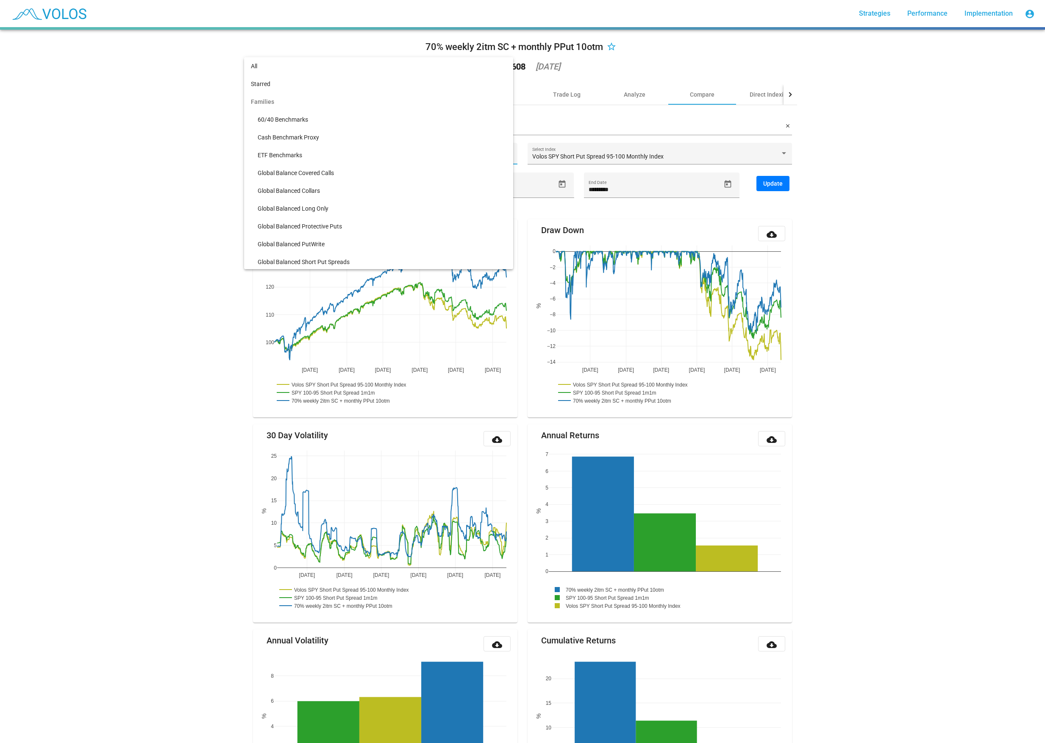
scroll to position [233, 0]
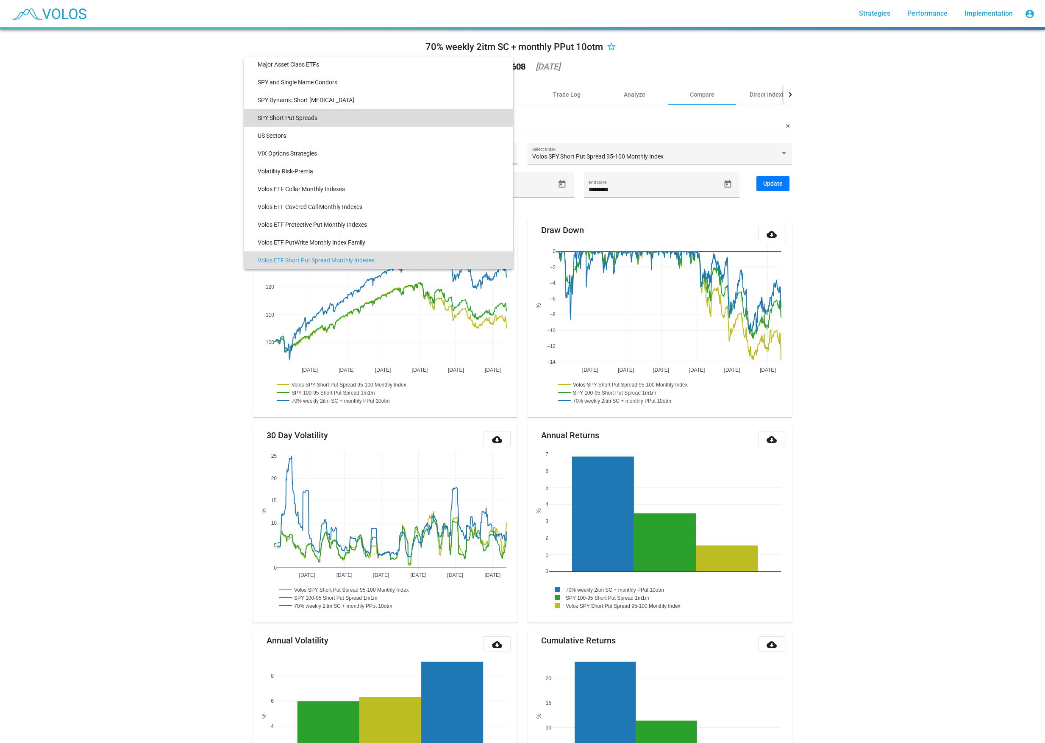
drag, startPoint x: 334, startPoint y: 121, endPoint x: 348, endPoint y: 97, distance: 27.9
click at [348, 109] on span "SPY Short Put Spreads" at bounding box center [382, 118] width 249 height 18
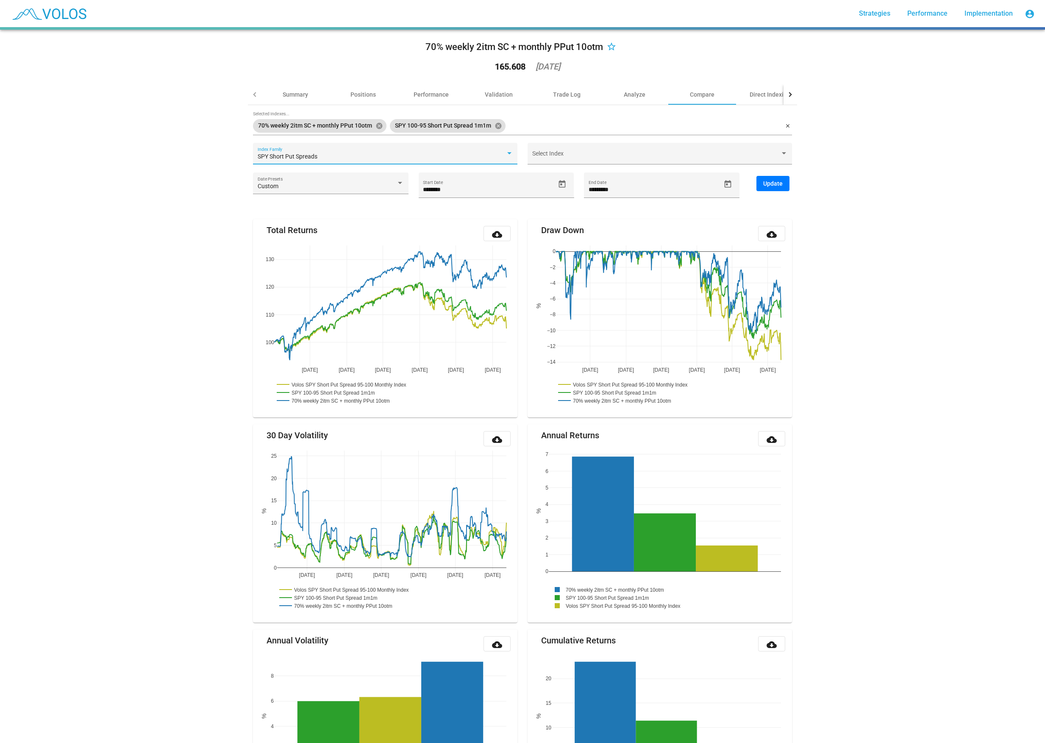
click at [385, 152] on div "SPY Short Put Spreads Index Family" at bounding box center [386, 155] width 256 height 17
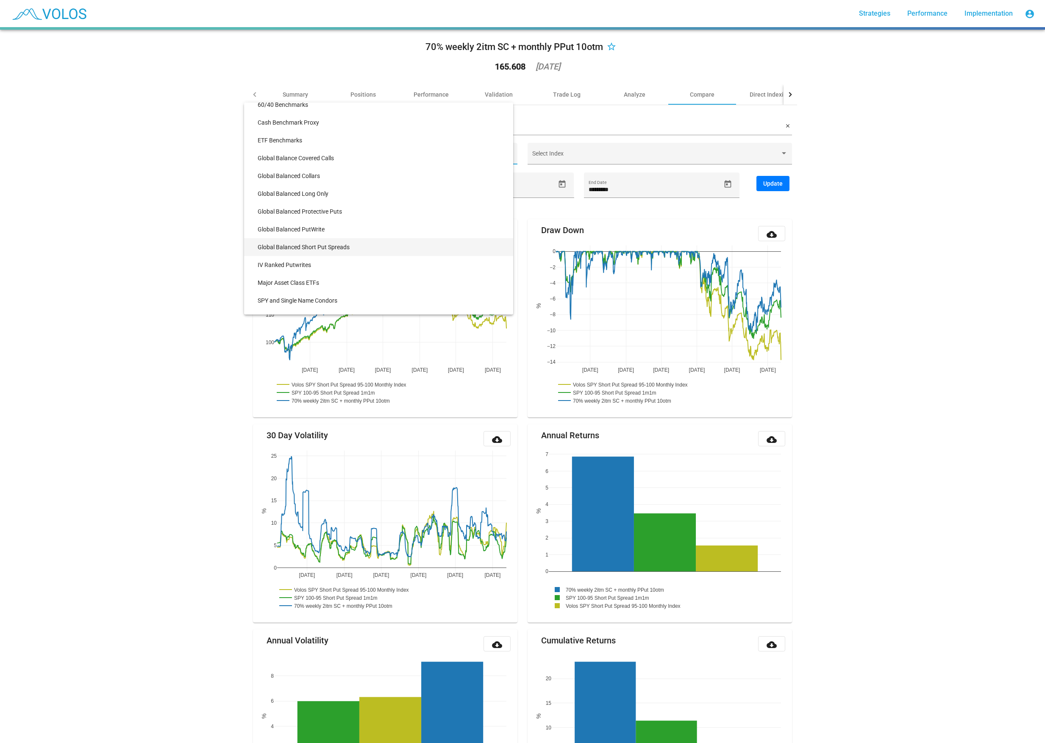
scroll to position [17, 0]
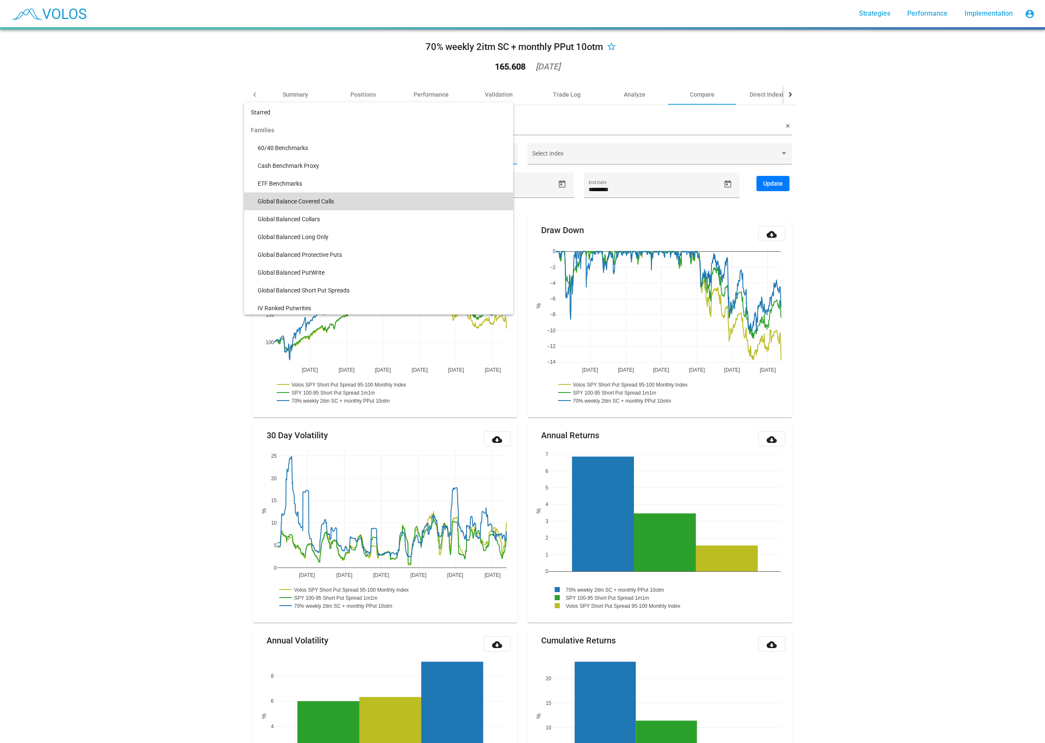
click at [350, 204] on span "Global Balance Covered Calls" at bounding box center [382, 201] width 249 height 18
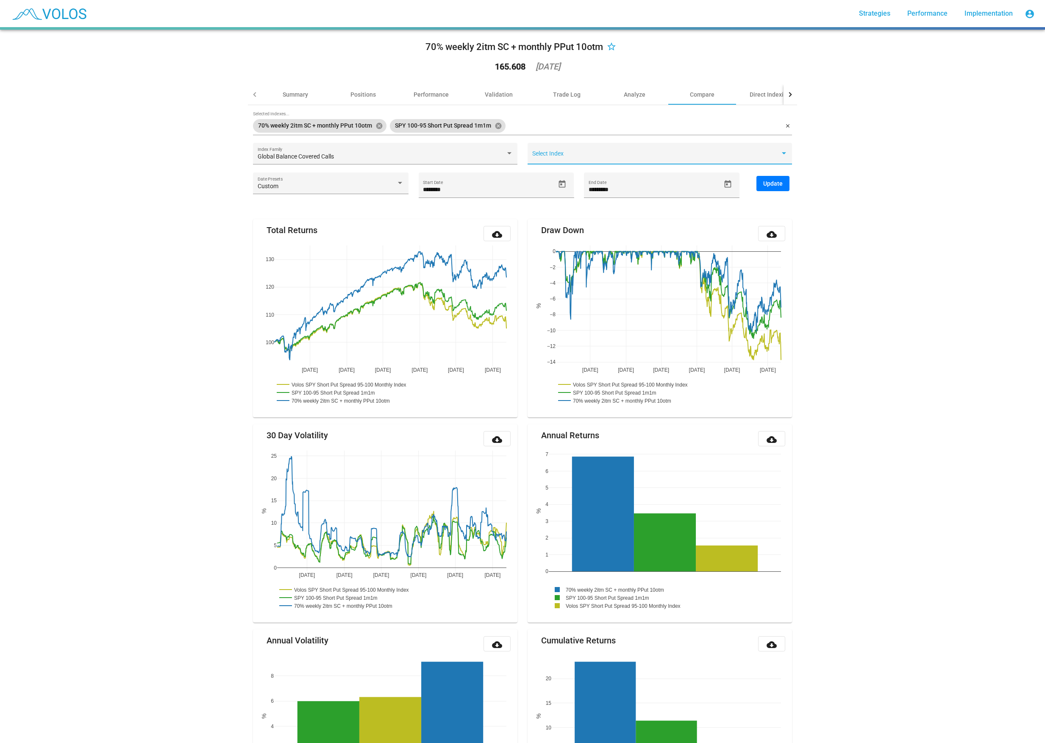
click at [621, 156] on span at bounding box center [656, 156] width 248 height 7
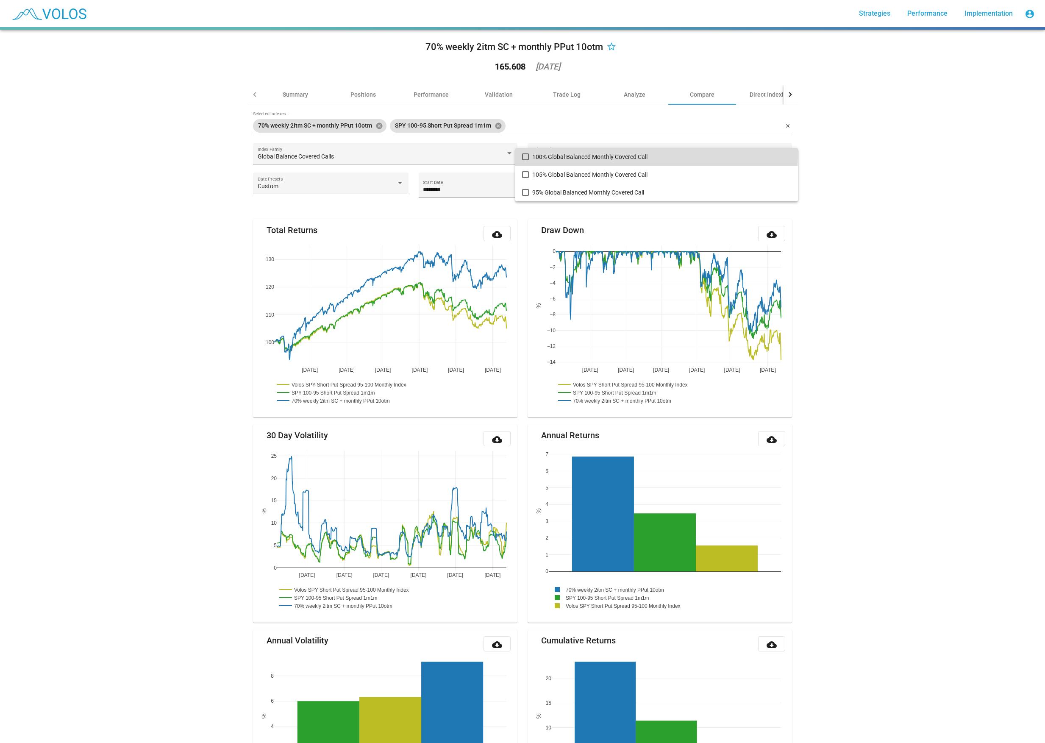
click at [557, 152] on span "100% Global Balanced Monthly Covered Call" at bounding box center [661, 157] width 259 height 18
drag, startPoint x: 899, startPoint y: 139, endPoint x: 824, endPoint y: 161, distance: 78.2
click at [782, 139] on div at bounding box center [522, 371] width 1045 height 743
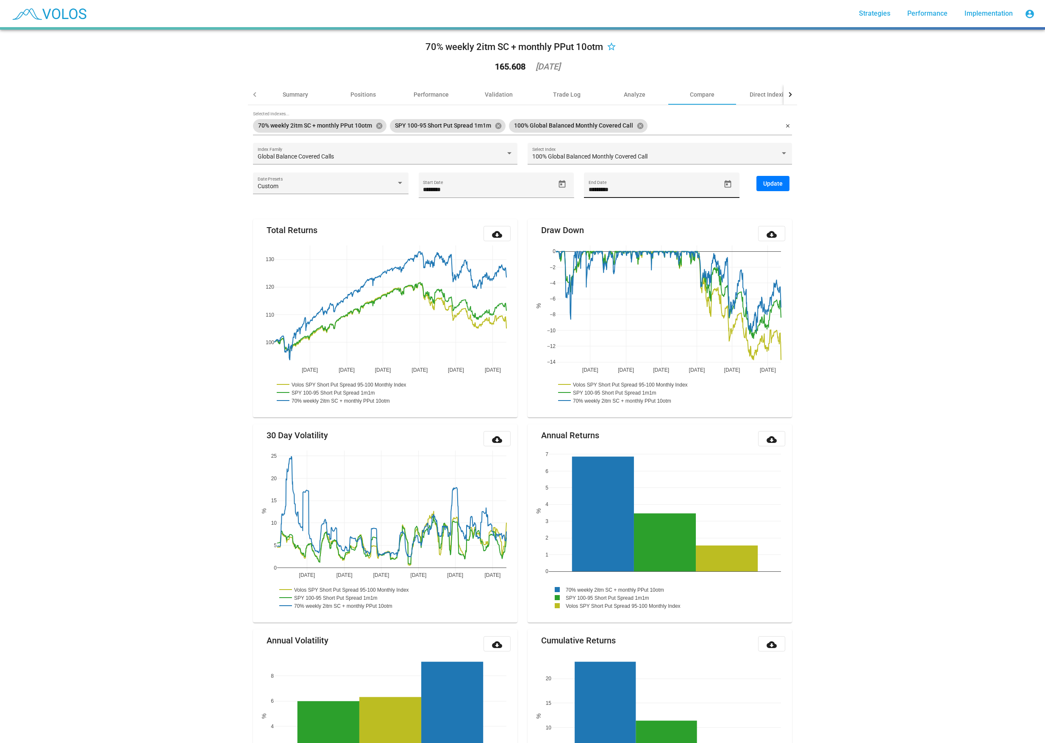
click at [651, 183] on div "********* End Date" at bounding box center [655, 189] width 132 height 17
click at [733, 184] on span "Open calendar" at bounding box center [728, 184] width 15 height 9
click at [624, 208] on button "MAR 2023" at bounding box center [606, 212] width 38 height 17
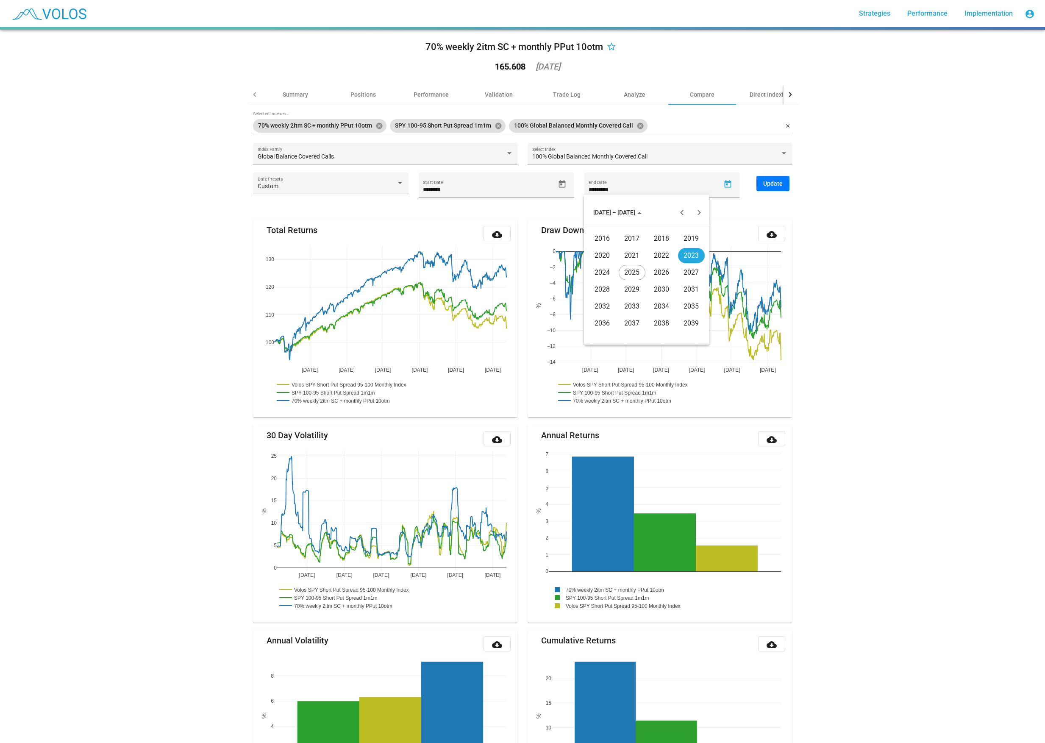
click at [628, 277] on div "2025" at bounding box center [632, 272] width 27 height 15
click at [698, 272] on div "AUG" at bounding box center [691, 272] width 27 height 15
click at [679, 284] on div "15" at bounding box center [680, 284] width 15 height 15
click at [781, 182] on span "Update" at bounding box center [772, 183] width 19 height 7
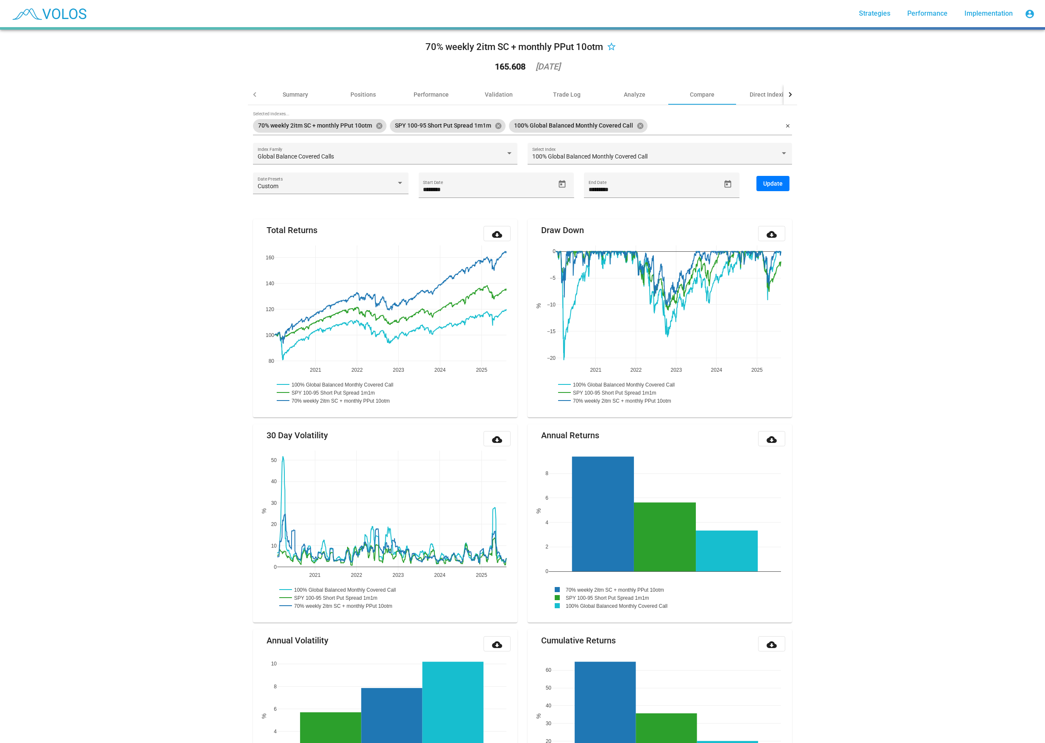
type input "********"
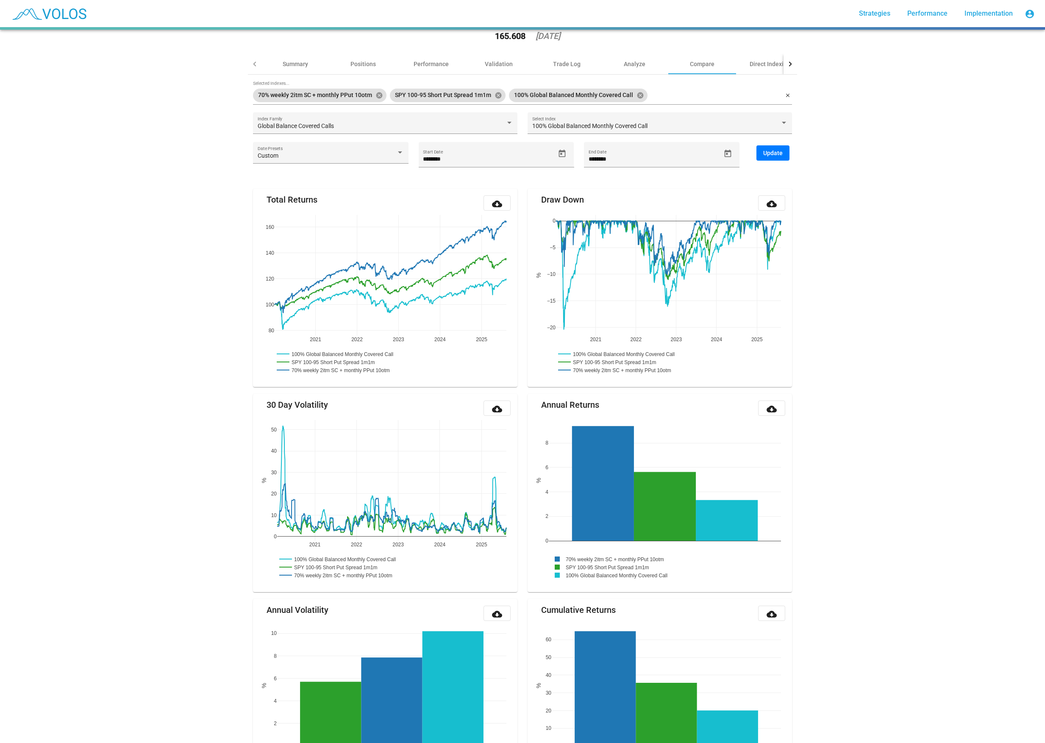
scroll to position [5, 0]
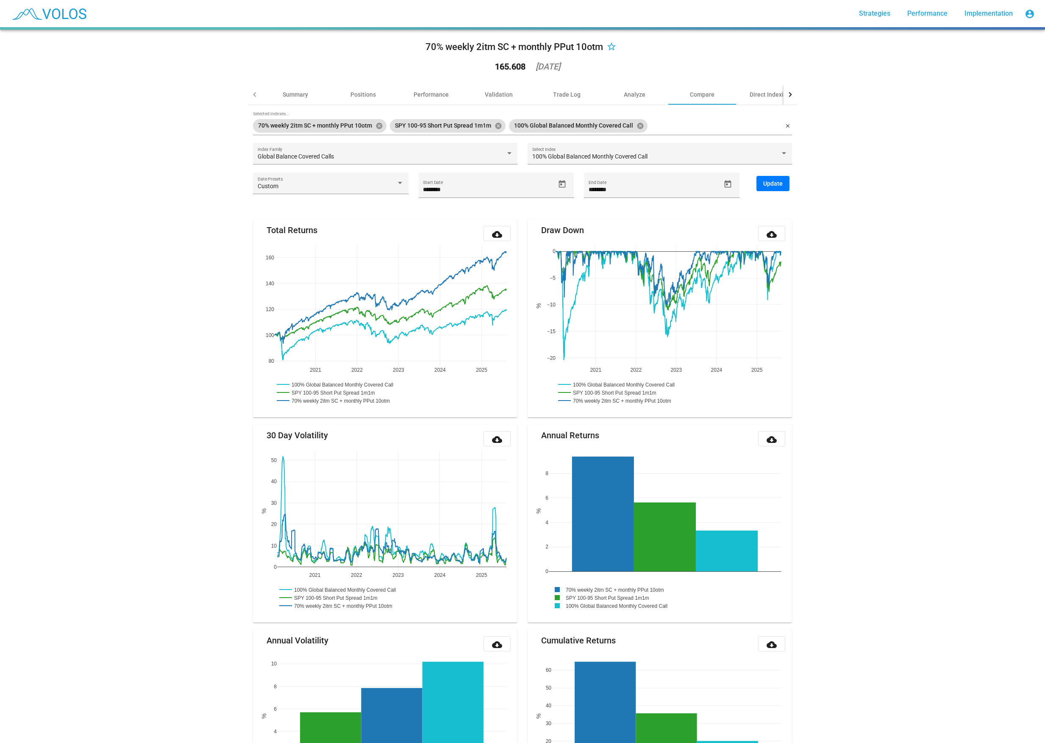
click at [245, 247] on div "70% weekly 2itm SC + monthly PPut 10otm star_border 165.608 2025-08-14 Summary …" at bounding box center [522, 702] width 559 height 1354
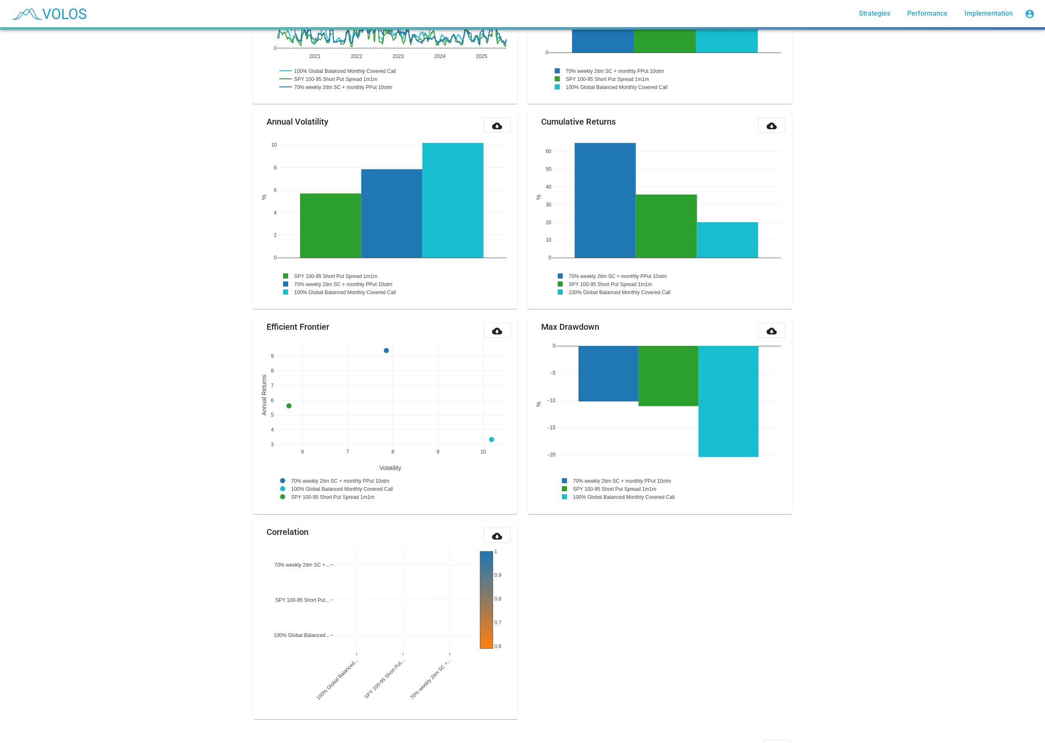
scroll to position [638, 0]
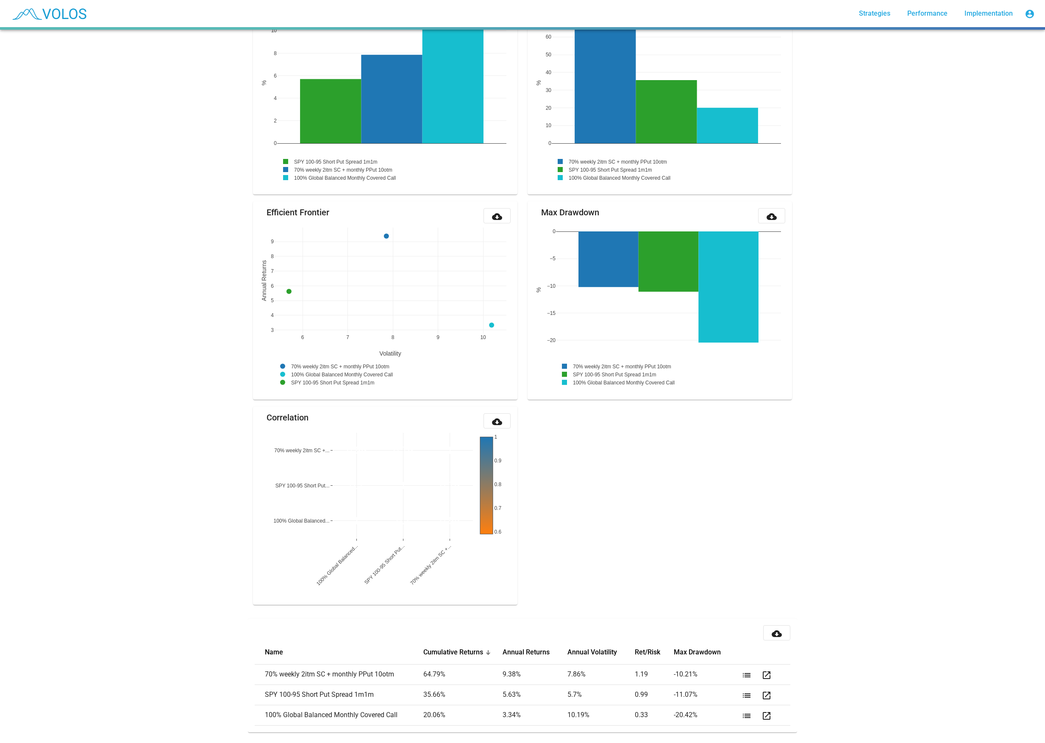
click at [253, 395] on mat-card "cloud_download Name Cumulative Returns Annual Returns Annual Volatility Ret/Ris…" at bounding box center [522, 675] width 549 height 114
click at [782, 395] on div "70% weekly 2itm SC + monthly PPut 10otm star_border 165.608 2025-08-14 Summary …" at bounding box center [522, 386] width 1045 height 713
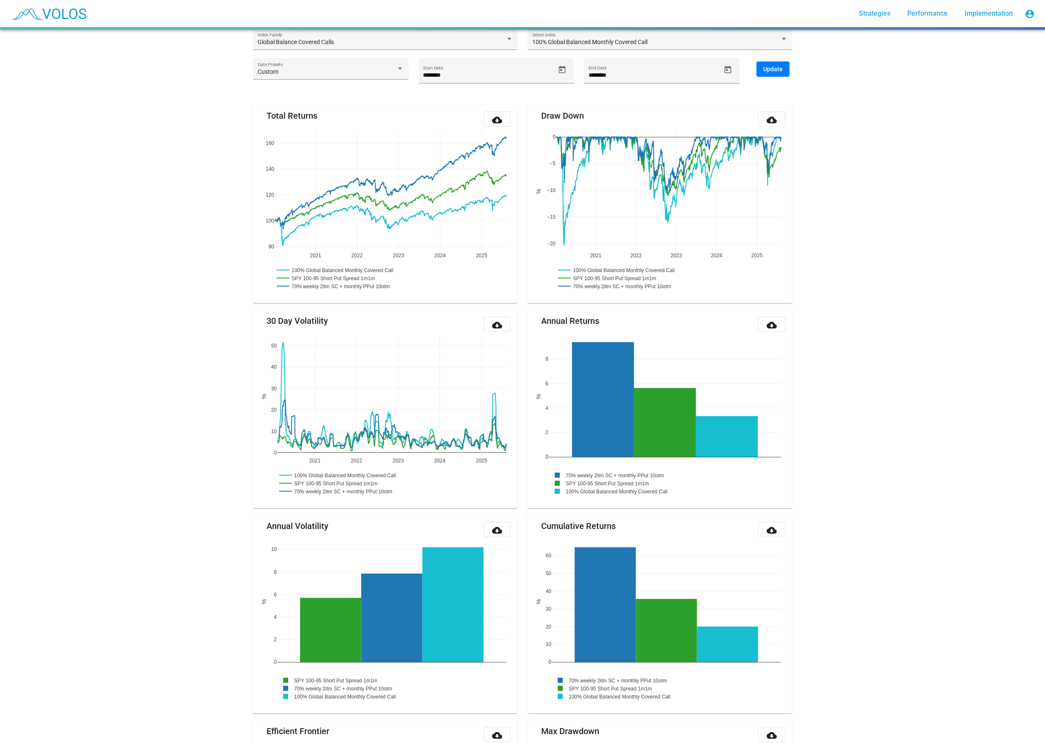
scroll to position [0, 0]
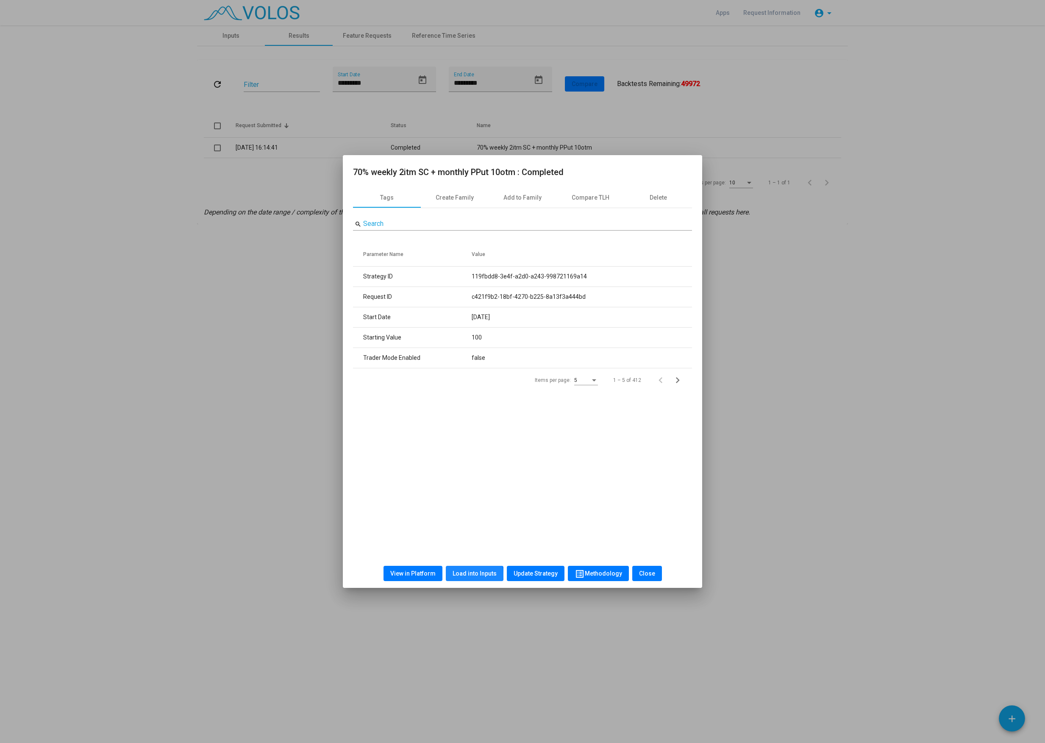
click at [472, 575] on span "Load into Inputs" at bounding box center [475, 573] width 44 height 7
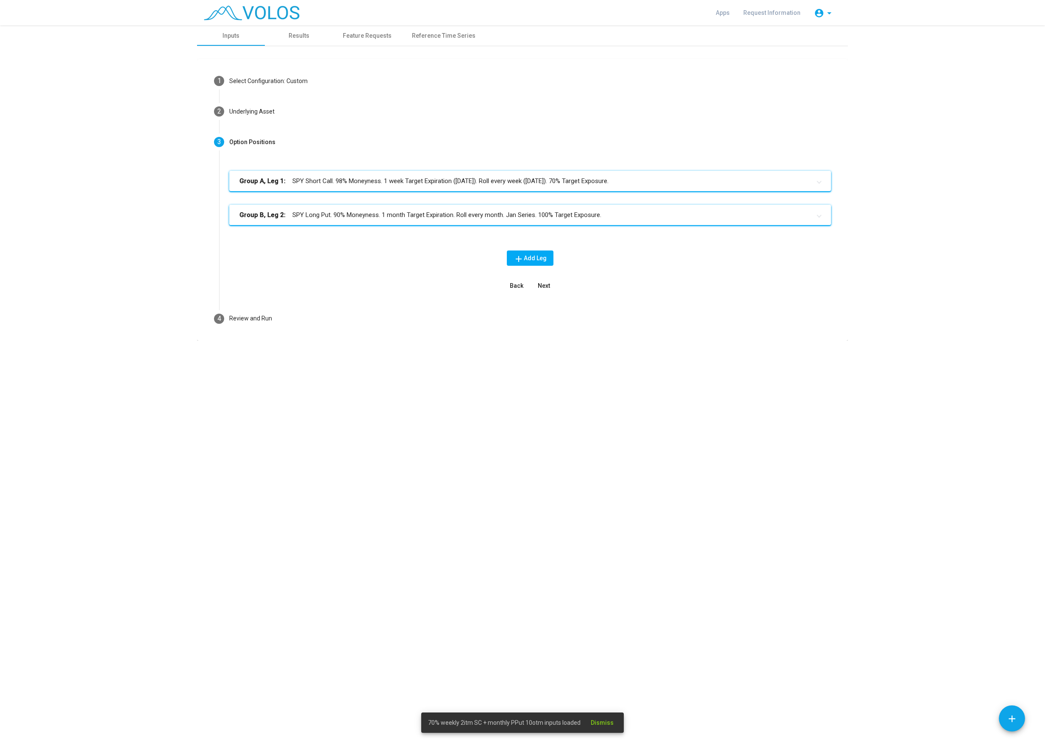
click at [353, 213] on mat-panel-title "Group B, Leg 2: SPY Long Put. 90% Moneyness. 1 month Target Expiration. Roll ev…" at bounding box center [524, 215] width 571 height 10
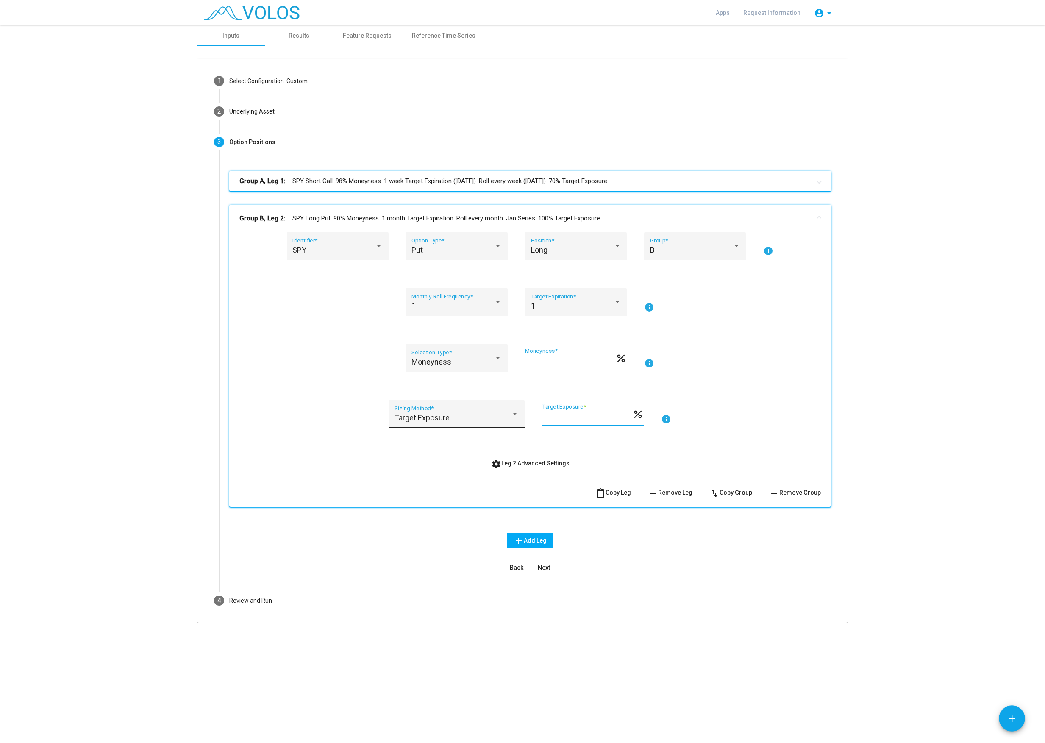
drag, startPoint x: 574, startPoint y: 421, endPoint x: 517, endPoint y: 403, distance: 60.5
click at [542, 413] on input "***" at bounding box center [587, 417] width 90 height 8
drag, startPoint x: 567, startPoint y: 416, endPoint x: 545, endPoint y: 416, distance: 21.2
click at [545, 416] on input "***" at bounding box center [587, 417] width 90 height 8
type input "***"
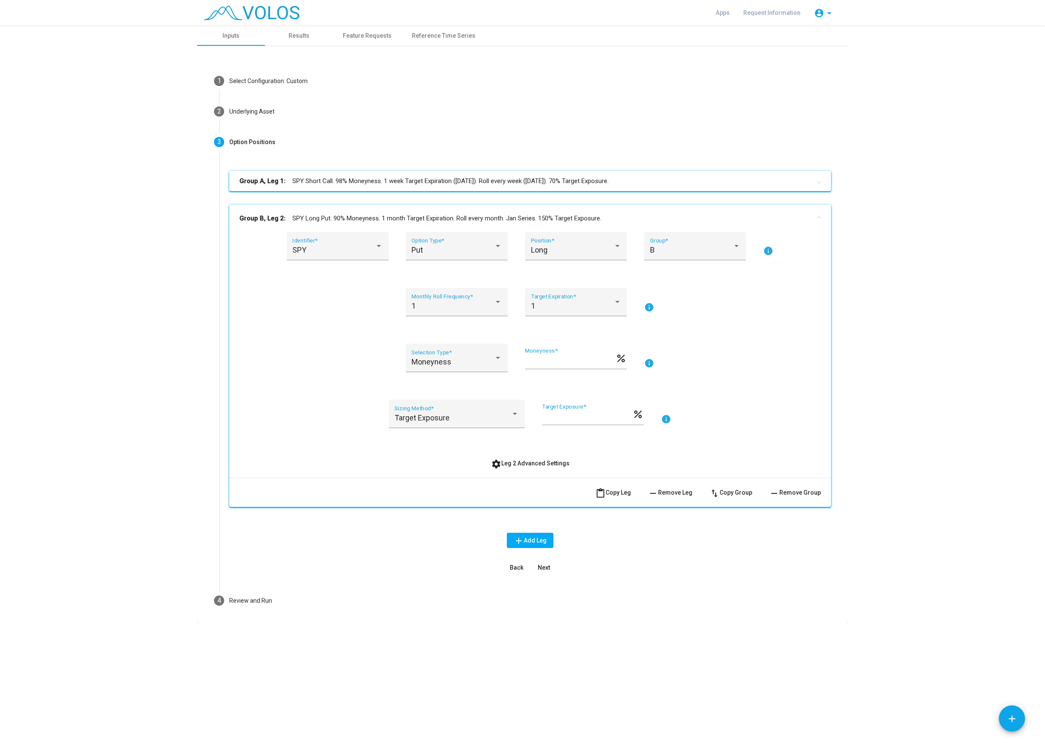
click at [582, 572] on div "Back Next" at bounding box center [530, 567] width 602 height 15
click at [543, 567] on span "Next" at bounding box center [544, 567] width 12 height 7
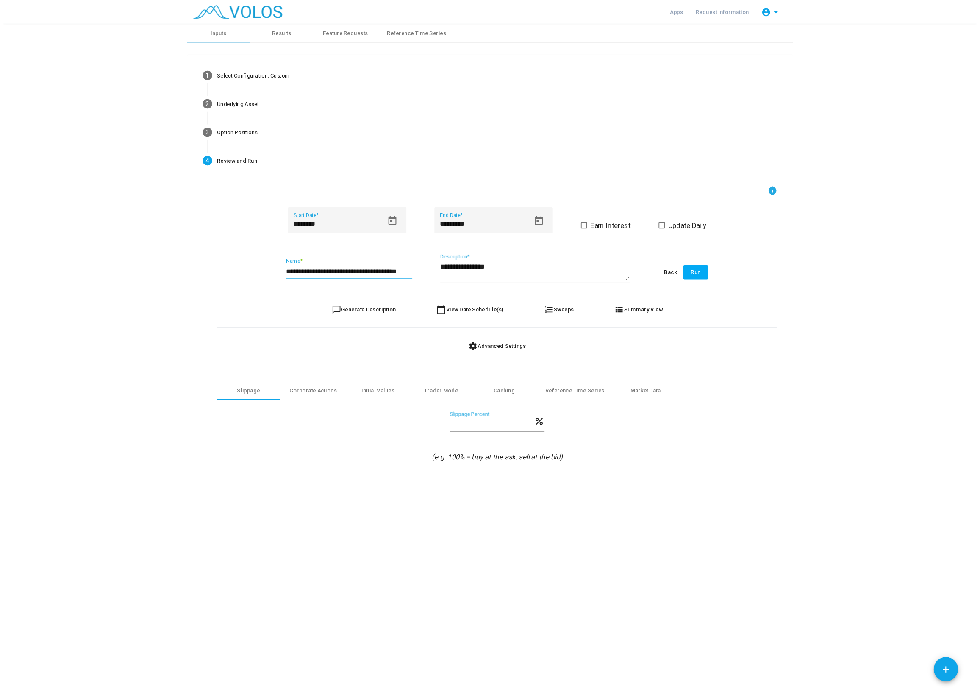
scroll to position [0, 12]
drag, startPoint x: 425, startPoint y: 292, endPoint x: 459, endPoint y: 295, distance: 34.5
click at [439, 295] on input "**********" at bounding box center [371, 290] width 136 height 9
click at [436, 289] on input "**********" at bounding box center [371, 290] width 136 height 9
click at [369, 295] on input "**********" at bounding box center [371, 290] width 136 height 9
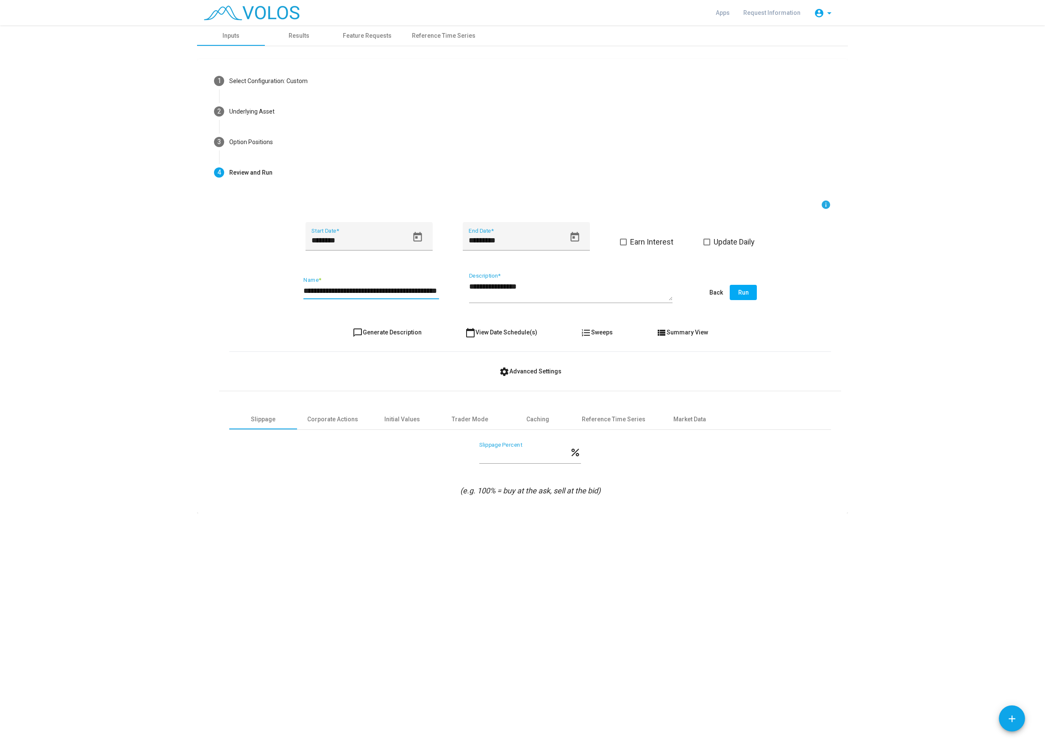
click at [371, 294] on input "**********" at bounding box center [371, 290] width 136 height 9
type input "**********"
click at [743, 292] on span "Run" at bounding box center [743, 292] width 11 height 7
click at [377, 240] on input "********" at bounding box center [360, 240] width 97 height 8
click at [415, 236] on icon "Open calendar" at bounding box center [417, 236] width 11 height 11
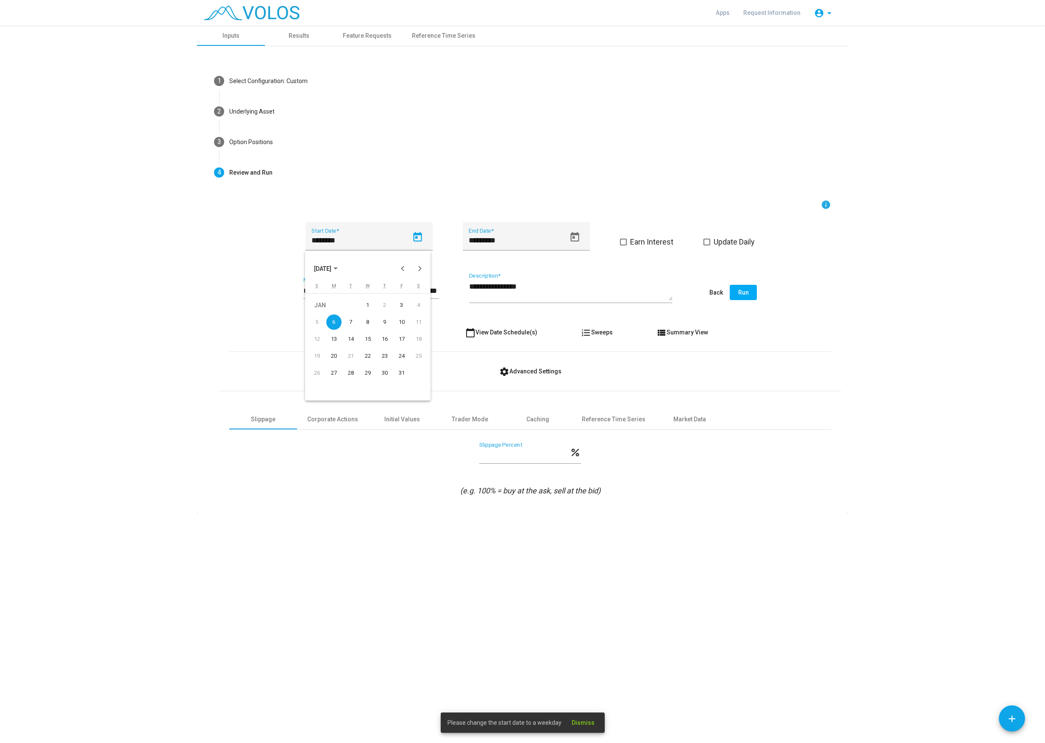
click at [353, 324] on div "7" at bounding box center [350, 321] width 15 height 15
type input "********"
click at [745, 289] on button "Run" at bounding box center [743, 292] width 27 height 15
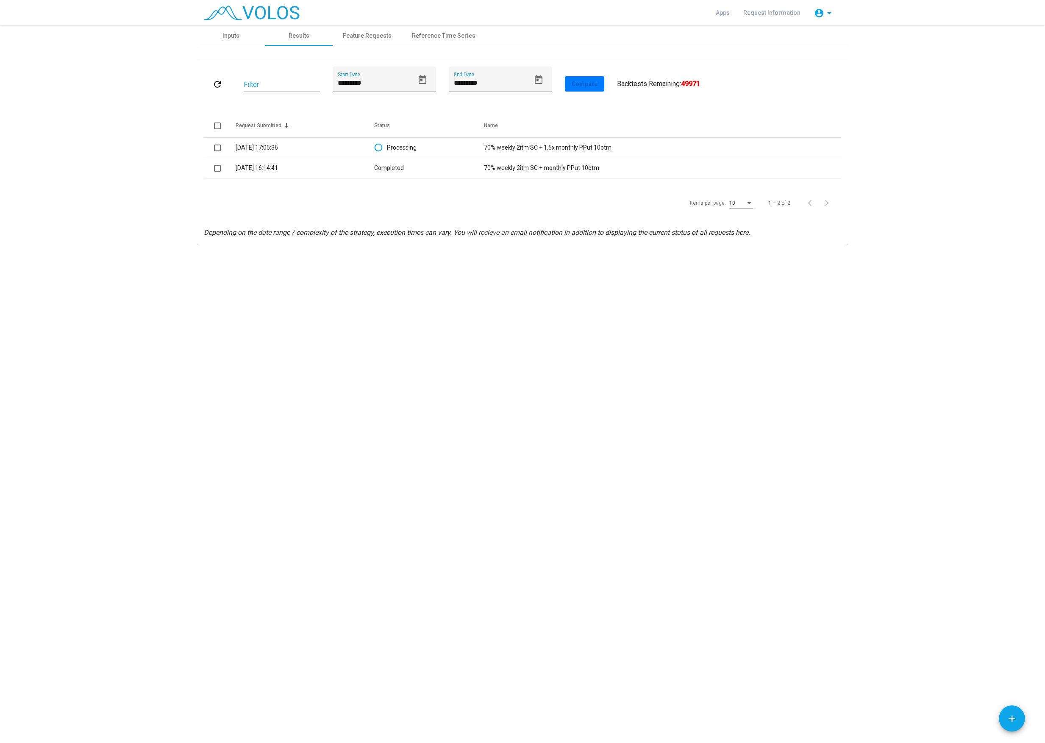
click at [100, 673] on div "**********" at bounding box center [522, 384] width 1045 height 718
click at [209, 648] on div "**********" at bounding box center [522, 384] width 1045 height 718
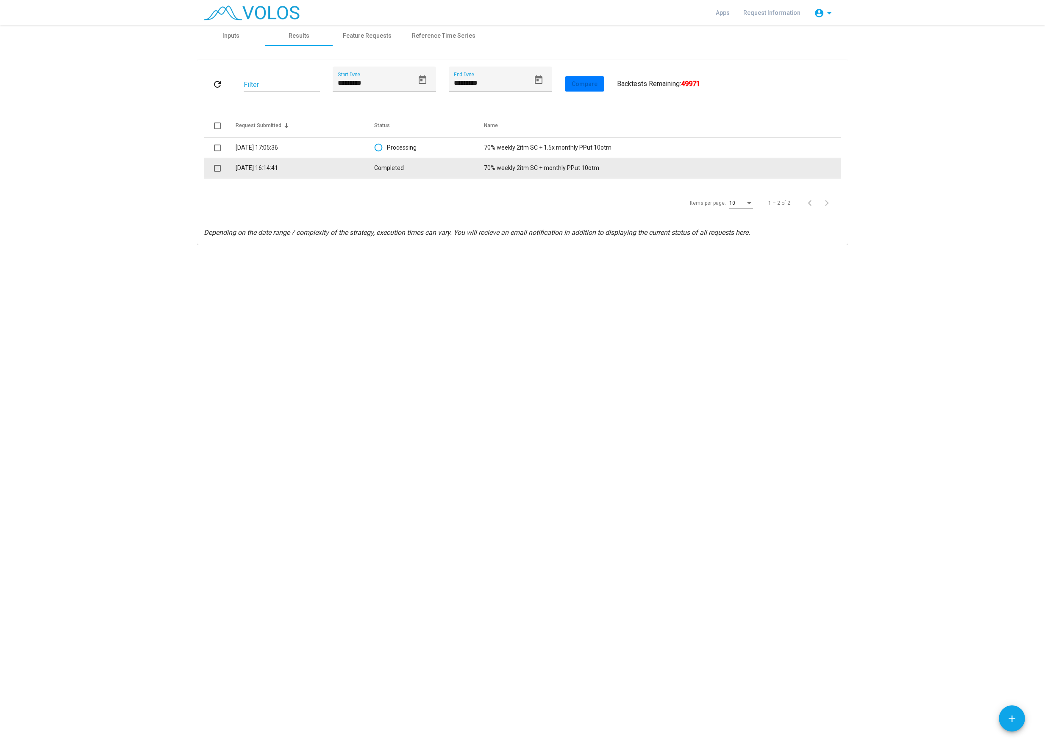
click at [267, 164] on td "18.8.2025 16:14:41" at bounding box center [305, 168] width 139 height 20
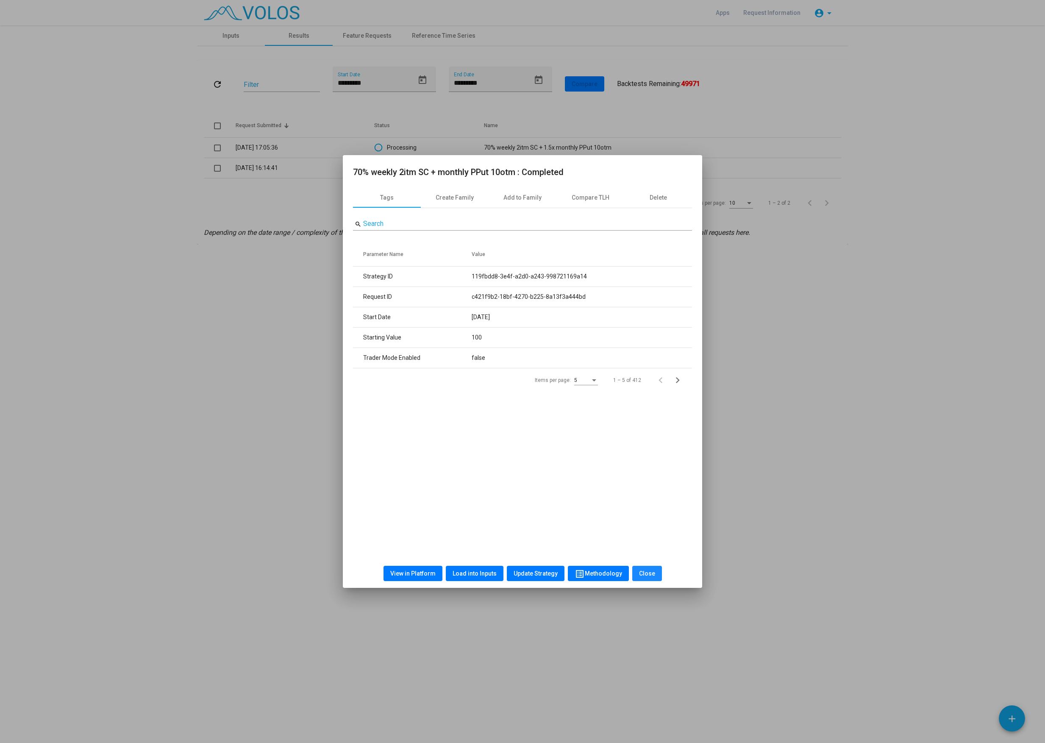
click at [651, 572] on span "Close" at bounding box center [647, 573] width 16 height 7
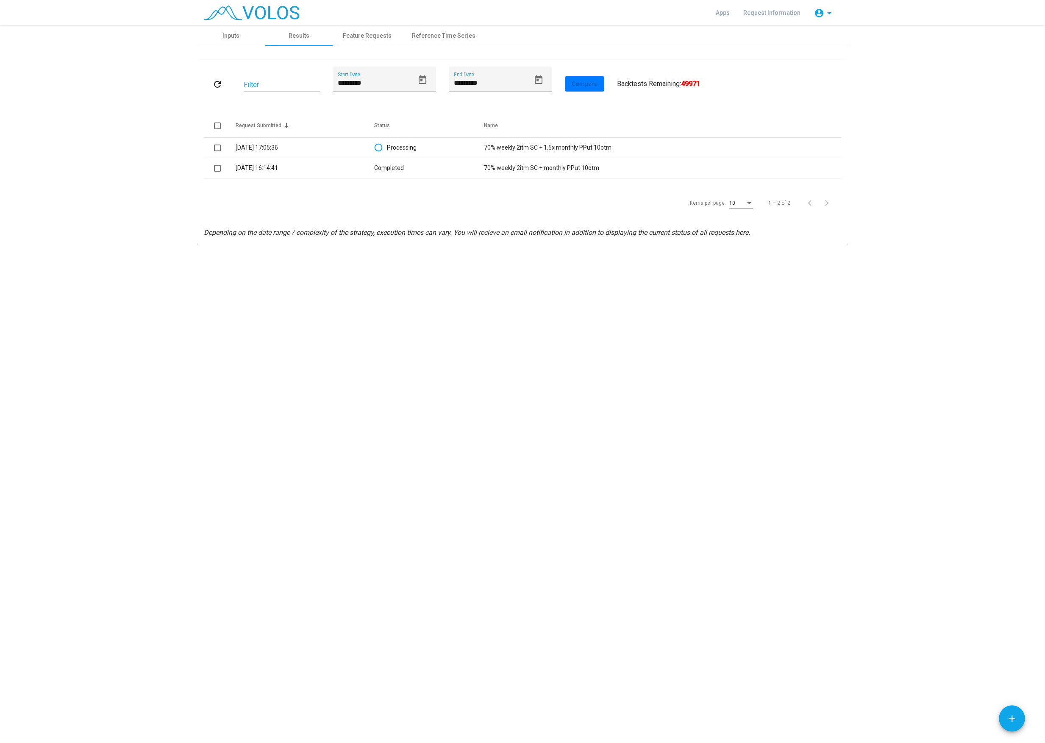
click at [498, 359] on div "**********" at bounding box center [522, 384] width 1045 height 718
click at [350, 234] on icon "Depending on the date range / complexity of the strategy, execution times can v…" at bounding box center [477, 232] width 546 height 8
click at [110, 649] on div "**********" at bounding box center [522, 384] width 1045 height 718
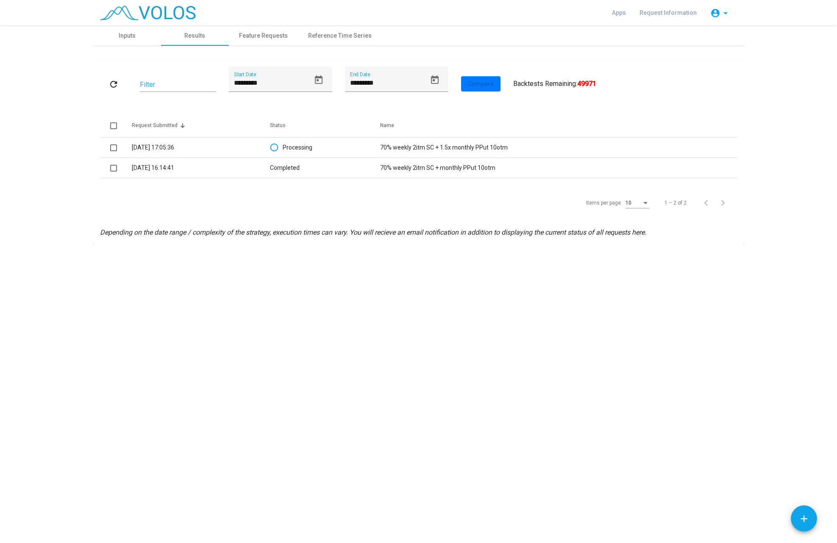
click at [262, 466] on div "**********" at bounding box center [418, 284] width 837 height 518
click at [251, 234] on icon "Depending on the date range / complexity of the strategy, execution times can v…" at bounding box center [373, 232] width 546 height 8
click at [224, 308] on div "**********" at bounding box center [418, 284] width 837 height 518
click at [284, 440] on div "**********" at bounding box center [418, 284] width 837 height 518
click at [194, 340] on div "**********" at bounding box center [418, 284] width 837 height 518
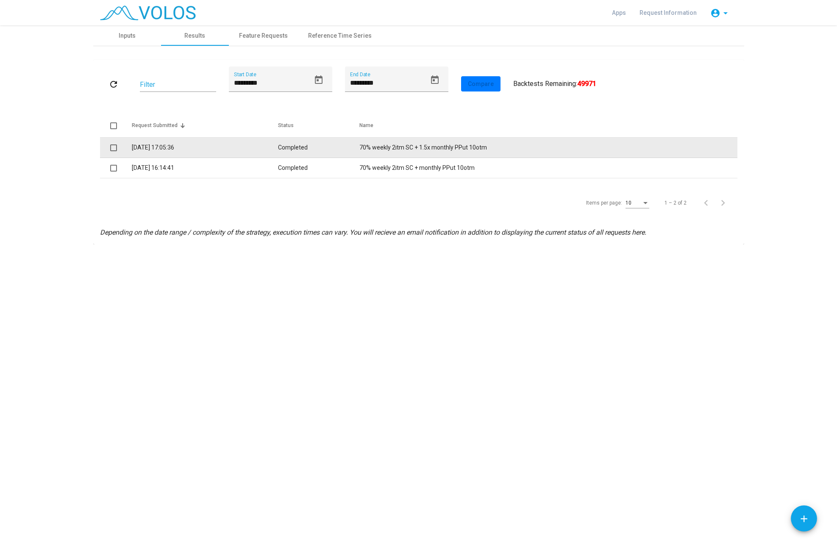
click at [225, 147] on td "18.8.2025 17:05:36" at bounding box center [205, 148] width 147 height 20
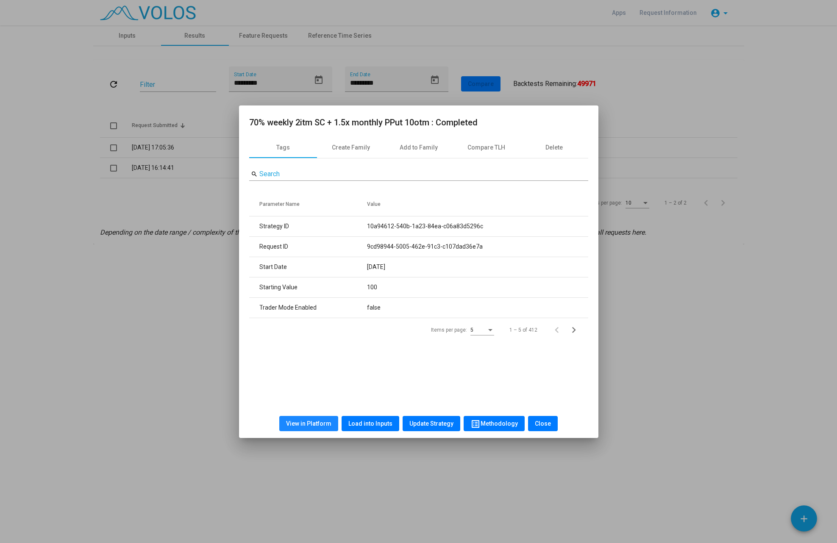
click at [318, 427] on span "View in Platform" at bounding box center [308, 423] width 45 height 7
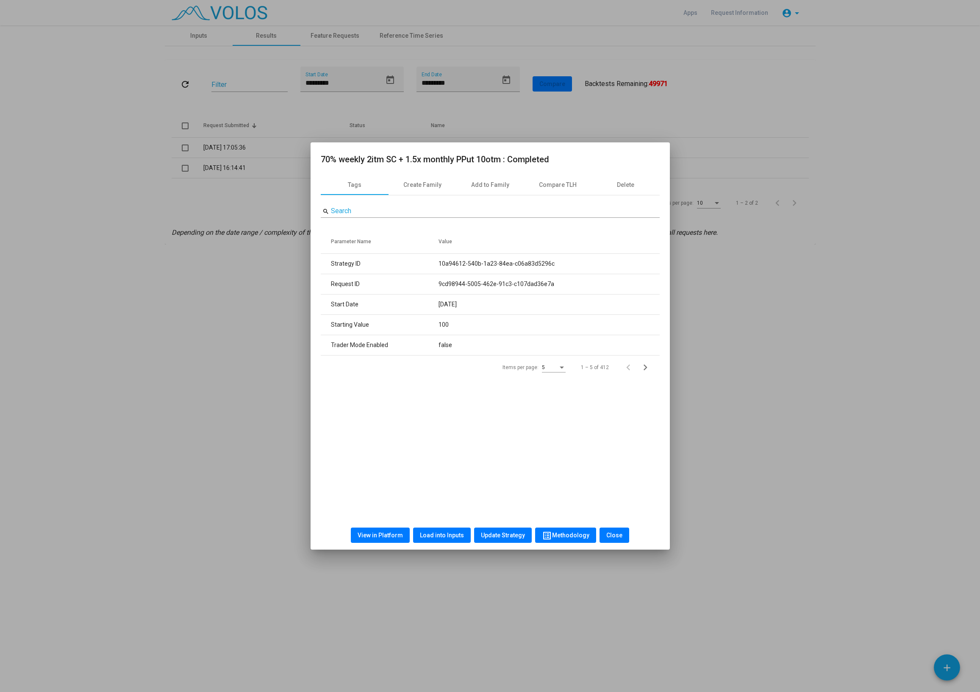
click at [441, 534] on span "Load into Inputs" at bounding box center [442, 535] width 44 height 7
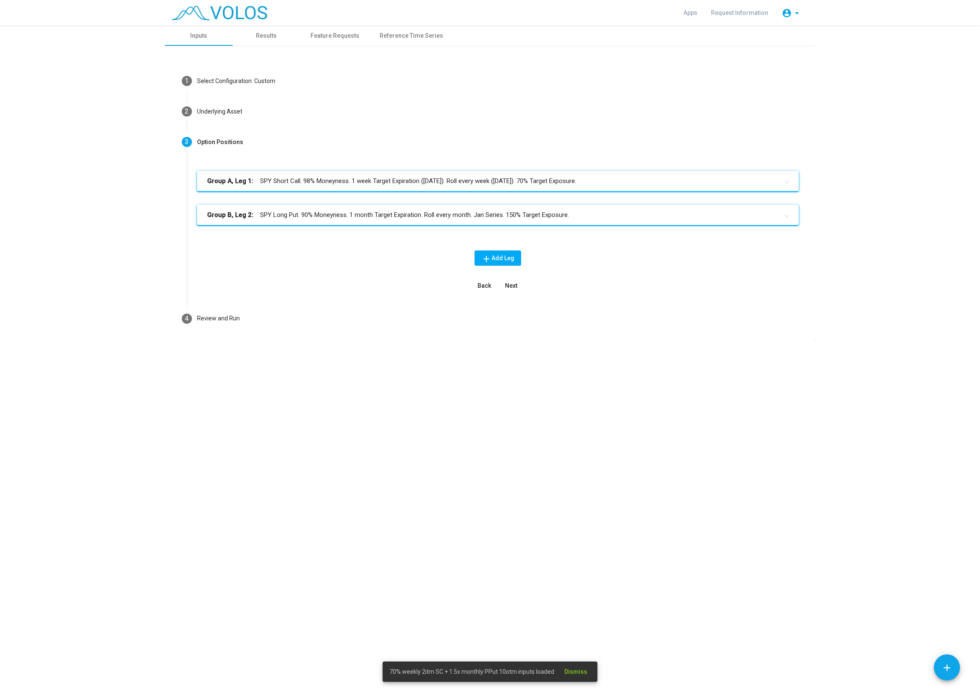
click at [337, 175] on mat-expansion-panel-header "Group A, Leg 1: SPY Short Call. 98% Moneyness. 1 week Target Expiration (Friday…" at bounding box center [498, 181] width 602 height 20
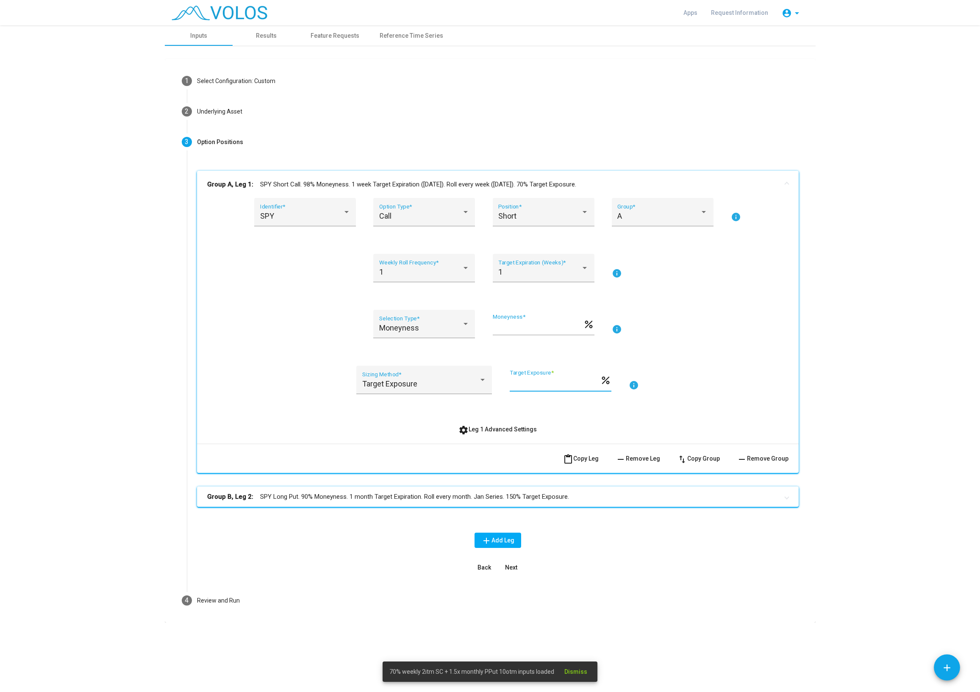
drag, startPoint x: 537, startPoint y: 387, endPoint x: 472, endPoint y: 376, distance: 65.3
click at [510, 379] on input "**" at bounding box center [555, 383] width 90 height 8
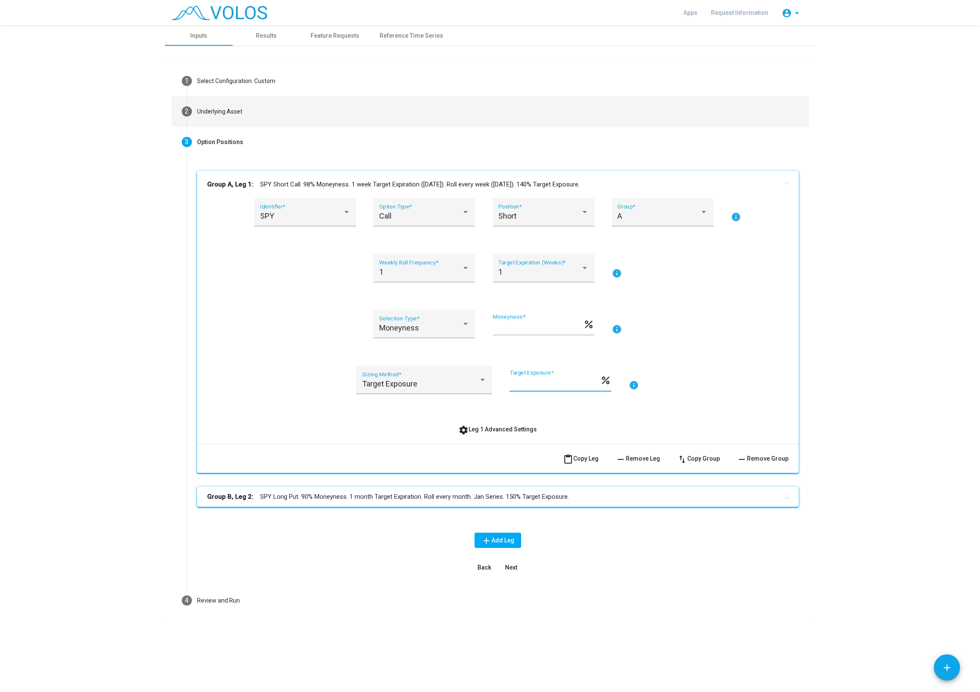
type input "***"
click at [247, 111] on mat-step-header "2 Underlying Asset" at bounding box center [490, 111] width 637 height 31
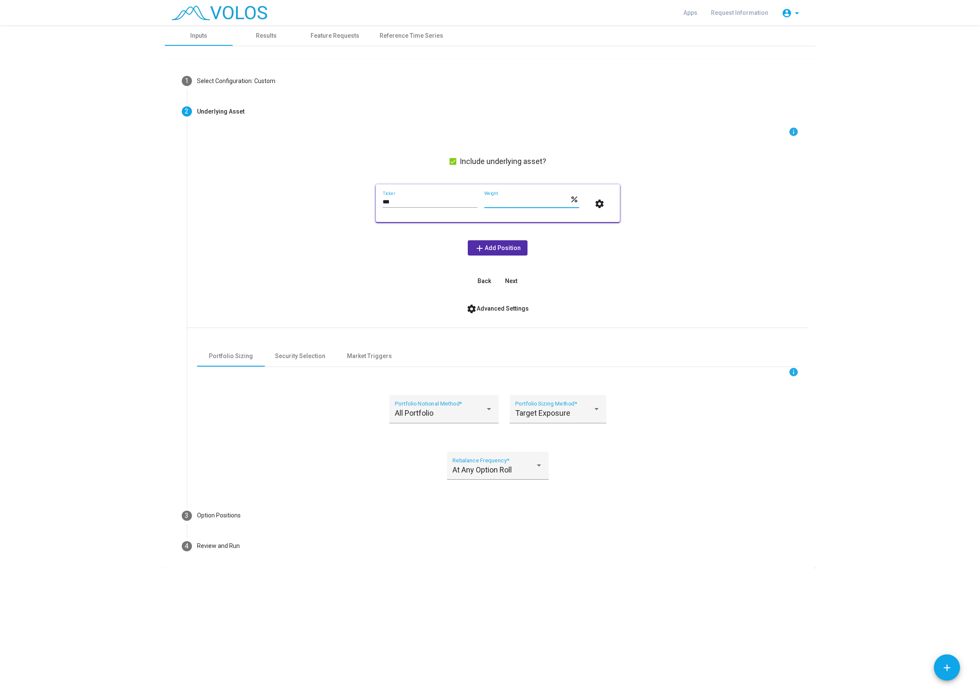
drag, startPoint x: 501, startPoint y: 200, endPoint x: 470, endPoint y: 197, distance: 30.7
click at [484, 199] on input "***" at bounding box center [527, 202] width 86 height 7
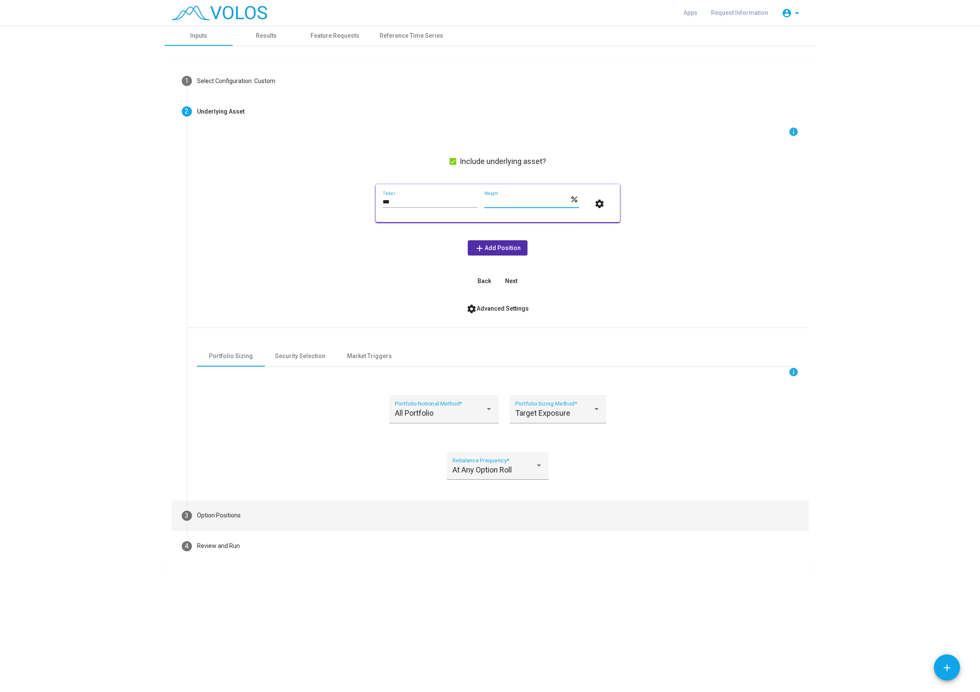
type input "***"
click at [235, 513] on div "Option Positions" at bounding box center [219, 515] width 44 height 9
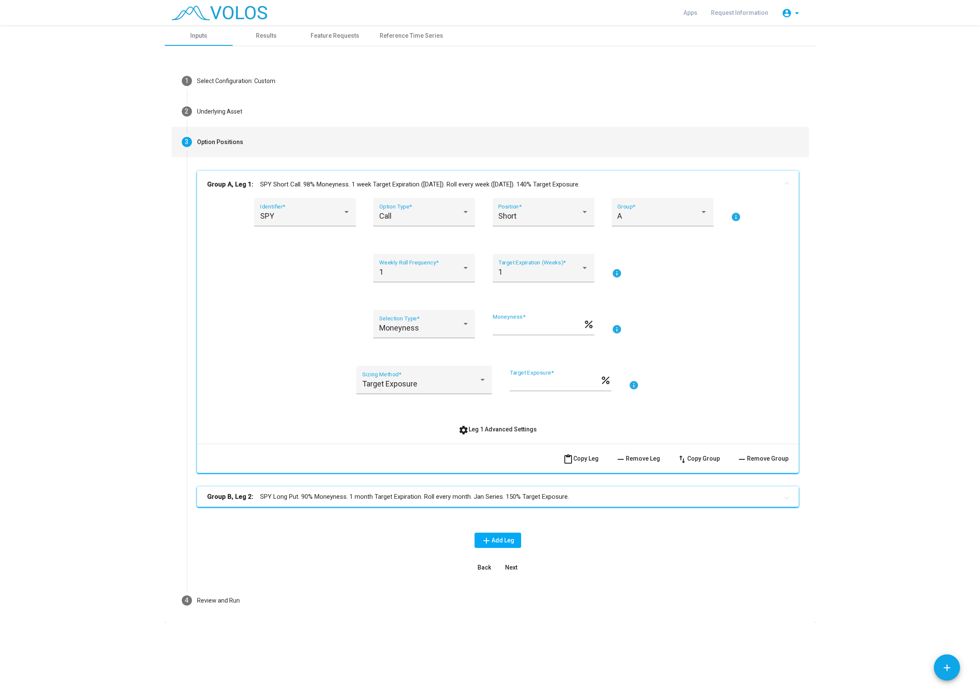
click at [280, 499] on mat-panel-title "Group B, Leg 2: SPY Long Put. 90% Moneyness. 1 month Target Expiration. Roll ev…" at bounding box center [492, 497] width 571 height 10
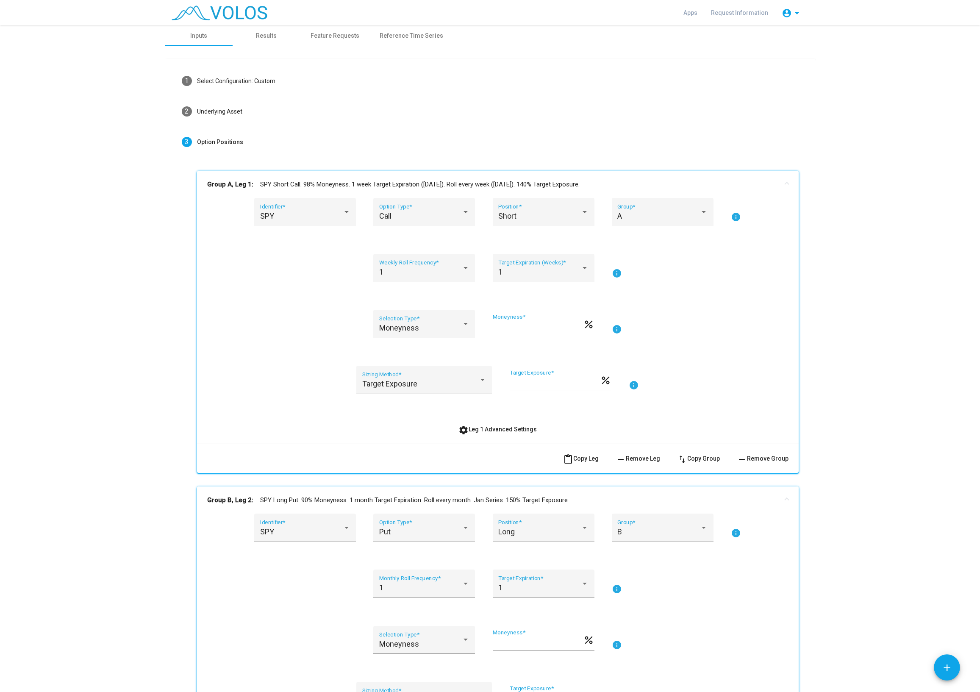
scroll to position [107, 0]
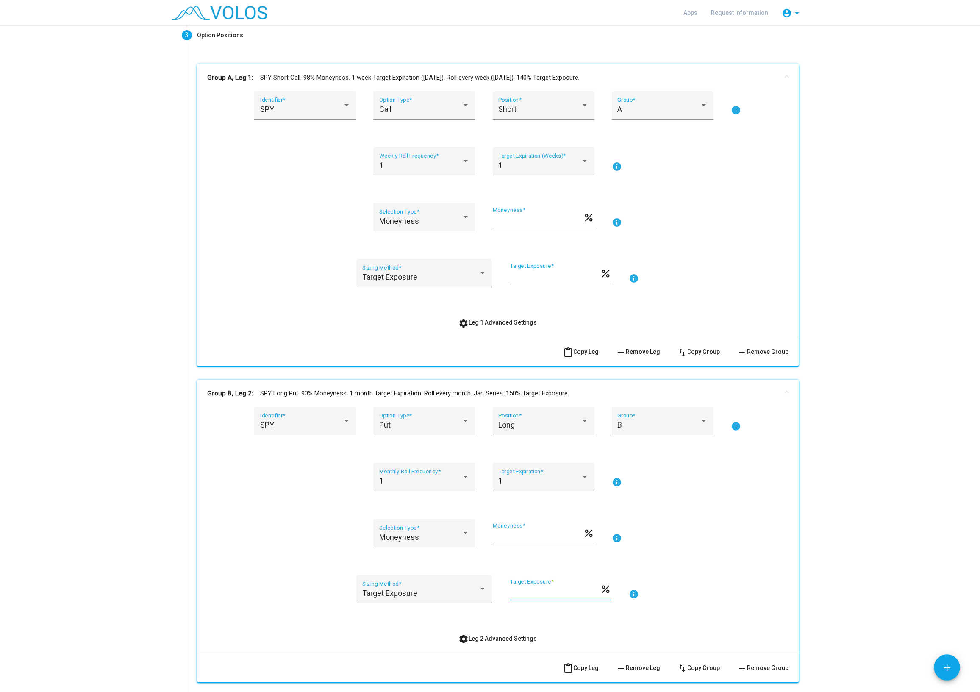
drag, startPoint x: 505, startPoint y: 590, endPoint x: 500, endPoint y: 590, distance: 5.1
click at [510, 590] on input "***" at bounding box center [555, 592] width 90 height 8
type input "***"
click at [868, 533] on as-strategy-engine-wrapper "**********" at bounding box center [490, 358] width 980 height 879
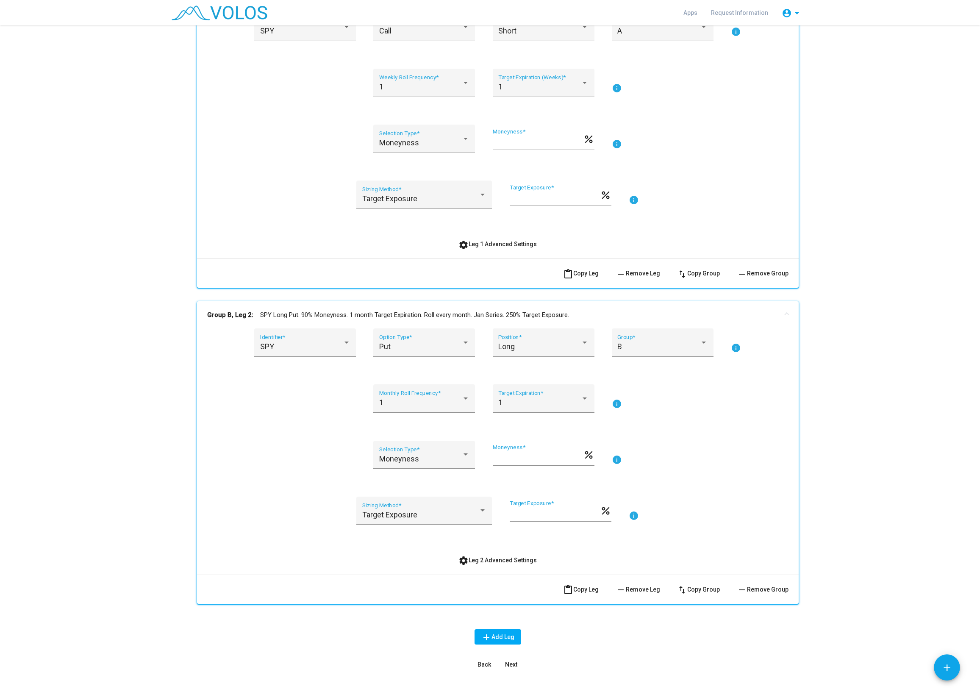
scroll to position [246, 0]
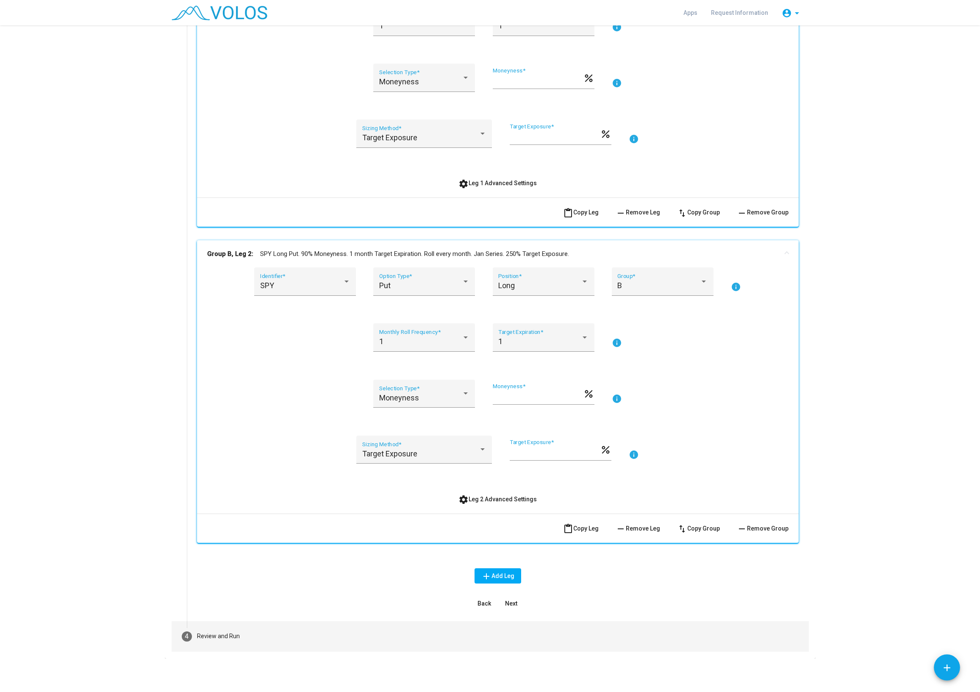
click at [276, 631] on mat-step-header "4 Review and Run" at bounding box center [490, 636] width 637 height 31
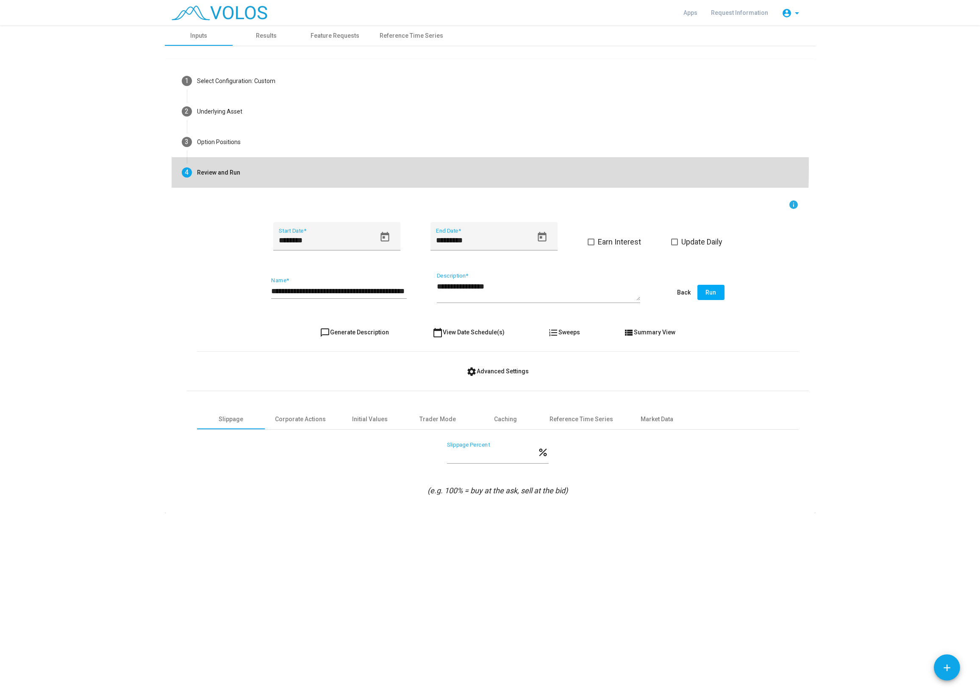
scroll to position [0, 0]
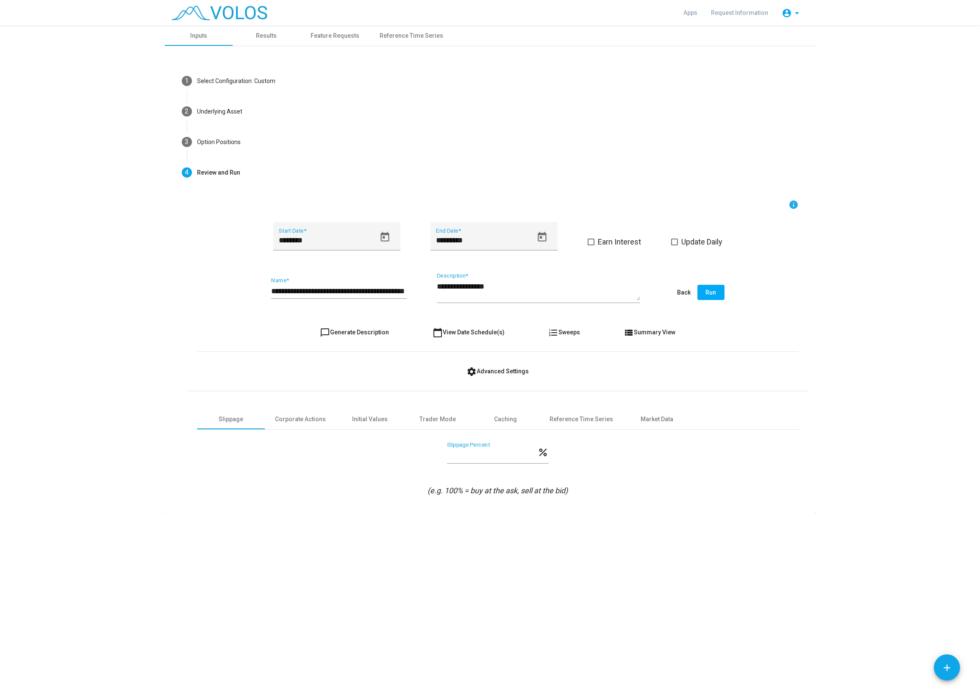
click at [270, 290] on div "**********" at bounding box center [498, 293] width 602 height 40
click at [272, 291] on input "**********" at bounding box center [339, 291] width 136 height 8
type input "**********"
drag, startPoint x: 462, startPoint y: 456, endPoint x: 443, endPoint y: 455, distance: 19.1
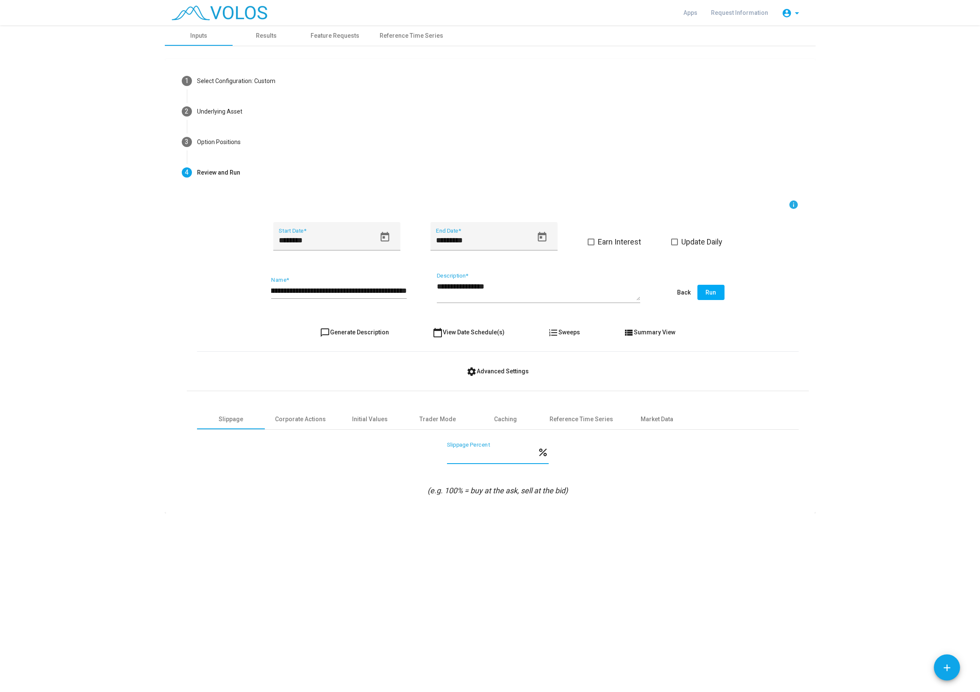
click at [447, 455] on input "***" at bounding box center [492, 455] width 90 height 8
click at [740, 465] on div "*** Slippage Percent percent" at bounding box center [498, 457] width 602 height 31
click at [710, 298] on button "Run" at bounding box center [711, 292] width 27 height 15
click at [383, 237] on icon "Open calendar" at bounding box center [385, 237] width 8 height 10
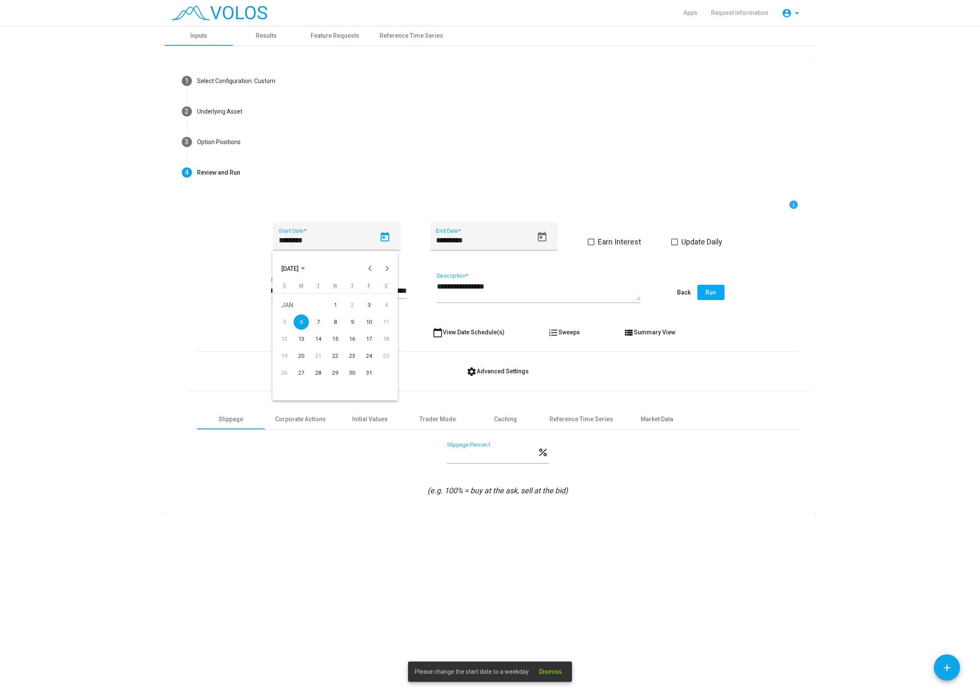
click at [318, 320] on div "7" at bounding box center [318, 321] width 15 height 15
type input "********"
click at [709, 289] on button "Run" at bounding box center [711, 292] width 27 height 15
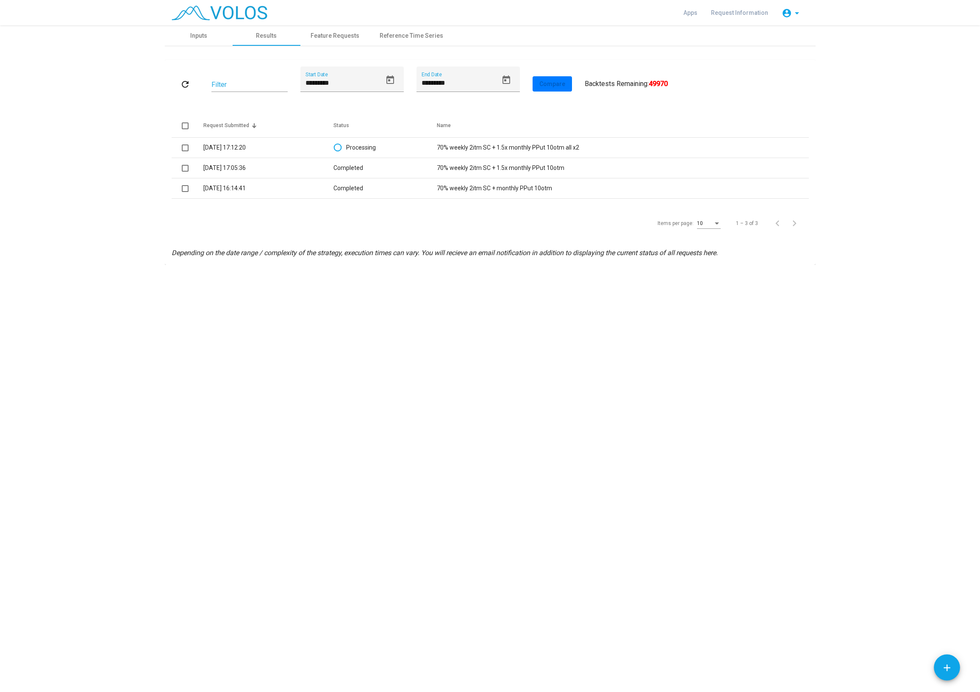
click at [273, 415] on div "**********" at bounding box center [490, 358] width 980 height 667
click at [310, 598] on div "**********" at bounding box center [490, 358] width 980 height 667
click at [569, 248] on div "Depending on the date range / complexity of the strategy, execution times can v…" at bounding box center [490, 253] width 637 height 10
click at [627, 350] on div "**********" at bounding box center [490, 358] width 980 height 667
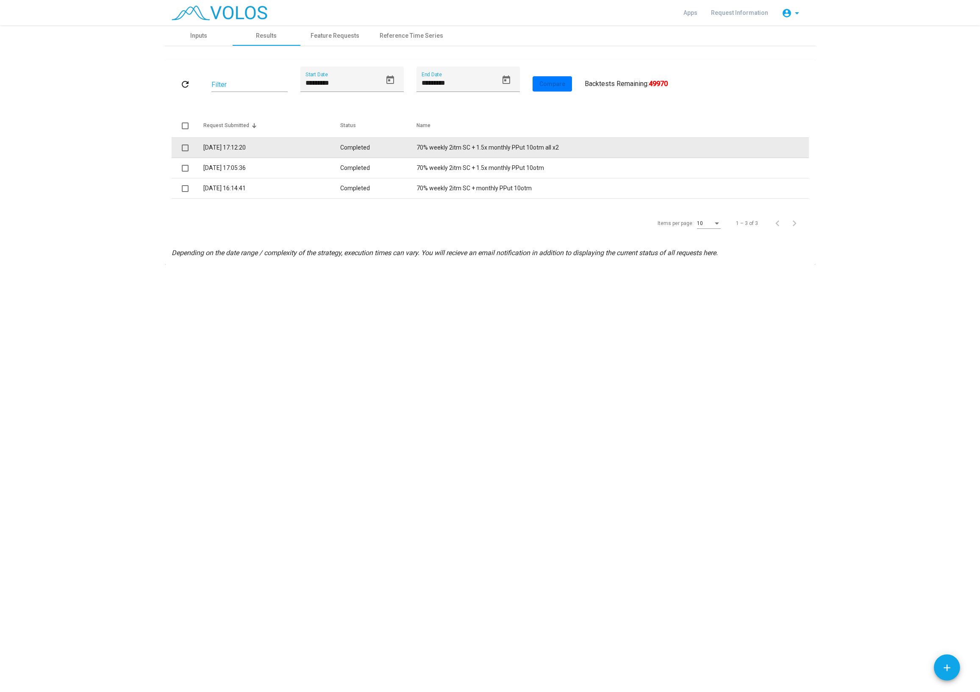
click at [499, 147] on td "70% weekly 2itm SC + 1.5x monthly PPut 10otm all x2" at bounding box center [613, 148] width 392 height 20
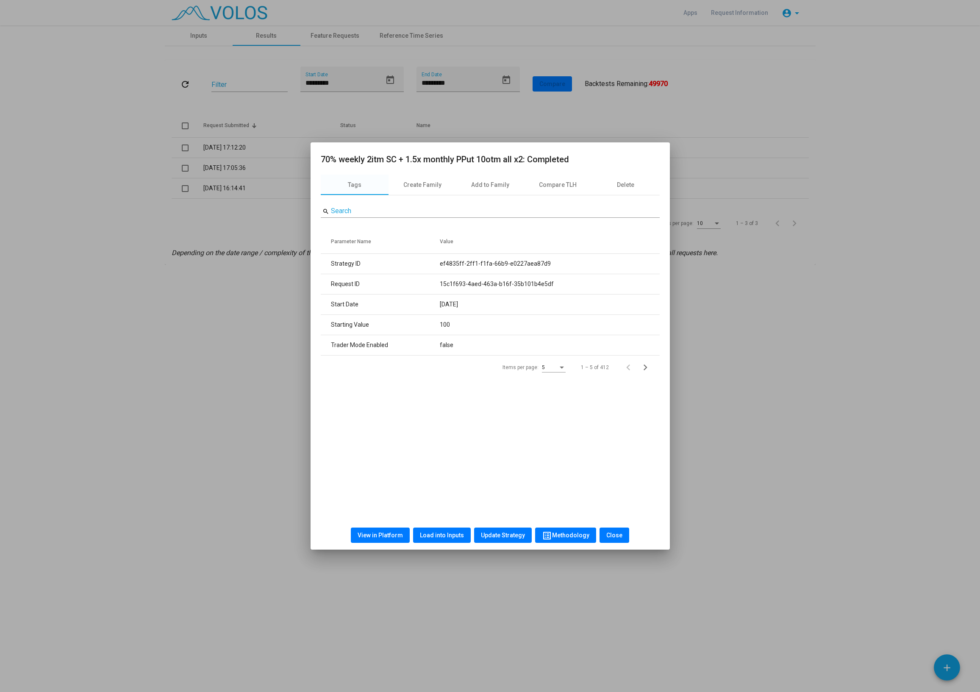
click at [389, 537] on span "View in Platform" at bounding box center [380, 535] width 45 height 7
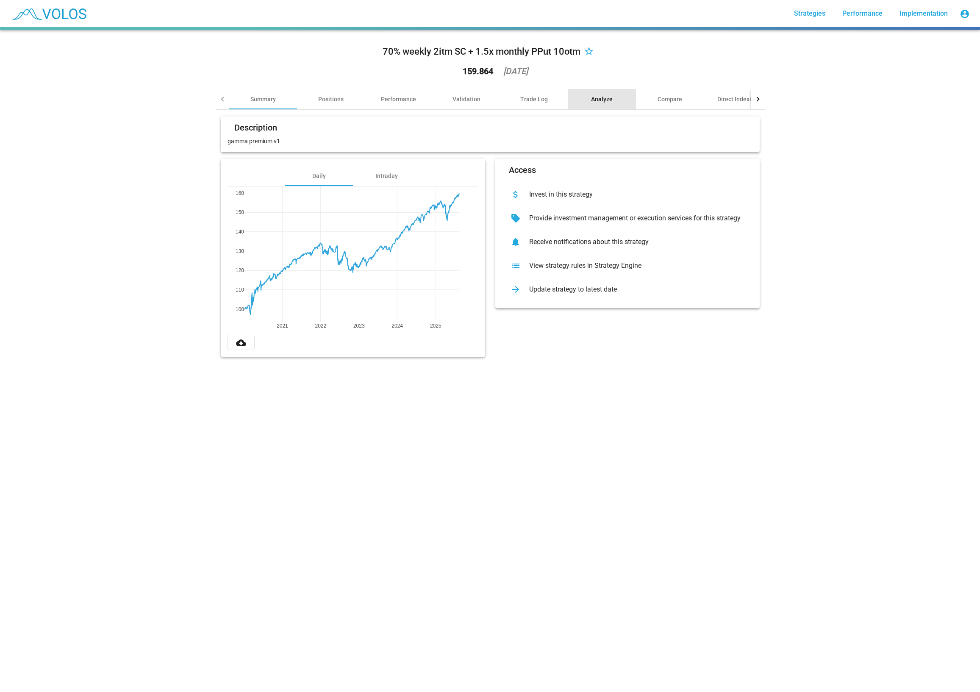
click at [607, 102] on div "Analyze" at bounding box center [602, 99] width 22 height 8
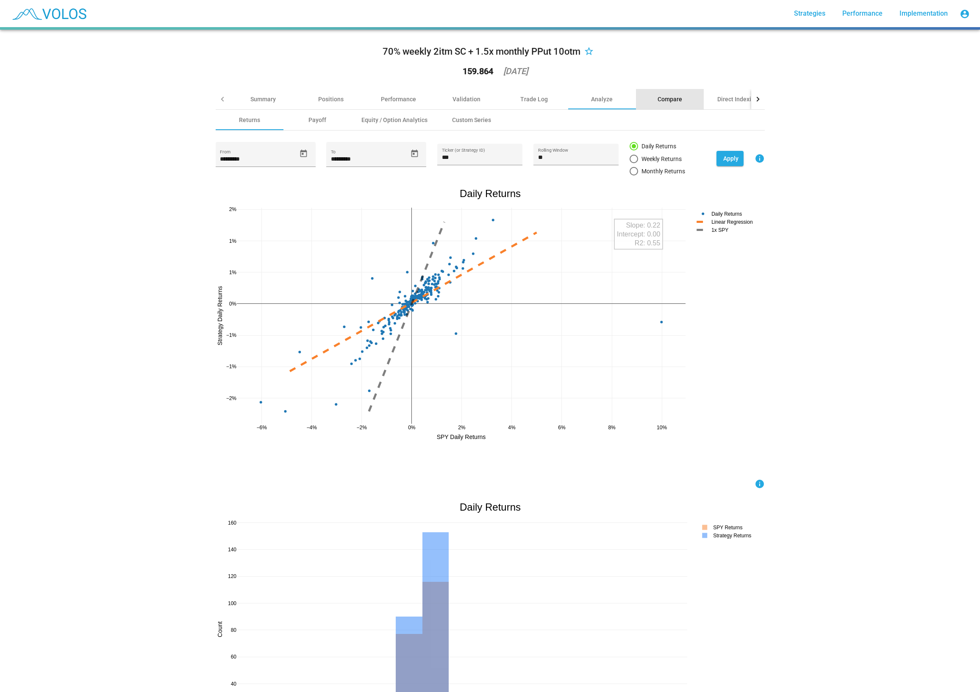
click at [687, 103] on div "Compare" at bounding box center [670, 99] width 68 height 20
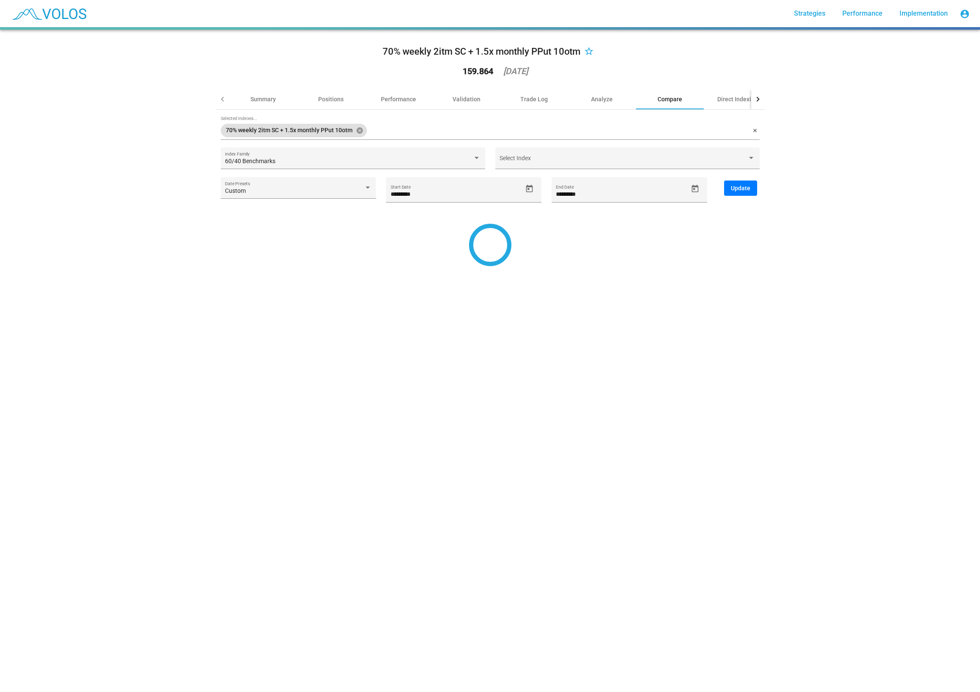
type input "*********"
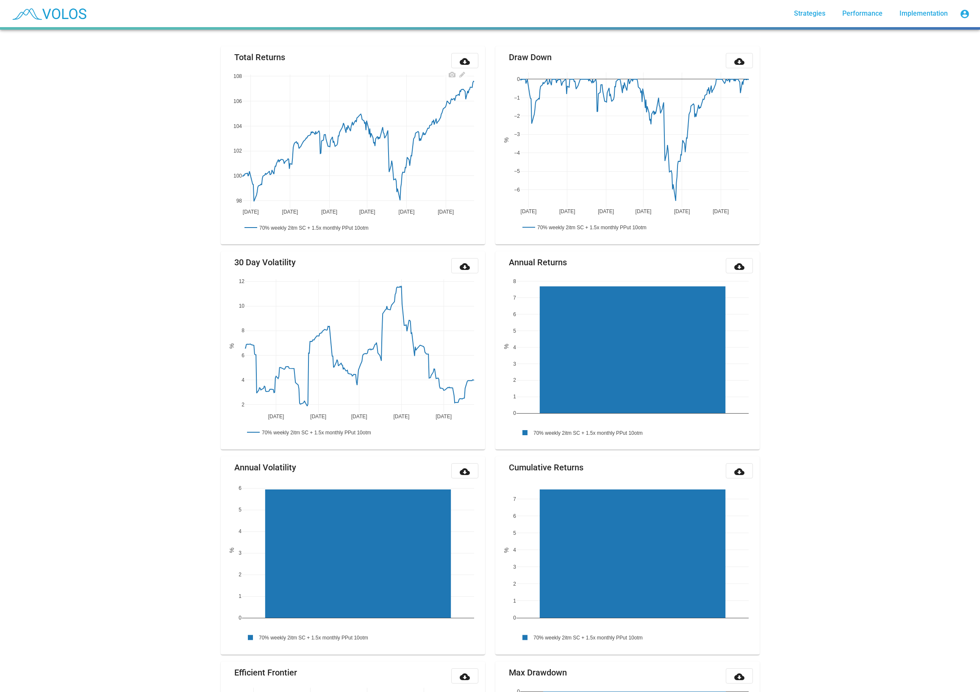
scroll to position [5, 0]
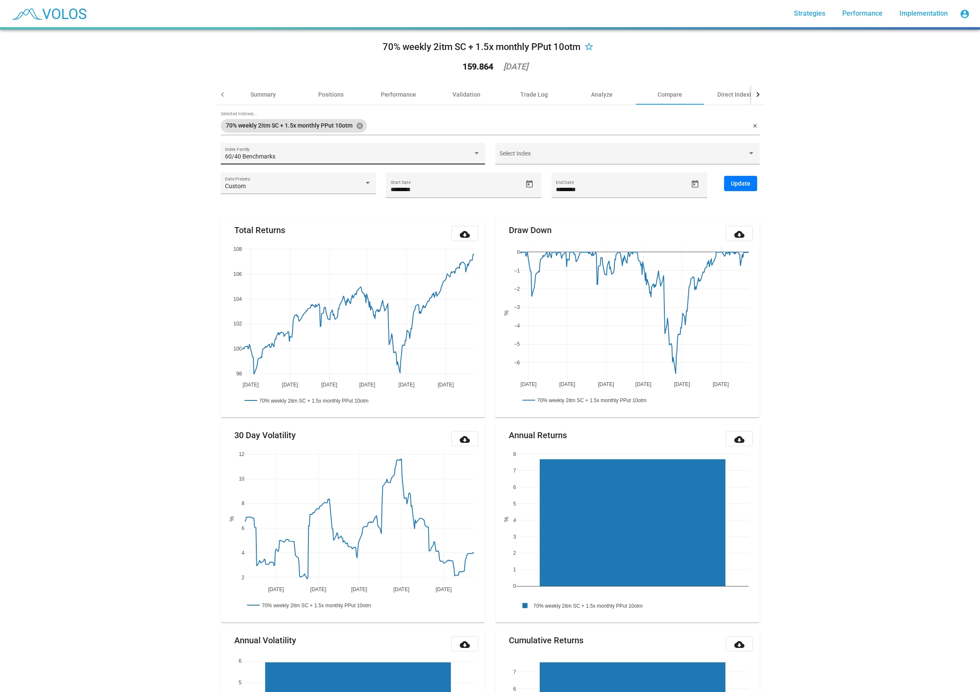
click at [319, 151] on div "60/40 Benchmarks Index Family" at bounding box center [353, 155] width 256 height 17
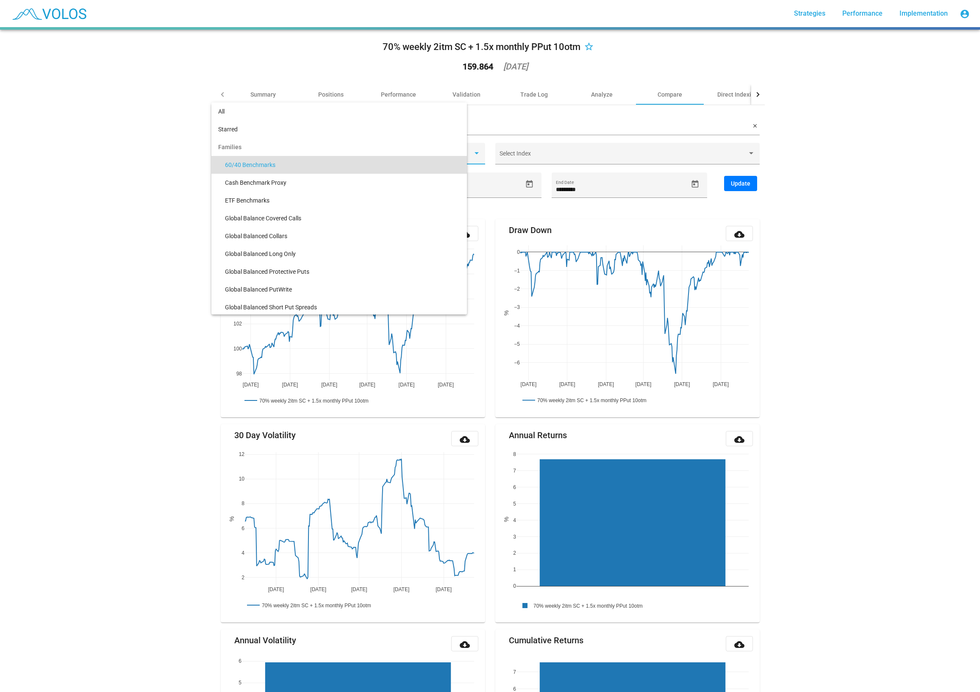
scroll to position [8, 0]
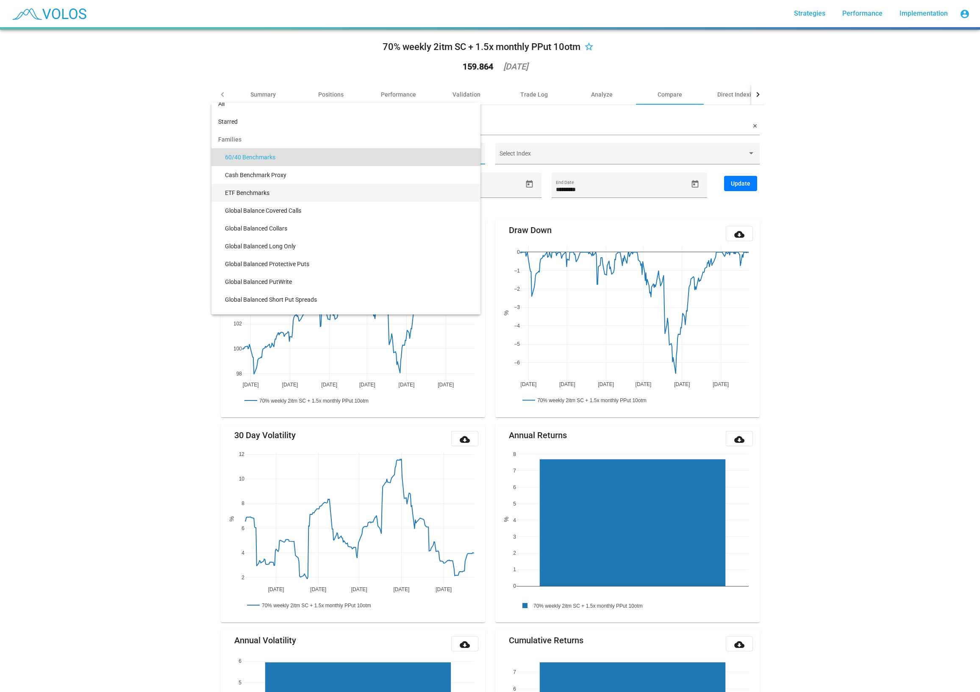
click at [296, 189] on span "ETF Benchmarks" at bounding box center [349, 193] width 249 height 18
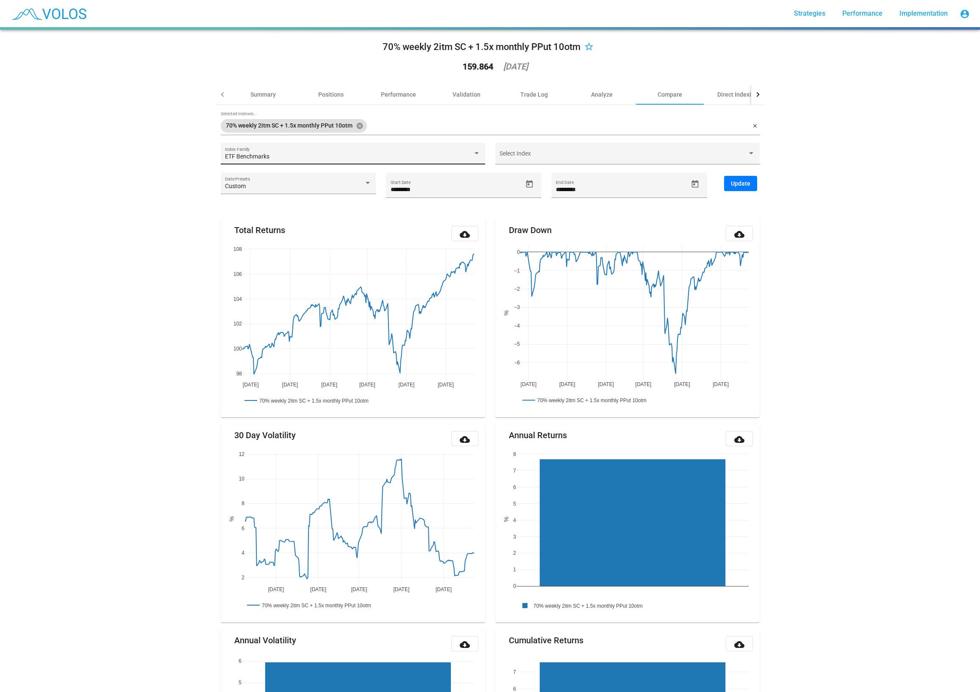
click at [318, 151] on div "ETF Benchmarks Index Family" at bounding box center [353, 154] width 264 height 22
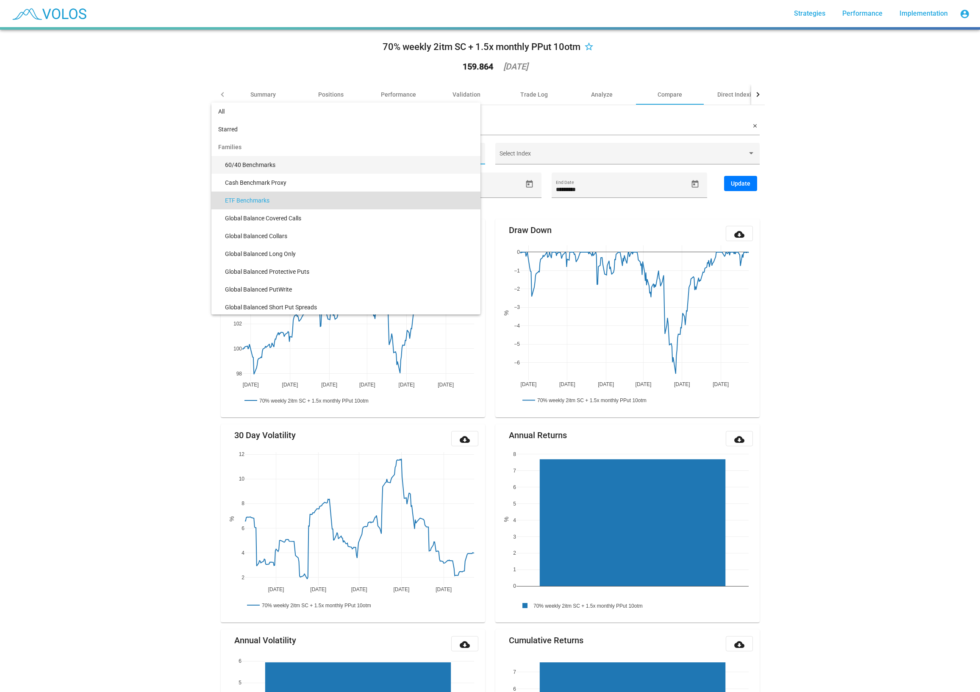
scroll to position [0, 0]
click at [309, 132] on span "Starred" at bounding box center [346, 129] width 256 height 18
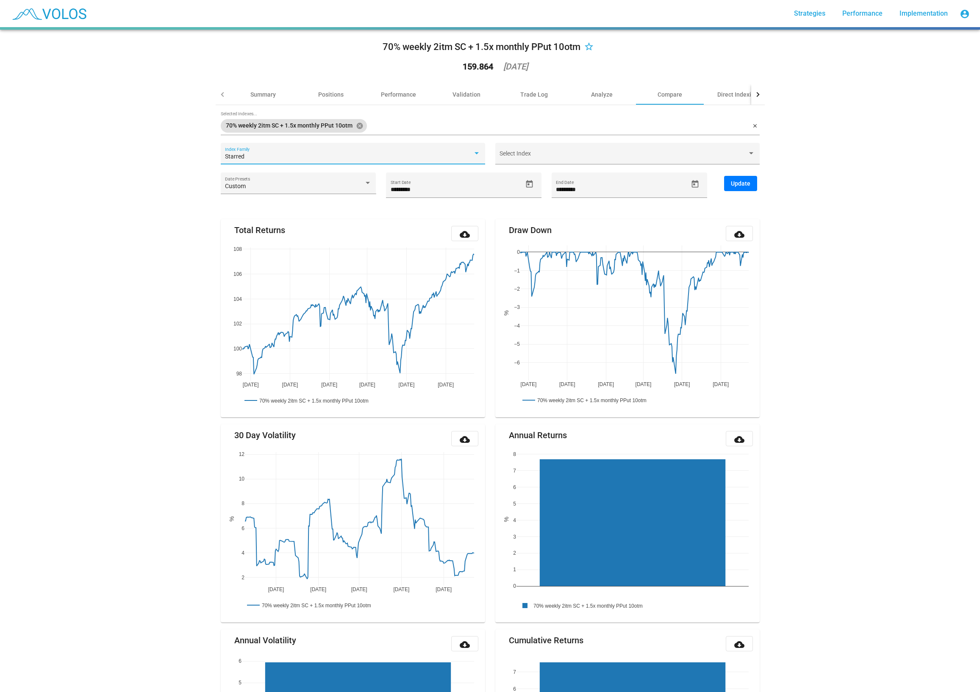
click at [300, 155] on div "Starred" at bounding box center [349, 156] width 248 height 7
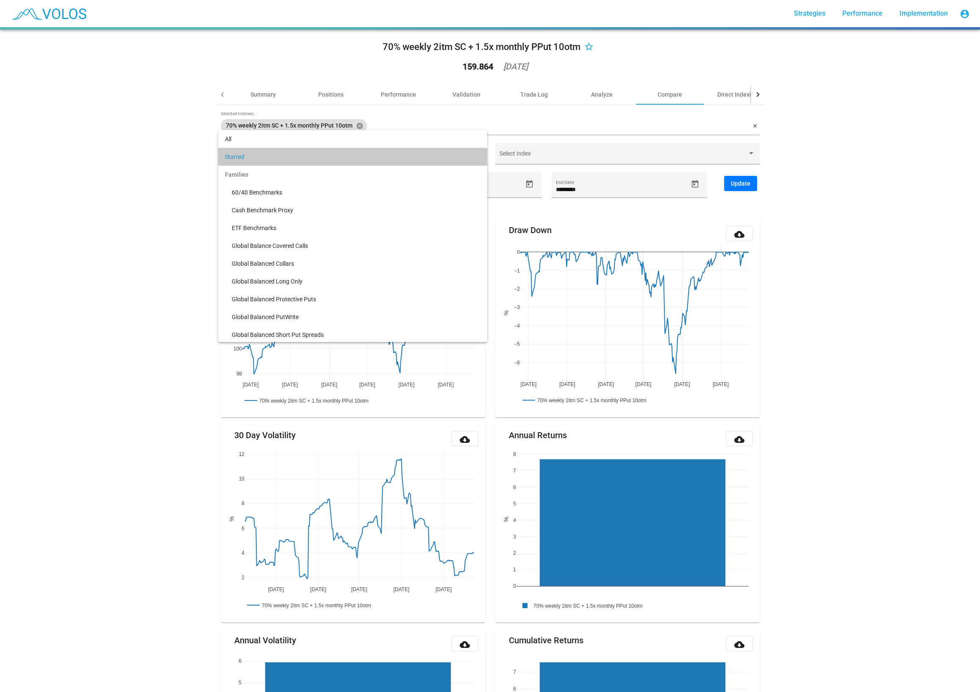
drag, startPoint x: 301, startPoint y: 155, endPoint x: 366, endPoint y: 154, distance: 64.4
click at [302, 155] on span "Starred" at bounding box center [353, 157] width 256 height 18
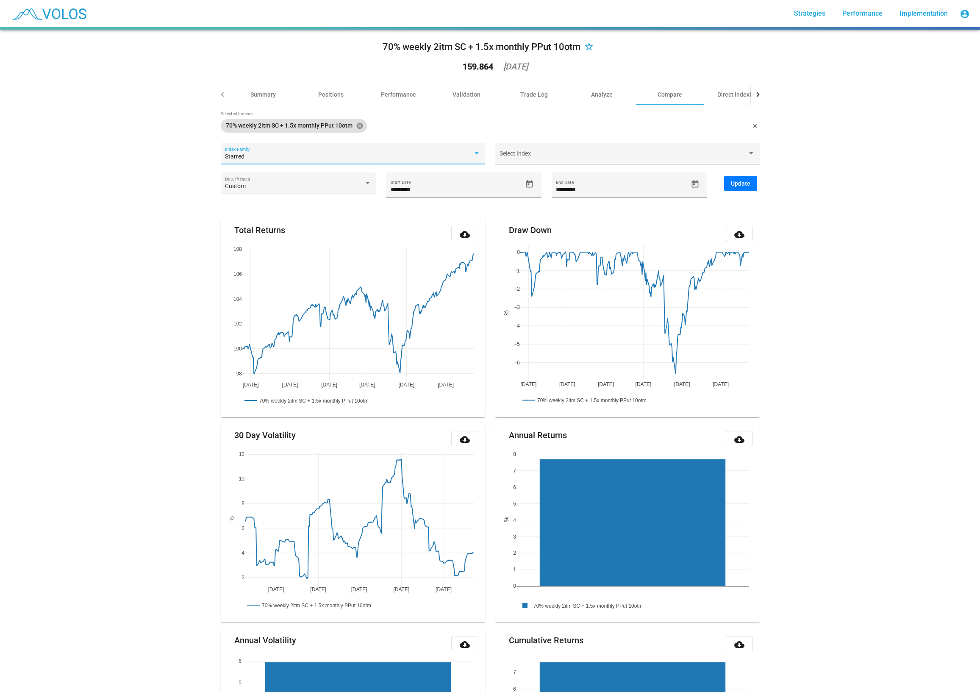
click at [365, 155] on div "Starred" at bounding box center [349, 156] width 248 height 7
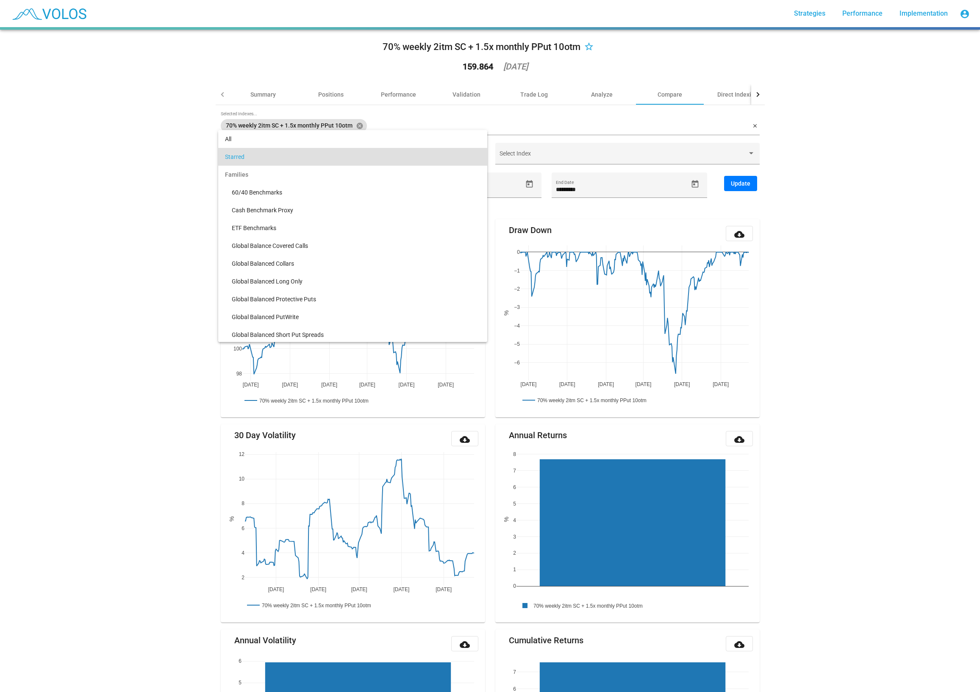
click at [369, 153] on span "Starred" at bounding box center [353, 157] width 256 height 18
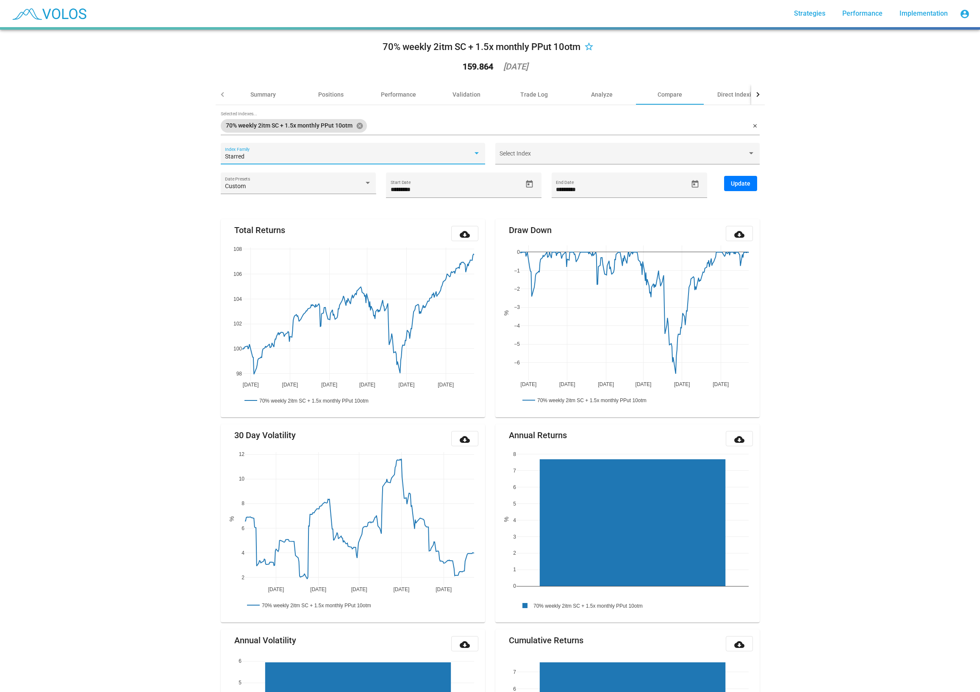
click at [369, 153] on div "Starred" at bounding box center [349, 156] width 248 height 7
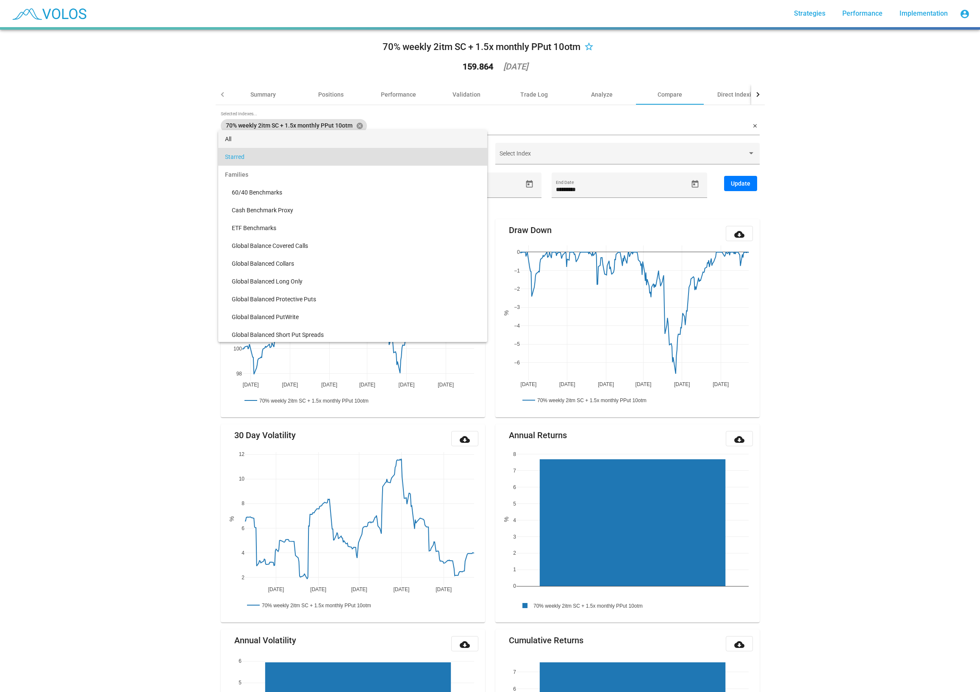
click at [360, 137] on span "All" at bounding box center [353, 139] width 256 height 18
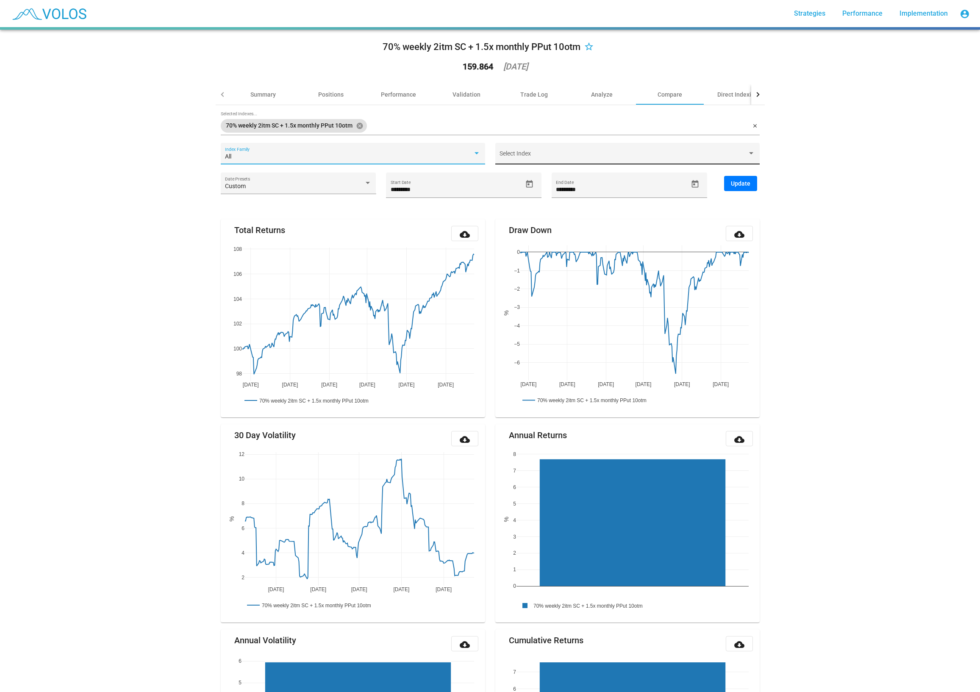
click at [537, 158] on span at bounding box center [624, 156] width 248 height 7
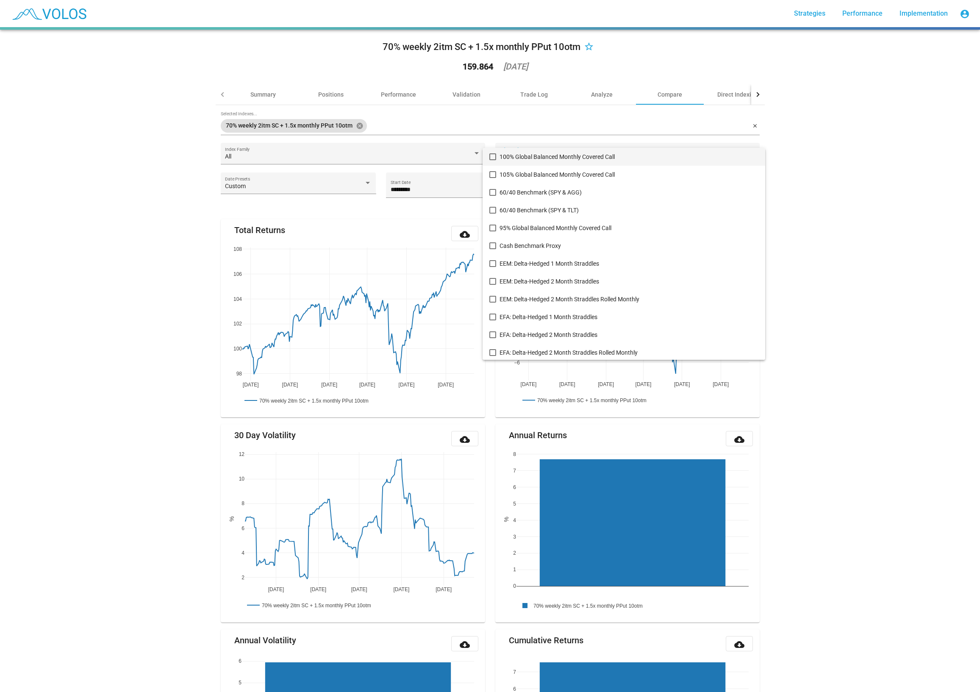
click at [417, 151] on div at bounding box center [490, 346] width 980 height 692
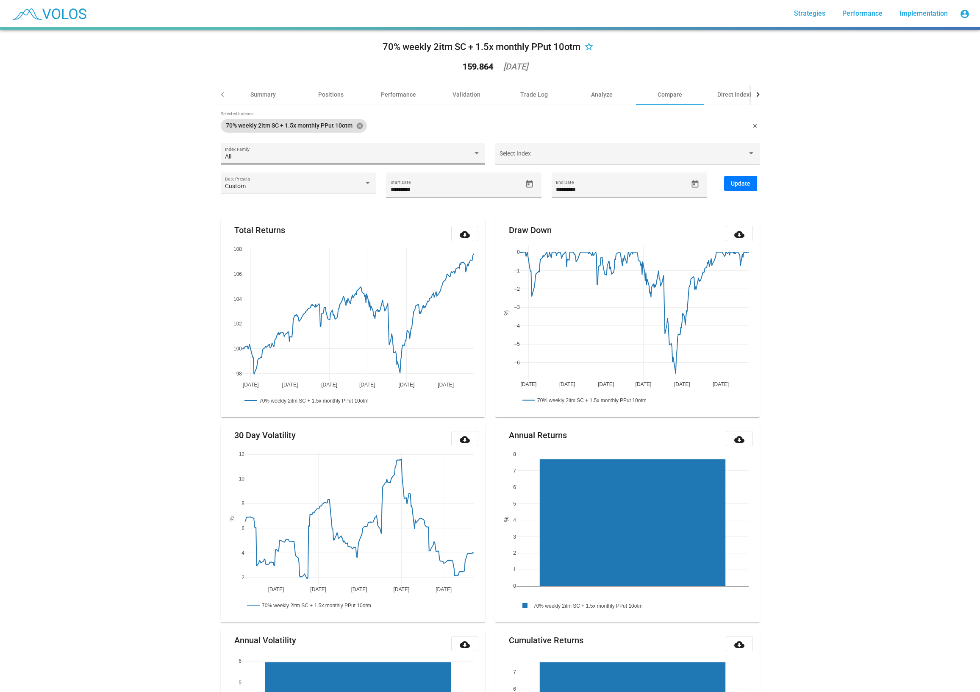
click at [401, 157] on div "All" at bounding box center [349, 156] width 248 height 7
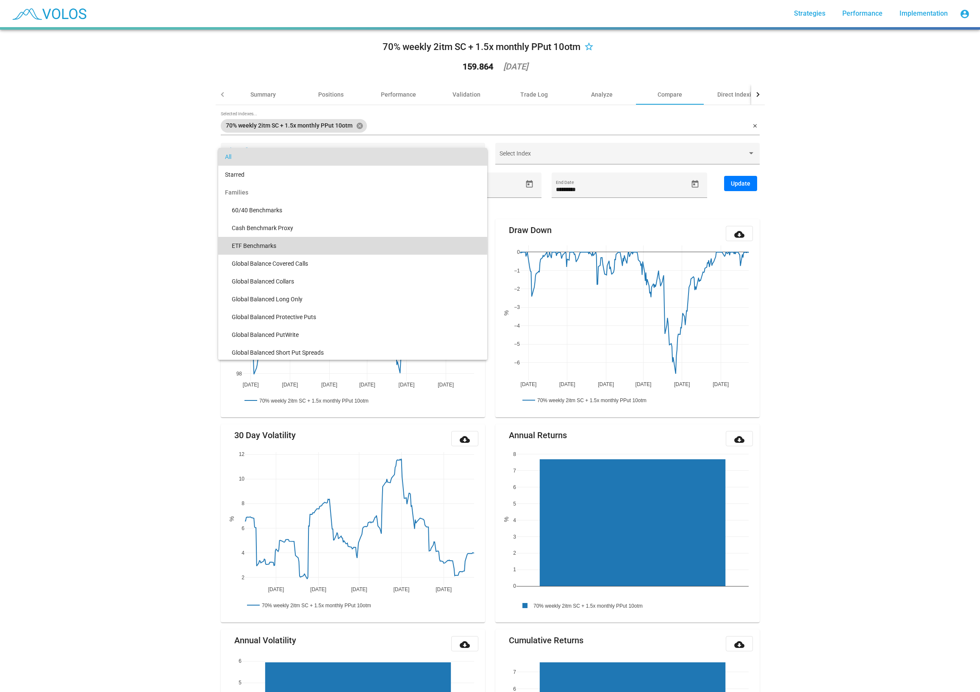
click at [249, 246] on span "ETF Benchmarks" at bounding box center [356, 246] width 249 height 18
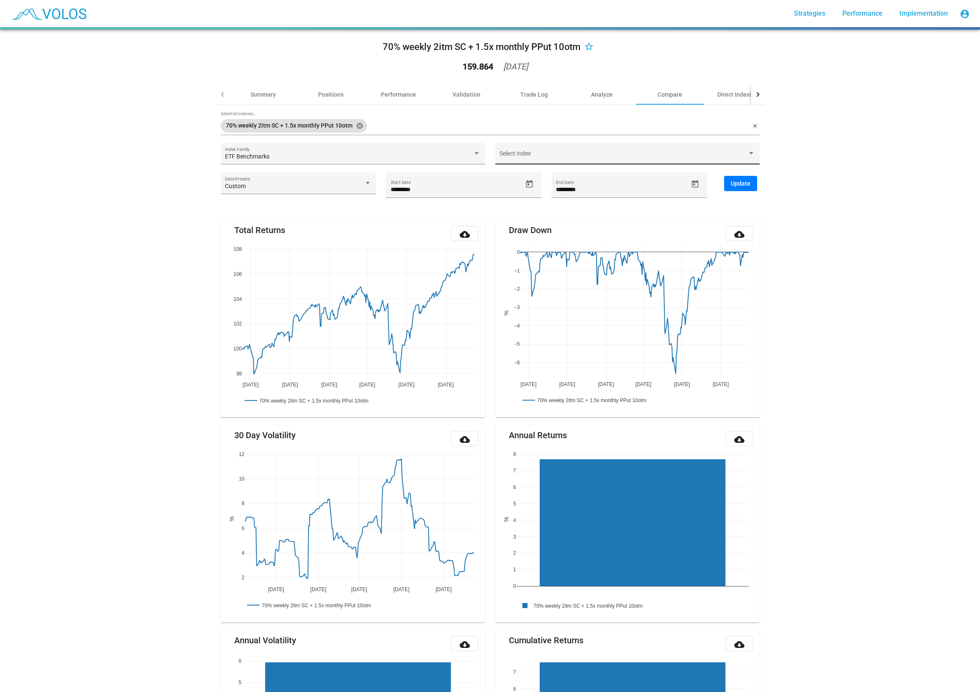
click at [549, 153] on div "Select Index" at bounding box center [628, 155] width 256 height 17
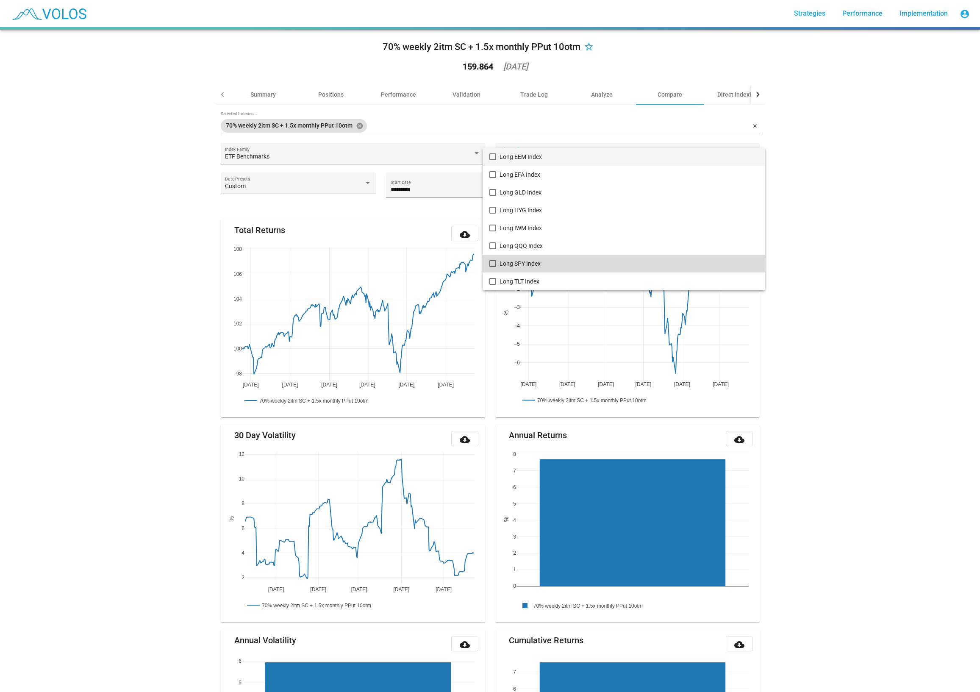
click at [490, 264] on mat-pseudo-checkbox at bounding box center [493, 263] width 7 height 7
click at [837, 220] on div at bounding box center [490, 346] width 980 height 692
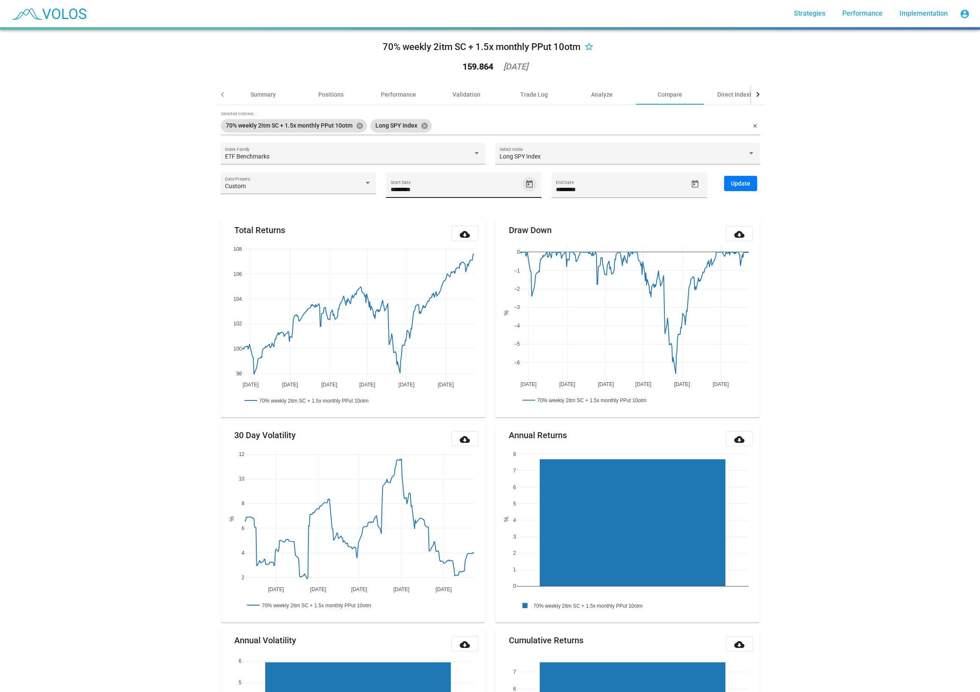
click at [529, 182] on icon "Open calendar" at bounding box center [529, 184] width 7 height 8
click at [416, 211] on span "[DATE]" at bounding box center [407, 212] width 24 height 7
click at [401, 259] on div "2020" at bounding box center [404, 255] width 27 height 15
click at [401, 259] on div "JAN" at bounding box center [404, 255] width 27 height 15
click at [431, 272] on div "7" at bounding box center [431, 267] width 15 height 15
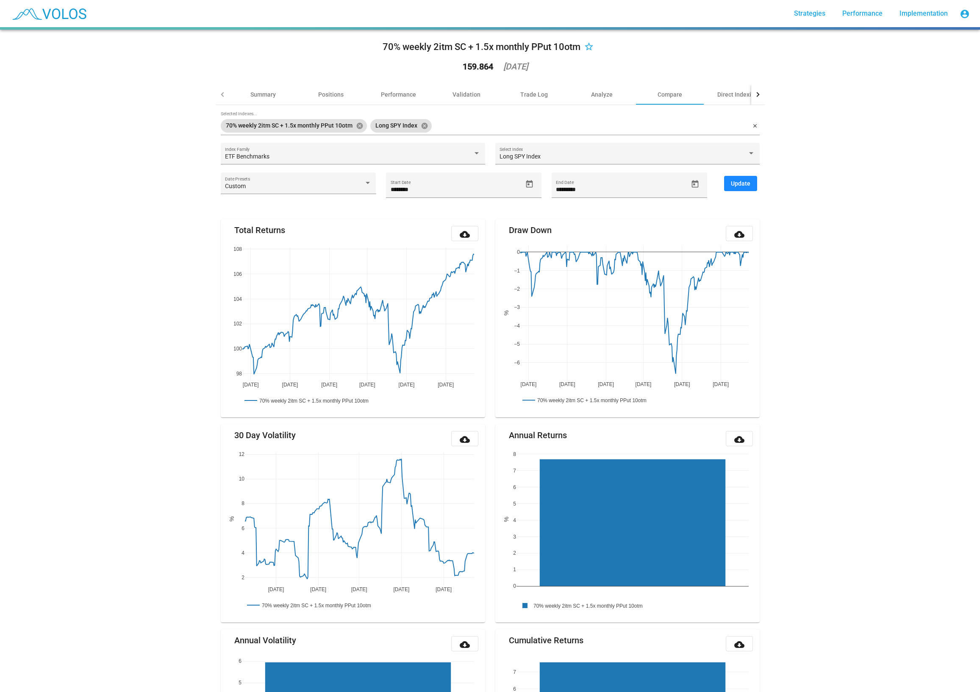
click at [748, 186] on span "Update" at bounding box center [740, 183] width 19 height 7
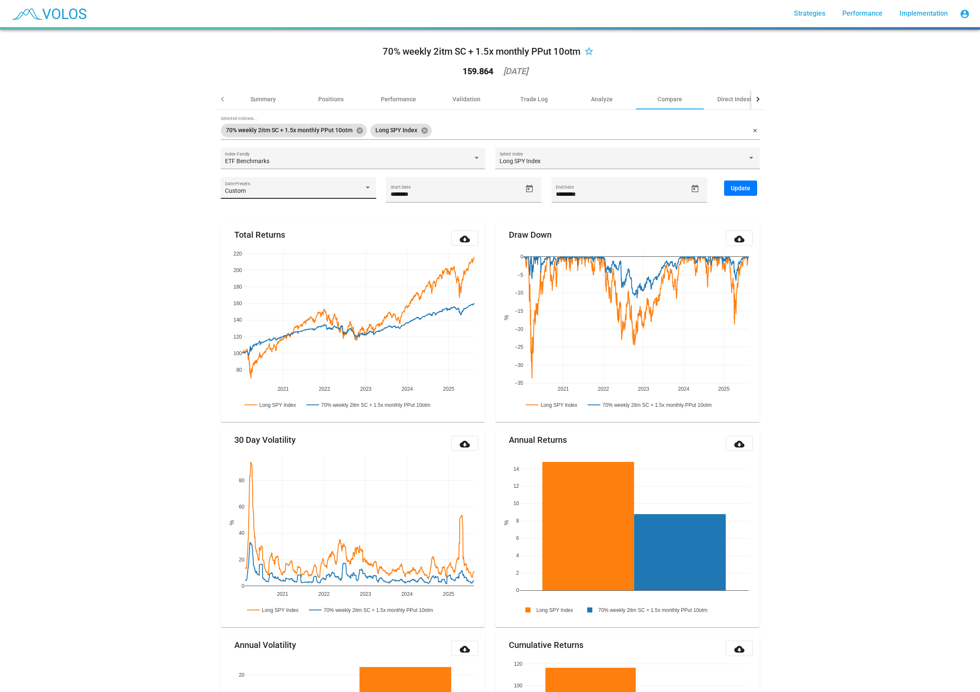
click at [306, 191] on div "Custom" at bounding box center [294, 191] width 139 height 7
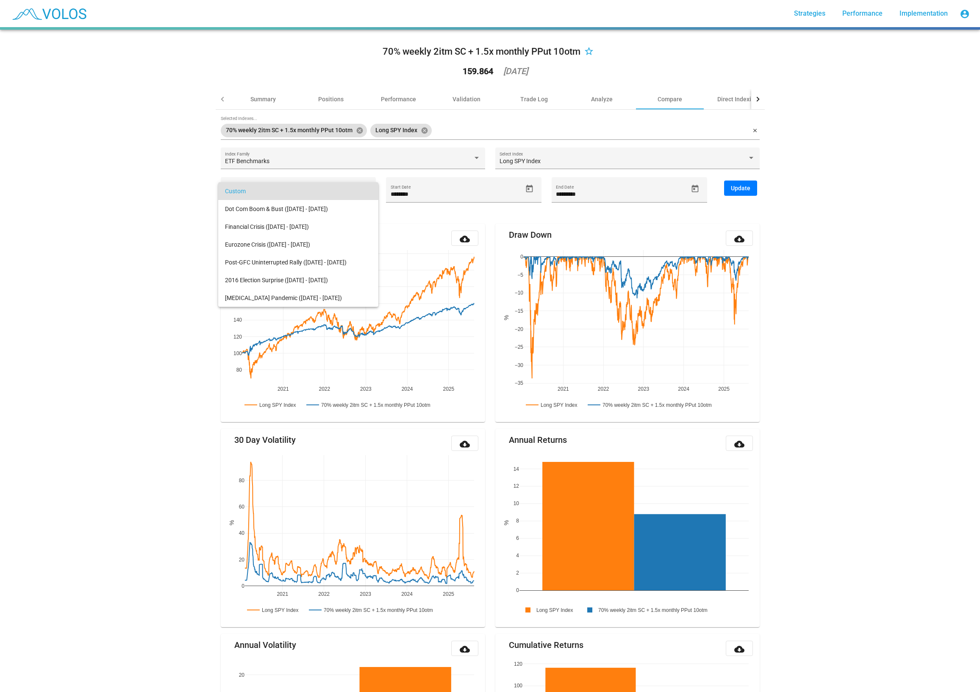
click at [306, 191] on span "Custom" at bounding box center [298, 191] width 147 height 18
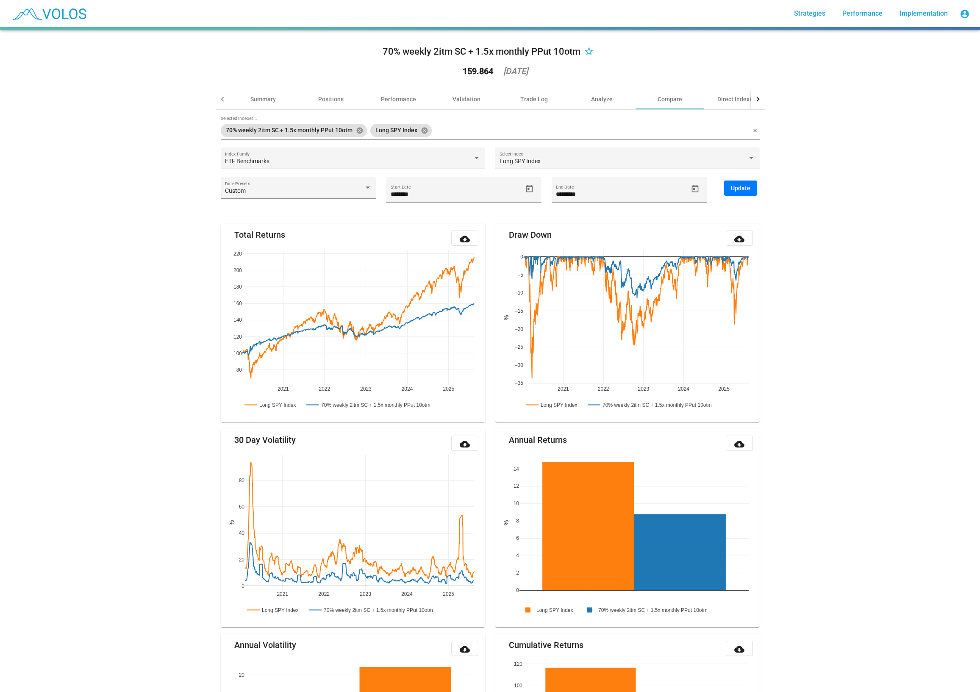
click at [138, 543] on div "70% weekly 2itm SC + 1.5x monthly PPut 10otm star_border 159.864 2025-08-14 Sum…" at bounding box center [490, 361] width 980 height 662
click at [529, 186] on icon "Open calendar" at bounding box center [529, 189] width 7 height 8
click at [417, 220] on span "[DATE]" at bounding box center [407, 217] width 24 height 7
click at [403, 258] on div "2020" at bounding box center [404, 260] width 27 height 15
click at [465, 277] on div "[DATE]" at bounding box center [464, 277] width 27 height 15
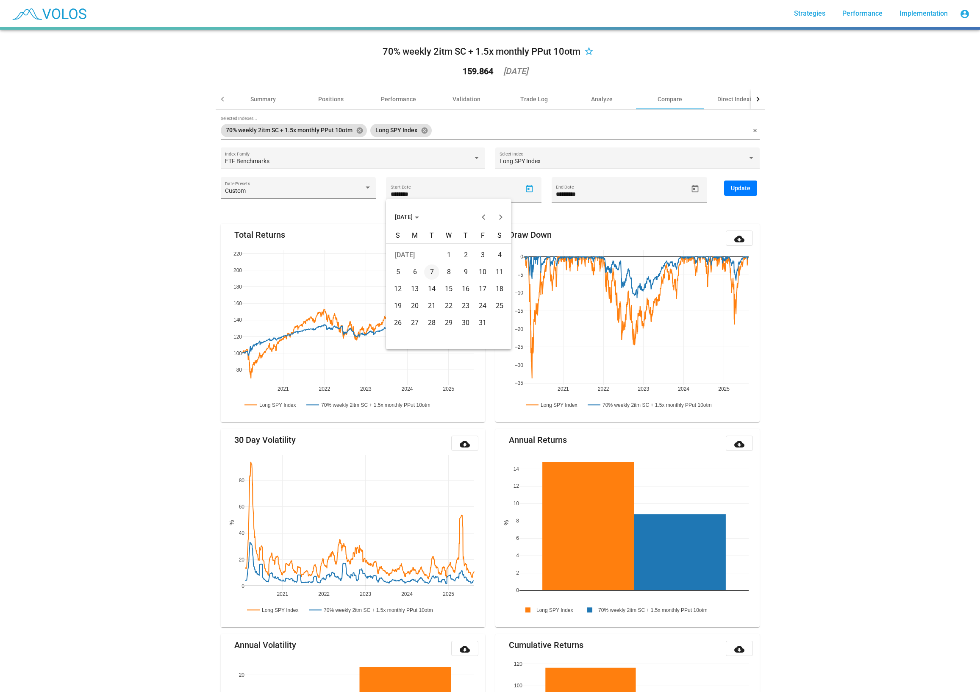
click at [445, 254] on div "1" at bounding box center [448, 255] width 15 height 15
type input "********"
click at [742, 189] on span "Update" at bounding box center [740, 188] width 19 height 7
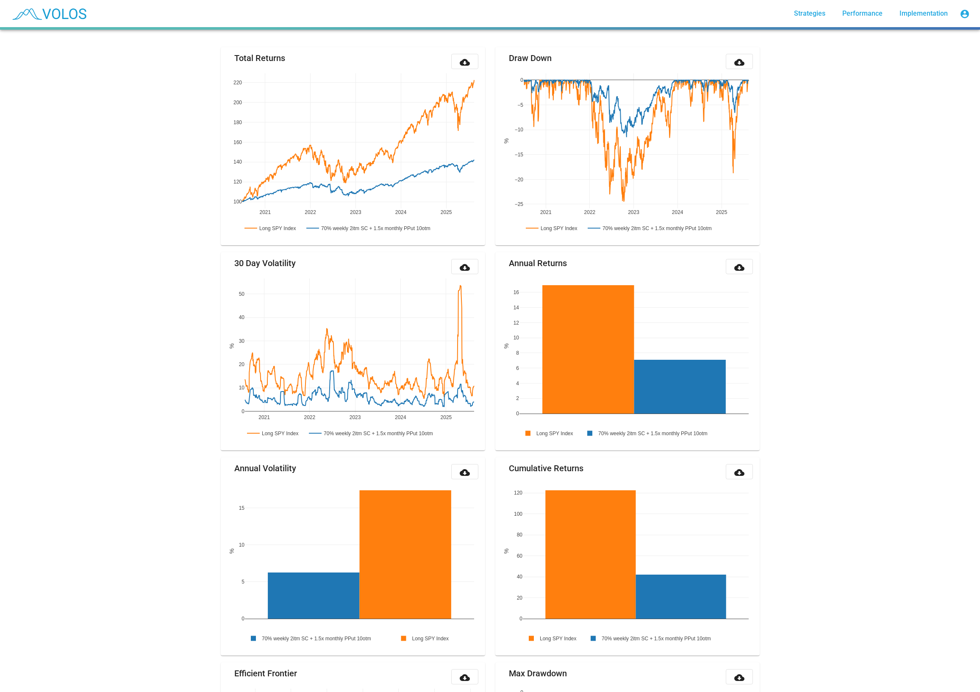
scroll to position [178, 0]
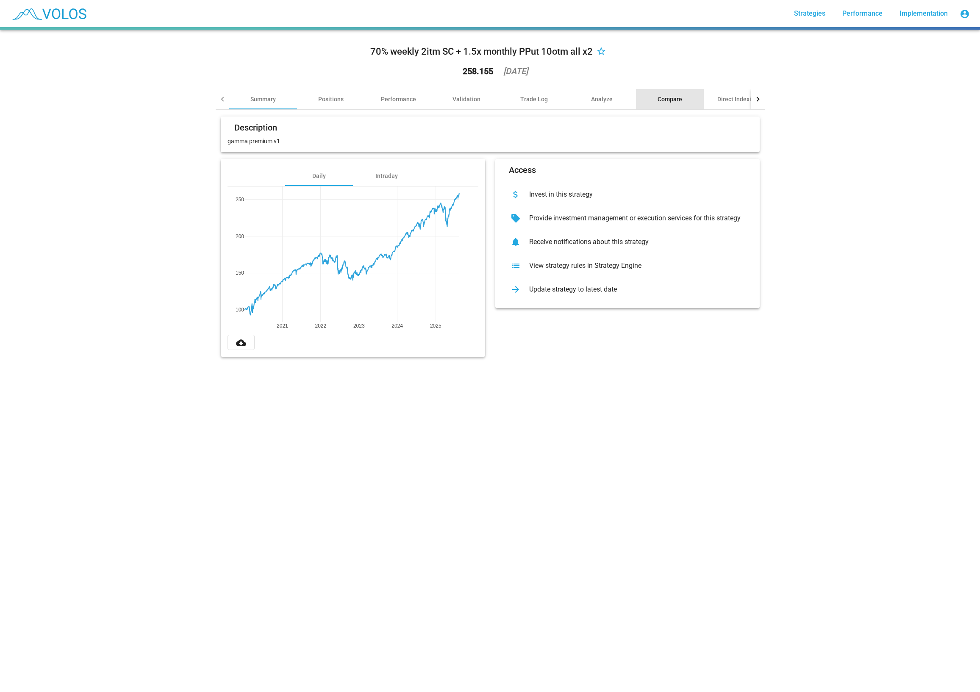
click at [661, 99] on div "Compare" at bounding box center [670, 99] width 25 height 8
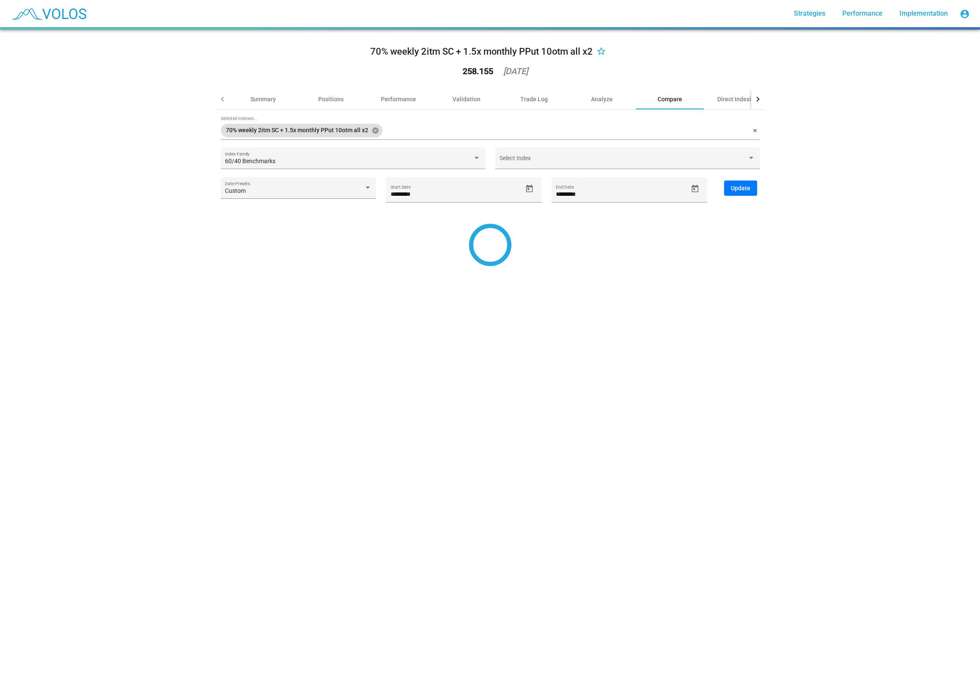
type input "*********"
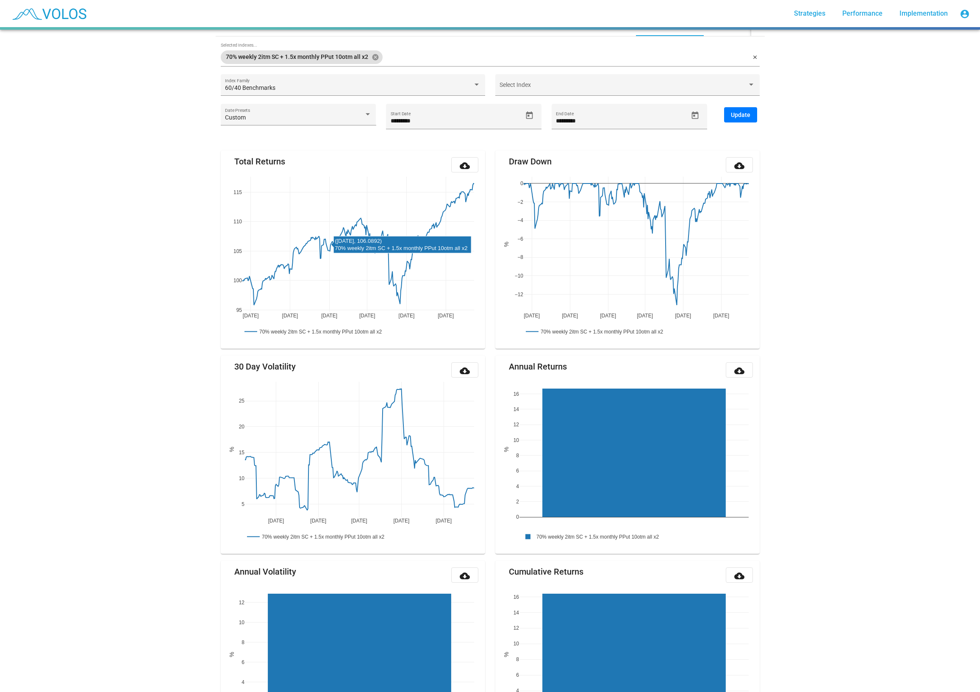
scroll to position [48, 0]
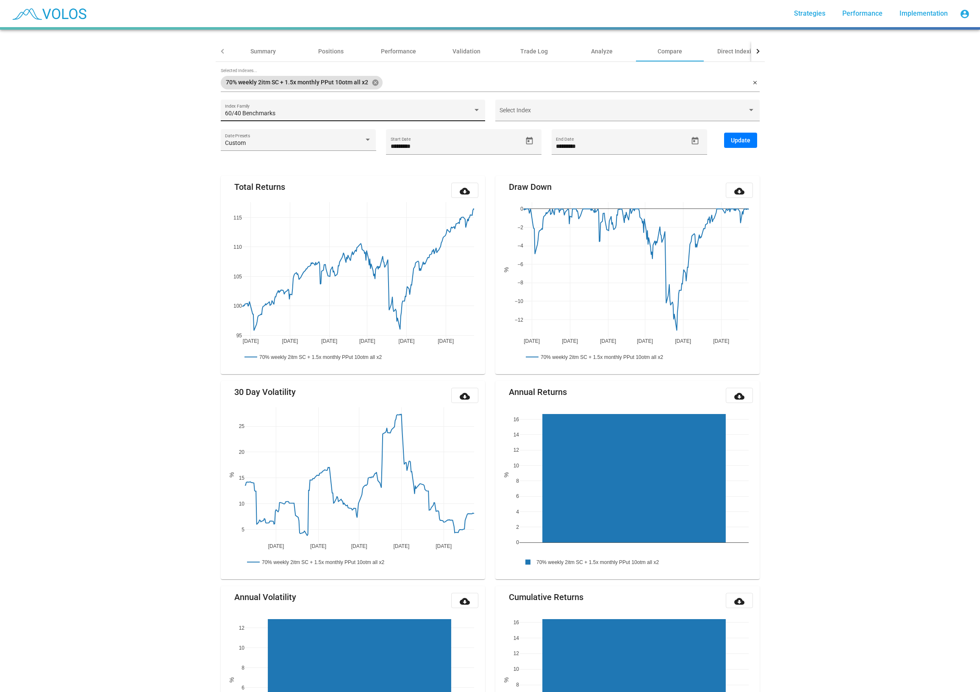
click at [314, 113] on div "60/40 Benchmarks" at bounding box center [349, 113] width 248 height 7
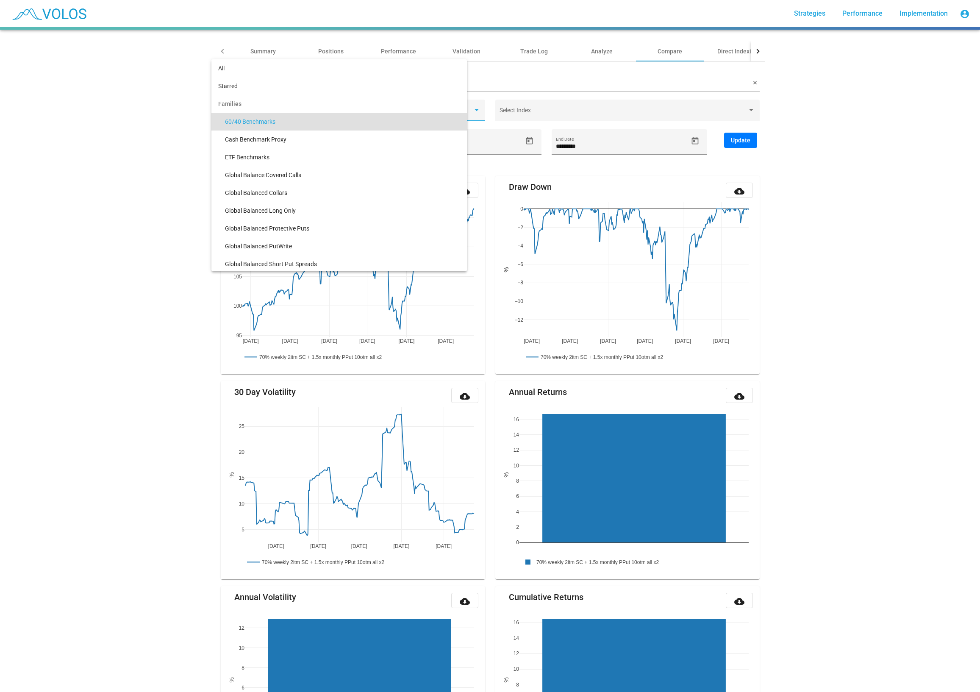
scroll to position [8, 0]
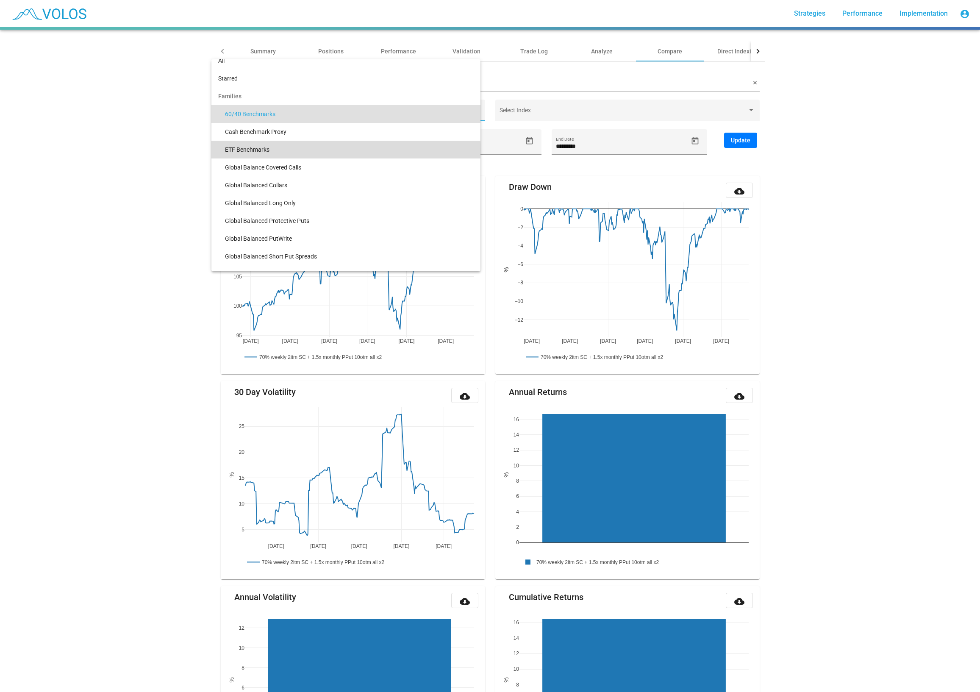
click at [283, 149] on span "ETF Benchmarks" at bounding box center [349, 150] width 249 height 18
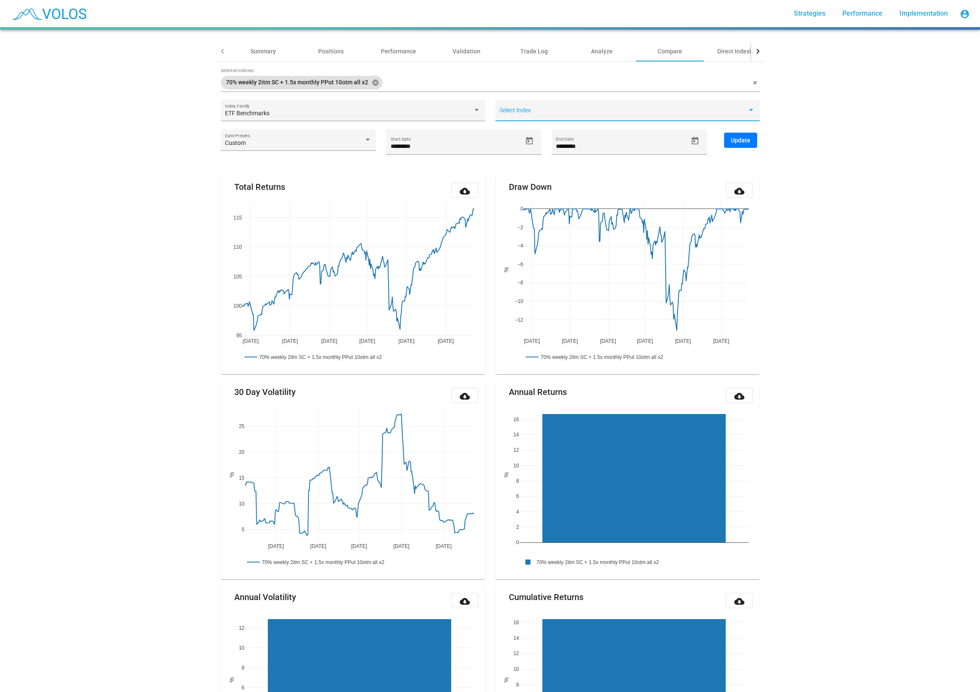
click at [574, 111] on span at bounding box center [624, 113] width 248 height 7
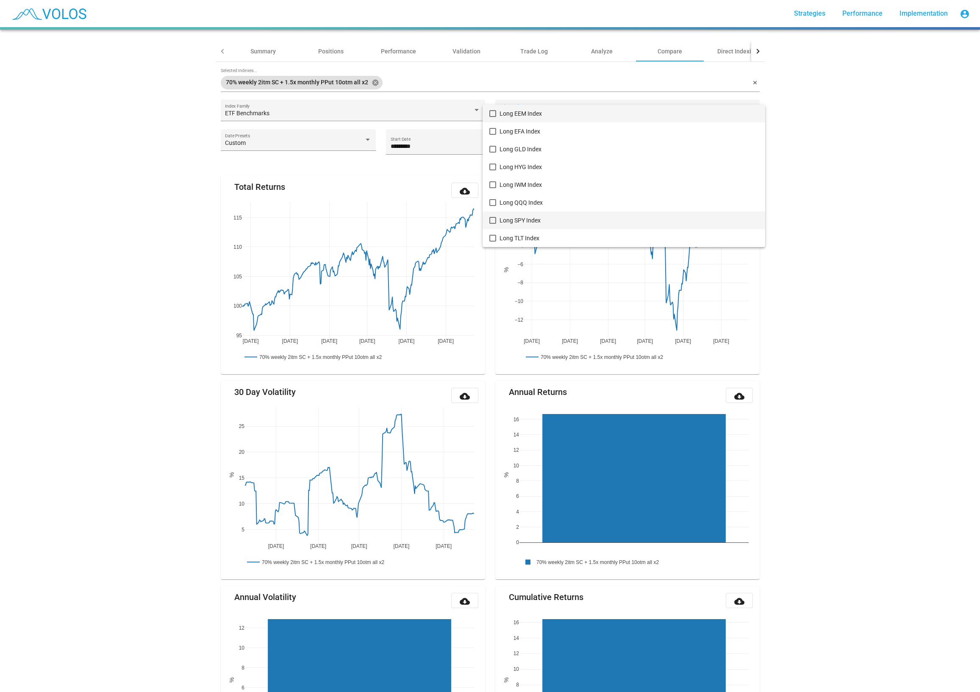
click at [554, 216] on span "Long SPY Index" at bounding box center [629, 220] width 259 height 18
click at [853, 167] on div at bounding box center [490, 346] width 980 height 692
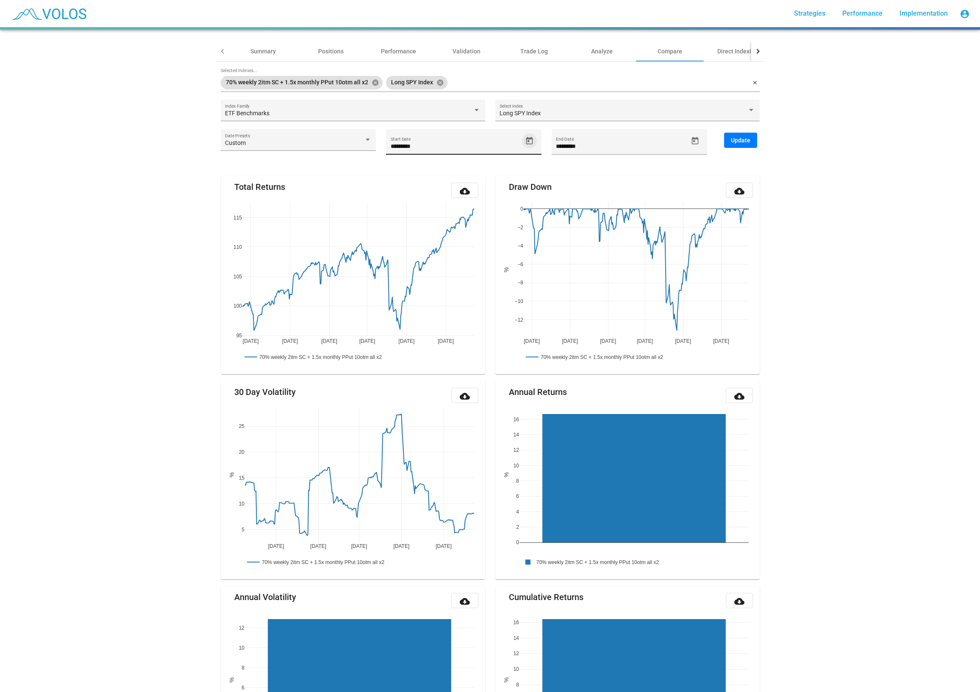
click at [531, 142] on icon "Open calendar" at bounding box center [529, 140] width 9 height 9
click at [419, 166] on span "[DATE]" at bounding box center [407, 169] width 24 height 7
click at [405, 212] on div "2020" at bounding box center [404, 212] width 27 height 15
click at [404, 212] on div "JAN" at bounding box center [404, 212] width 27 height 15
click at [430, 225] on div "7" at bounding box center [431, 224] width 15 height 15
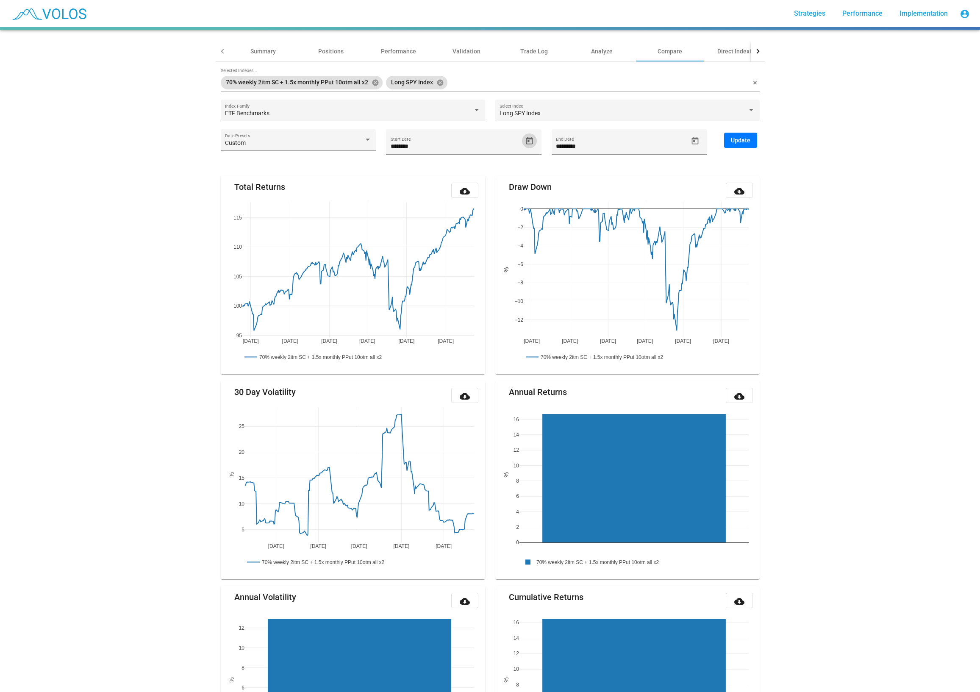
click at [751, 145] on button "Update" at bounding box center [740, 140] width 33 height 15
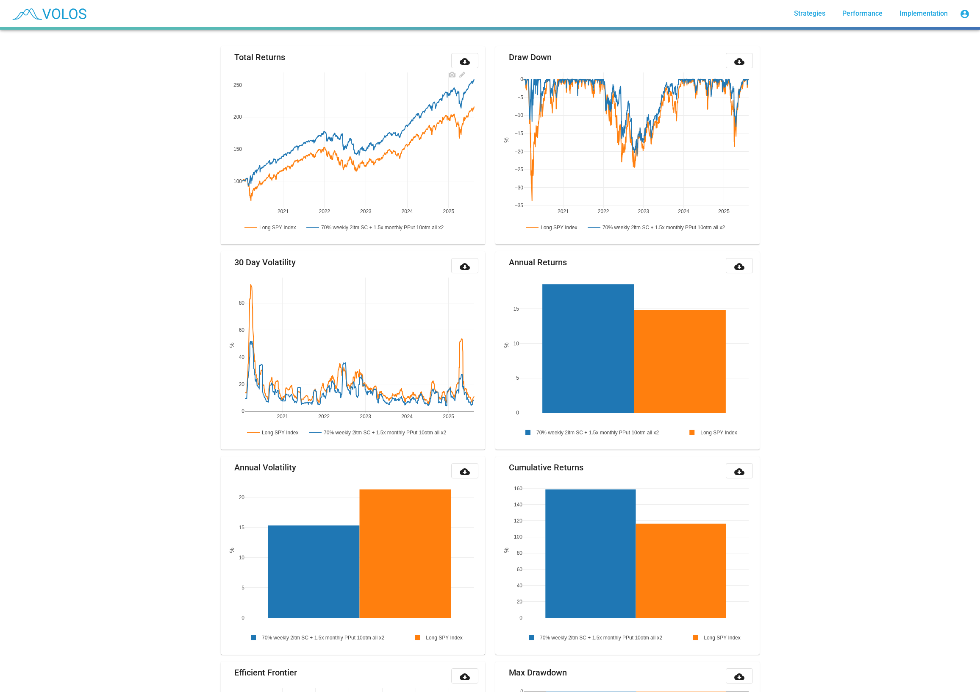
scroll to position [0, 0]
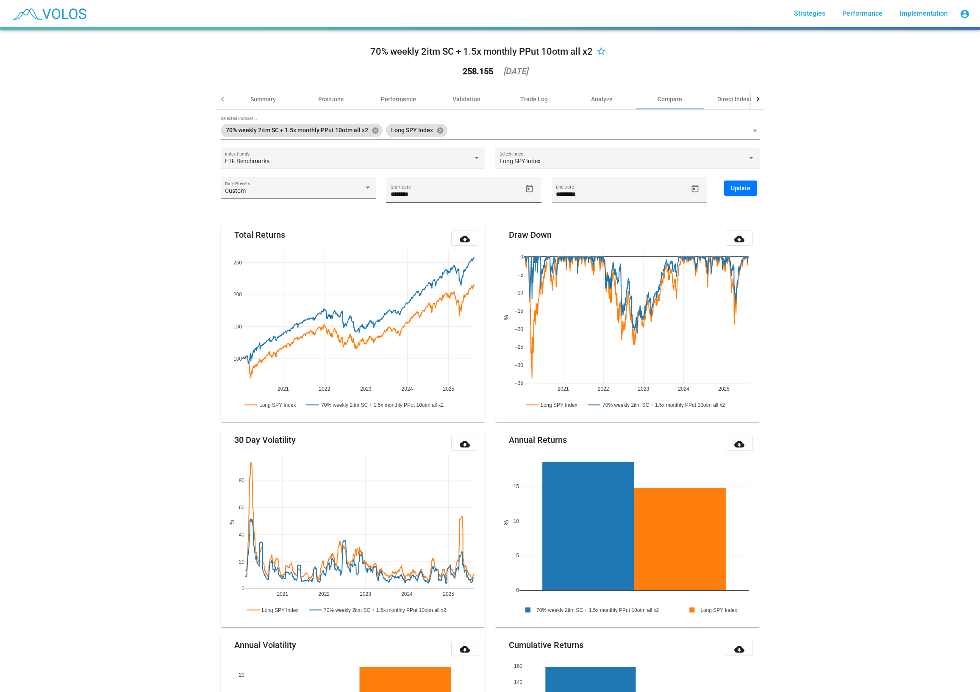
click at [429, 191] on input "********" at bounding box center [457, 194] width 132 height 7
click at [527, 188] on icon "Open calendar" at bounding box center [529, 188] width 9 height 9
click at [426, 218] on button "[DATE]" at bounding box center [407, 217] width 38 height 17
click at [404, 261] on div "2020" at bounding box center [404, 260] width 27 height 15
click at [494, 259] on div "APR" at bounding box center [493, 260] width 27 height 15
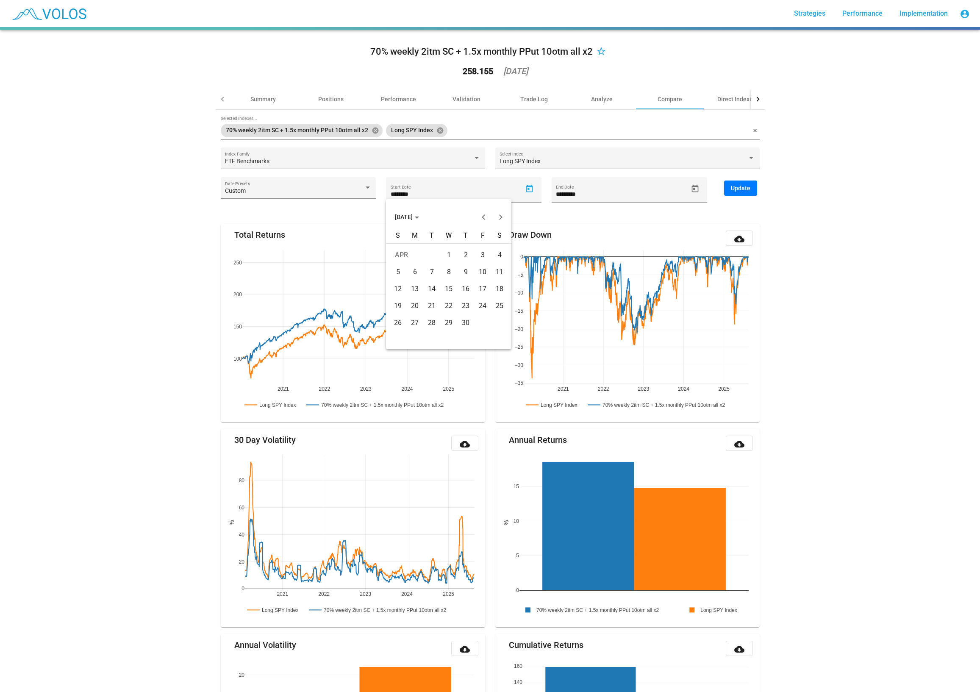
click at [447, 255] on div "1" at bounding box center [448, 255] width 15 height 15
click at [755, 184] on button "Update" at bounding box center [740, 188] width 33 height 15
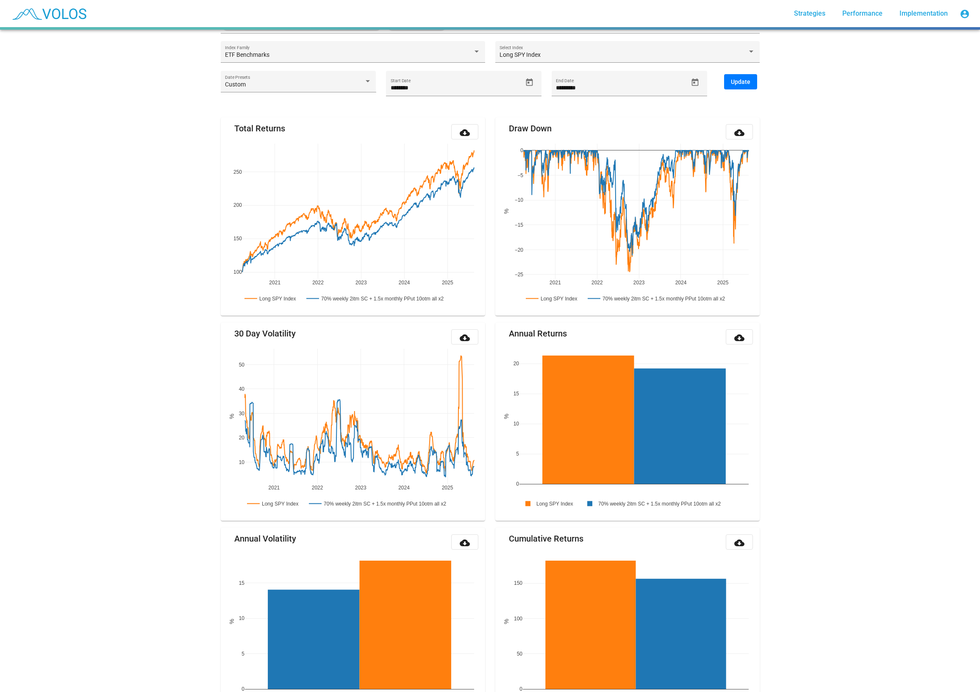
scroll to position [48, 0]
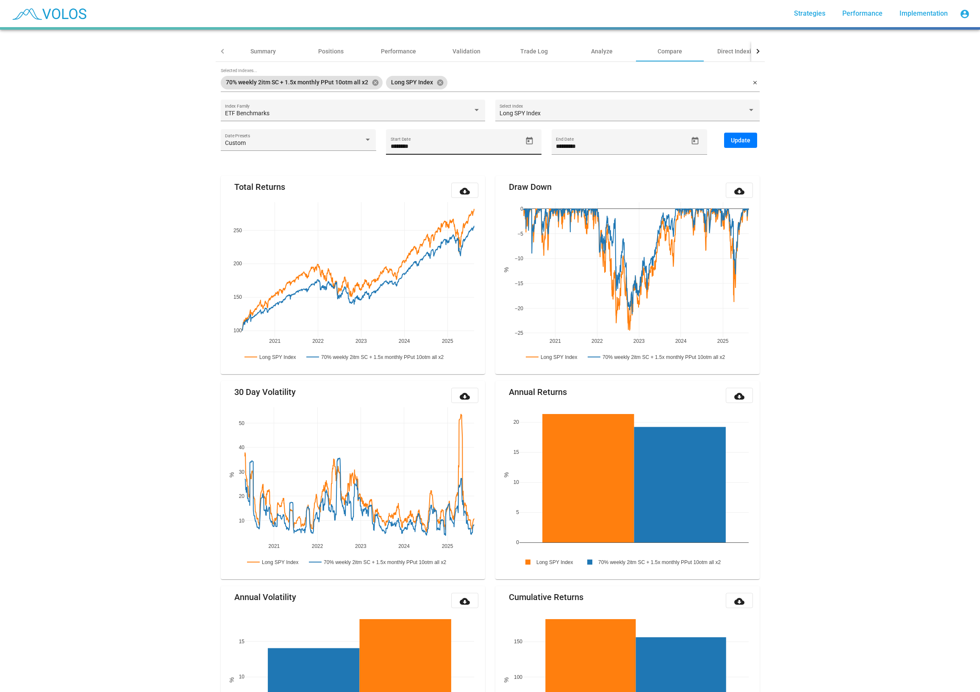
click at [428, 134] on div "******** Start Date" at bounding box center [464, 141] width 156 height 25
click at [533, 139] on icon "Open calendar" at bounding box center [529, 141] width 7 height 8
click at [419, 170] on span "[DATE]" at bounding box center [407, 169] width 24 height 7
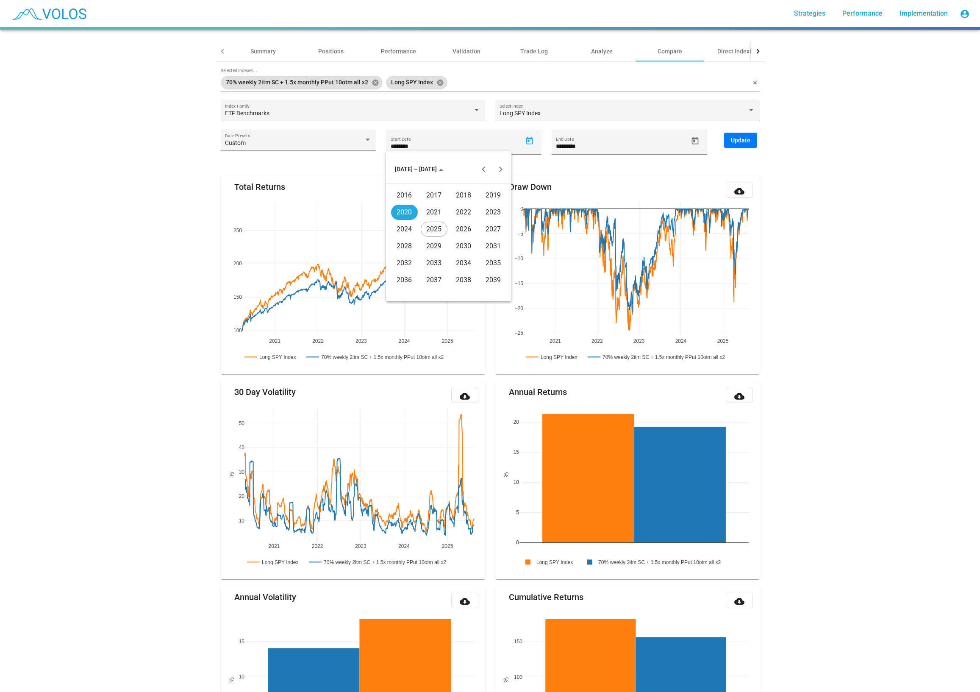
click at [468, 215] on div "2022" at bounding box center [464, 212] width 27 height 15
click at [410, 211] on div "JAN" at bounding box center [404, 212] width 27 height 15
click at [420, 223] on div "3" at bounding box center [414, 224] width 15 height 15
click at [735, 142] on span "Update" at bounding box center [740, 140] width 19 height 7
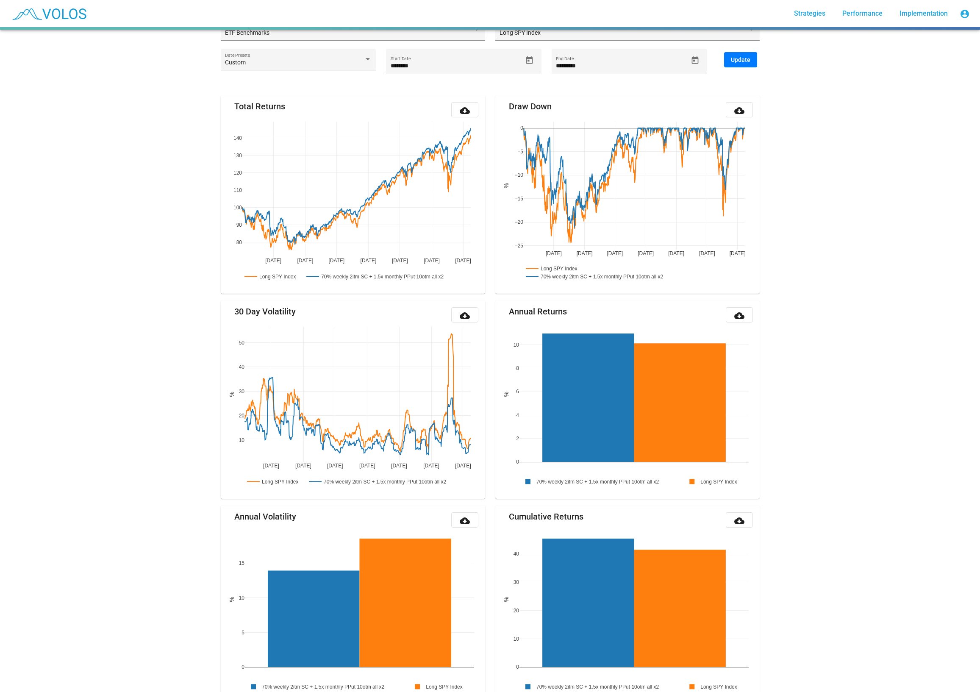
scroll to position [91, 0]
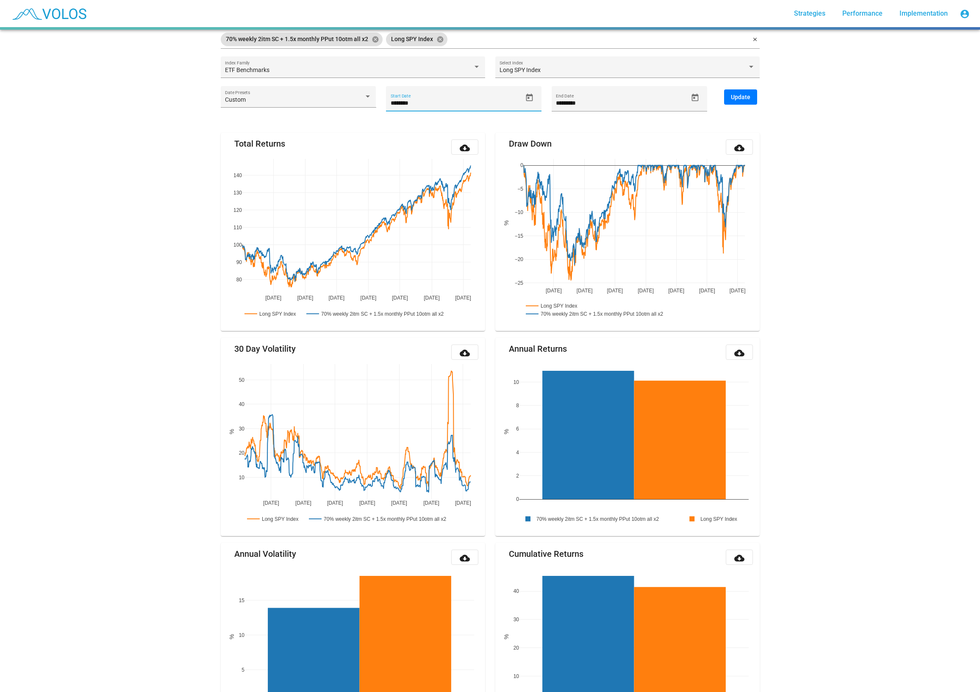
click at [434, 100] on input "********" at bounding box center [457, 103] width 132 height 7
click at [744, 98] on span "Update" at bounding box center [740, 97] width 19 height 7
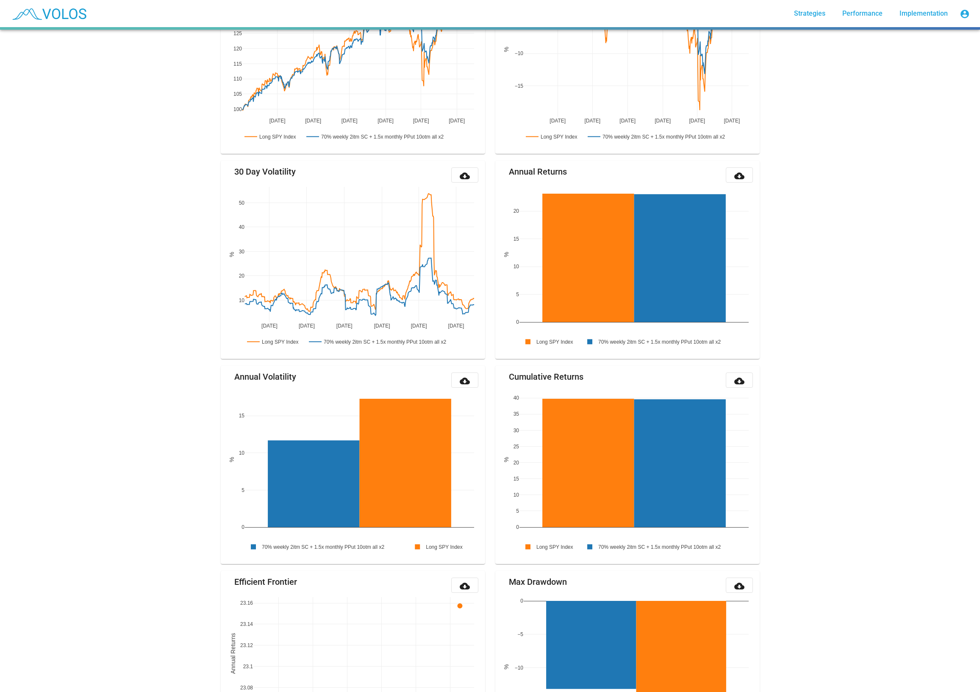
scroll to position [134, 0]
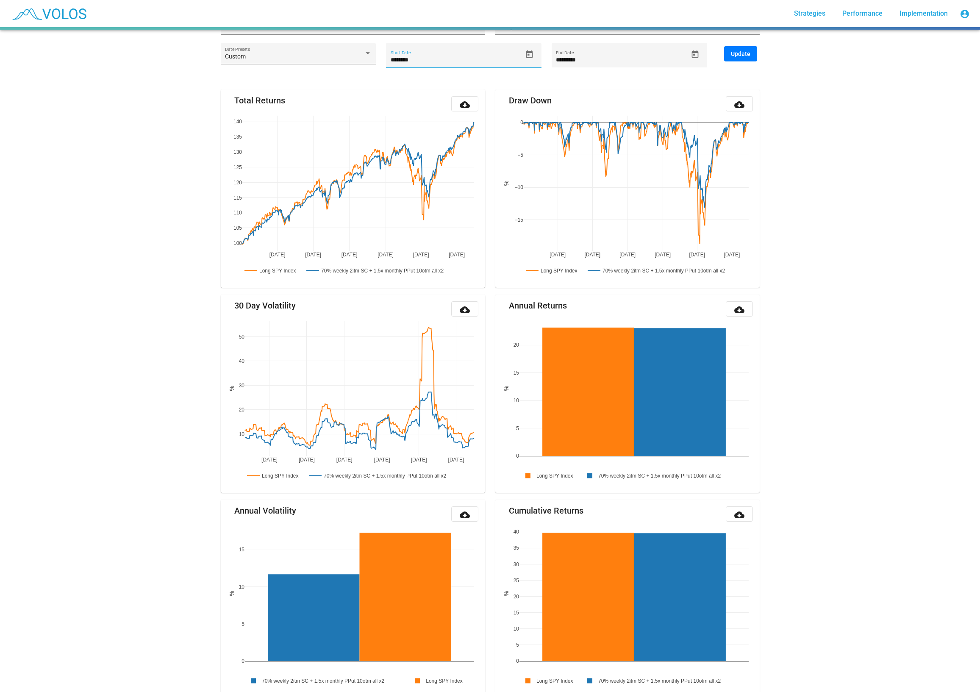
click at [454, 57] on input "********" at bounding box center [457, 60] width 132 height 7
click at [738, 52] on span "Update" at bounding box center [740, 53] width 19 height 7
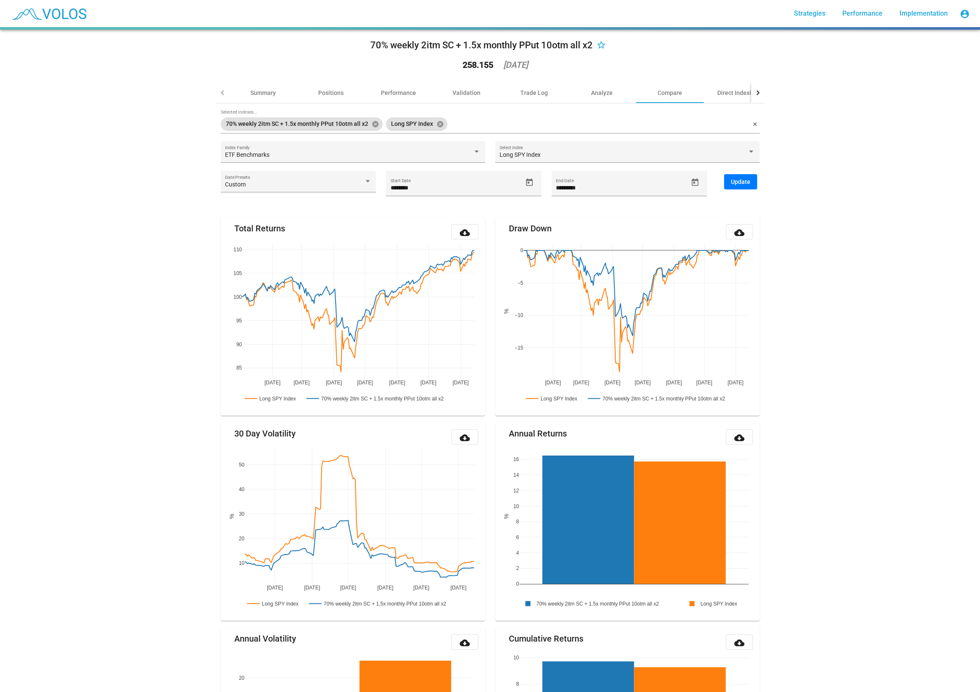
scroll to position [0, 0]
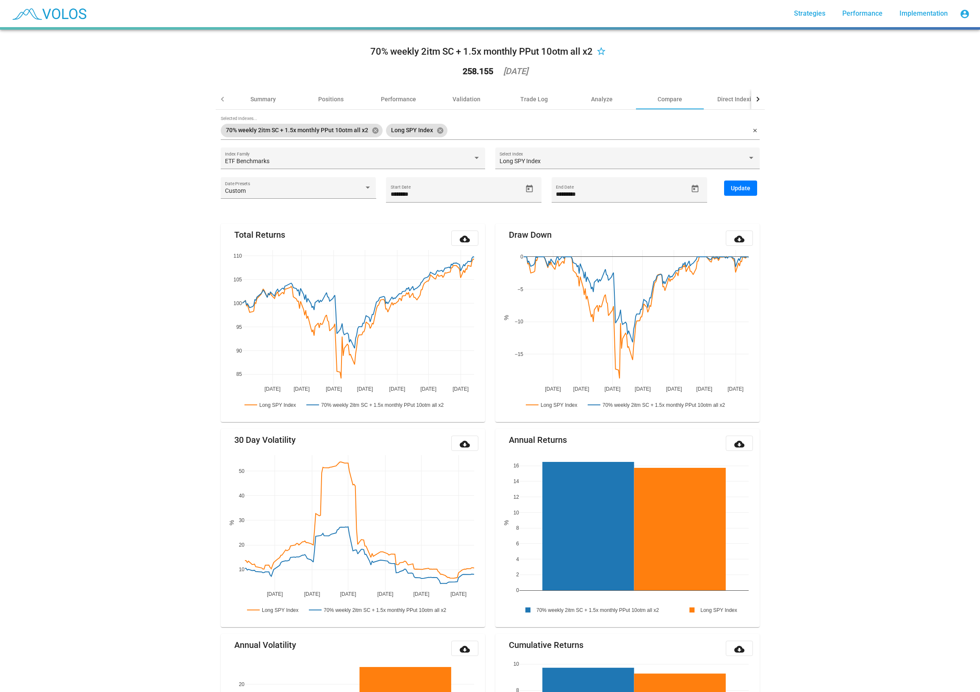
click at [98, 658] on div "70% weekly 2itm SC + 1.5x monthly PPut 10otm all x2 star_border 258.155 [DATE] …" at bounding box center [490, 361] width 980 height 662
click at [445, 196] on div "******** Start Date" at bounding box center [457, 193] width 132 height 17
click at [757, 188] on button "Update" at bounding box center [740, 188] width 33 height 15
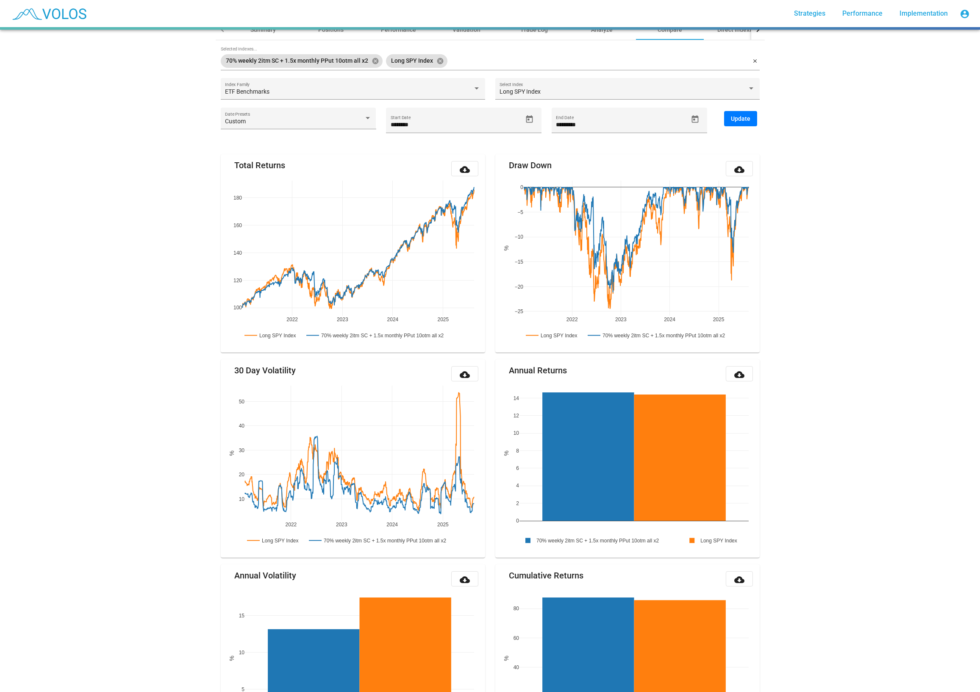
scroll to position [48, 0]
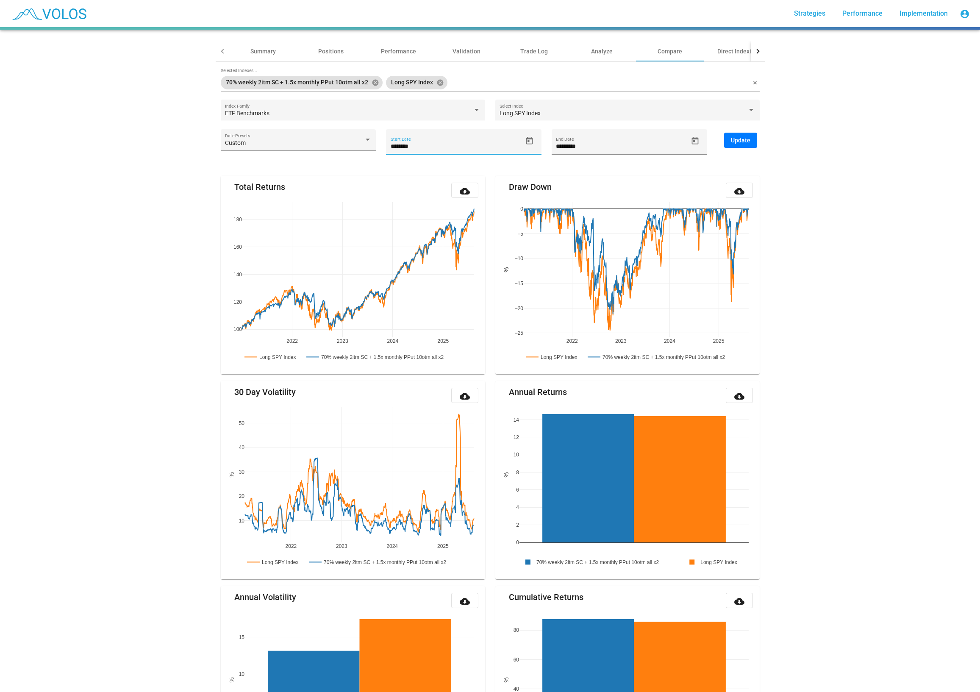
click at [445, 146] on input "********" at bounding box center [457, 146] width 132 height 7
click at [754, 135] on button "Update" at bounding box center [740, 140] width 33 height 15
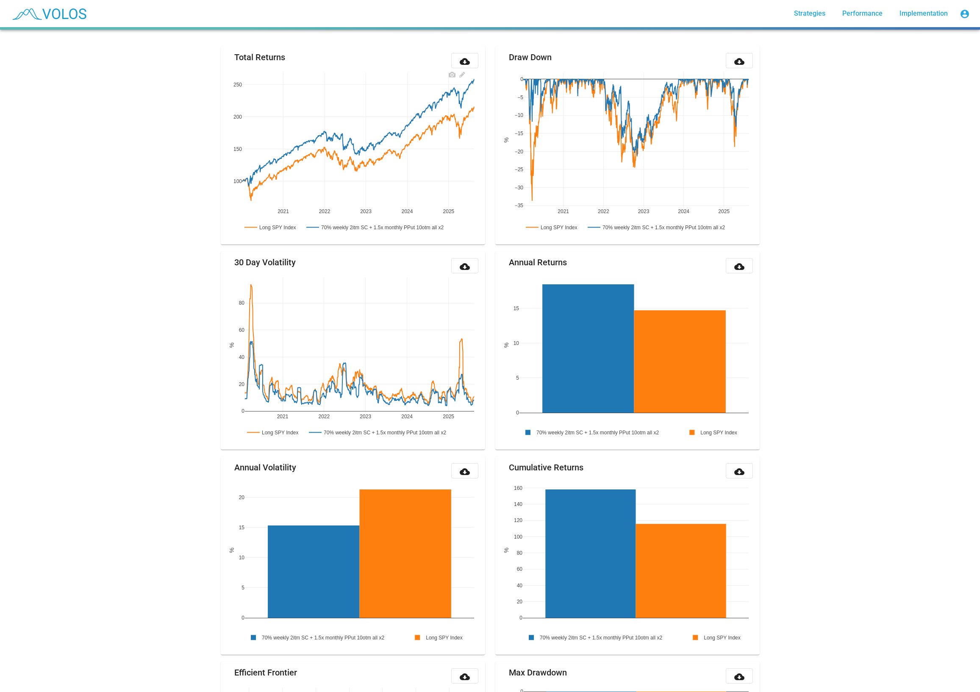
scroll to position [5, 0]
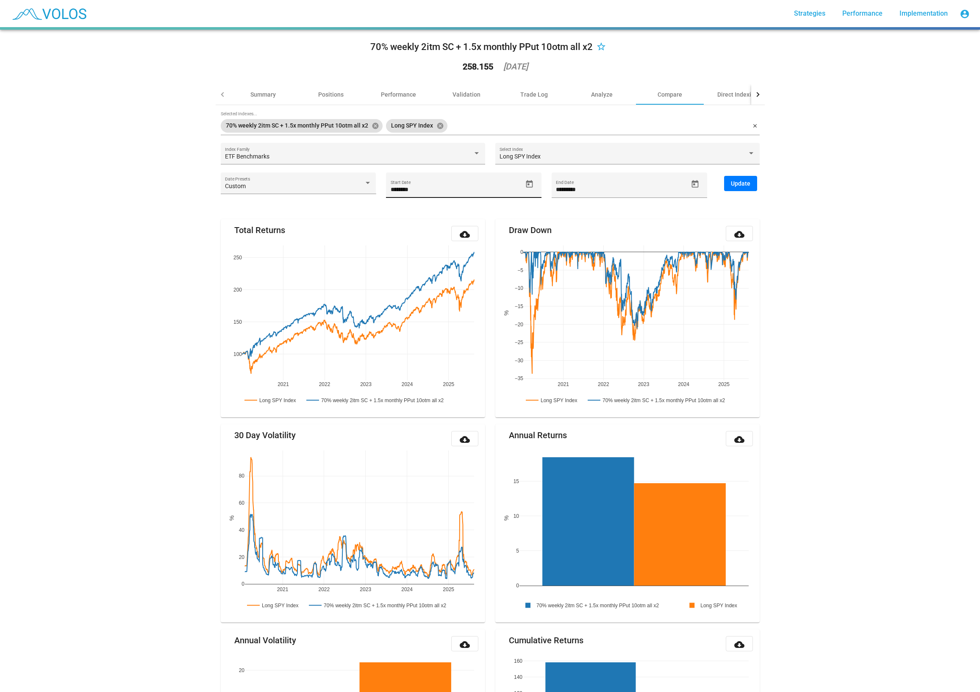
click at [427, 187] on input "********" at bounding box center [457, 189] width 132 height 7
click at [525, 185] on span "Open calendar" at bounding box center [529, 184] width 15 height 9
click at [419, 214] on span "[DATE]" at bounding box center [407, 212] width 24 height 7
click at [407, 259] on div "2020" at bounding box center [404, 255] width 27 height 15
click at [403, 273] on div "MAY" at bounding box center [404, 272] width 27 height 15
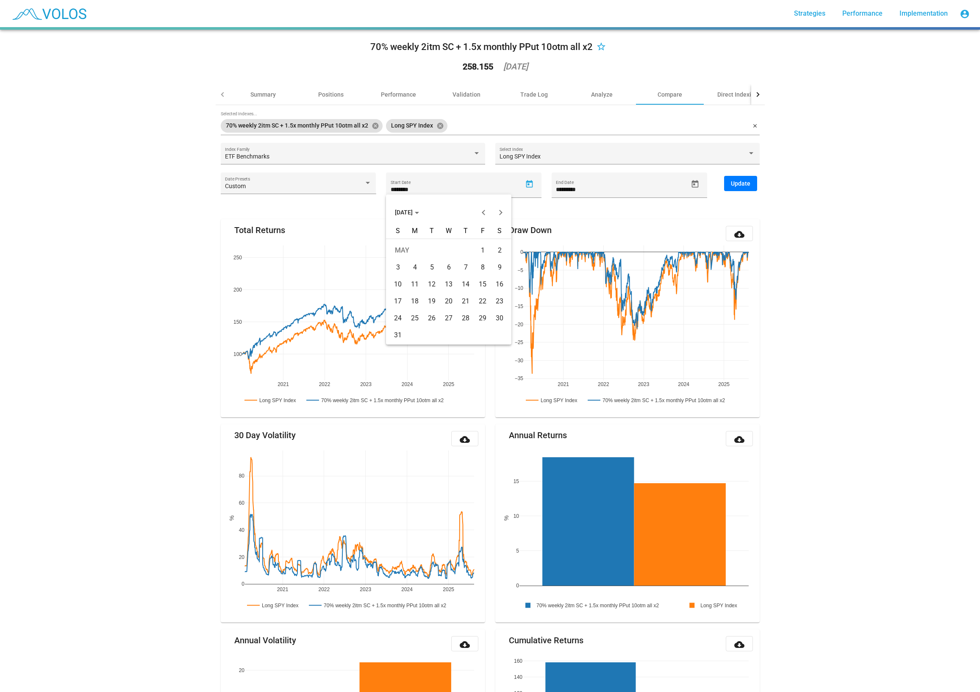
click at [483, 249] on div "1" at bounding box center [482, 250] width 15 height 15
click at [742, 184] on span "Update" at bounding box center [740, 183] width 19 height 7
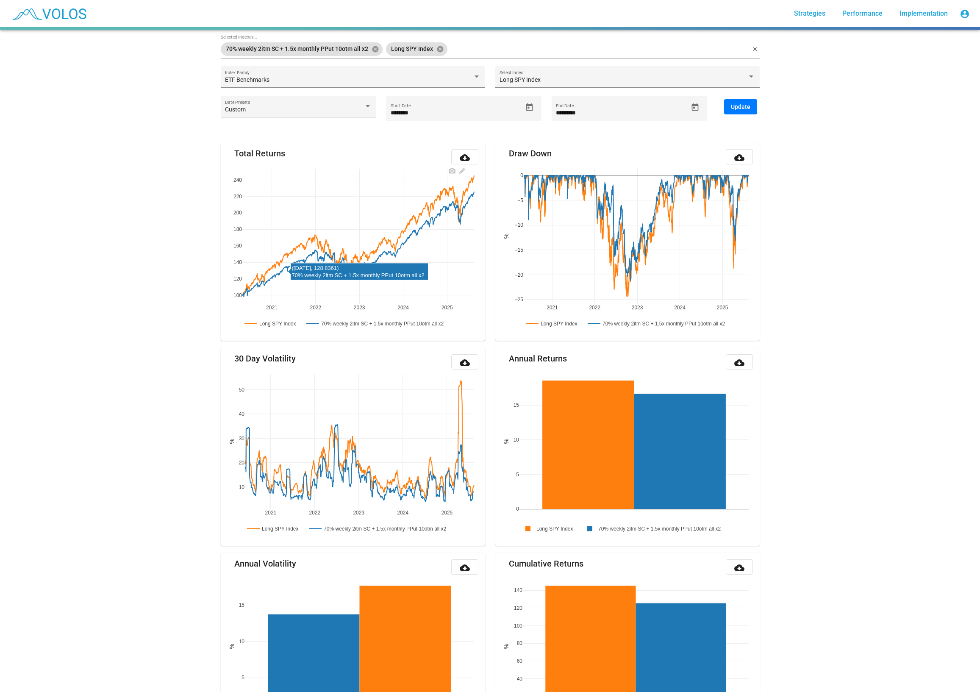
scroll to position [48, 0]
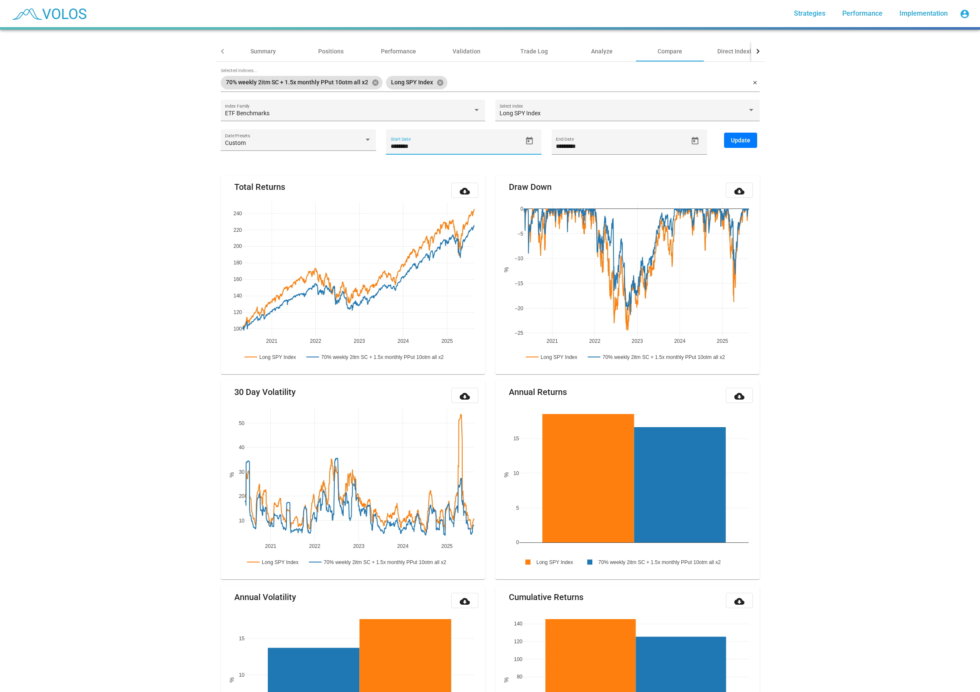
click at [422, 143] on input "********" at bounding box center [457, 146] width 132 height 7
click at [529, 142] on icon "Open calendar" at bounding box center [529, 141] width 7 height 8
click at [397, 291] on div "31" at bounding box center [397, 291] width 15 height 15
click at [738, 143] on span "Update" at bounding box center [740, 140] width 19 height 7
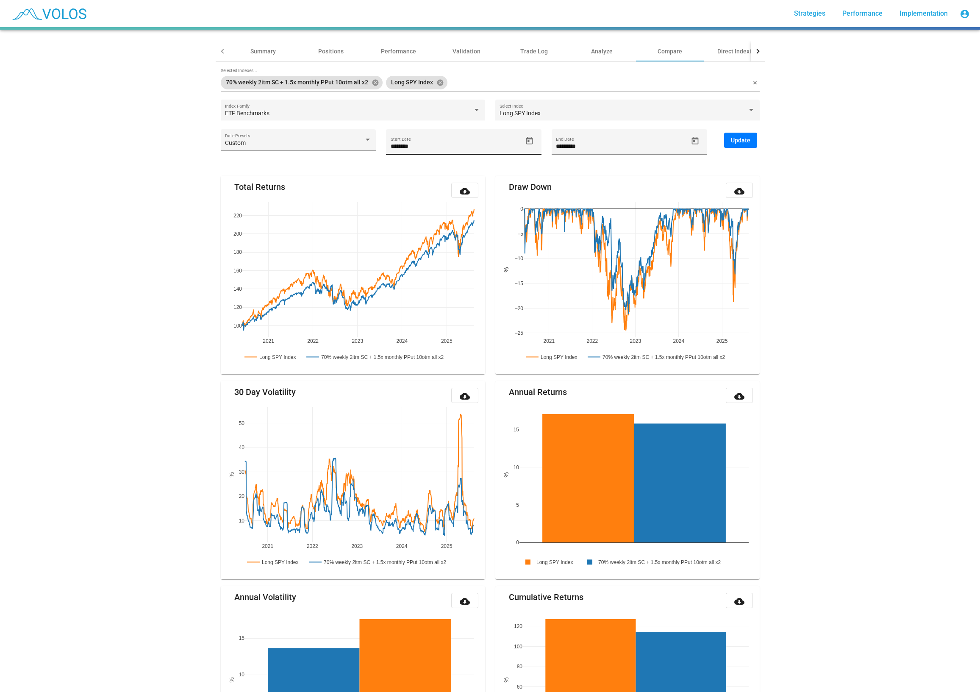
click at [412, 137] on div "******** Start Date" at bounding box center [457, 145] width 132 height 17
click at [467, 148] on div "******** Start Date" at bounding box center [457, 145] width 132 height 17
click at [533, 142] on icon "Open calendar" at bounding box center [529, 141] width 7 height 8
click at [431, 291] on div "30" at bounding box center [431, 291] width 15 height 15
click at [732, 139] on span "Update" at bounding box center [740, 140] width 19 height 7
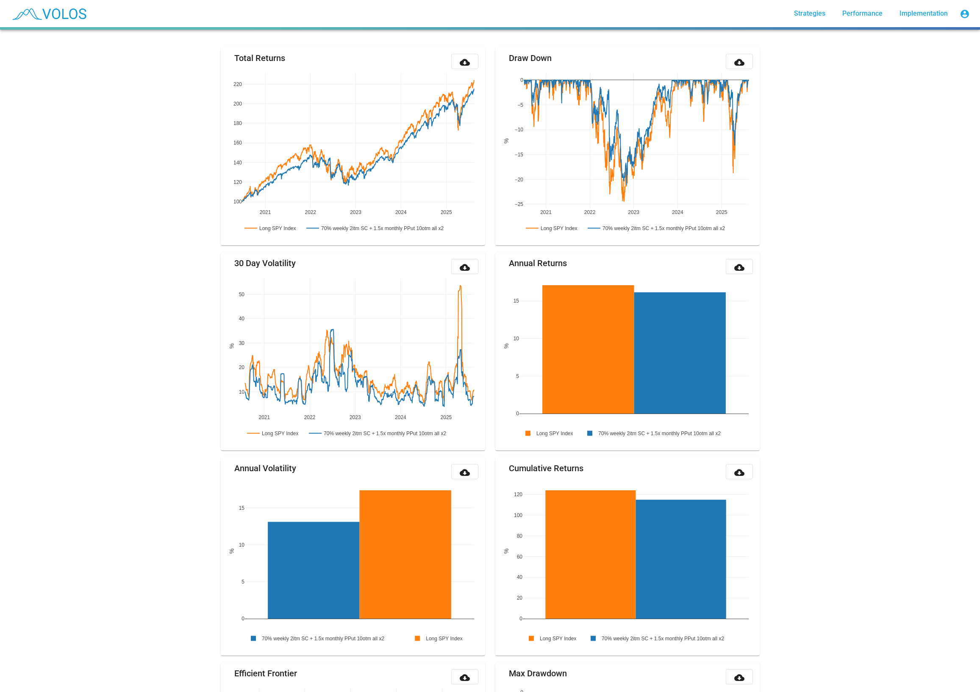
scroll to position [178, 0]
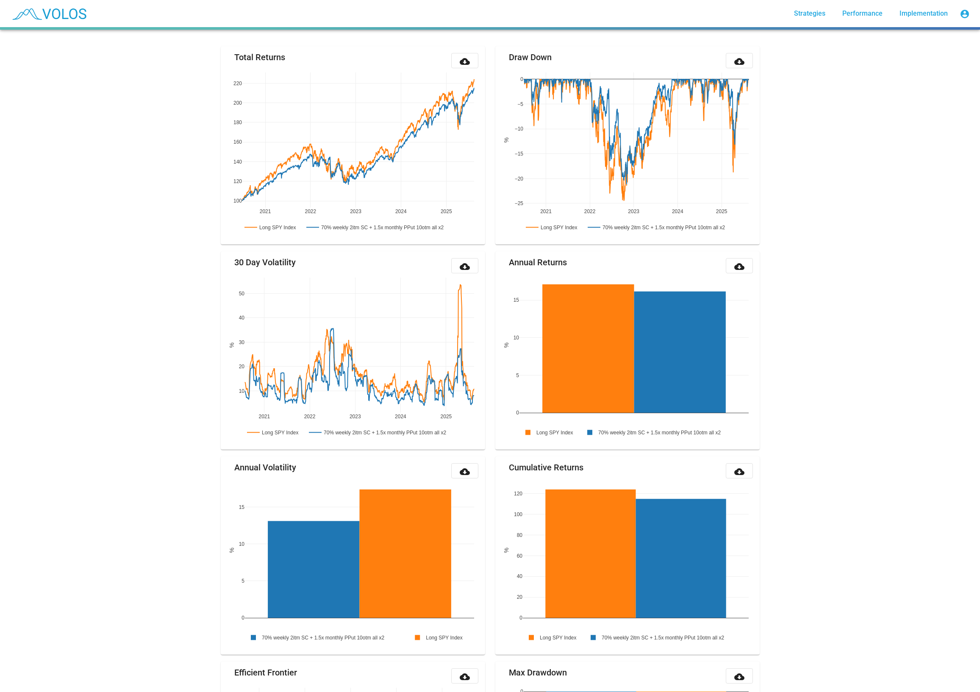
click at [199, 309] on div "70% weekly 2itm SC + 1.5x monthly PPut 10otm all x2 star_border 258.155 [DATE] …" at bounding box center [490, 361] width 980 height 662
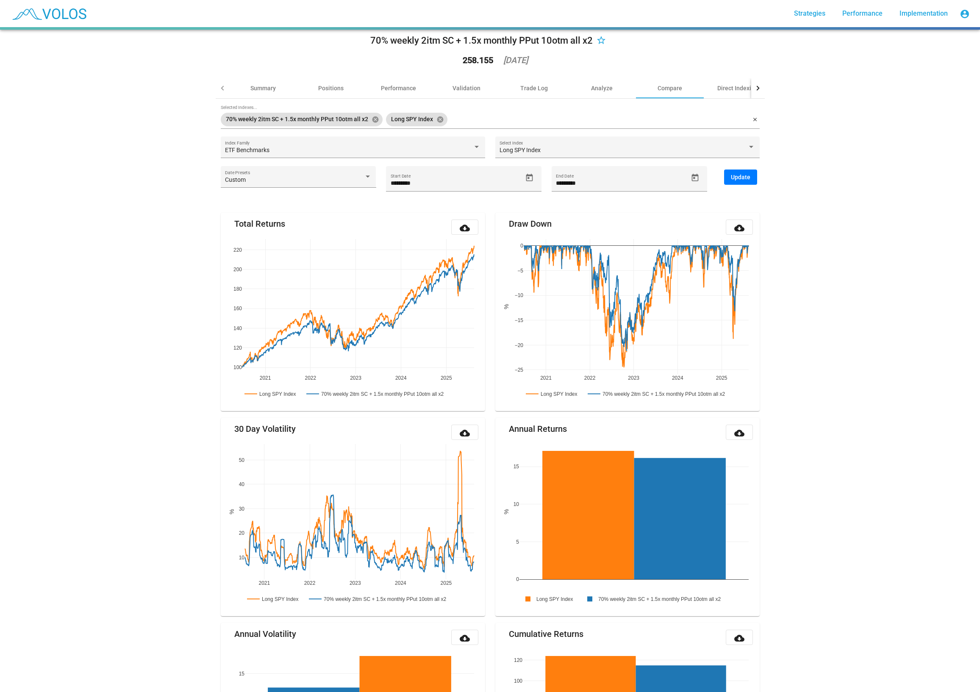
scroll to position [0, 0]
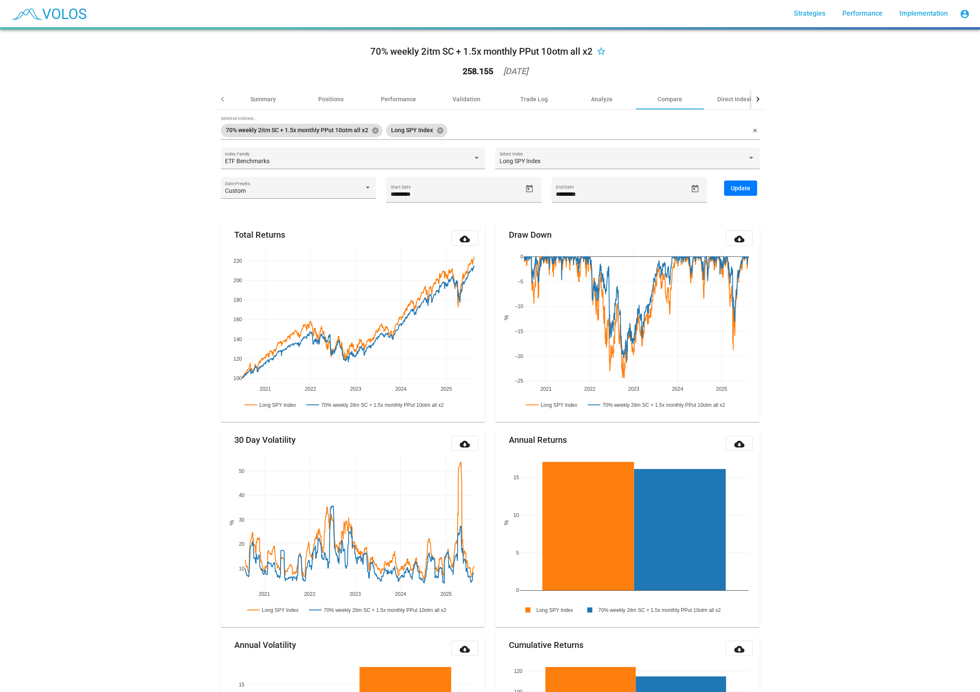
click at [151, 281] on div "70% weekly 2itm SC + 1.5x monthly PPut 10otm all x2 star_border 258.155 [DATE] …" at bounding box center [490, 361] width 980 height 662
click at [142, 648] on div "70% weekly 2itm SC + 1.5x monthly PPut 10otm all x2 star_border 258.155 [DATE] …" at bounding box center [490, 361] width 980 height 662
click at [528, 187] on icon "Open calendar" at bounding box center [529, 189] width 7 height 8
click at [419, 217] on div "Choose month and year" at bounding box center [417, 218] width 4 height 2
drag, startPoint x: 439, startPoint y: 274, endPoint x: 399, endPoint y: 260, distance: 42.6
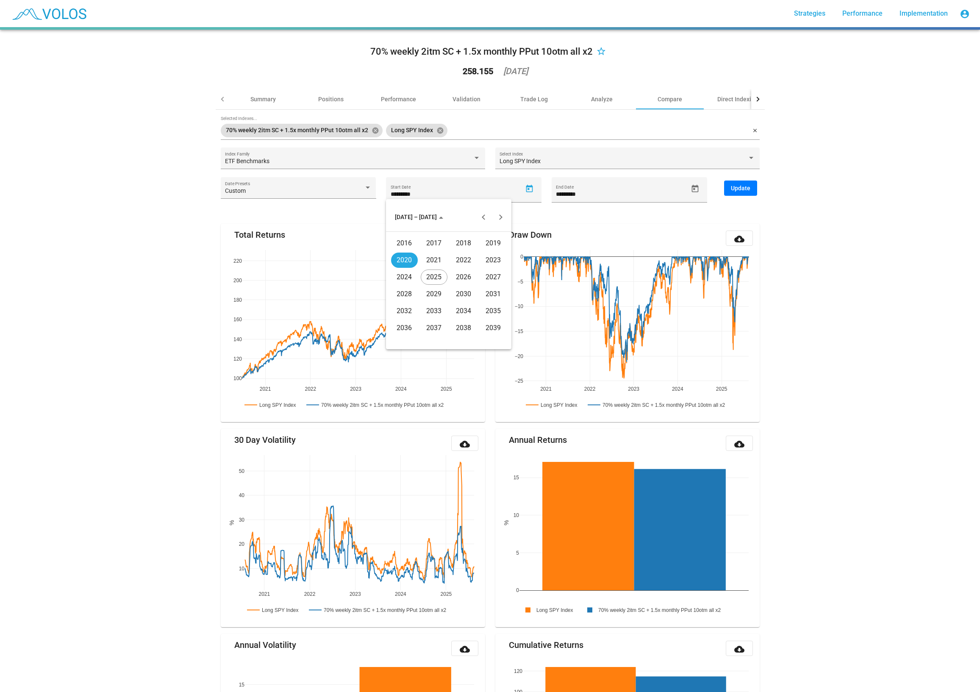
click at [399, 260] on tbody "2016 2017 2018 2019 2020 2021 2022 2023 2024 2025 2026 2027 2028 2029 2030 2031…" at bounding box center [449, 286] width 119 height 102
click at [399, 260] on div "2020" at bounding box center [404, 260] width 27 height 15
click at [453, 272] on div "[DATE]" at bounding box center [464, 277] width 27 height 15
click at [448, 253] on div "1" at bounding box center [448, 255] width 15 height 15
click at [746, 193] on button "Update" at bounding box center [740, 188] width 33 height 15
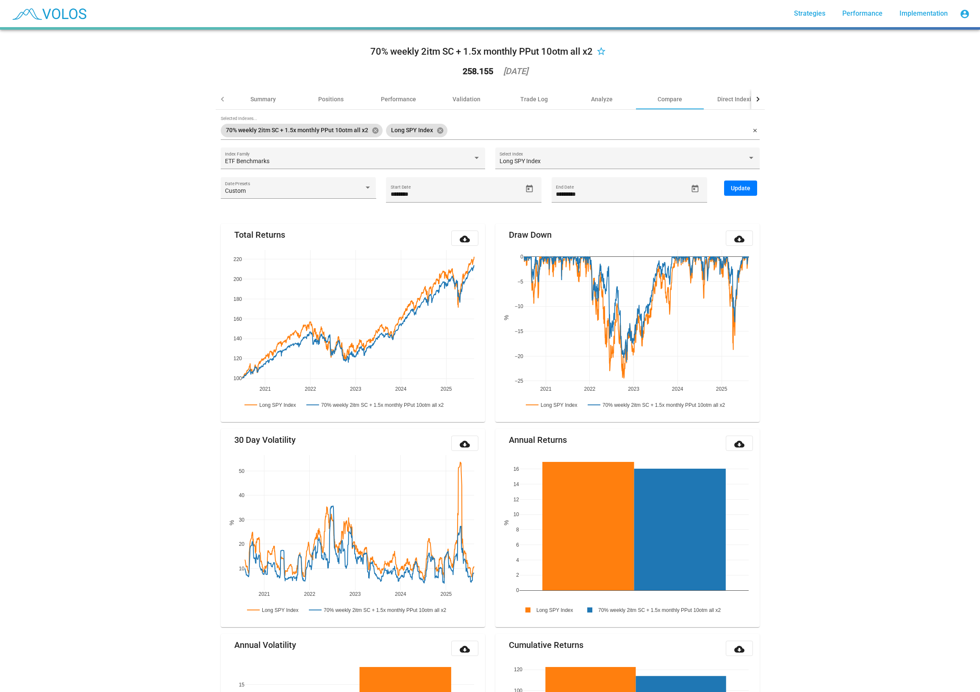
click at [146, 540] on div "70% weekly 2itm SC + 1.5x monthly PPut 10otm all x2 star_border 258.155 [DATE] …" at bounding box center [490, 361] width 980 height 662
click at [49, 437] on div "70% weekly 2itm SC + 1.5x monthly PPut 10otm all x2 star_border 258.155 [DATE] …" at bounding box center [490, 361] width 980 height 662
click at [127, 415] on div "70% weekly 2itm SC + 1.5x monthly PPut 10otm all x2 star_border 258.155 [DATE] …" at bounding box center [490, 361] width 980 height 662
click at [292, 187] on div "Custom Date Presets" at bounding box center [298, 189] width 147 height 17
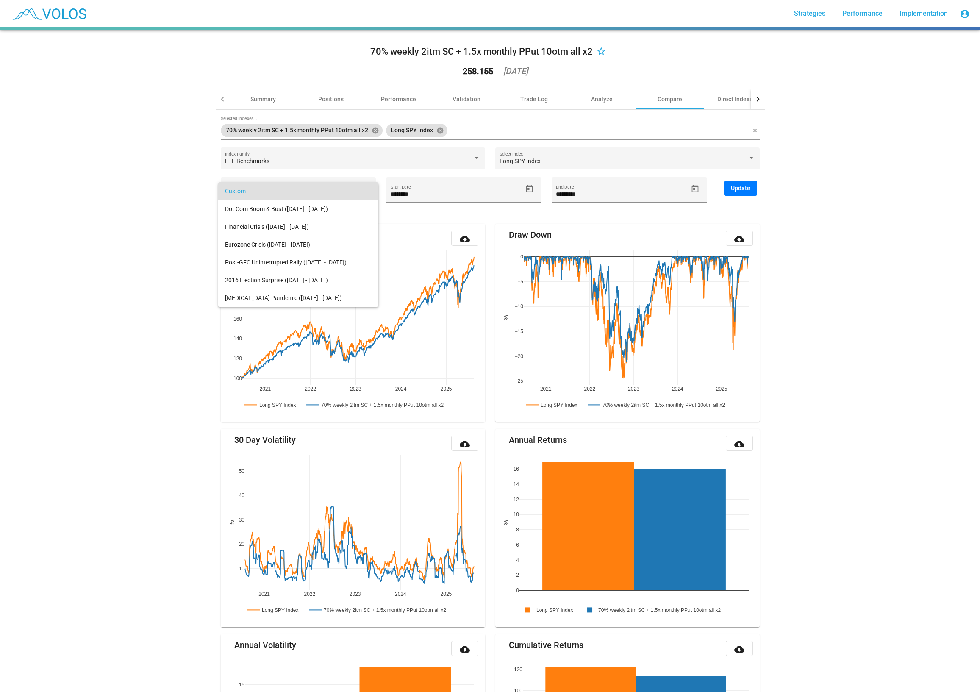
click at [292, 187] on span "Custom" at bounding box center [298, 191] width 147 height 18
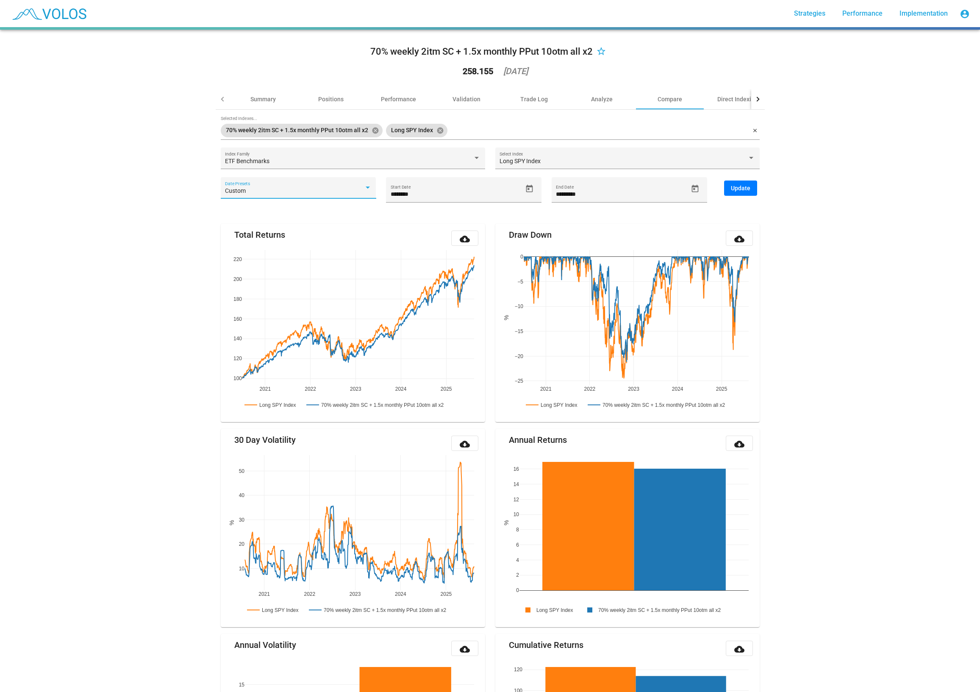
click at [214, 216] on div "70% weekly 2itm SC + 1.5x monthly PPut 10otm all x2 star_border 258.155 [DATE] …" at bounding box center [490, 697] width 559 height 1334
click at [150, 635] on div "70% weekly 2itm SC + 1.5x monthly PPut 10otm all x2 star_border 258.155 [DATE] …" at bounding box center [490, 361] width 980 height 662
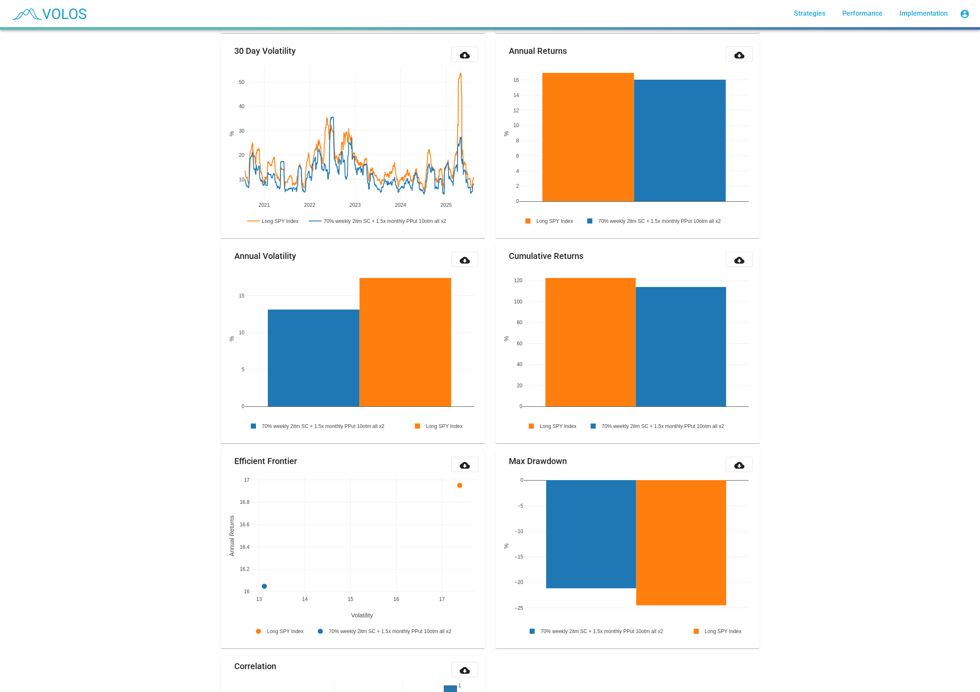
scroll to position [130, 0]
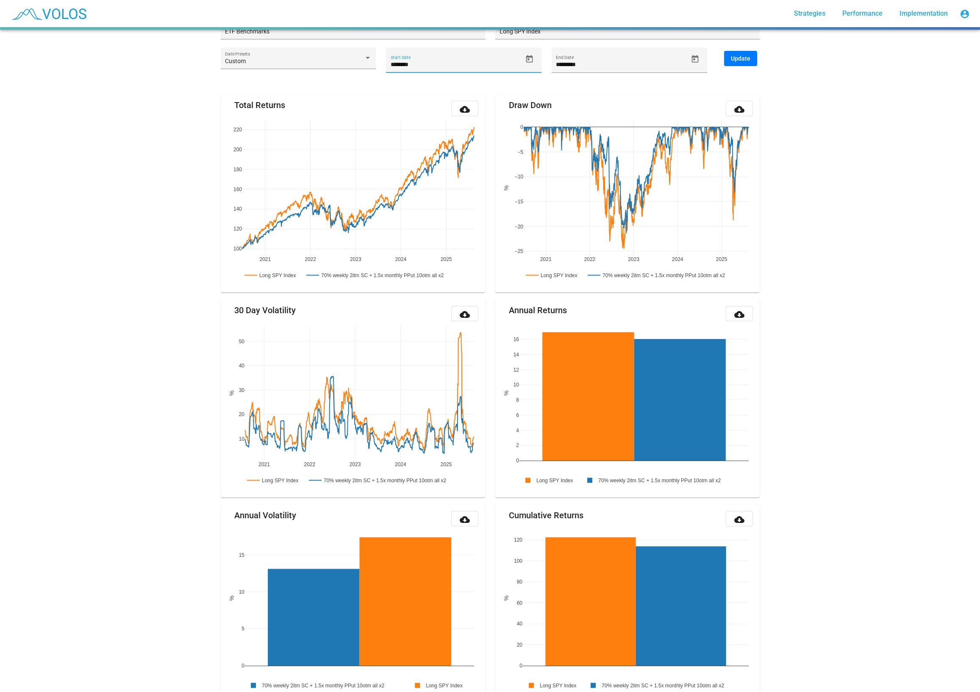
click at [448, 63] on input "********" at bounding box center [457, 64] width 132 height 7
click at [529, 59] on icon "Open calendar" at bounding box center [529, 59] width 7 height 8
click at [426, 85] on button "[DATE]" at bounding box center [407, 87] width 38 height 17
click at [464, 130] on div "2022" at bounding box center [464, 130] width 27 height 15
click at [408, 131] on div "JAN" at bounding box center [404, 130] width 27 height 15
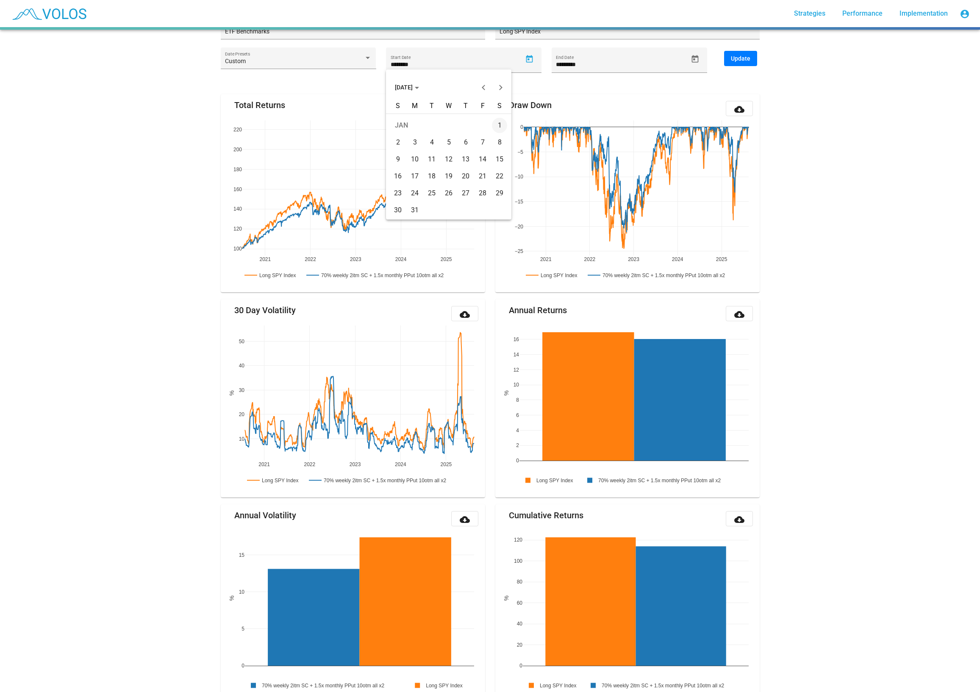
click at [414, 144] on div "3" at bounding box center [414, 142] width 15 height 15
type input "********"
click at [749, 61] on span "Update" at bounding box center [740, 58] width 19 height 7
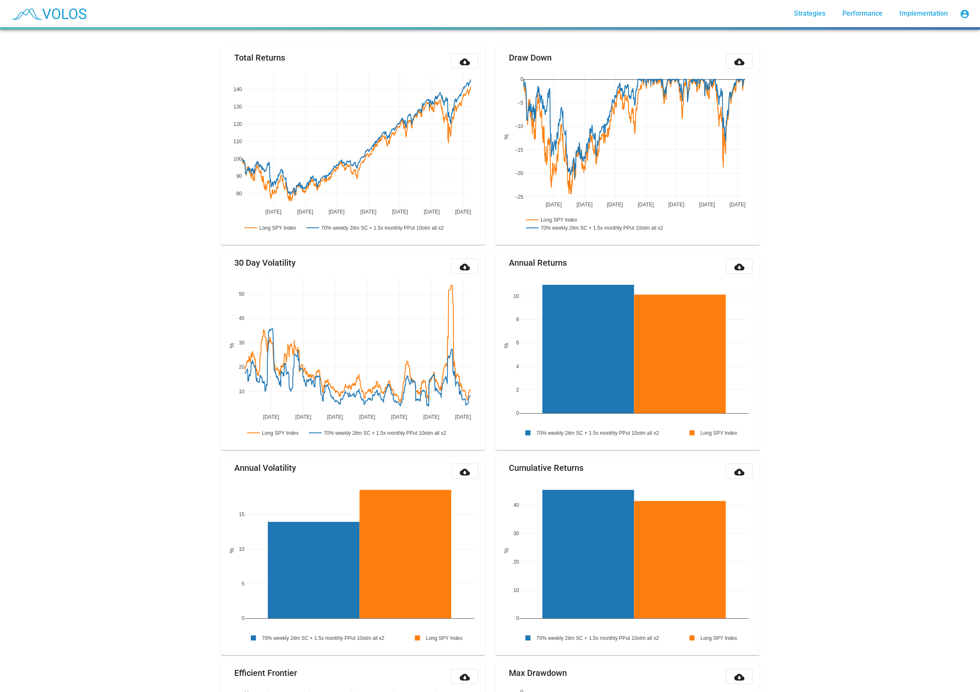
scroll to position [178, 0]
click at [132, 643] on div "70% weekly 2itm SC + 1.5x monthly PPut 10otm all x2 star_border 258.155 [DATE] …" at bounding box center [490, 361] width 980 height 662
